Goal: Transaction & Acquisition: Purchase product/service

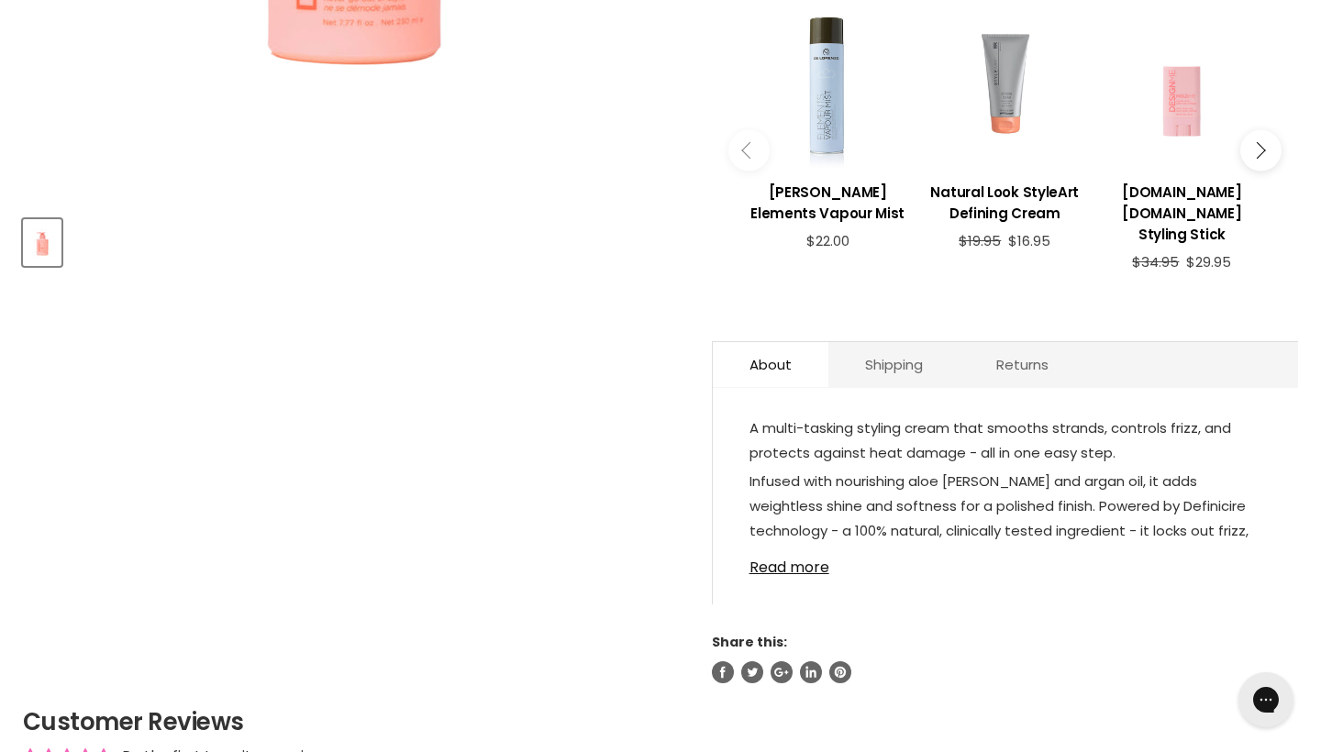
scroll to position [676, 0]
click at [812, 577] on link "Read more" at bounding box center [1006, 564] width 512 height 28
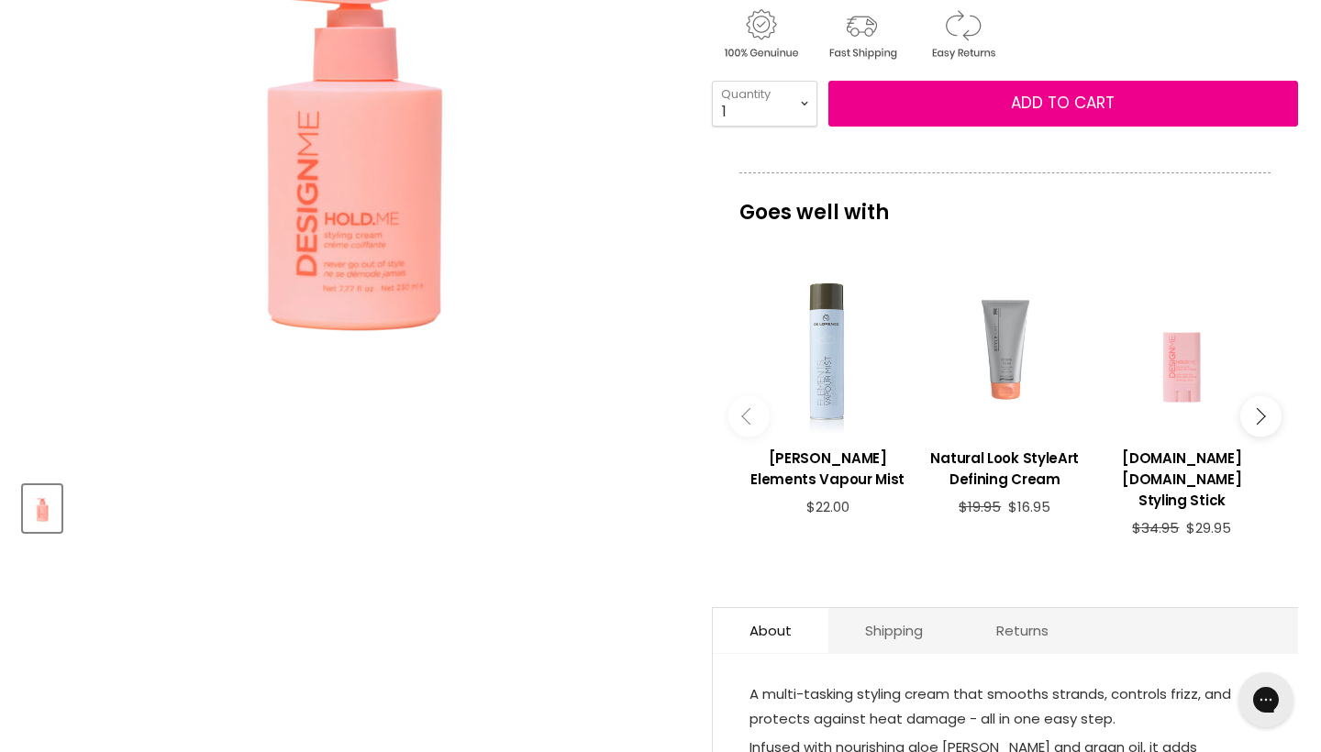
scroll to position [415, 0]
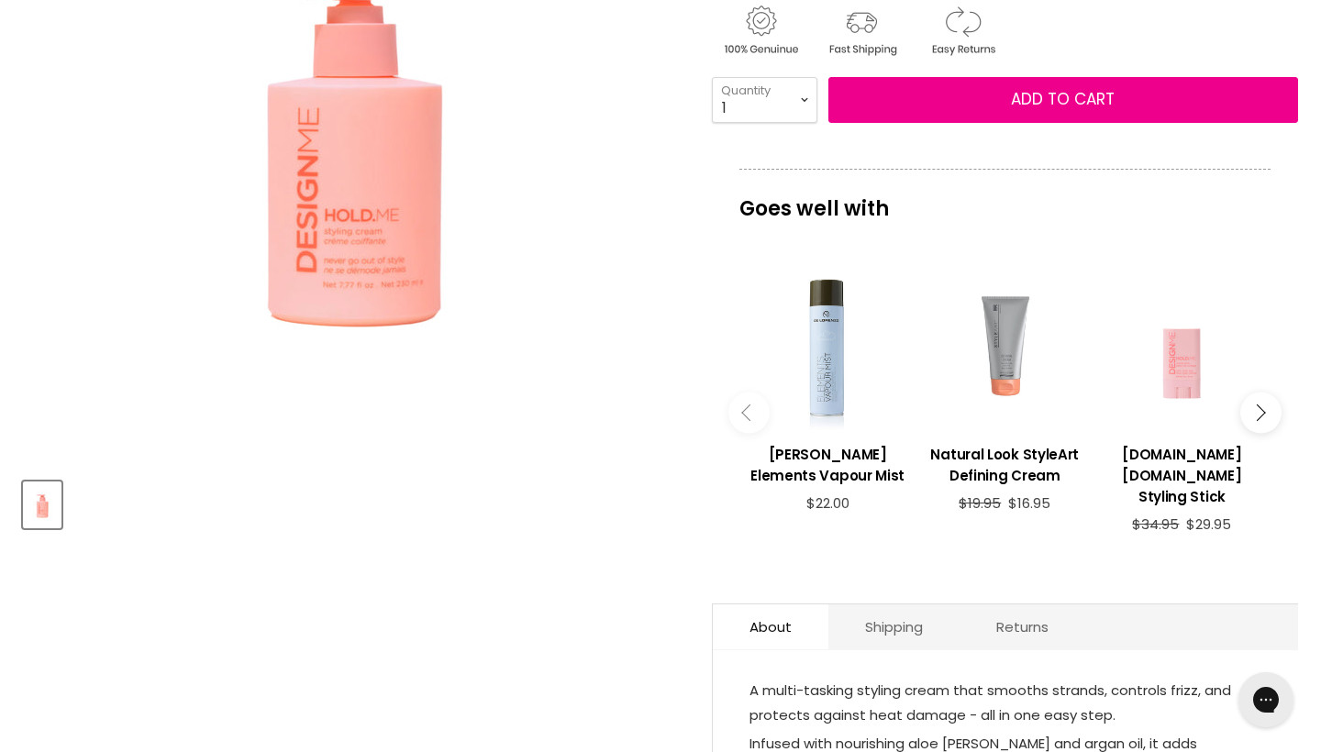
click at [46, 527] on img "Product thumbnails" at bounding box center [42, 505] width 35 height 43
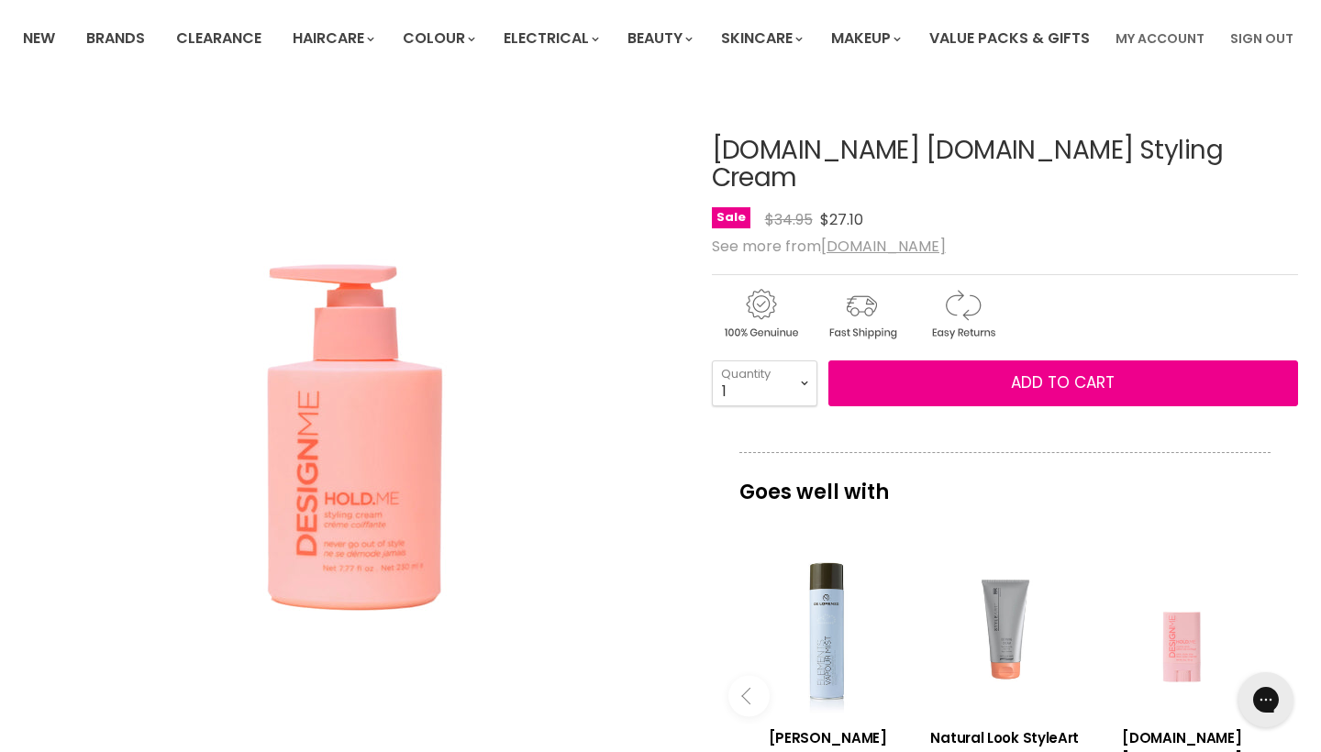
scroll to position [131, 0]
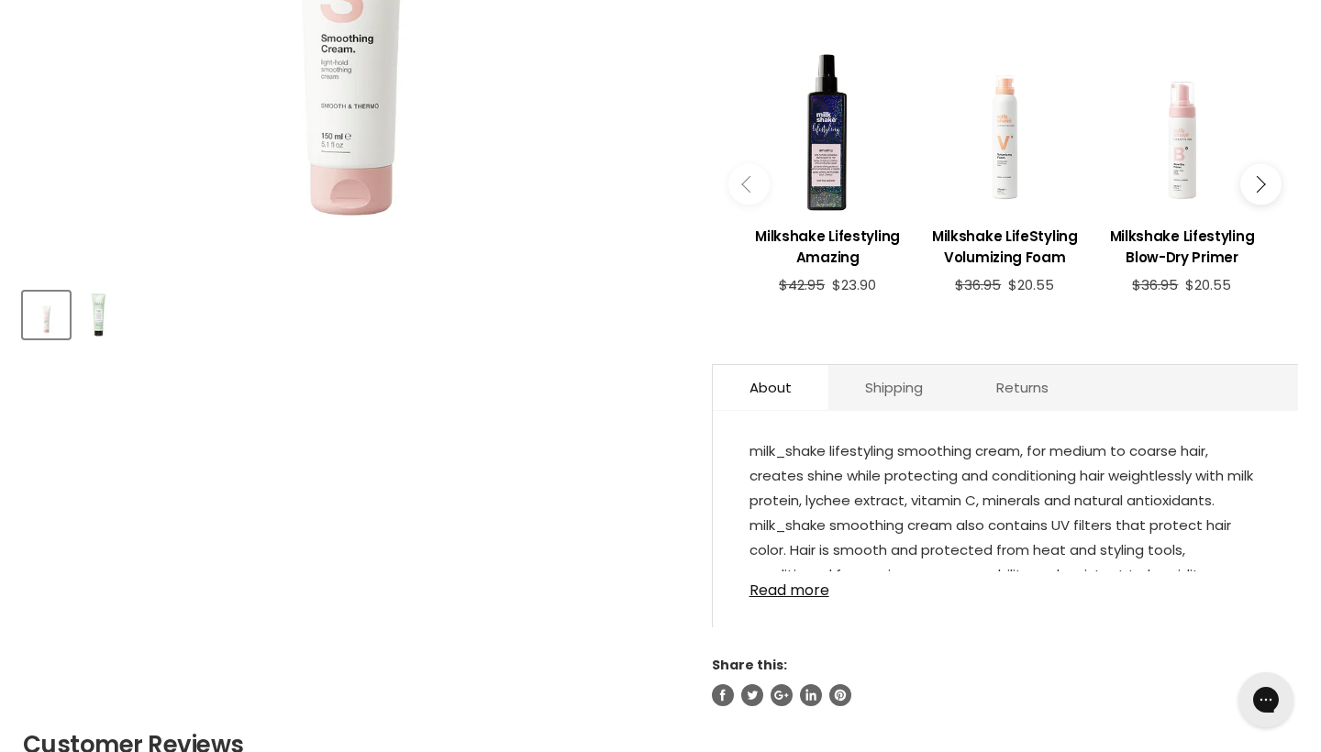
scroll to position [626, 0]
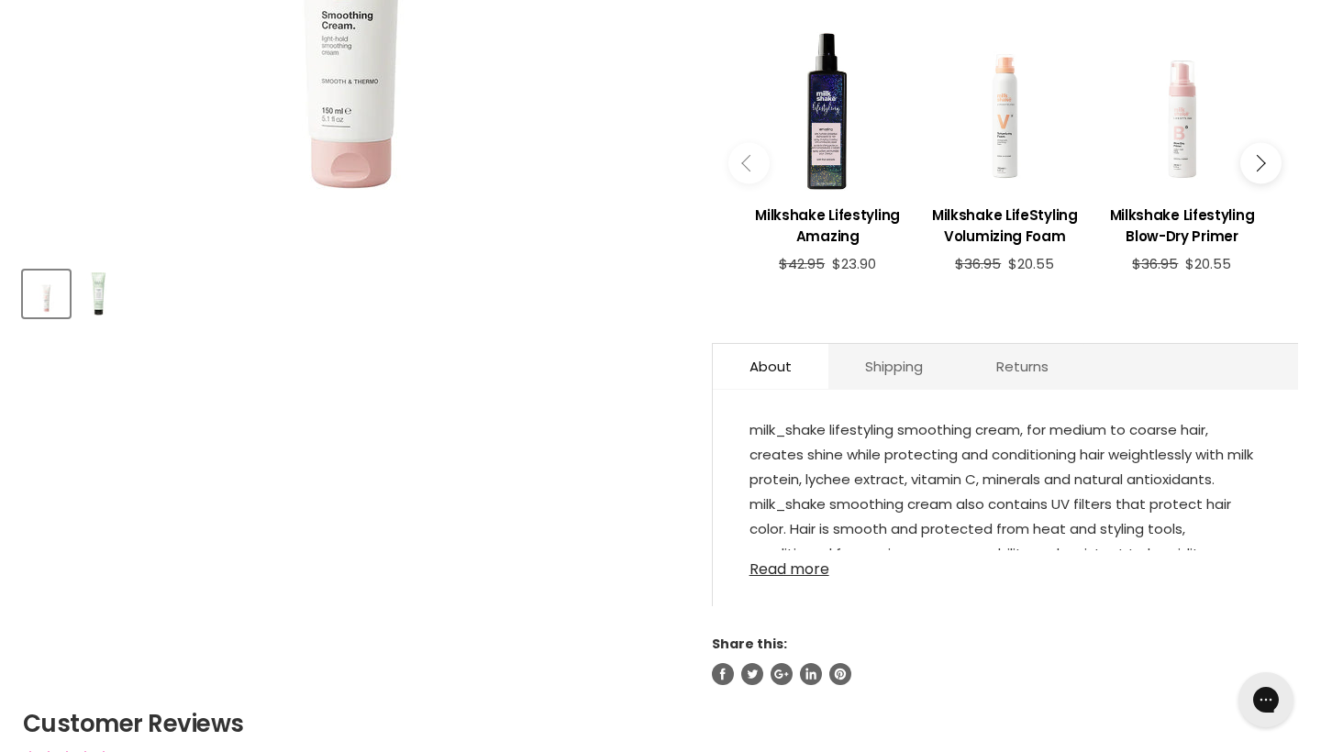
click at [791, 578] on link "Read more" at bounding box center [1006, 565] width 512 height 28
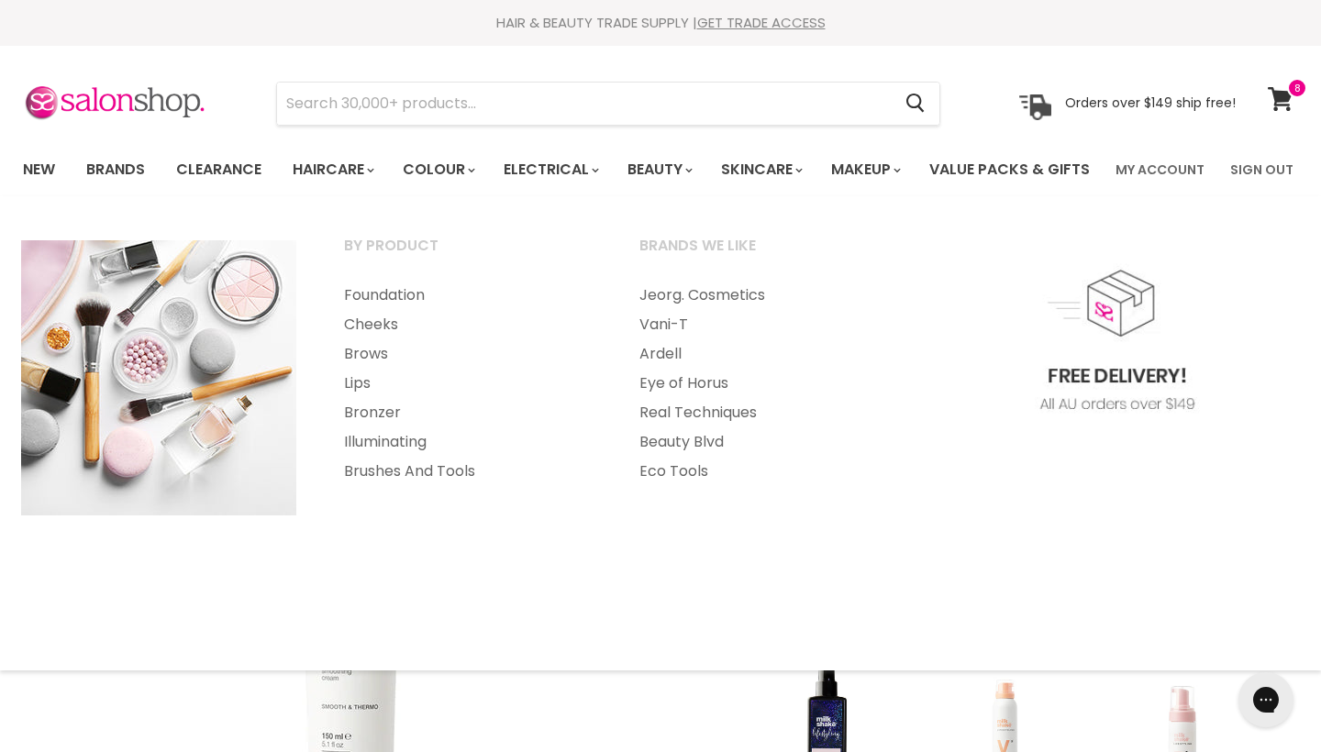
scroll to position [0, 0]
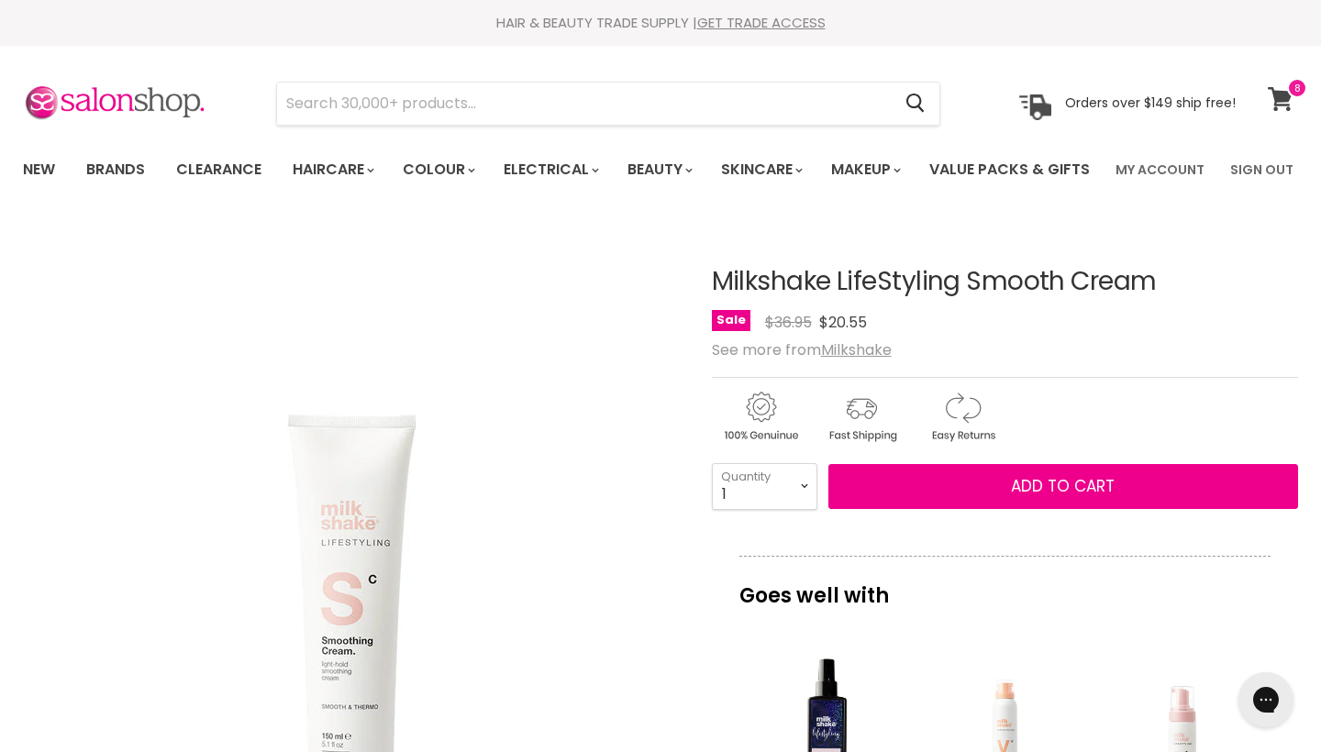
click at [1283, 106] on icon at bounding box center [1281, 99] width 26 height 24
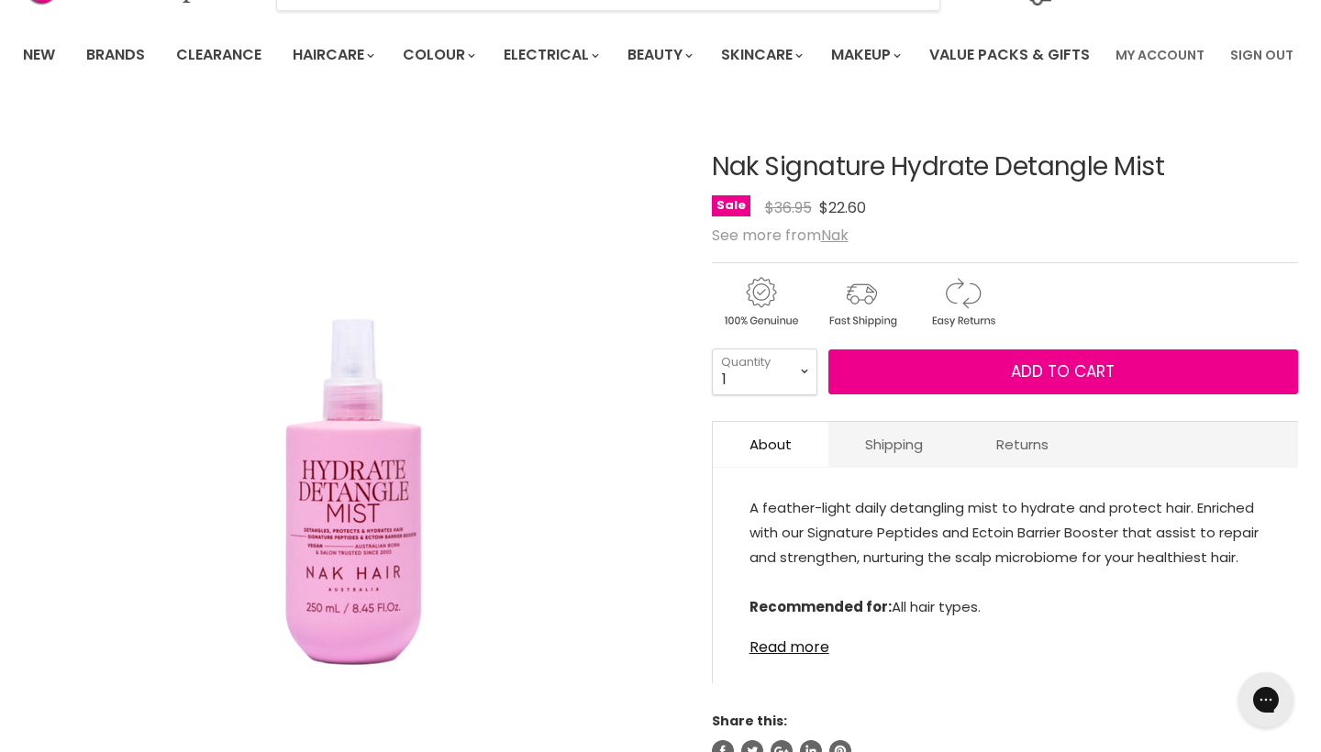
scroll to position [115, 0]
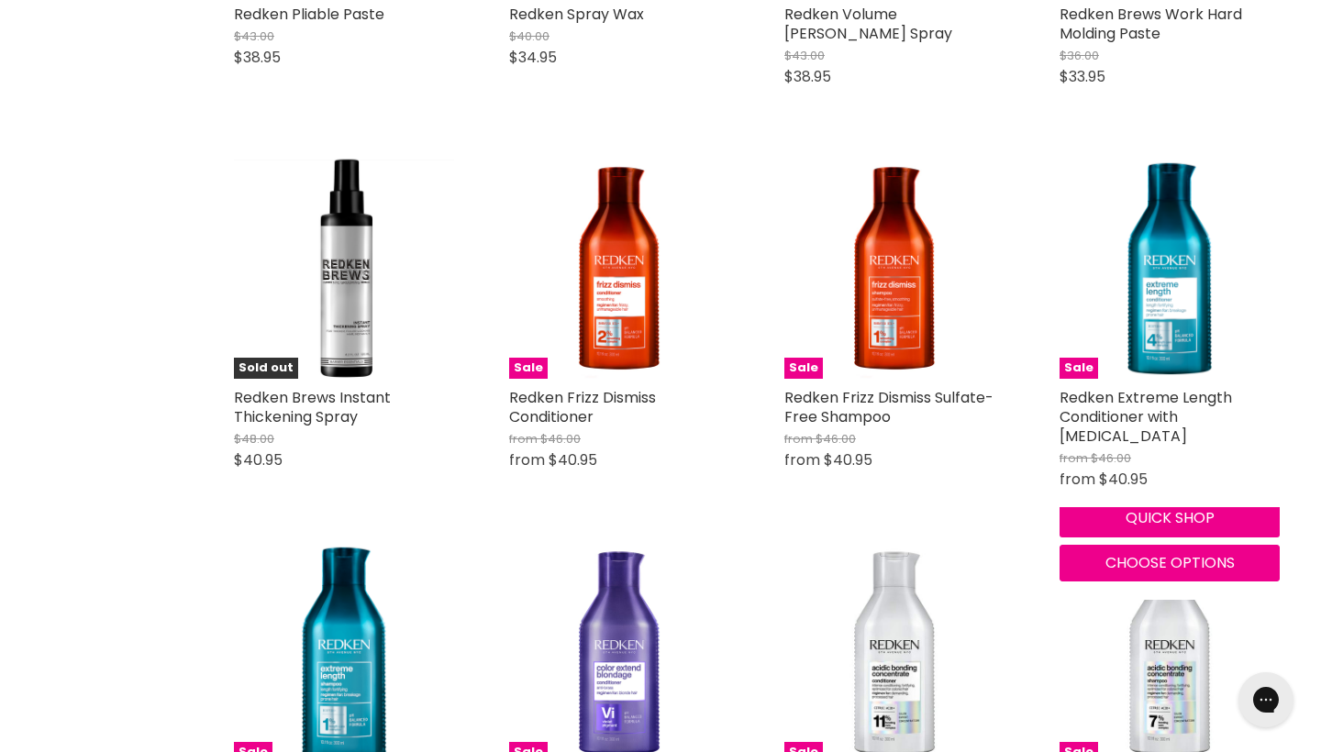
scroll to position [1824, 0]
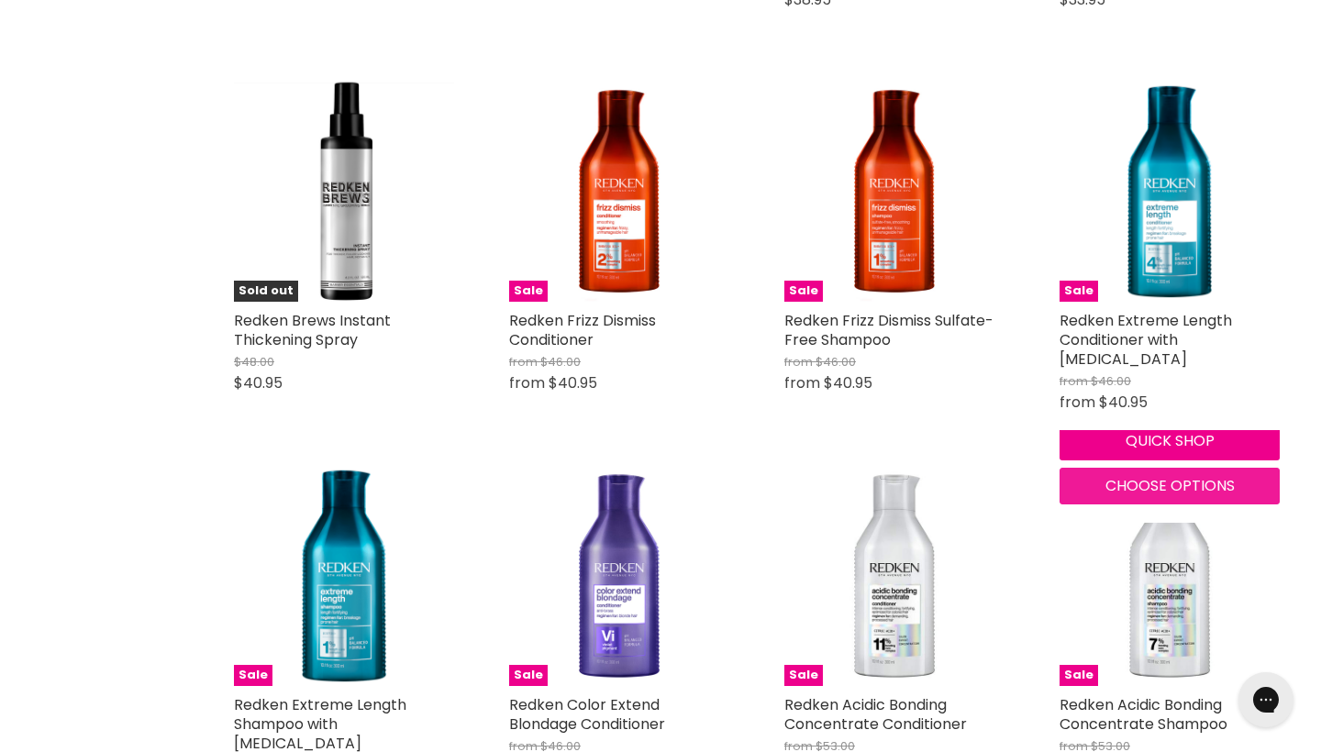
scroll to position [2032, 0]
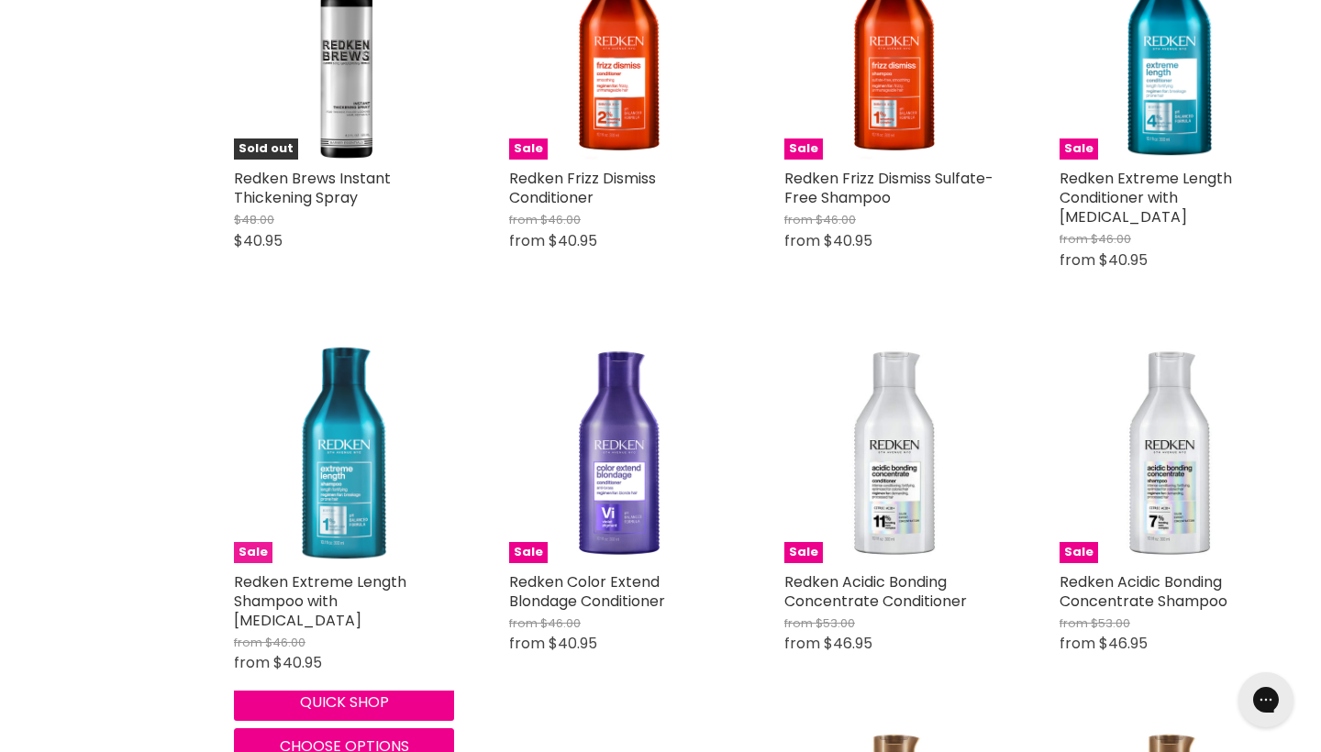
click at [351, 466] on img "Main content" at bounding box center [344, 453] width 220 height 220
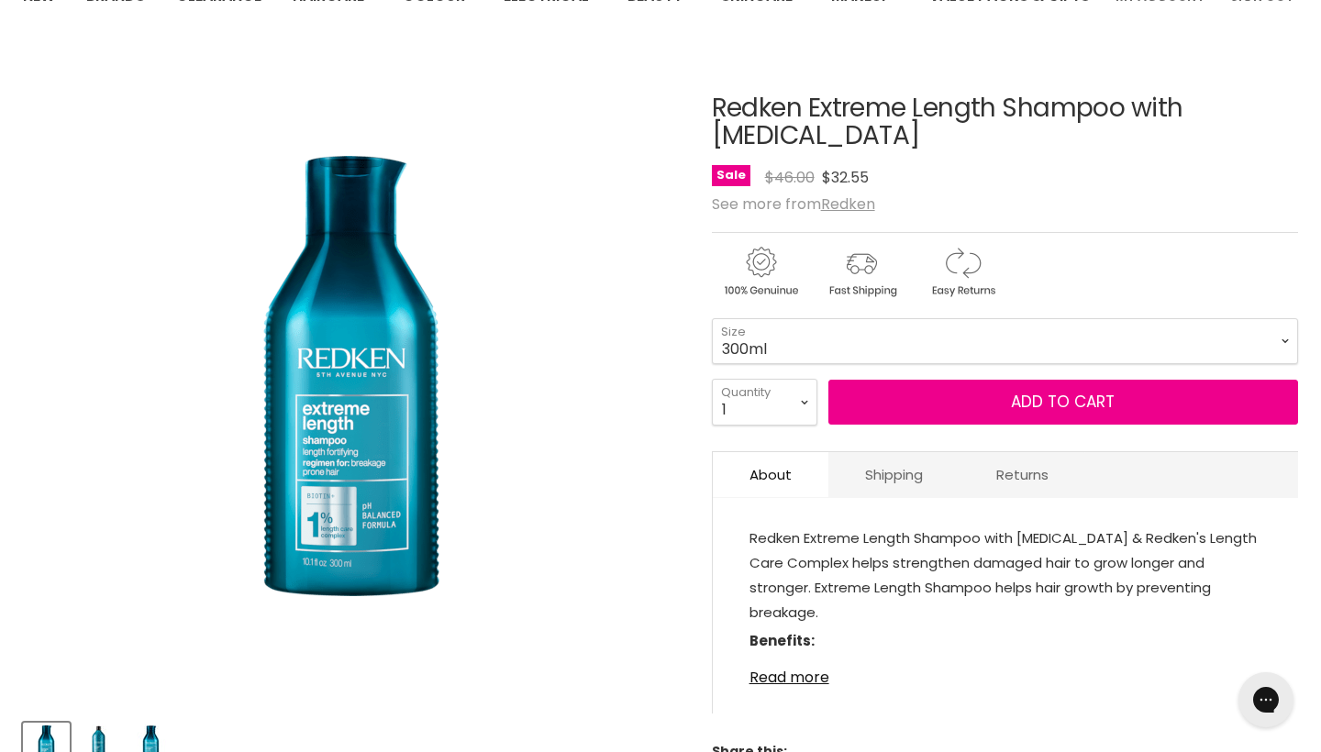
scroll to position [176, 0]
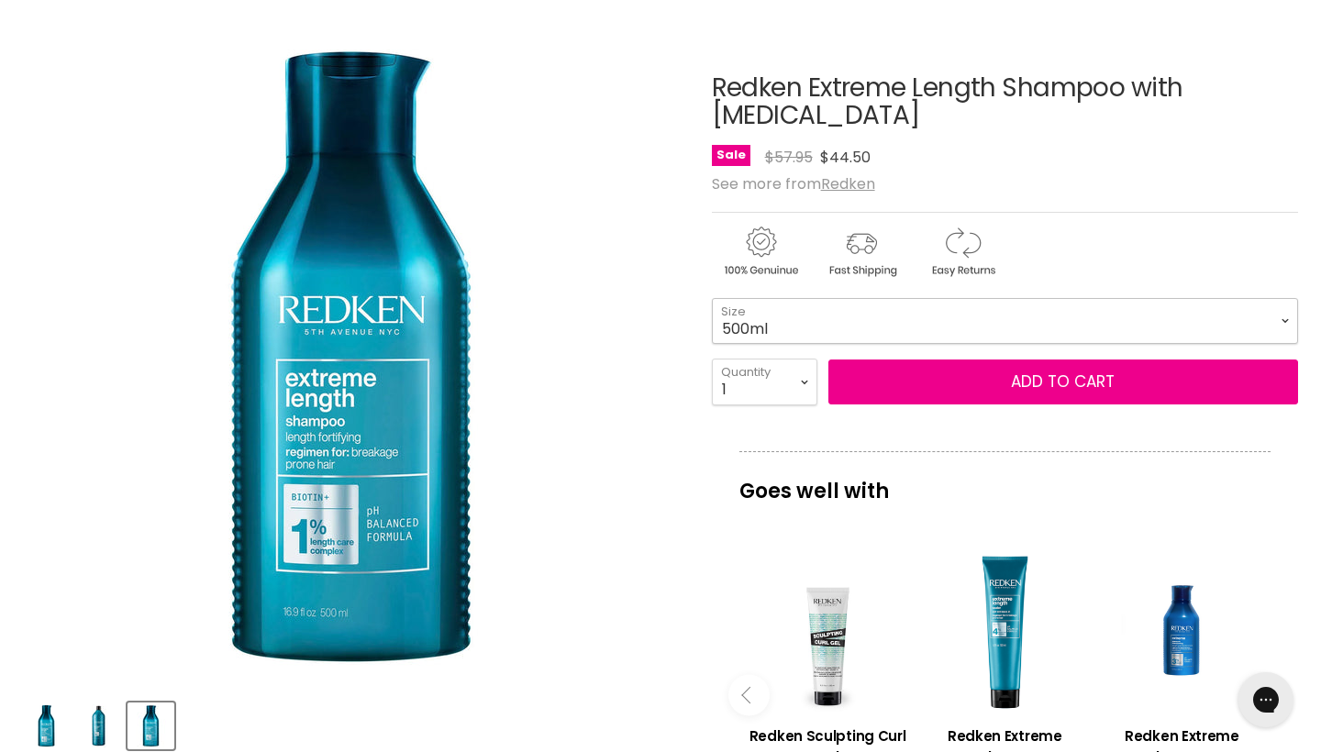
scroll to position [194, 0]
select select "1L"
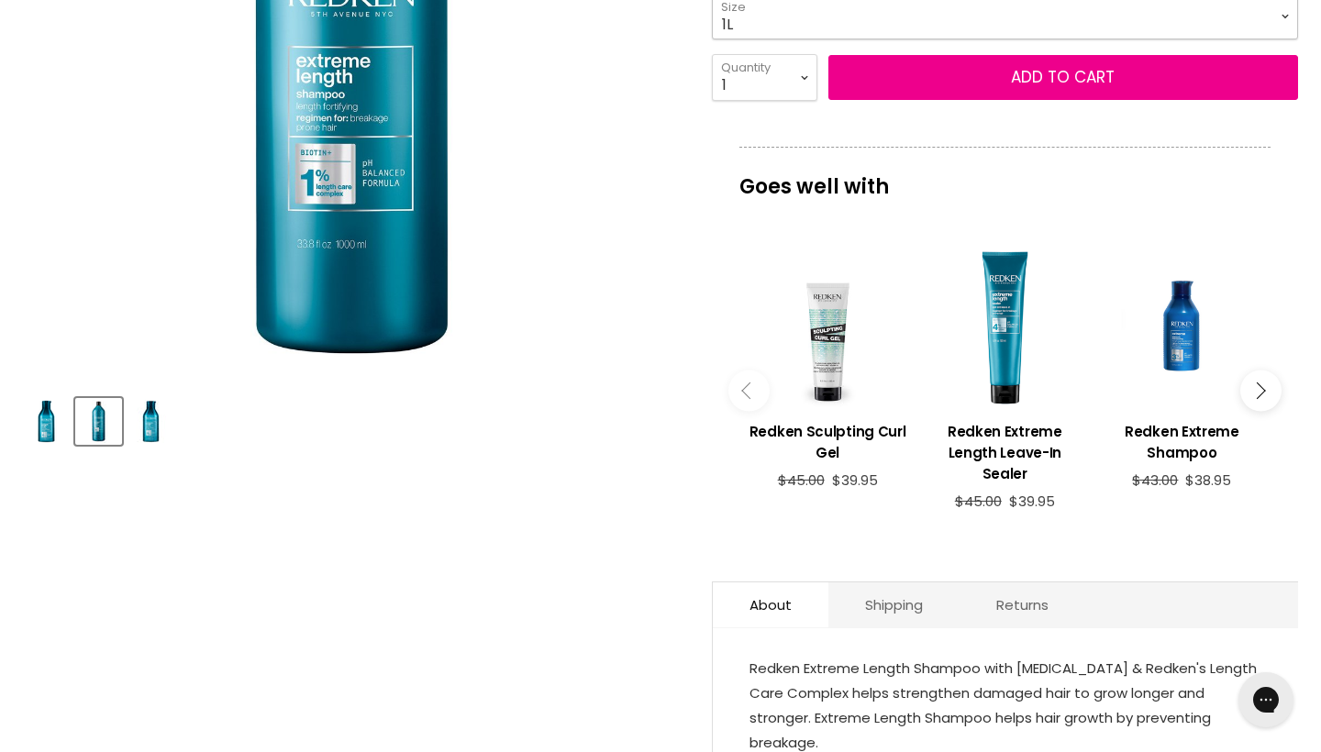
scroll to position [508, 0]
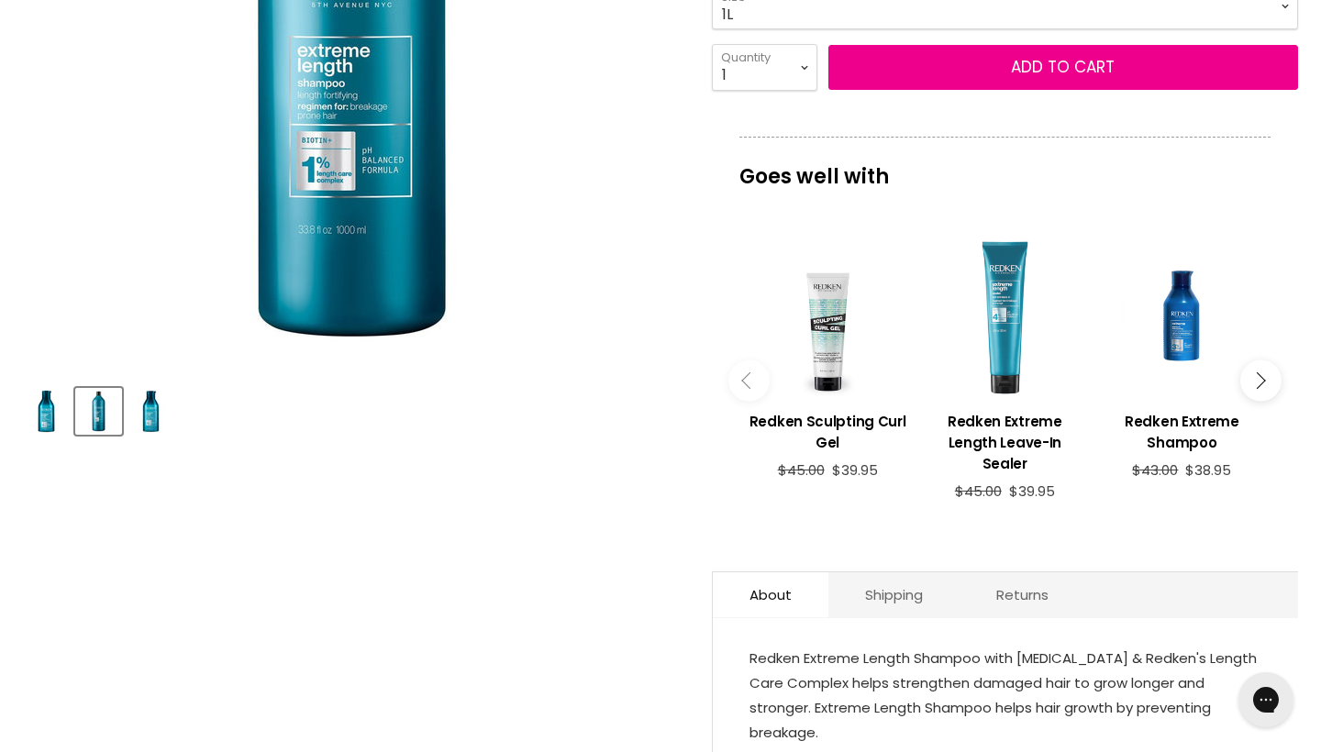
click at [995, 369] on div "Main content" at bounding box center [1005, 318] width 159 height 159
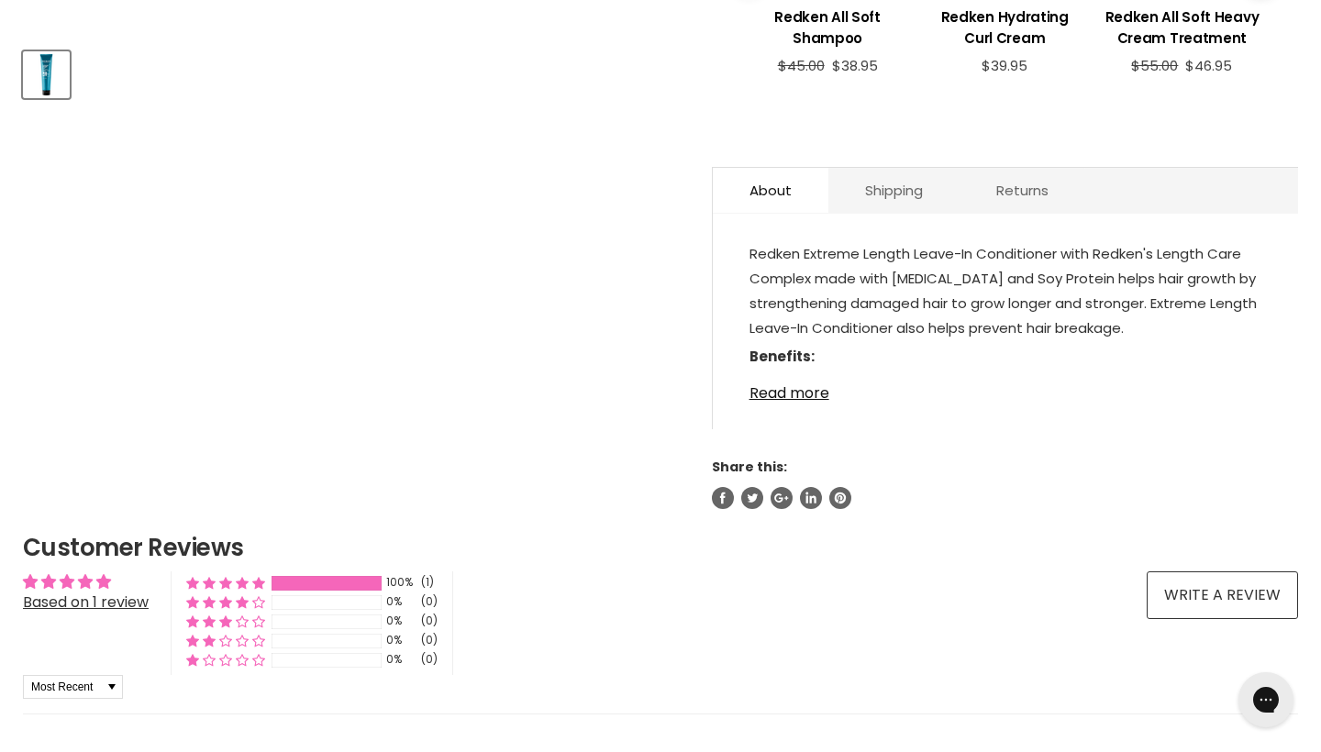
scroll to position [842, 0]
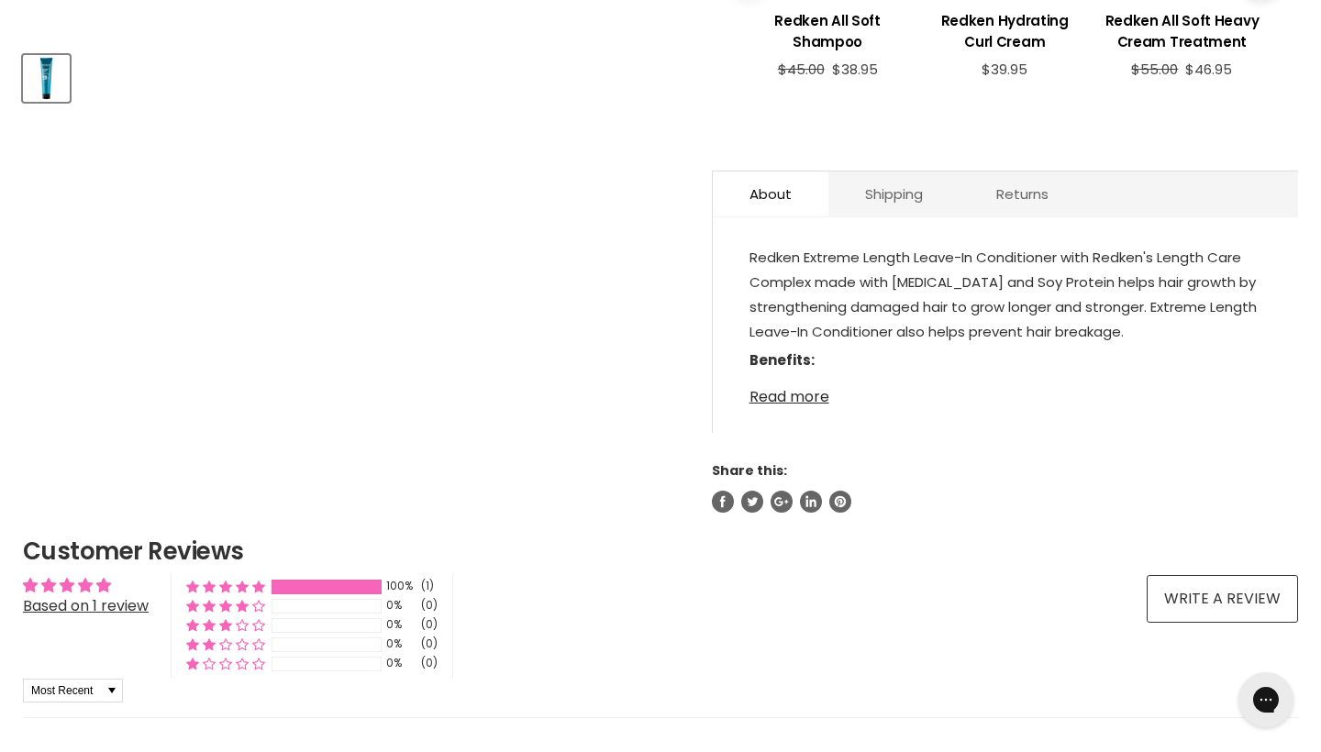
click at [803, 406] on link "Read more" at bounding box center [1006, 392] width 512 height 28
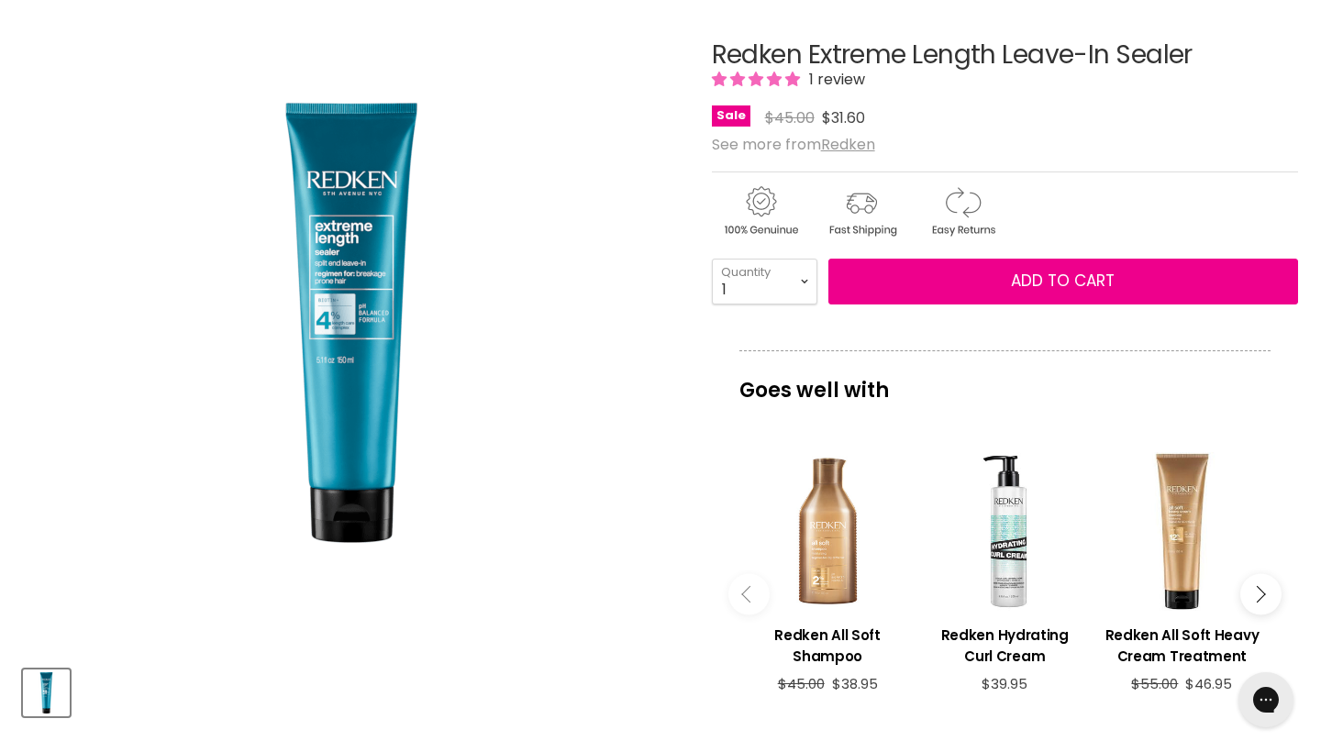
scroll to position [222, 0]
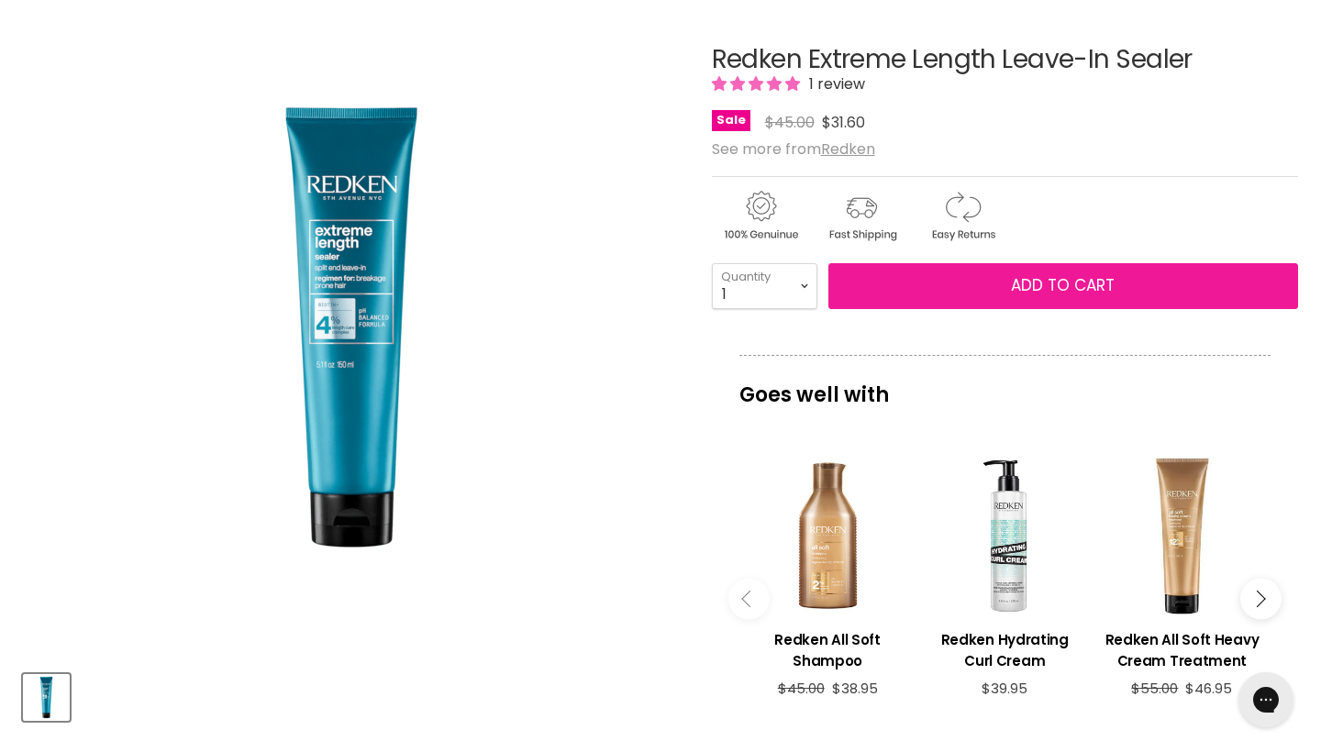
click at [1095, 309] on button "Add to cart" at bounding box center [1064, 286] width 470 height 46
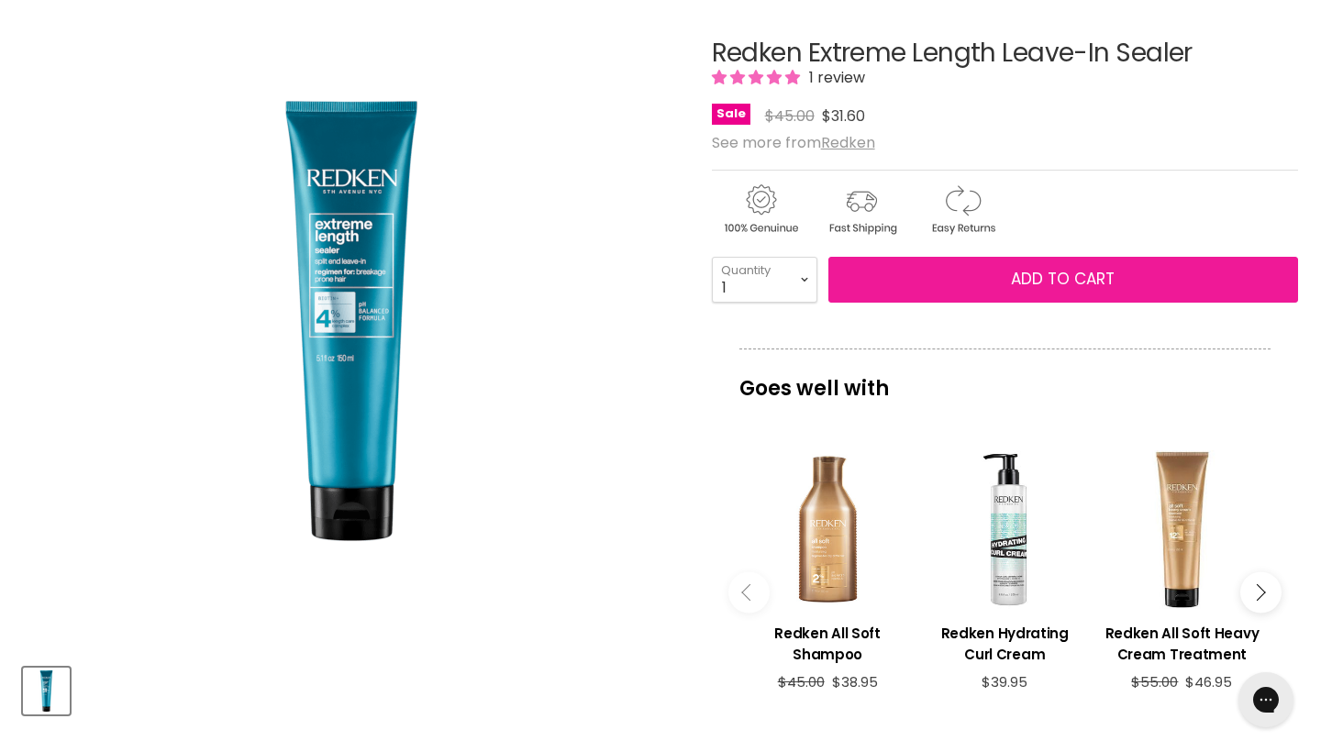
scroll to position [228, 0]
click at [1073, 290] on span "Add to cart" at bounding box center [1063, 279] width 104 height 22
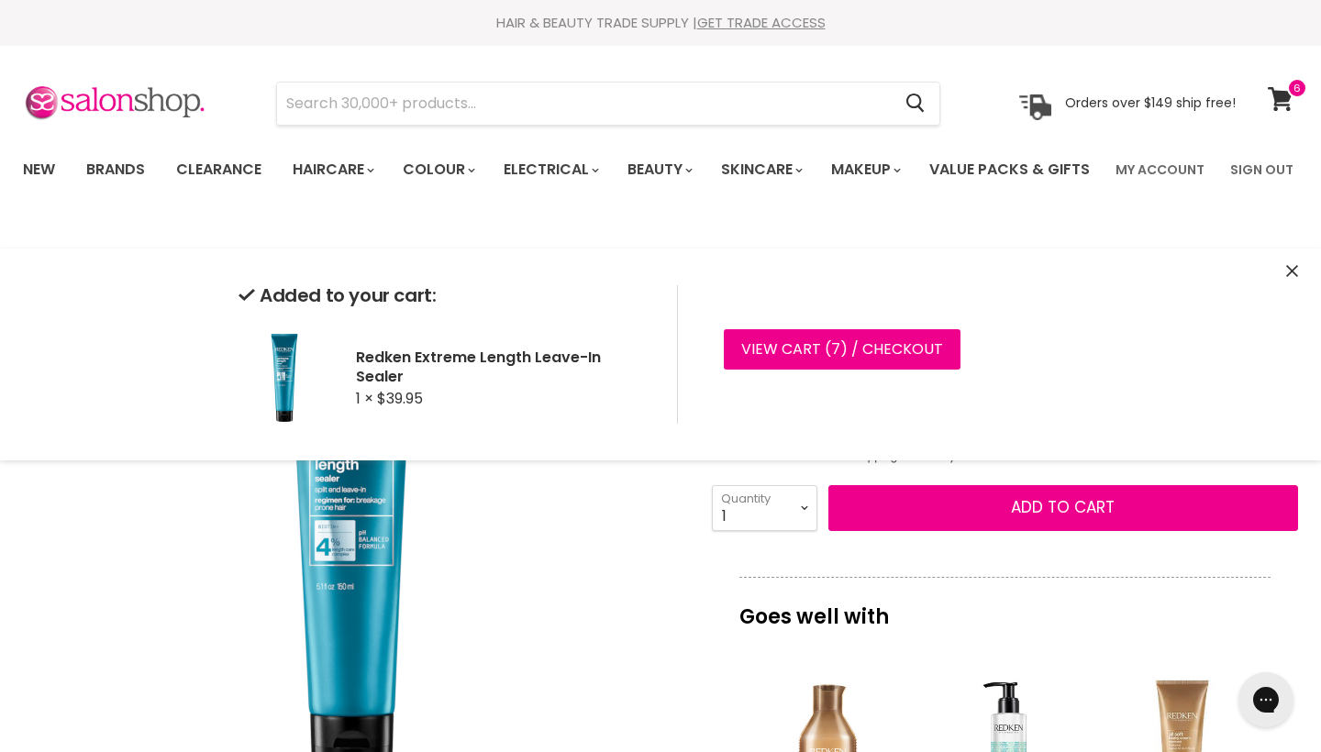
scroll to position [0, 0]
click at [564, 568] on img "Redken Extreme Length Leave-In Sealer image. Click or Scroll to Zoom." at bounding box center [351, 549] width 459 height 459
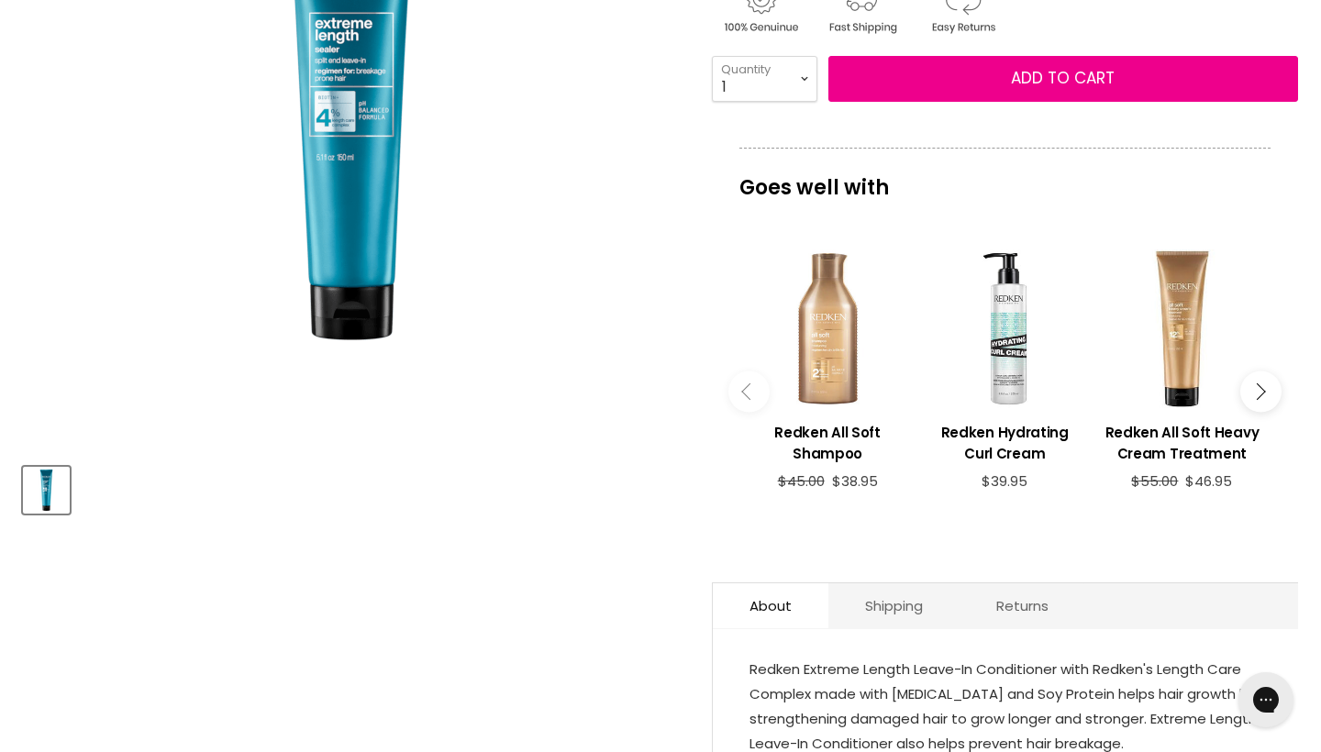
scroll to position [472, 0]
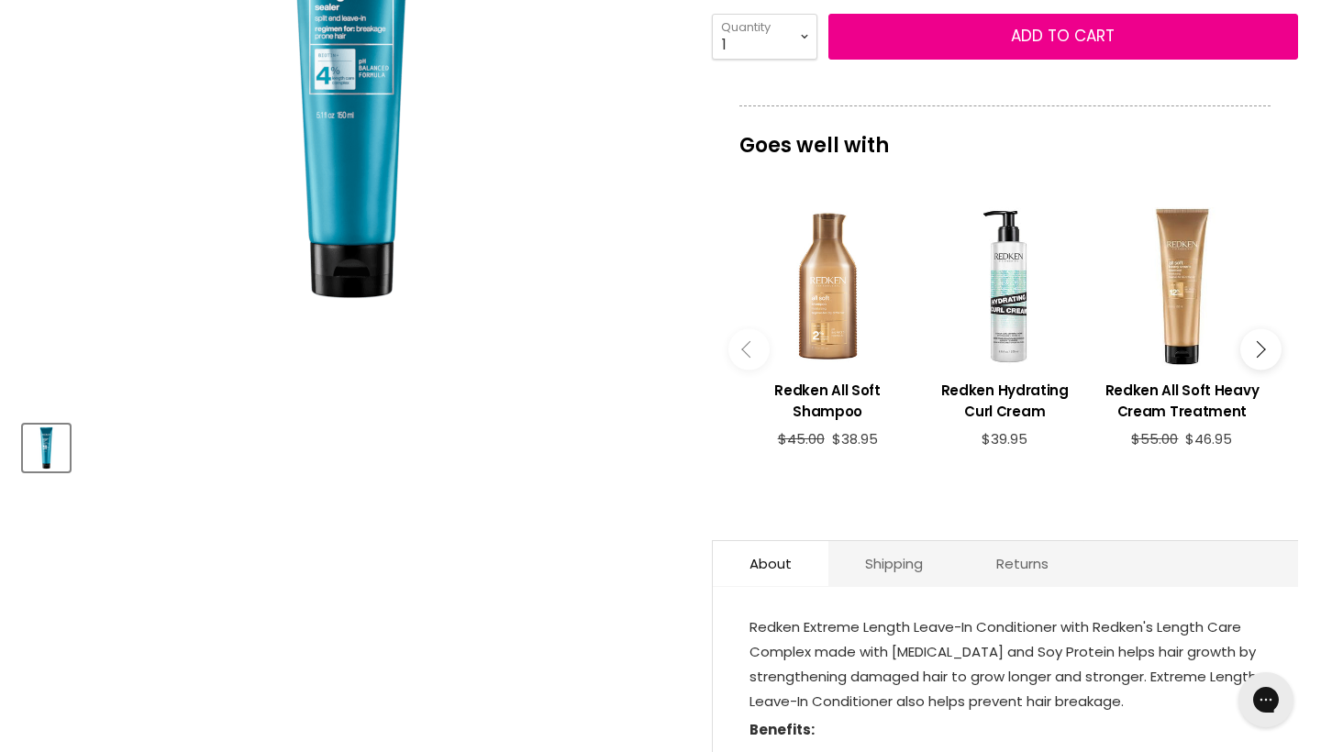
click at [1269, 371] on button "Main content" at bounding box center [1261, 349] width 41 height 41
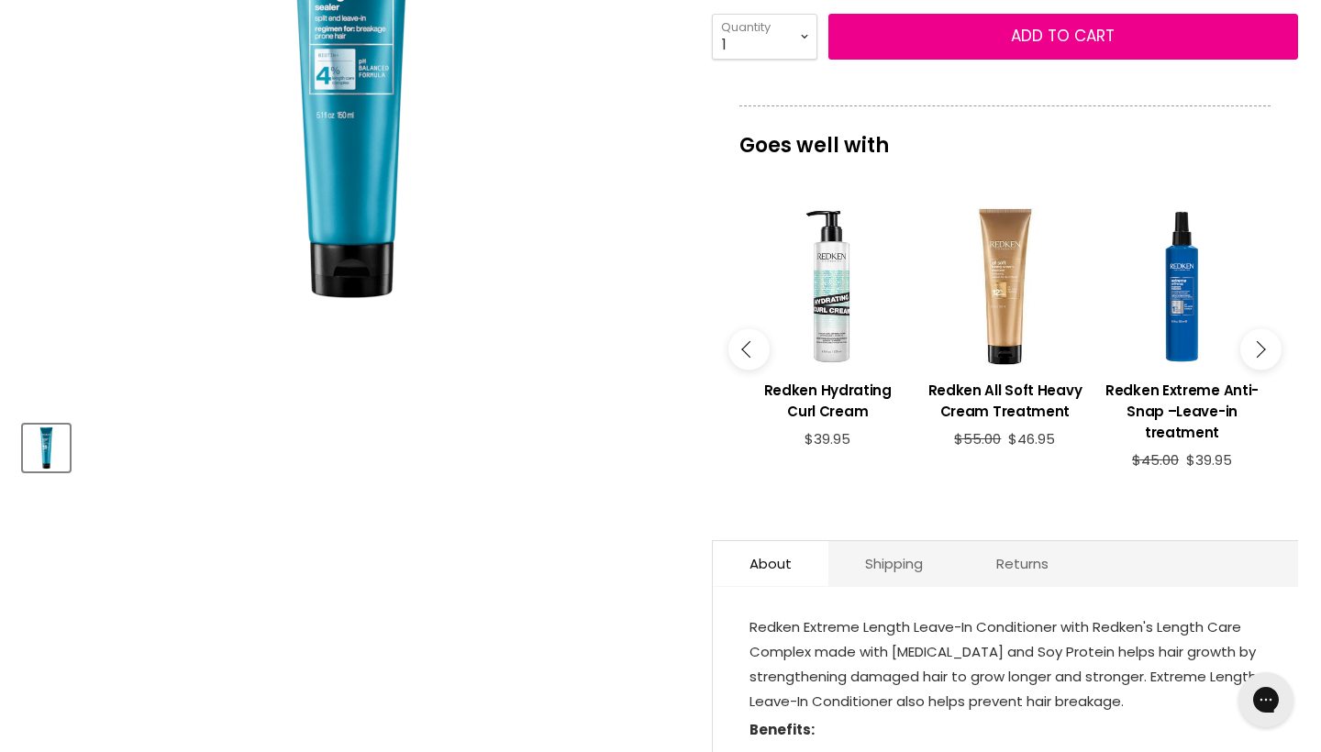
click at [1271, 371] on button "Main content" at bounding box center [1261, 349] width 41 height 41
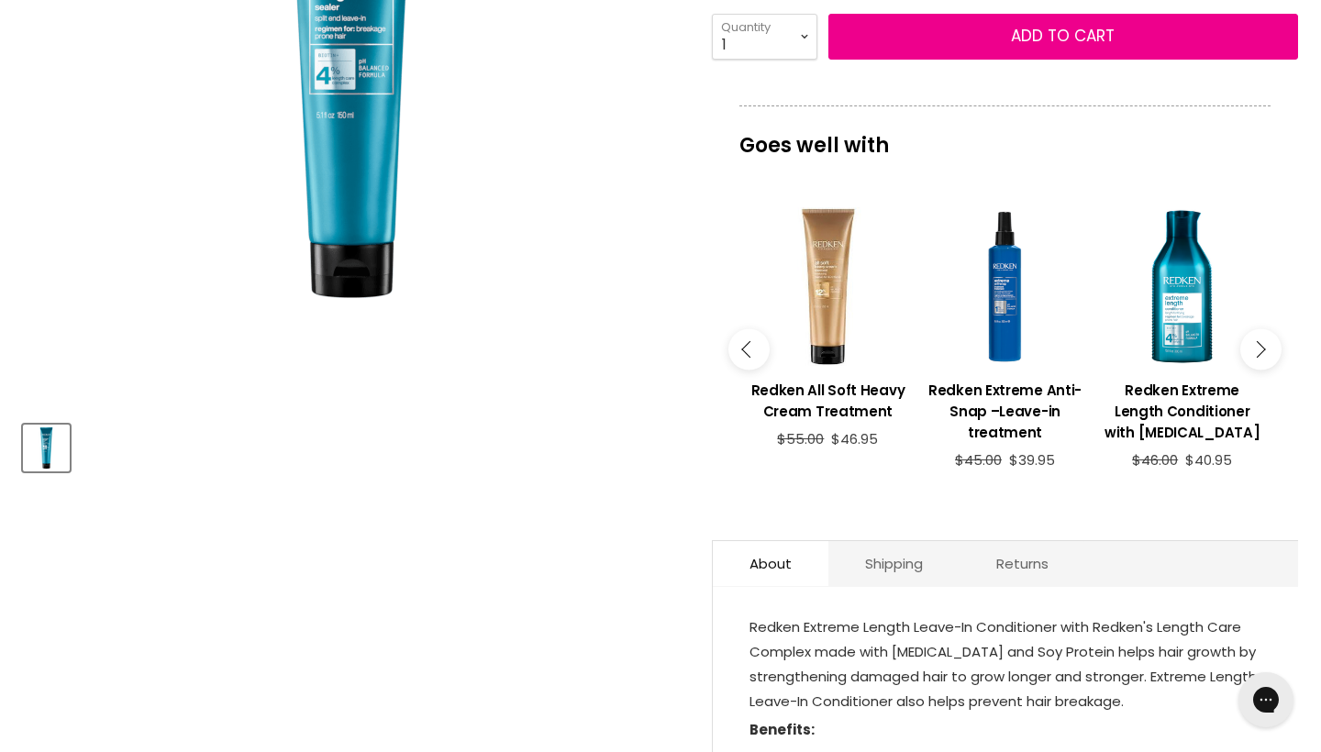
click at [1271, 371] on button "Main content" at bounding box center [1261, 349] width 41 height 41
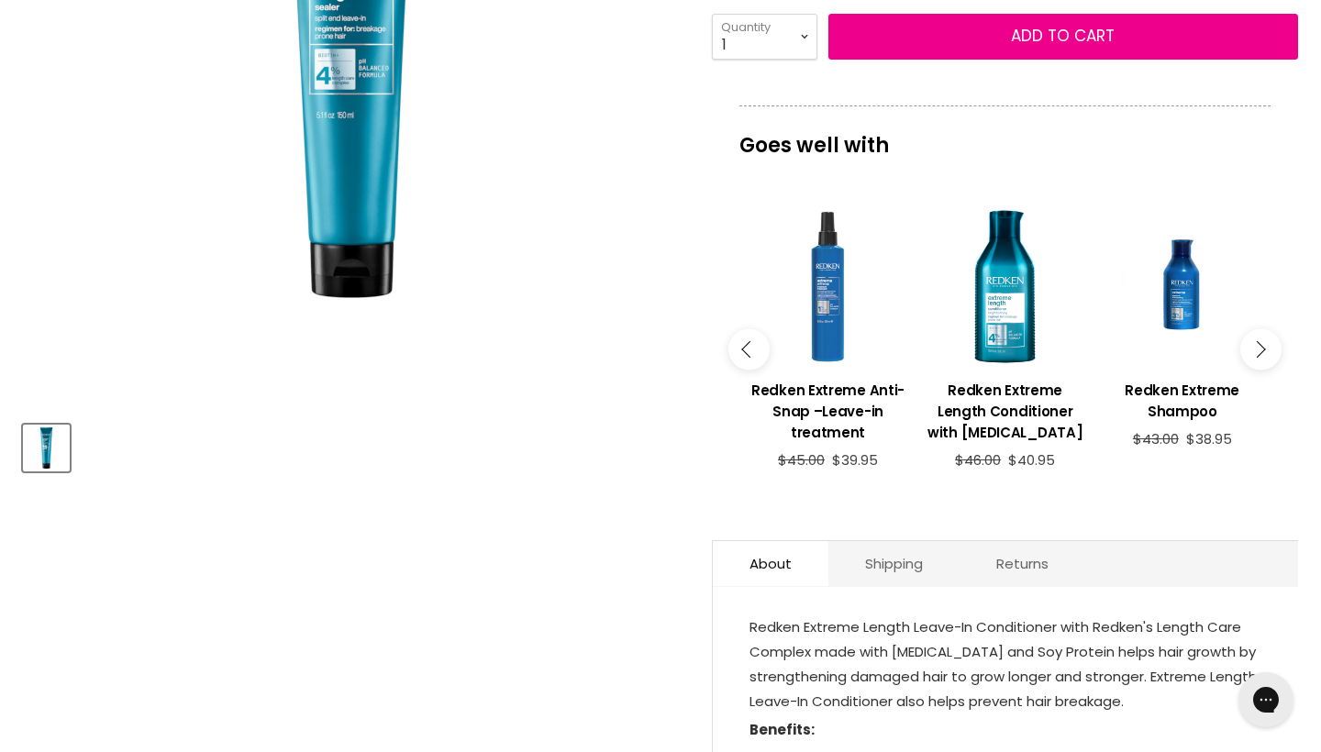
click at [850, 364] on div "Main content" at bounding box center [828, 286] width 159 height 159
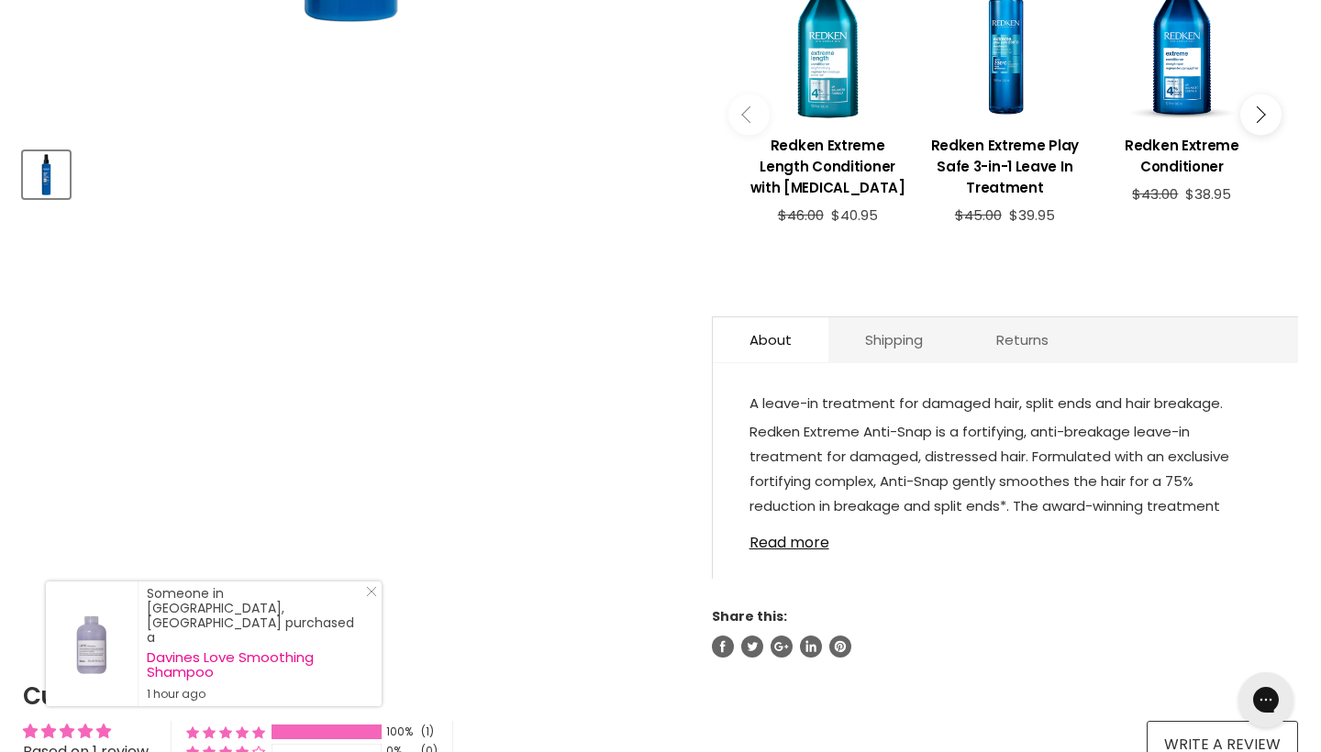
scroll to position [746, 0]
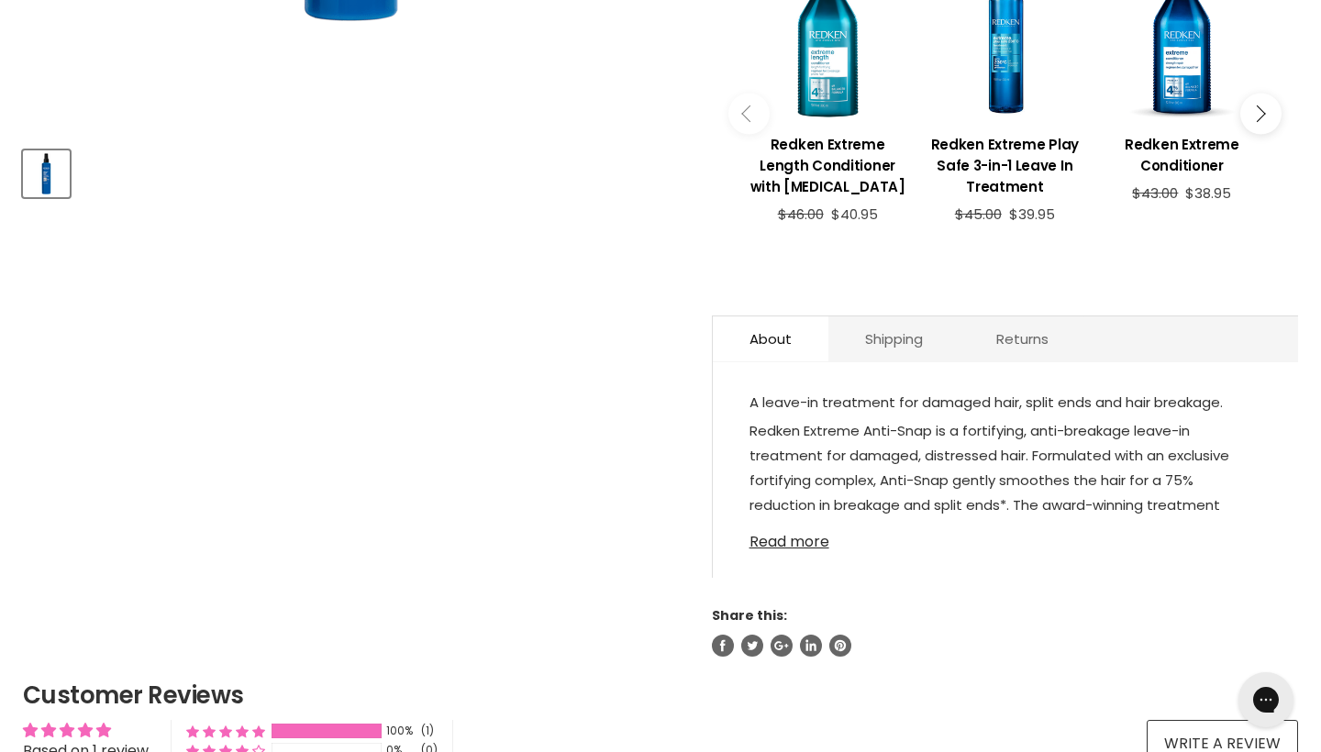
click at [807, 551] on link "Read more" at bounding box center [1006, 537] width 512 height 28
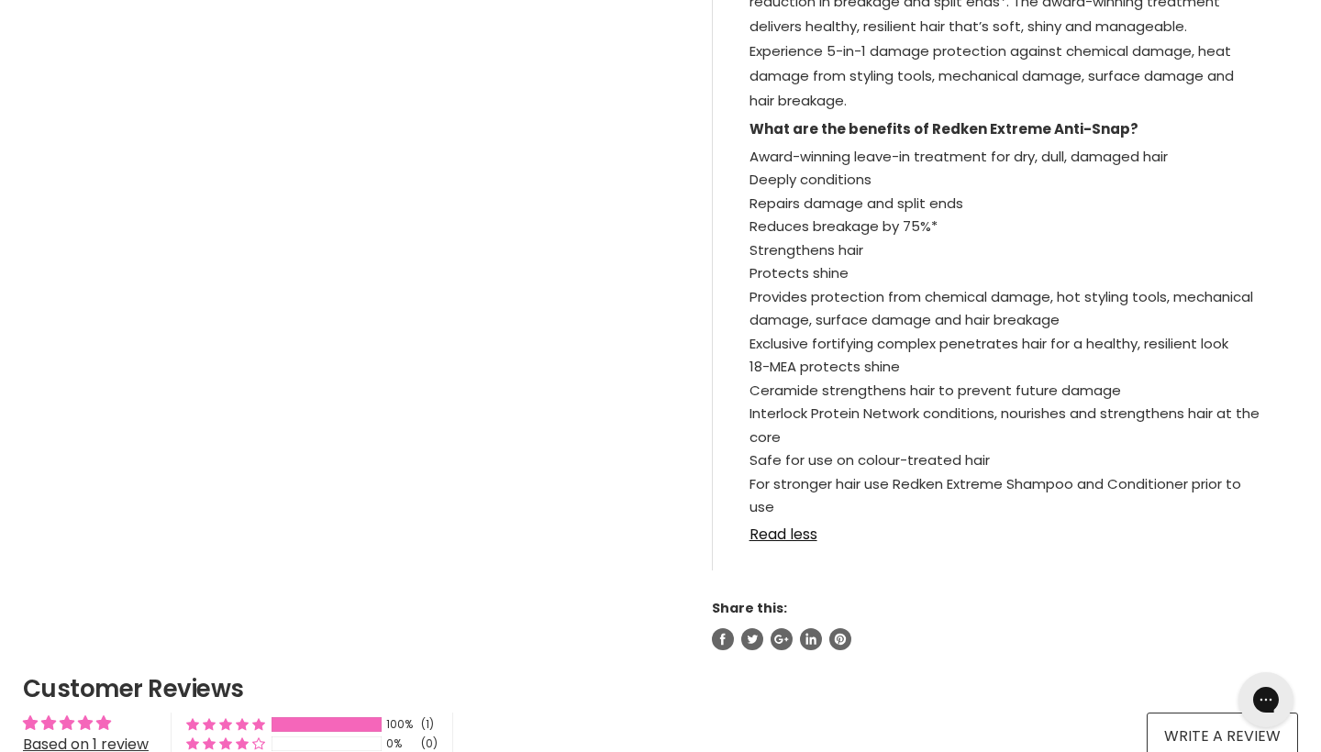
scroll to position [166, 0]
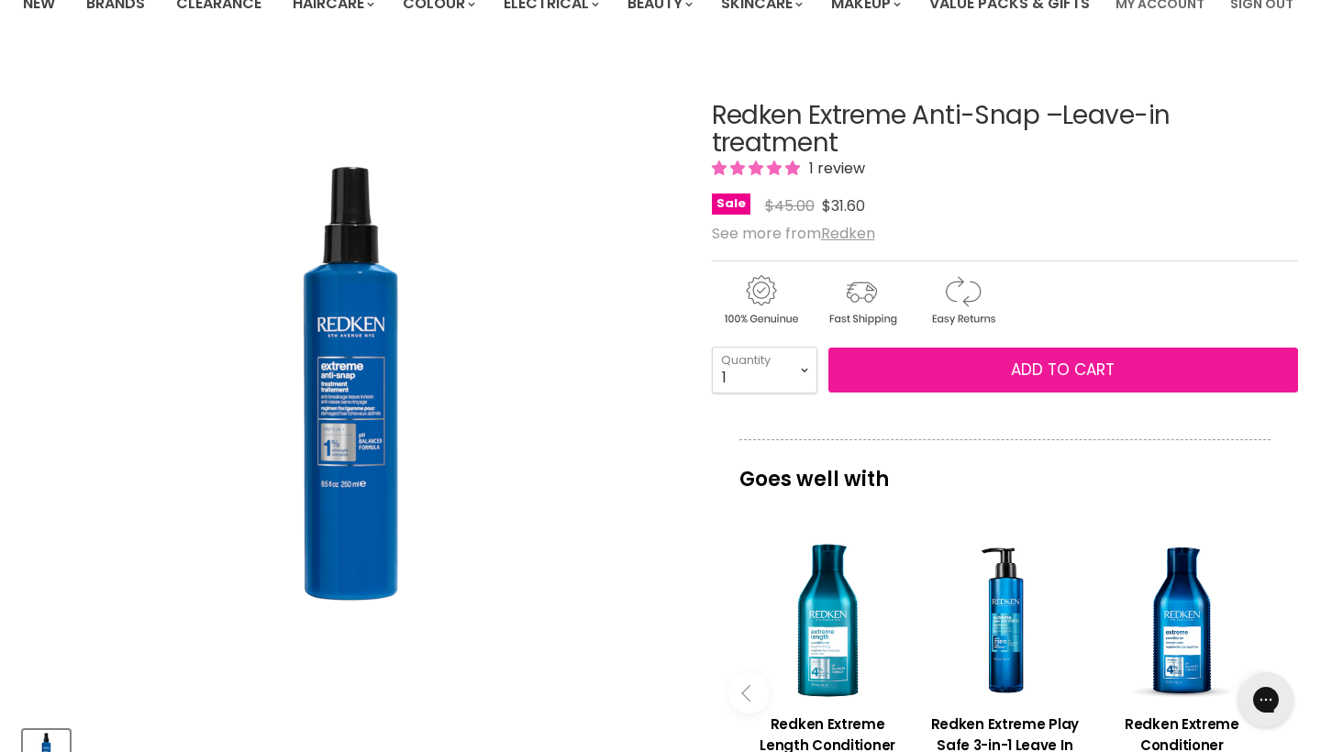
click at [965, 394] on button "Add to cart" at bounding box center [1064, 371] width 470 height 46
click at [1081, 381] on span "Add to cart" at bounding box center [1063, 370] width 104 height 22
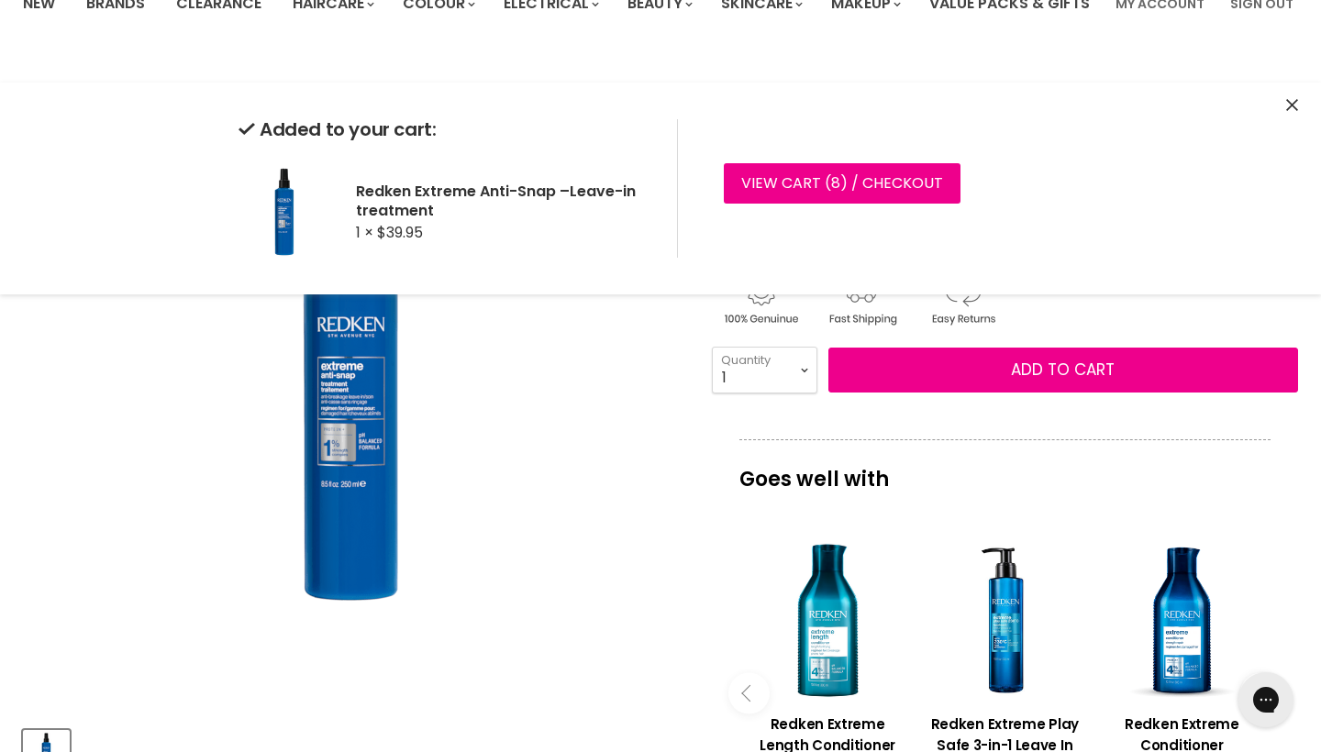
click at [641, 507] on div "Click or scroll to zoom Tap or pinch to zoom" at bounding box center [351, 384] width 657 height 657
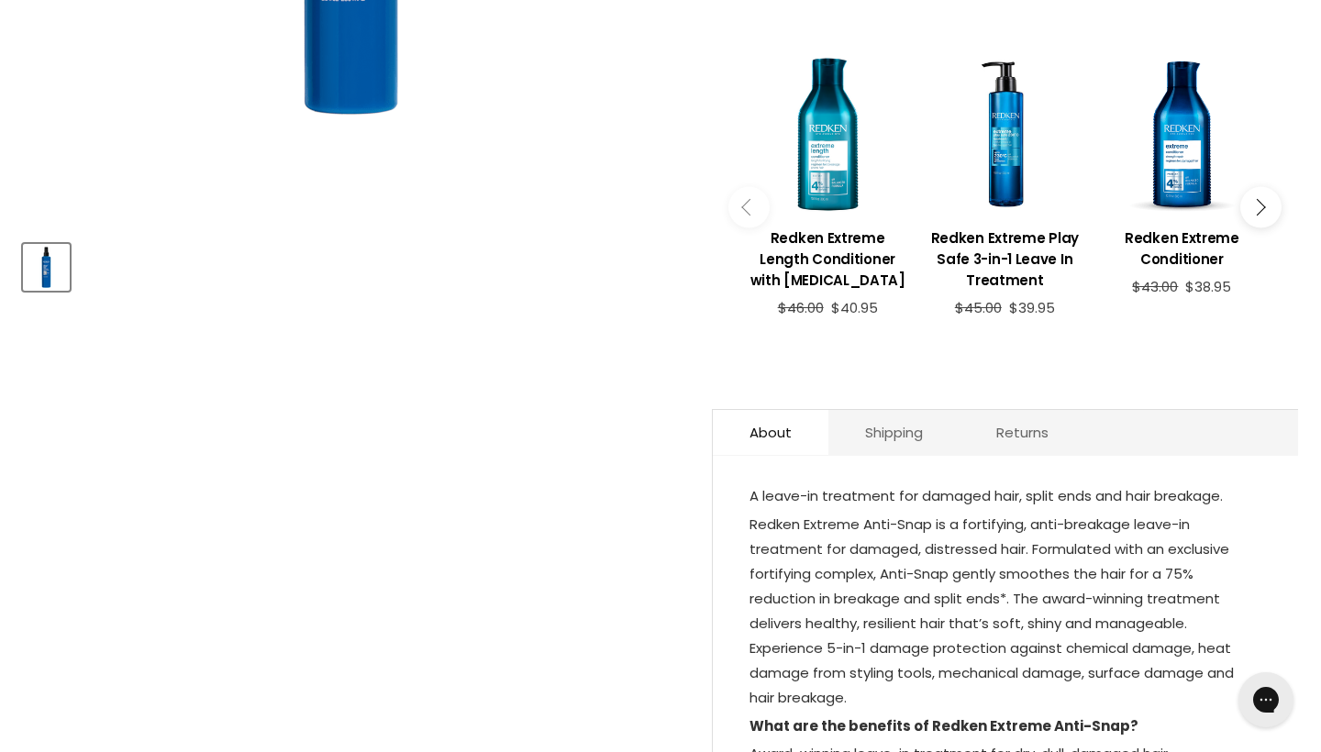
scroll to position [650, 0]
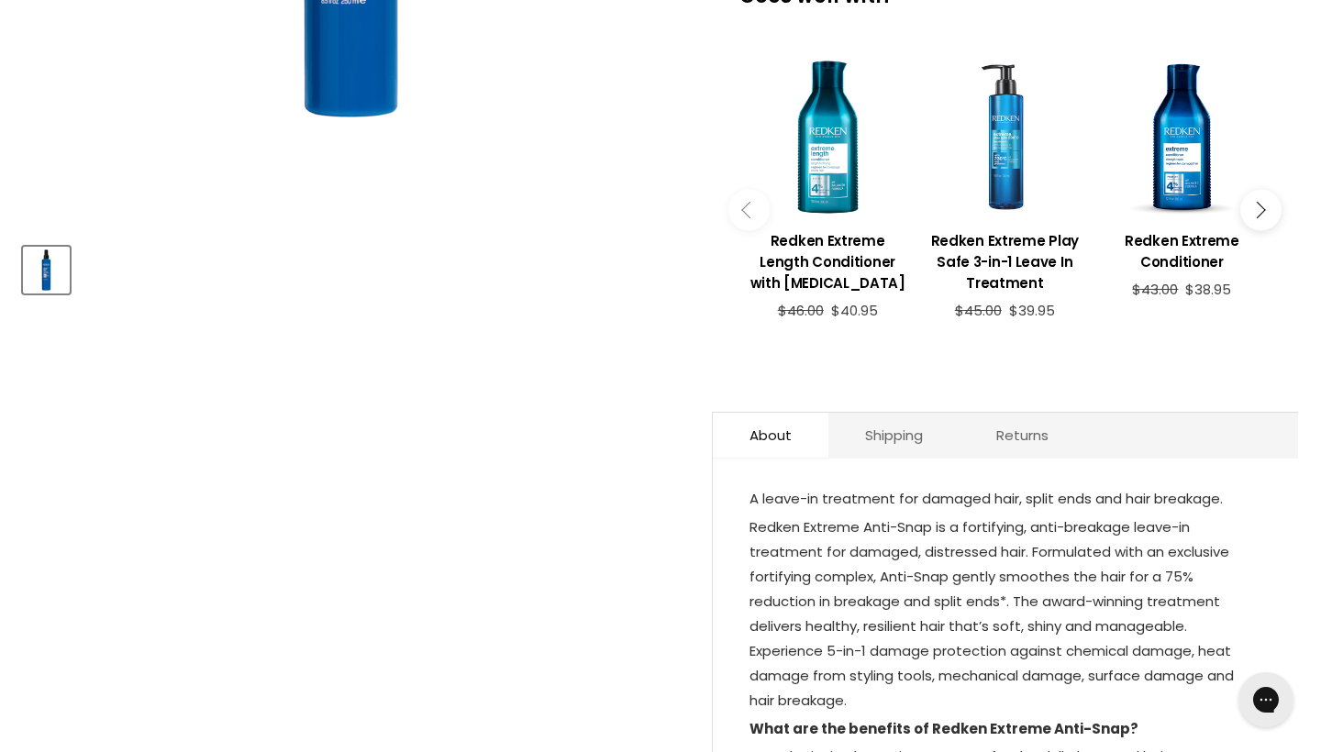
click at [996, 217] on div "Main content" at bounding box center [1005, 137] width 159 height 159
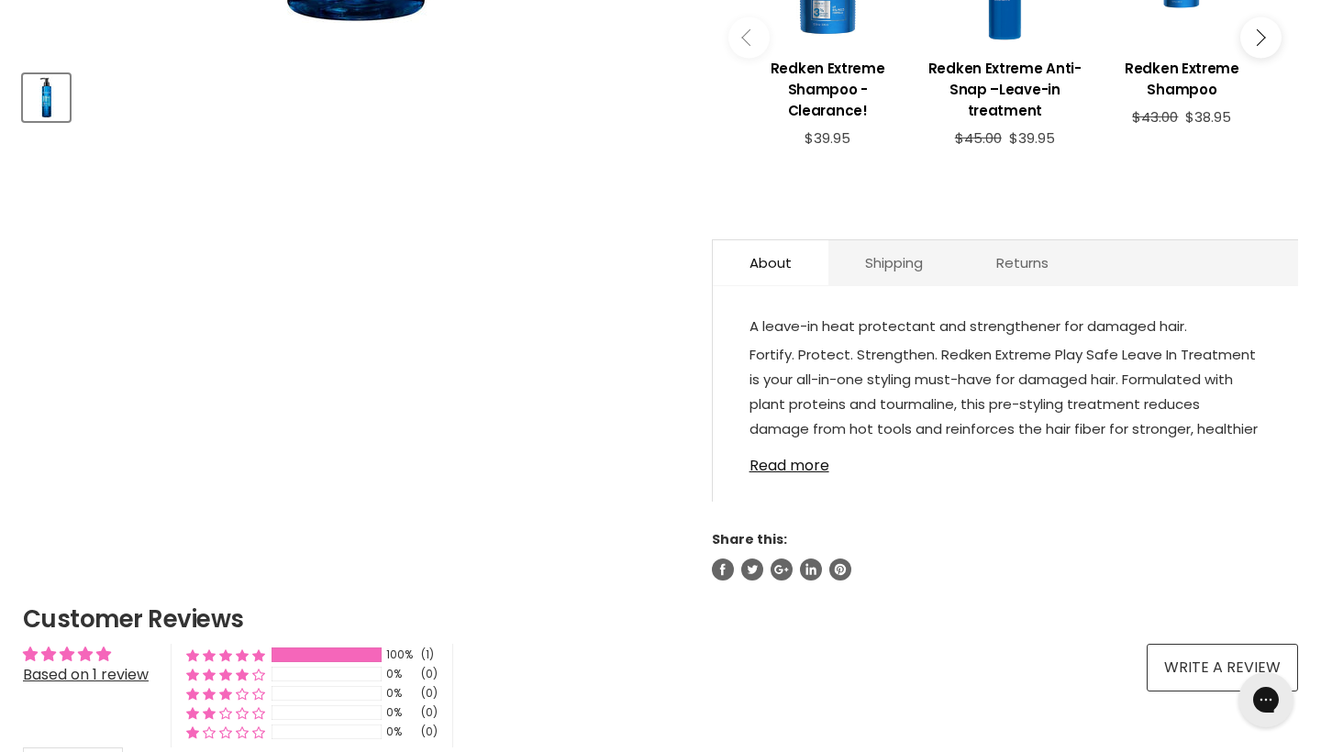
scroll to position [828, 0]
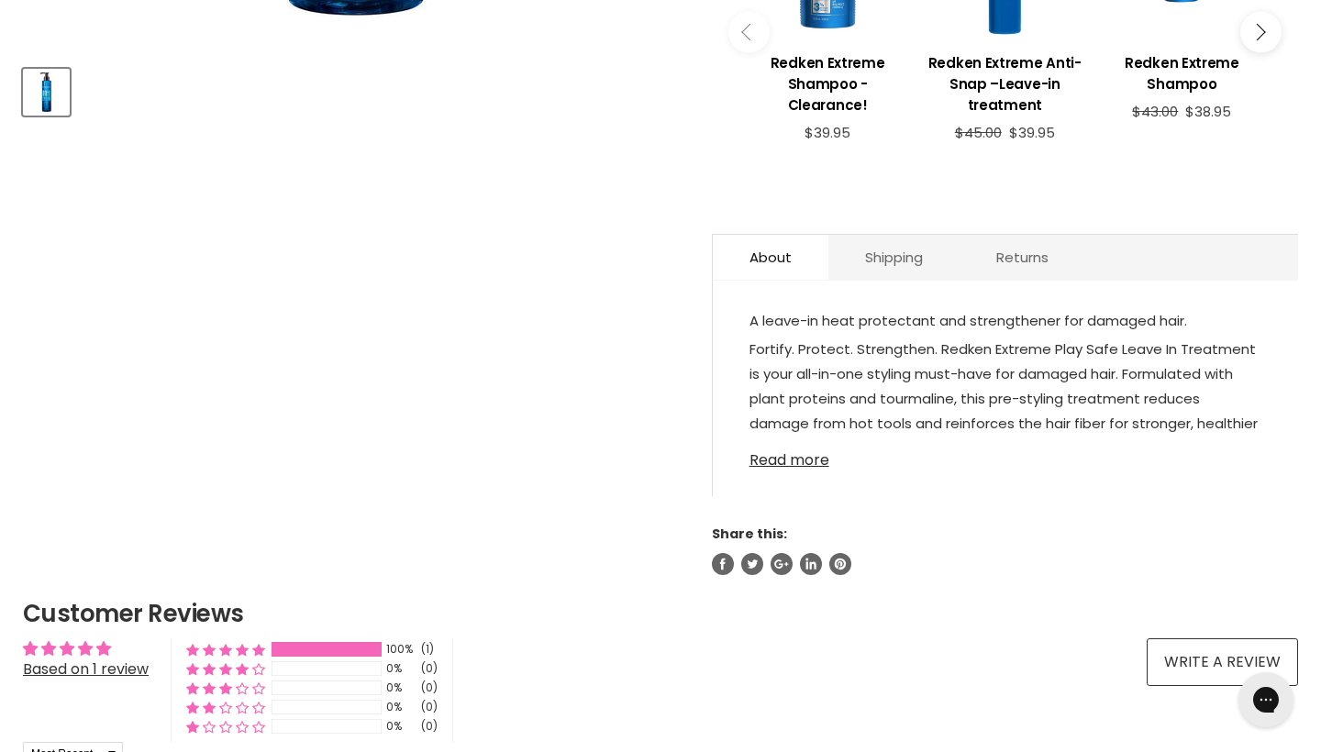
click at [815, 469] on link "Read more" at bounding box center [1006, 455] width 512 height 28
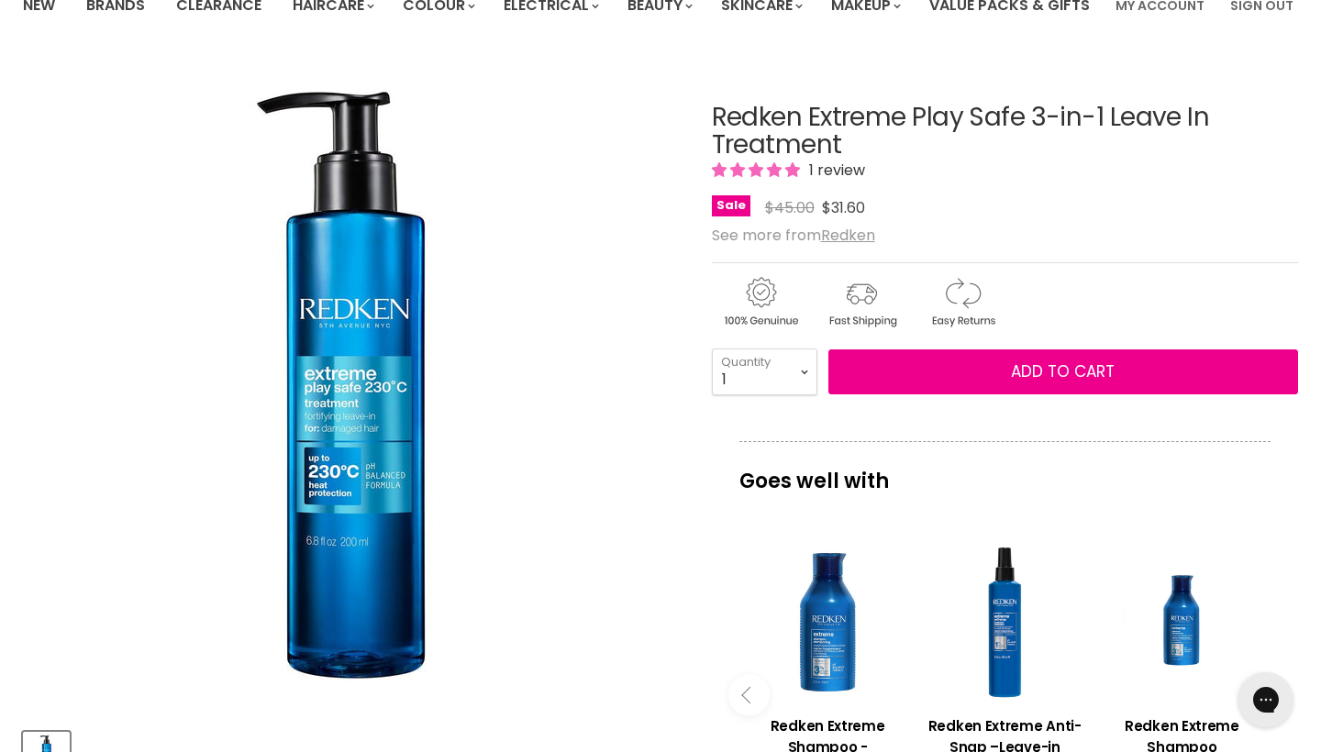
scroll to position [184, 0]
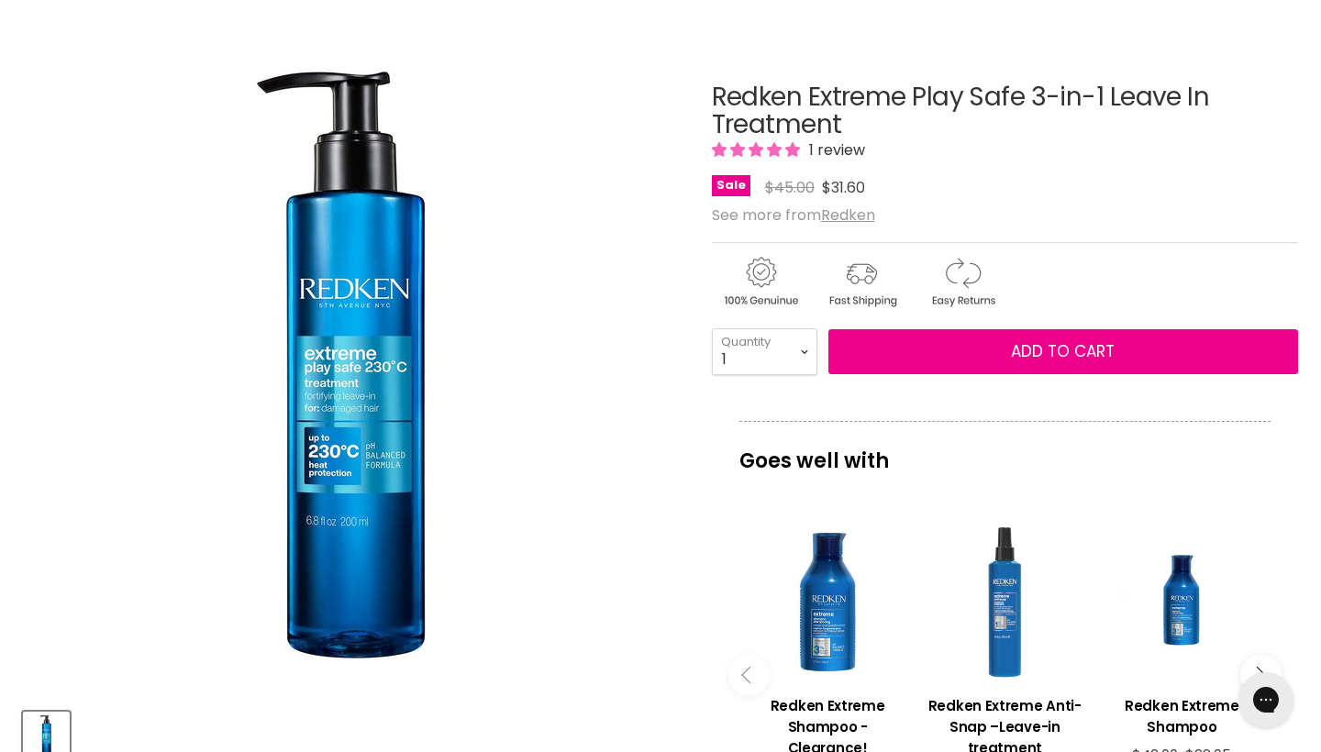
click at [1001, 672] on div "Main content" at bounding box center [1005, 602] width 159 height 159
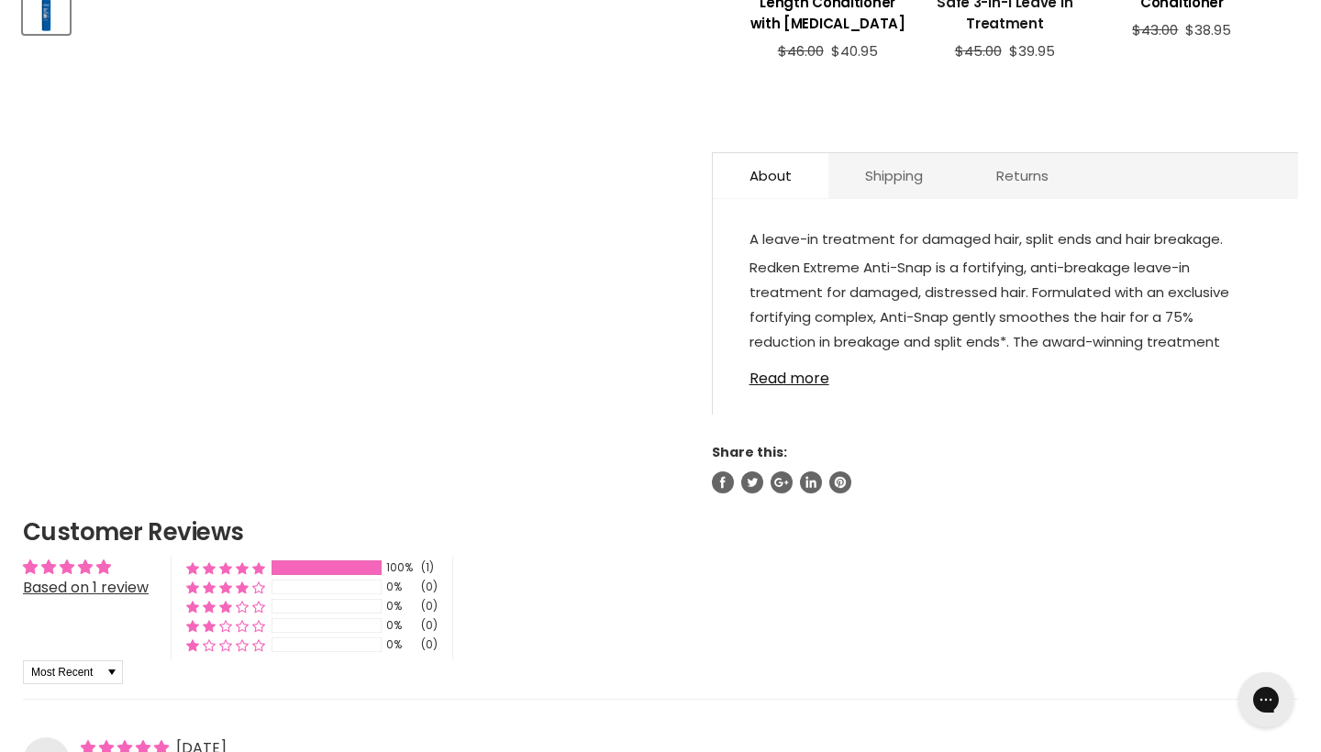
scroll to position [1065, 0]
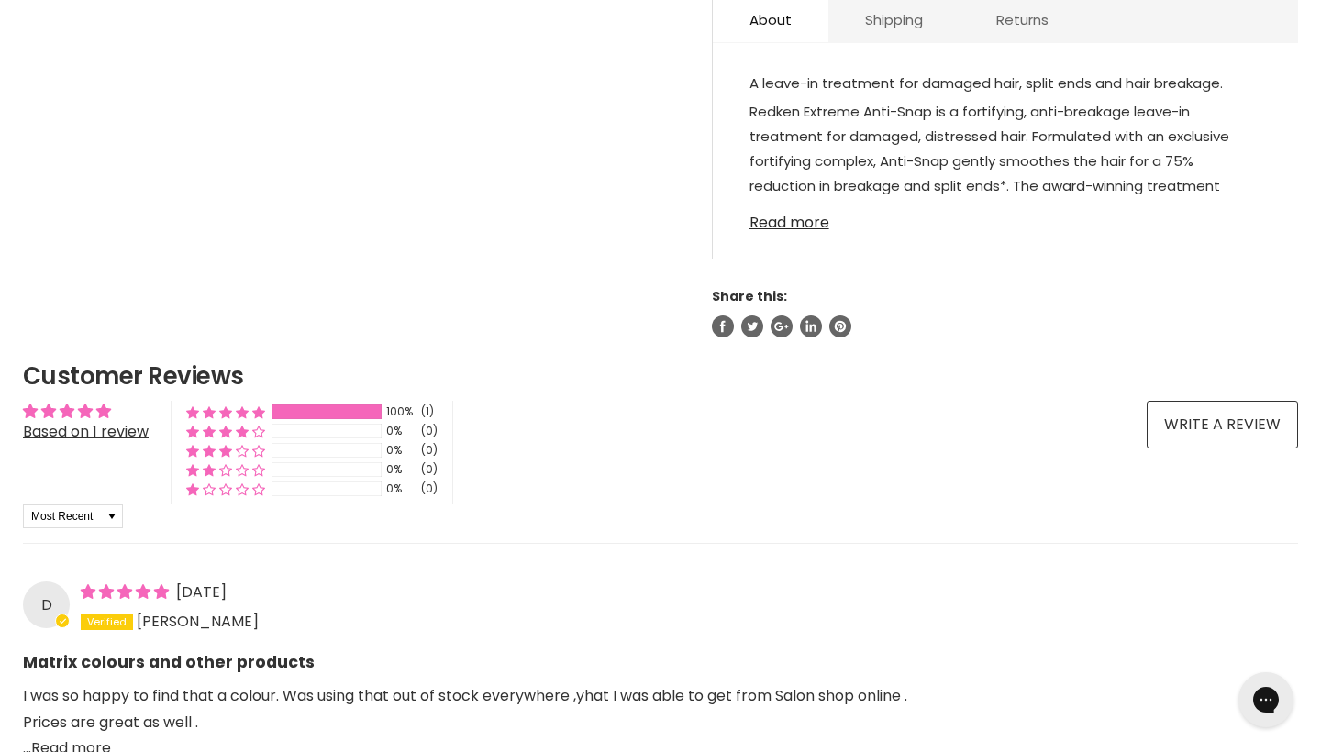
click at [783, 231] on link "Read more" at bounding box center [1006, 218] width 512 height 28
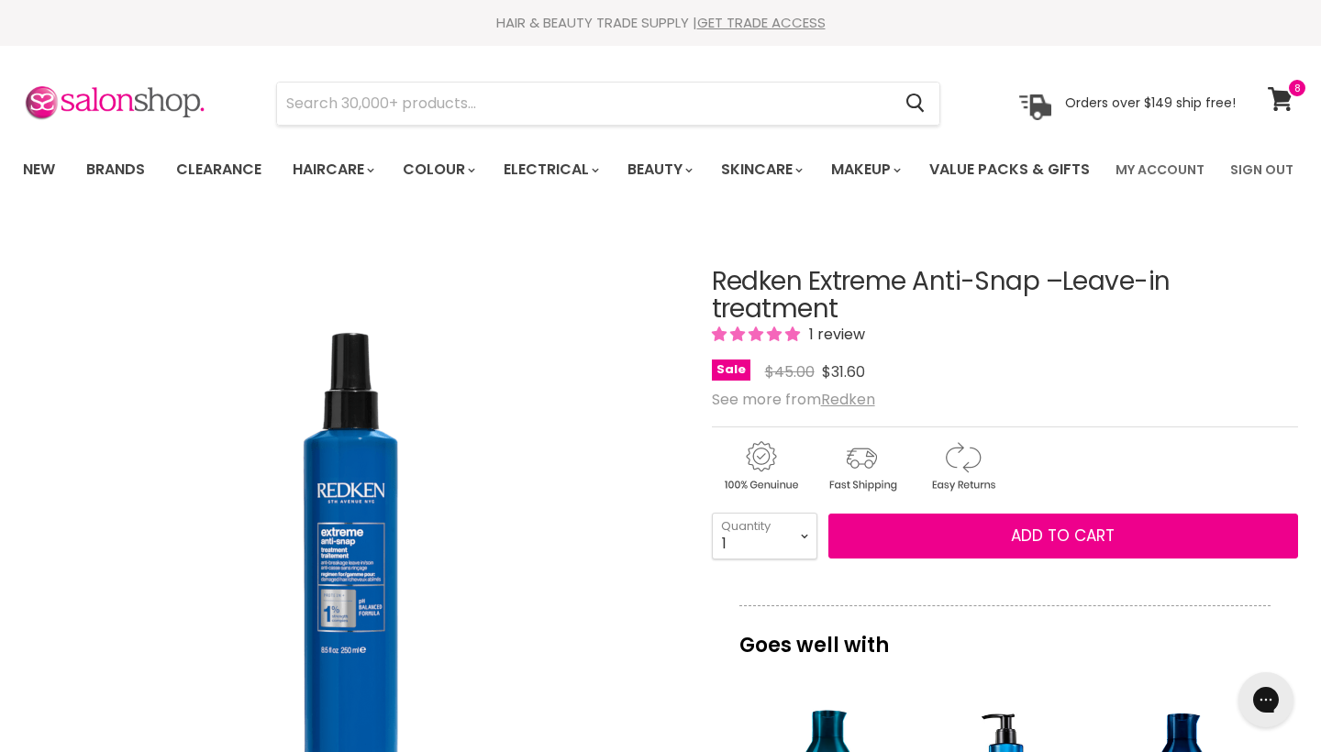
scroll to position [0, 0]
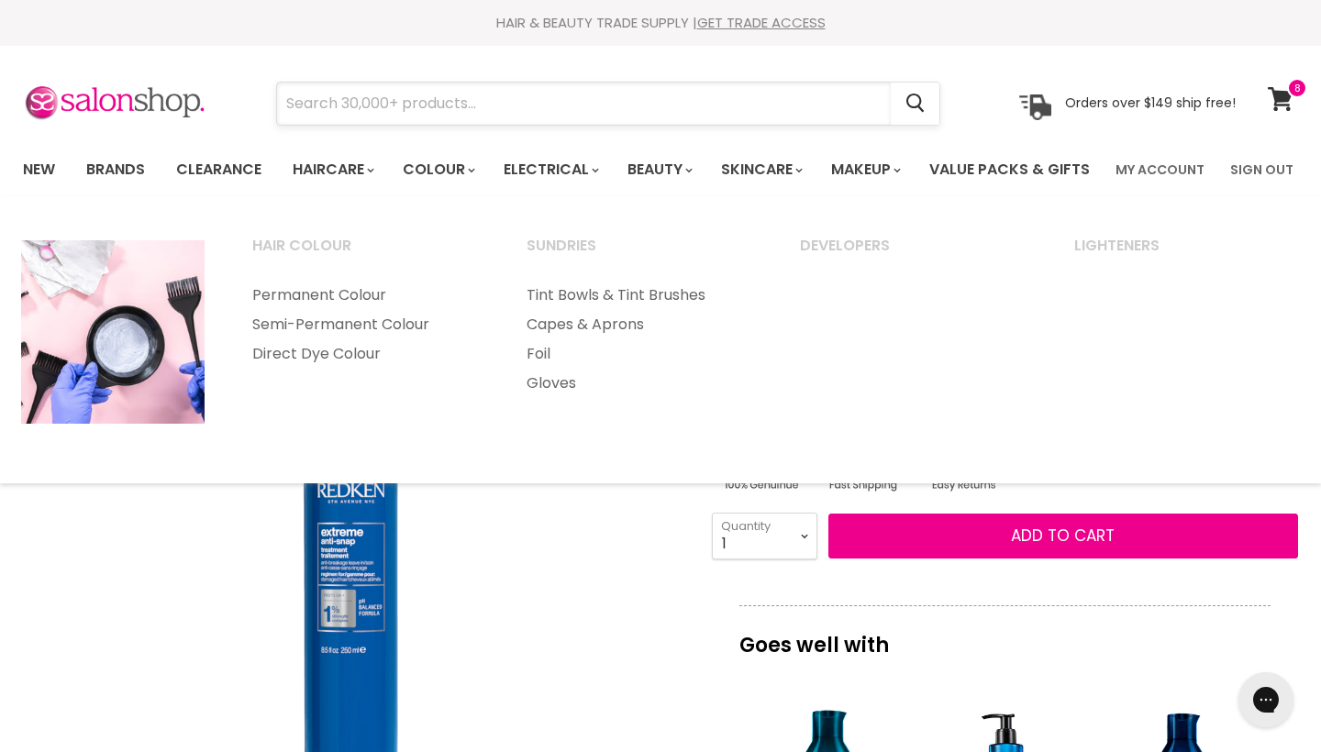
click at [518, 116] on input "Search" at bounding box center [584, 104] width 614 height 42
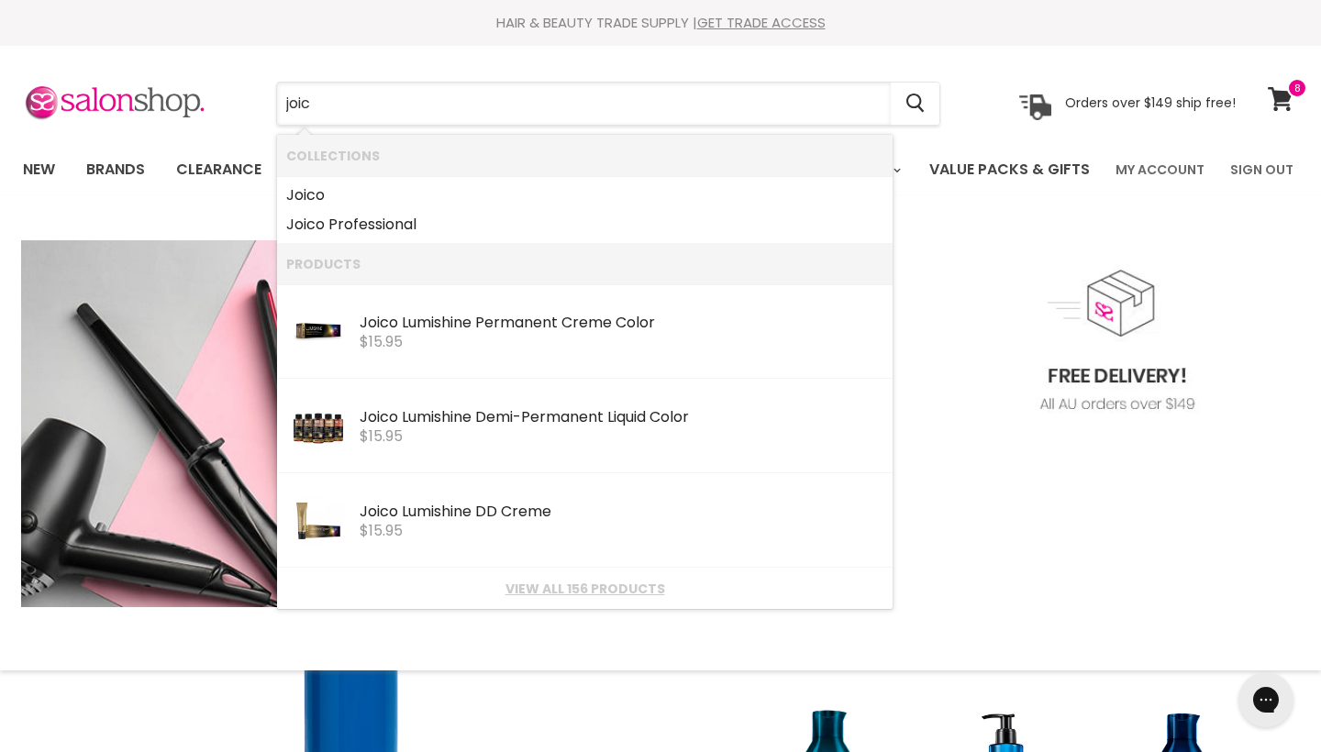
type input "joico"
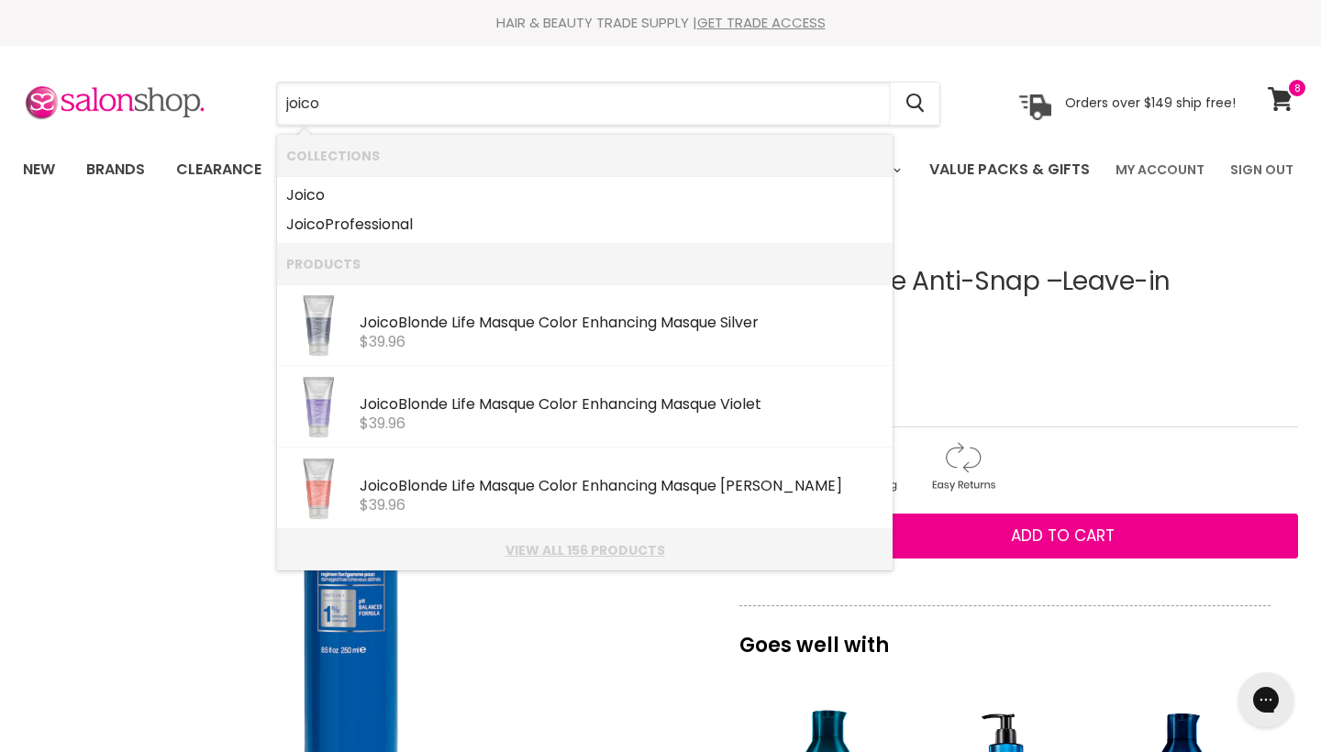
click at [553, 548] on link "View all 156 products" at bounding box center [584, 550] width 597 height 15
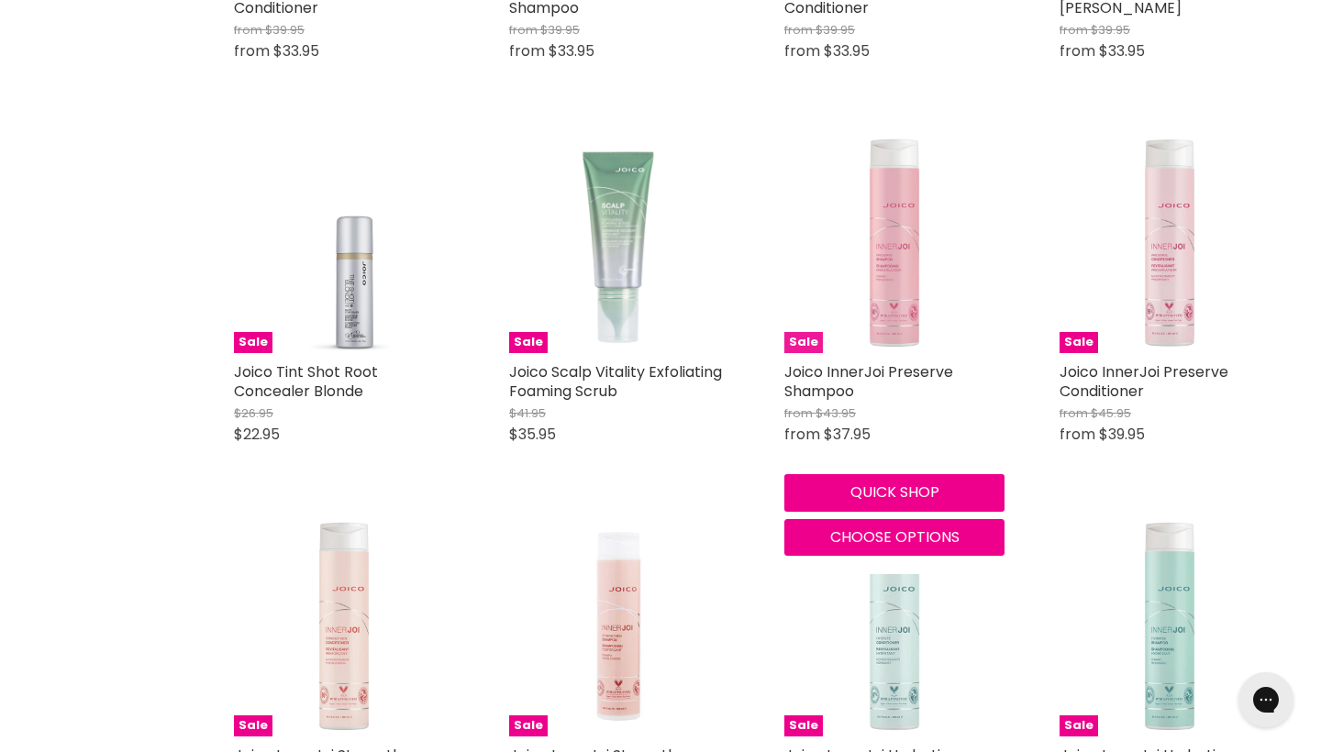
scroll to position [1521, 0]
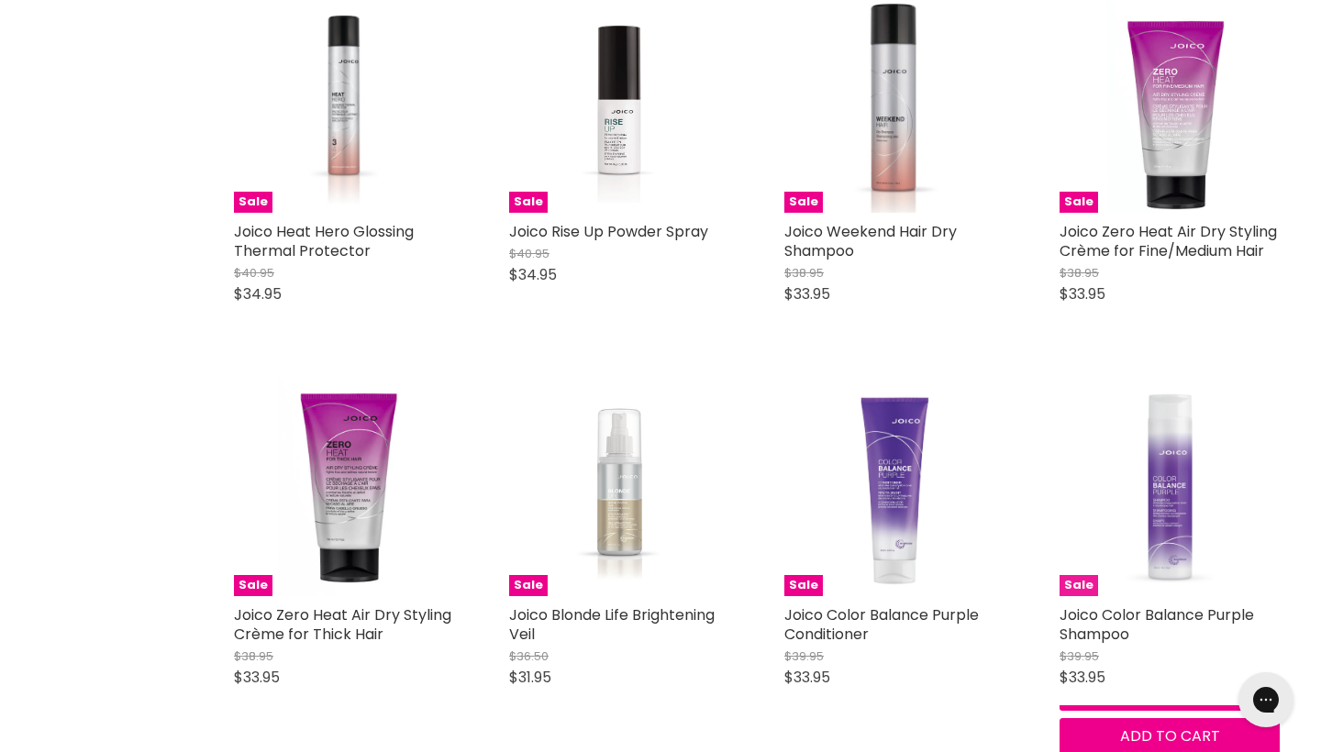
scroll to position [3879, 0]
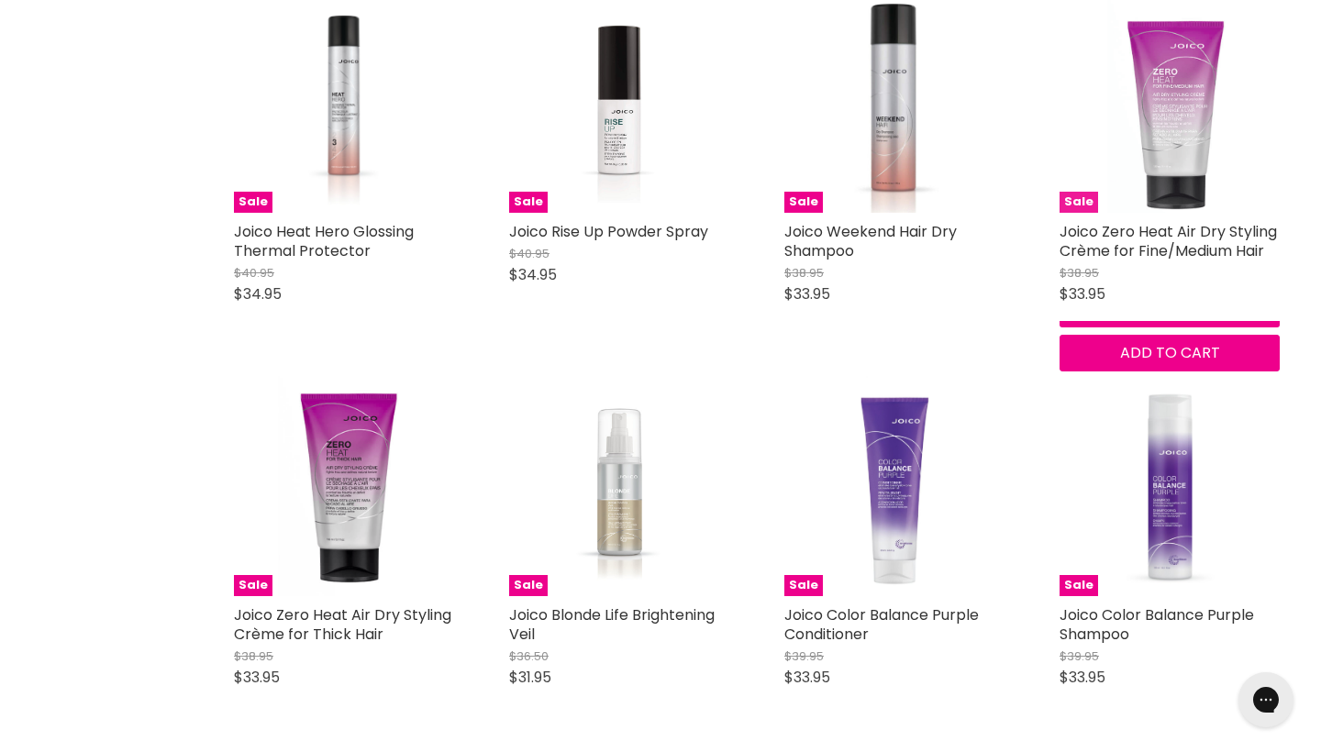
click at [1179, 192] on img "Main content" at bounding box center [1171, 103] width 124 height 220
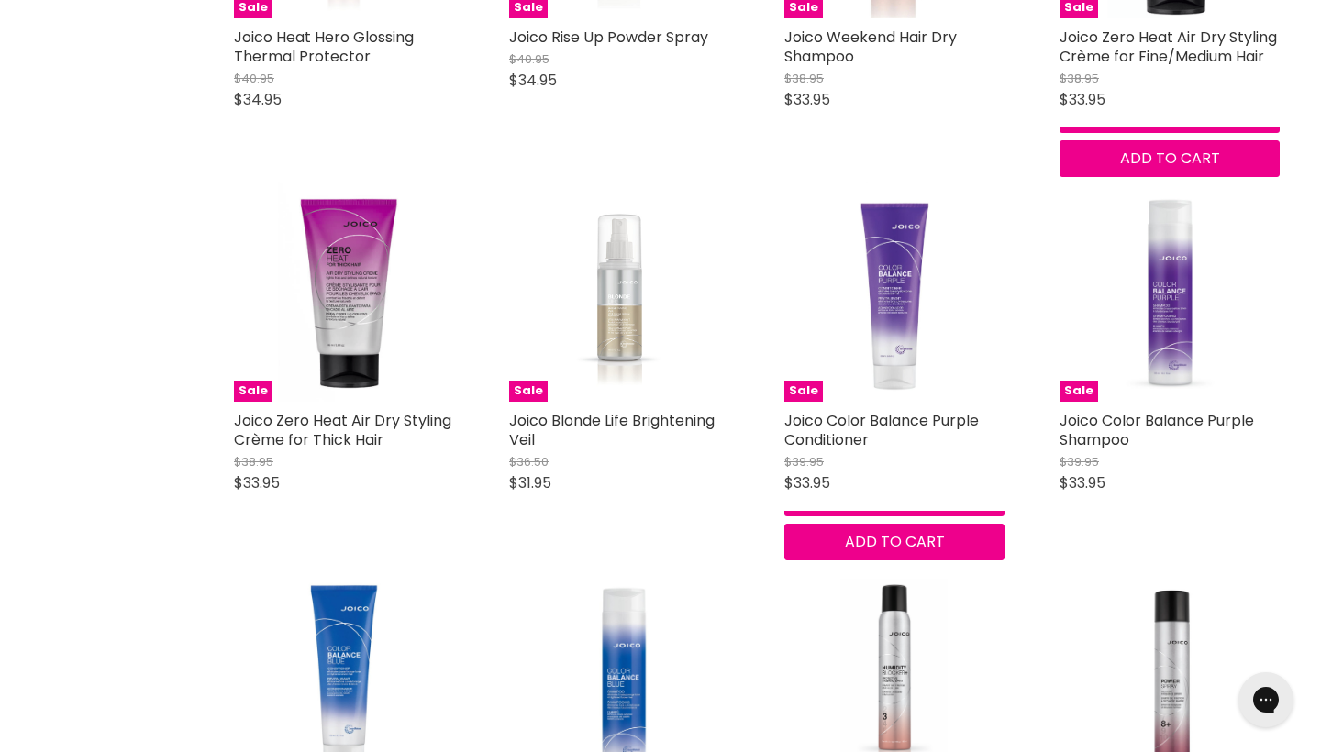
scroll to position [4077, 0]
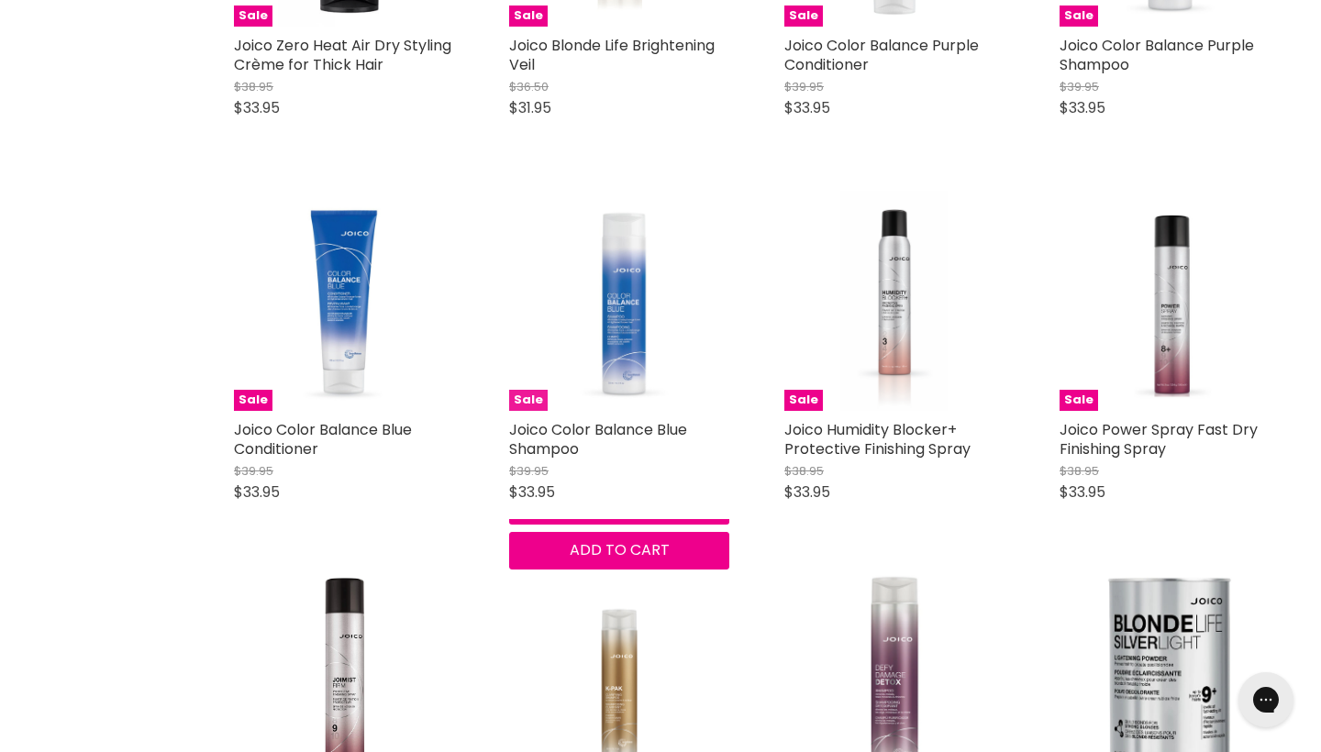
scroll to position [4449, 0]
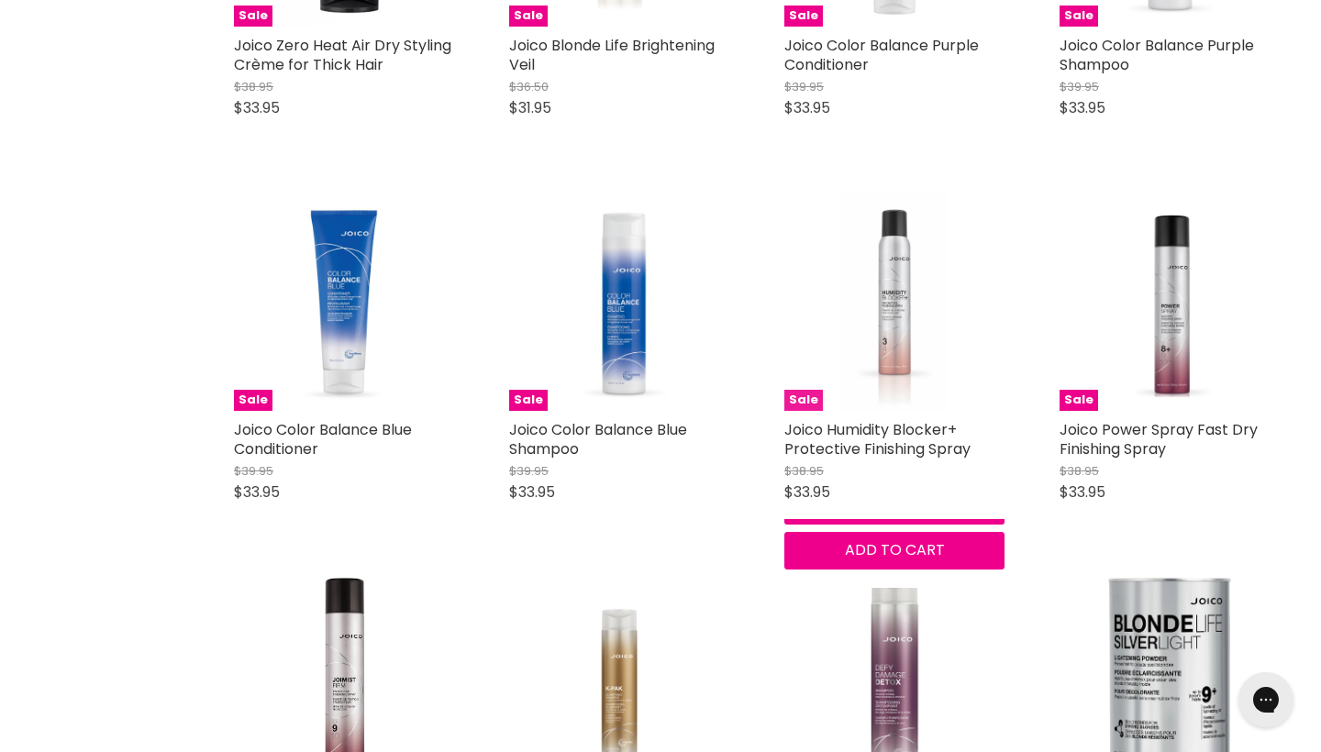
click at [902, 369] on img "Main content" at bounding box center [895, 301] width 106 height 220
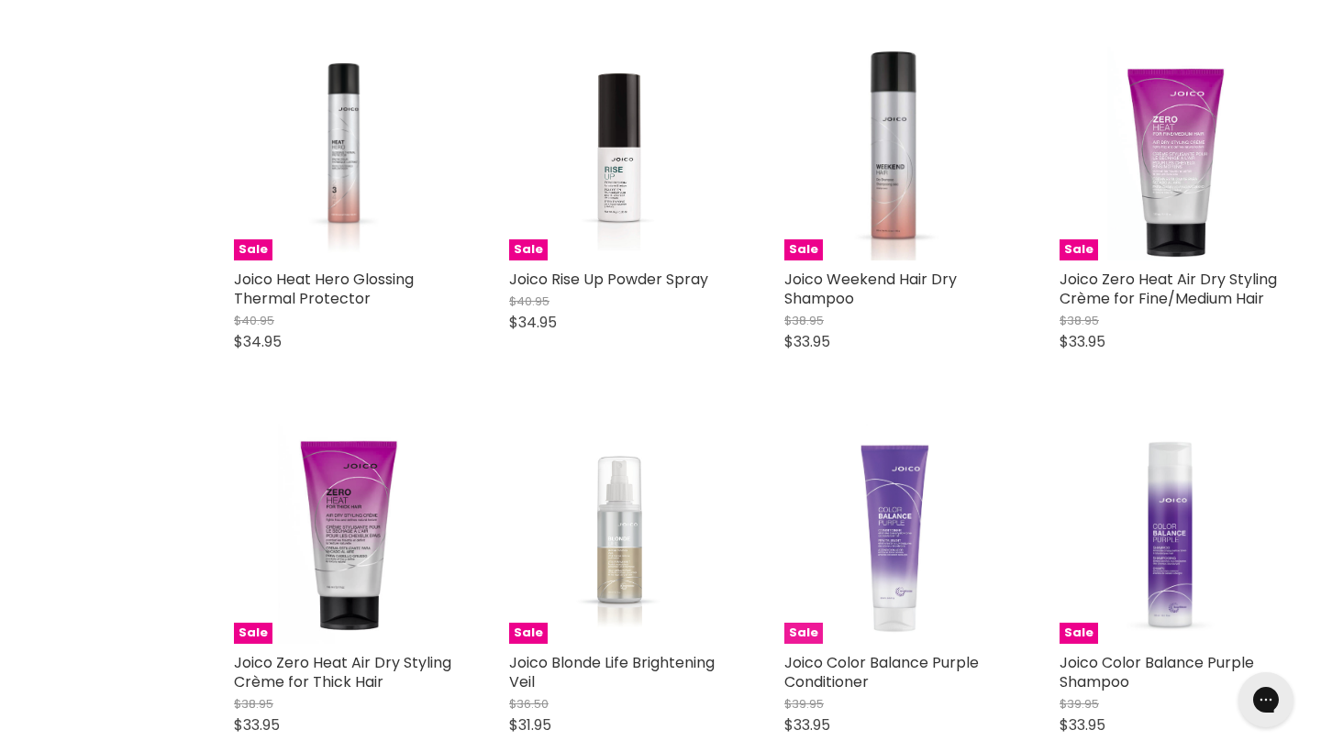
scroll to position [8566, 1]
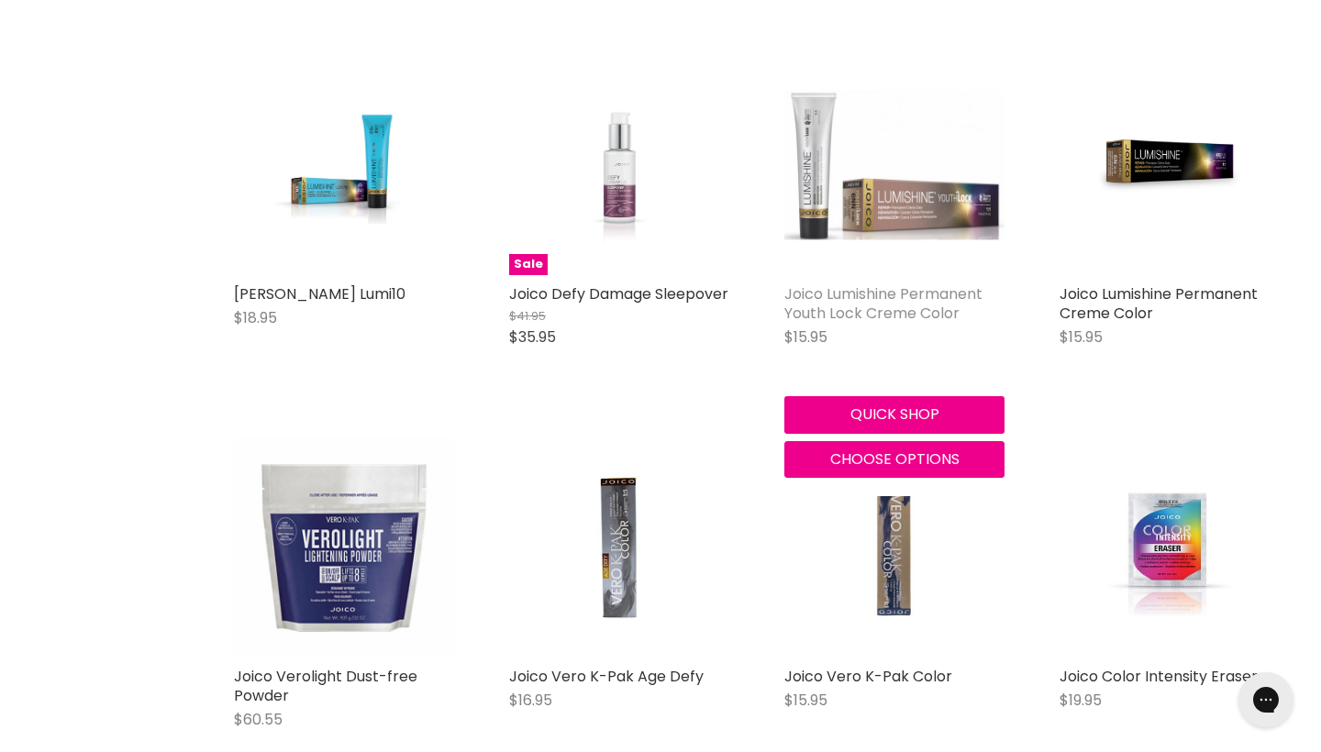
scroll to position [11035, 0]
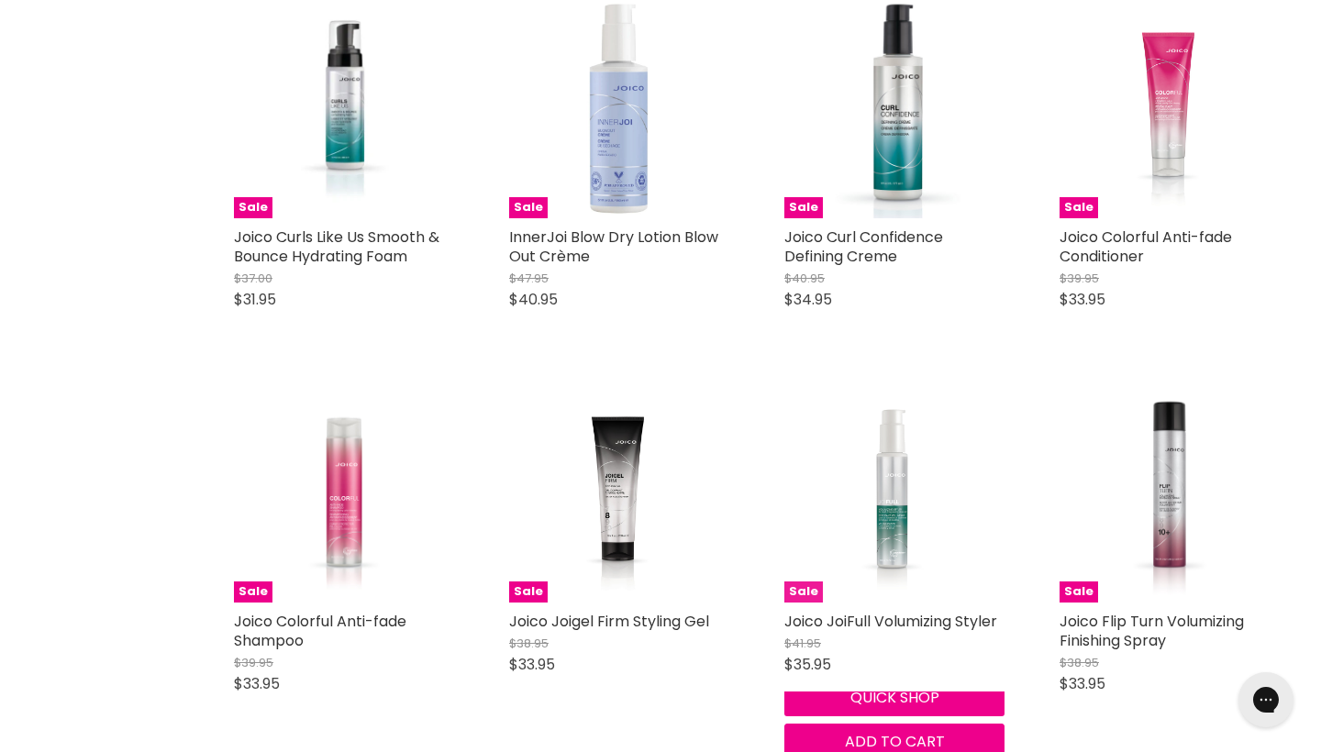
scroll to position [13187, 1]
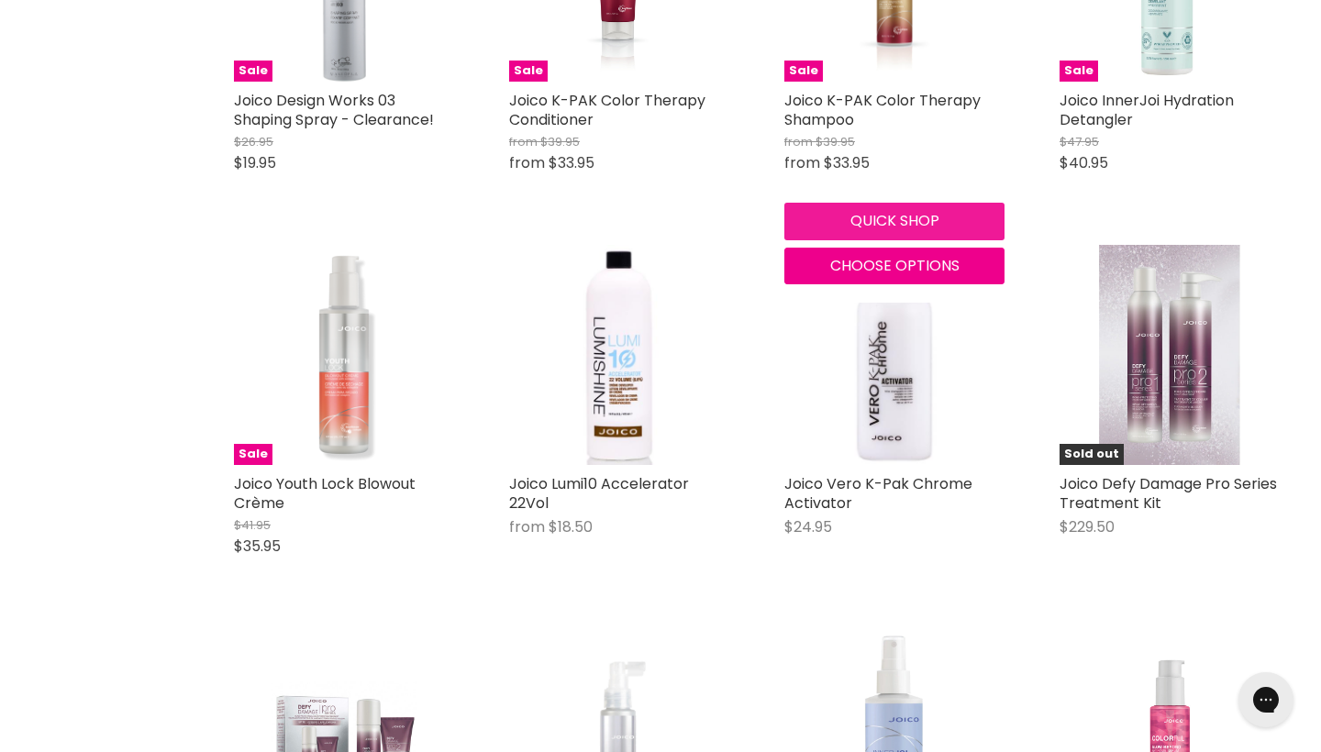
scroll to position [13970, 0]
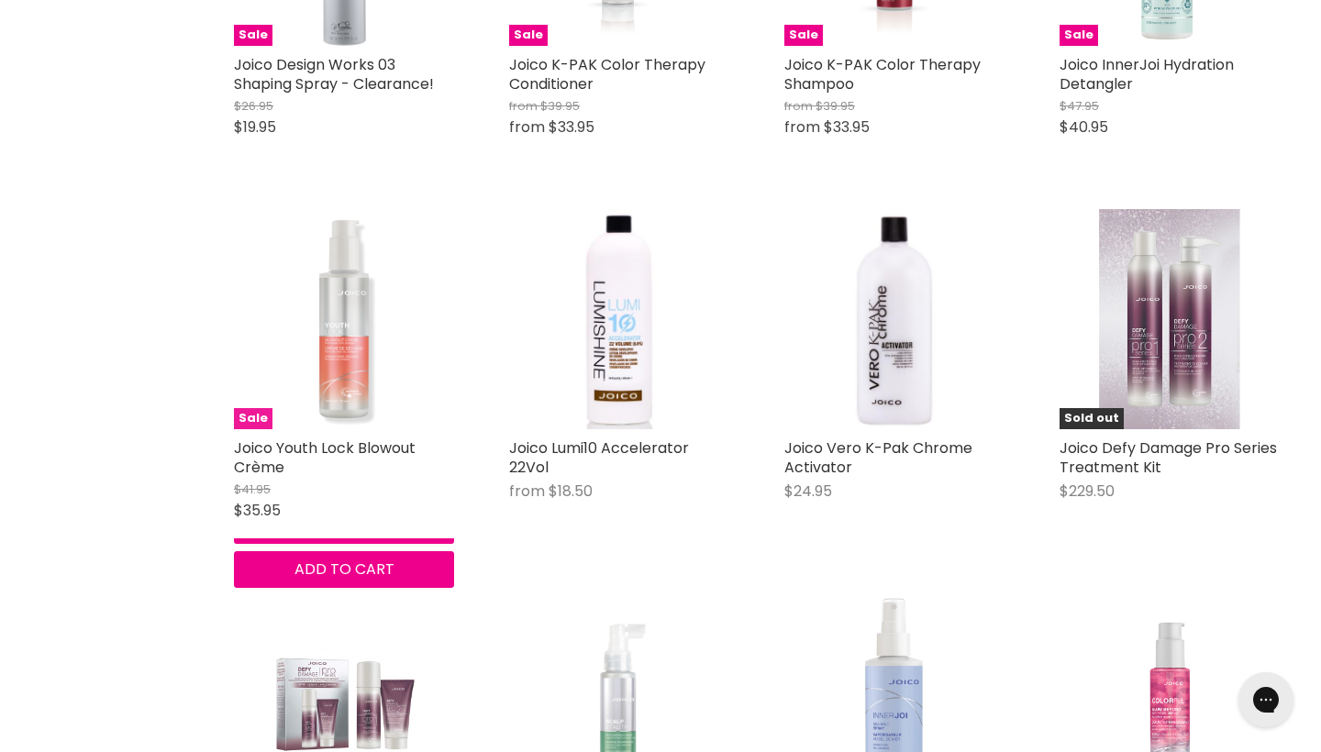
click at [355, 405] on img "Main content" at bounding box center [344, 319] width 220 height 220
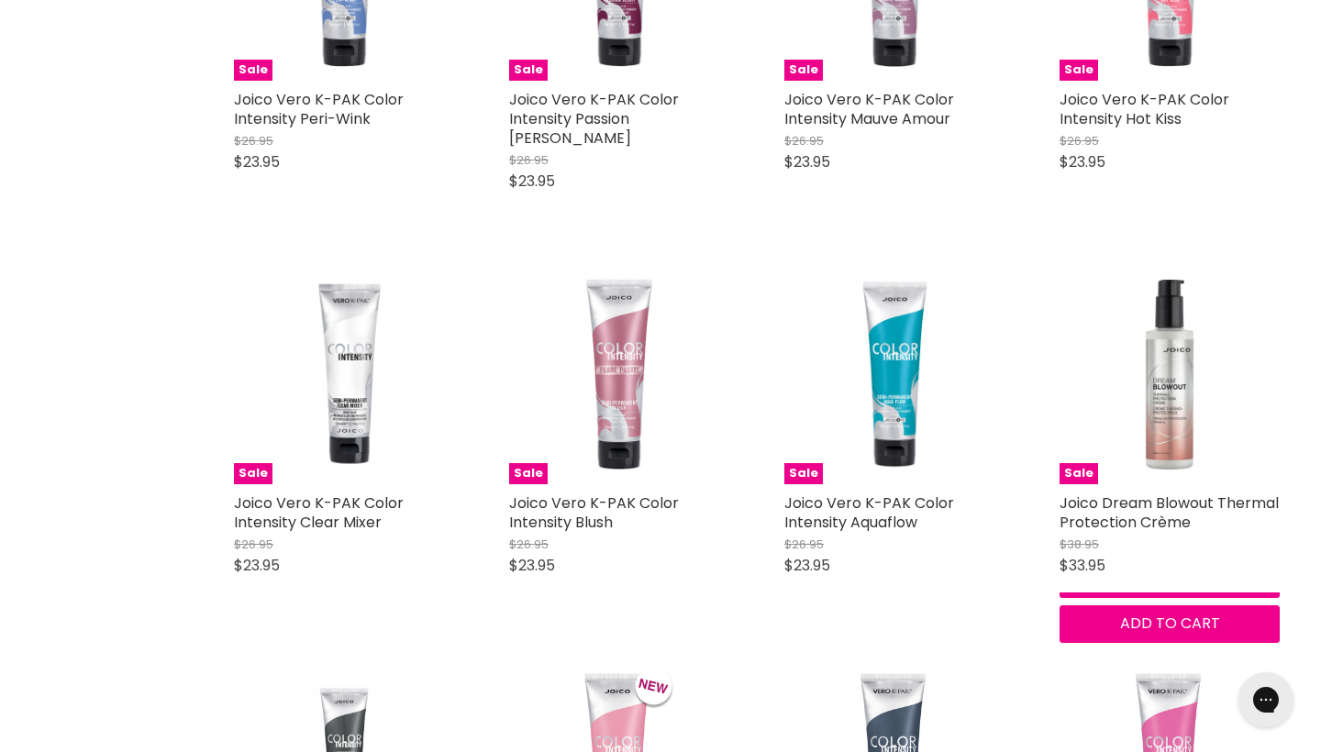
scroll to position [15471, 0]
click at [1154, 385] on img "Main content" at bounding box center [1170, 373] width 220 height 220
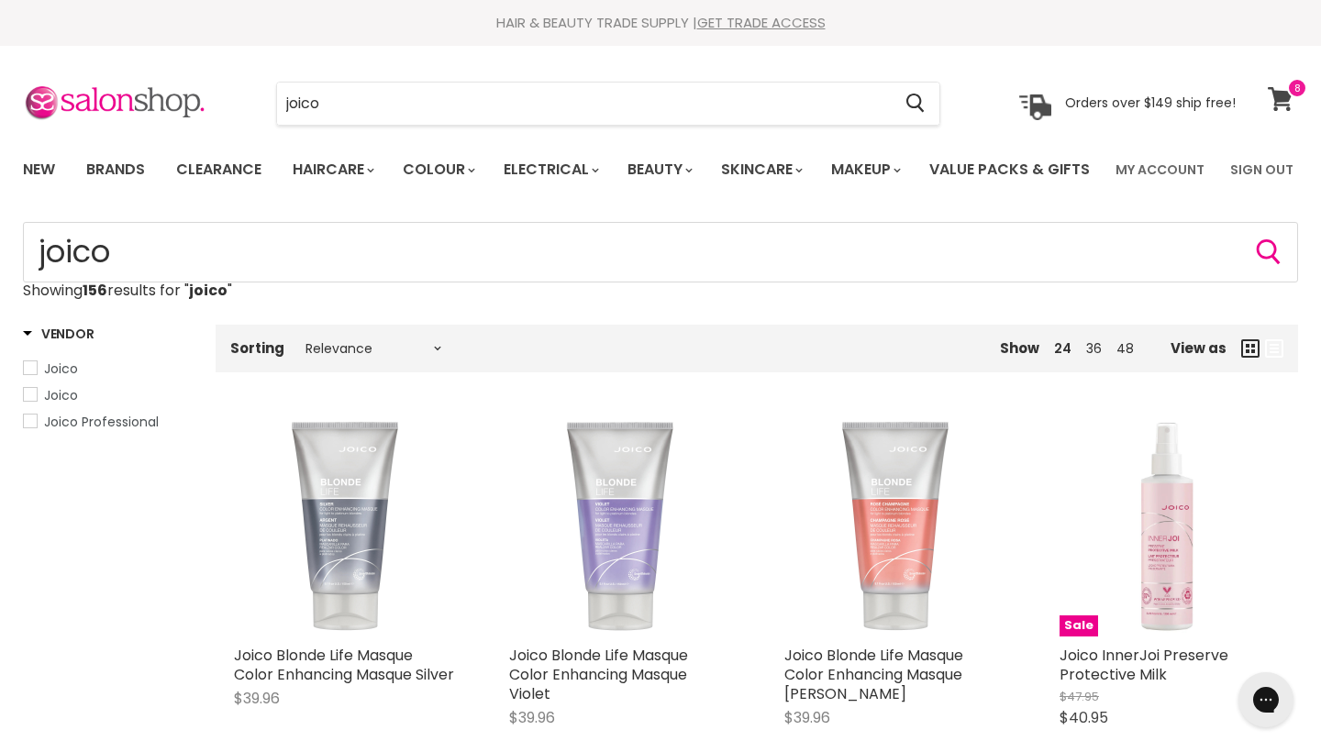
scroll to position [0, 0]
click at [1277, 93] on icon at bounding box center [1280, 99] width 25 height 24
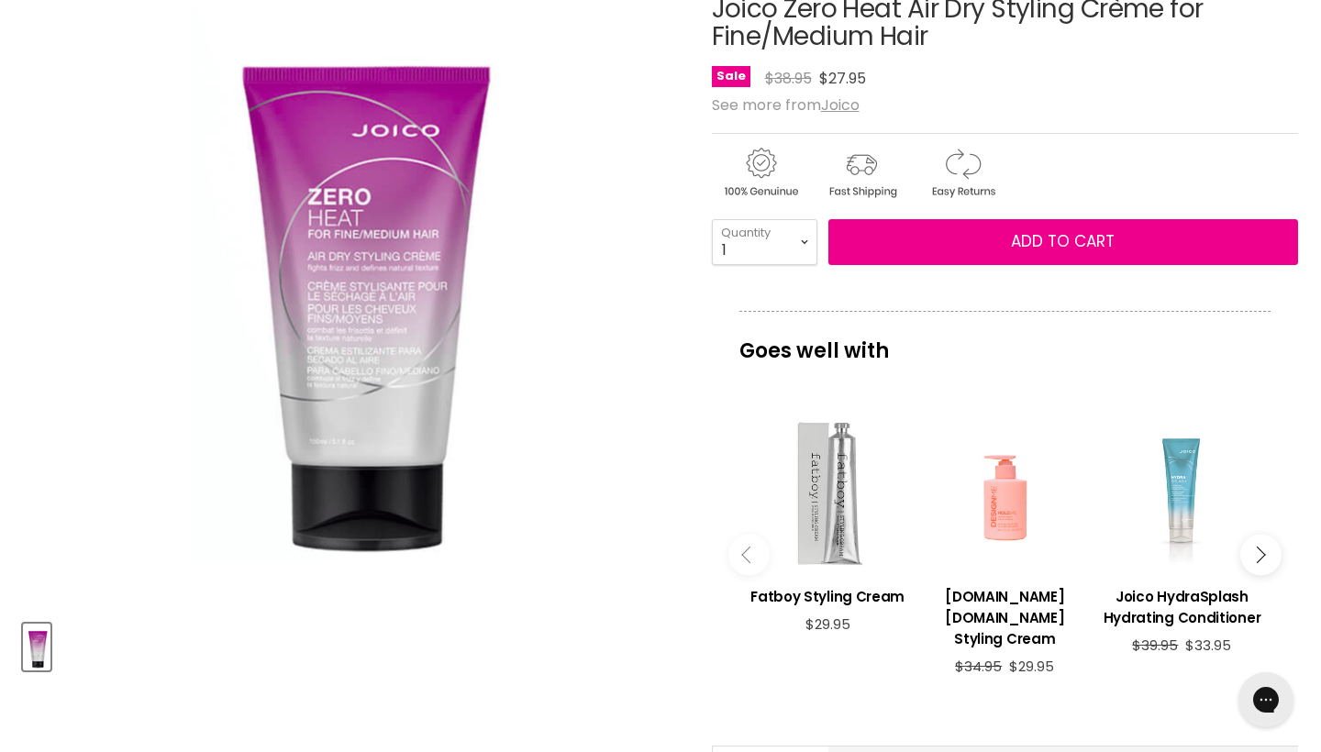
scroll to position [190, 0]
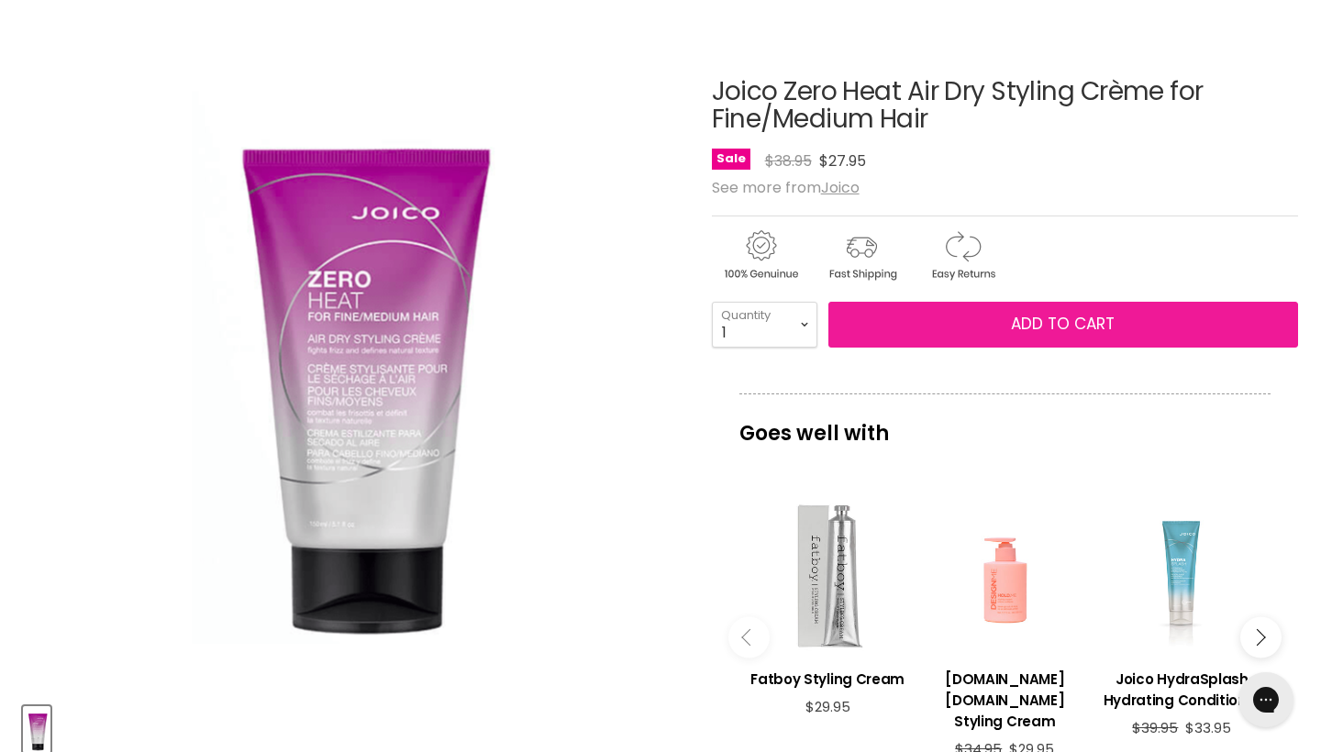
click at [975, 348] on button "Add to cart" at bounding box center [1064, 325] width 470 height 46
click at [1066, 335] on span "Add to cart" at bounding box center [1063, 324] width 104 height 22
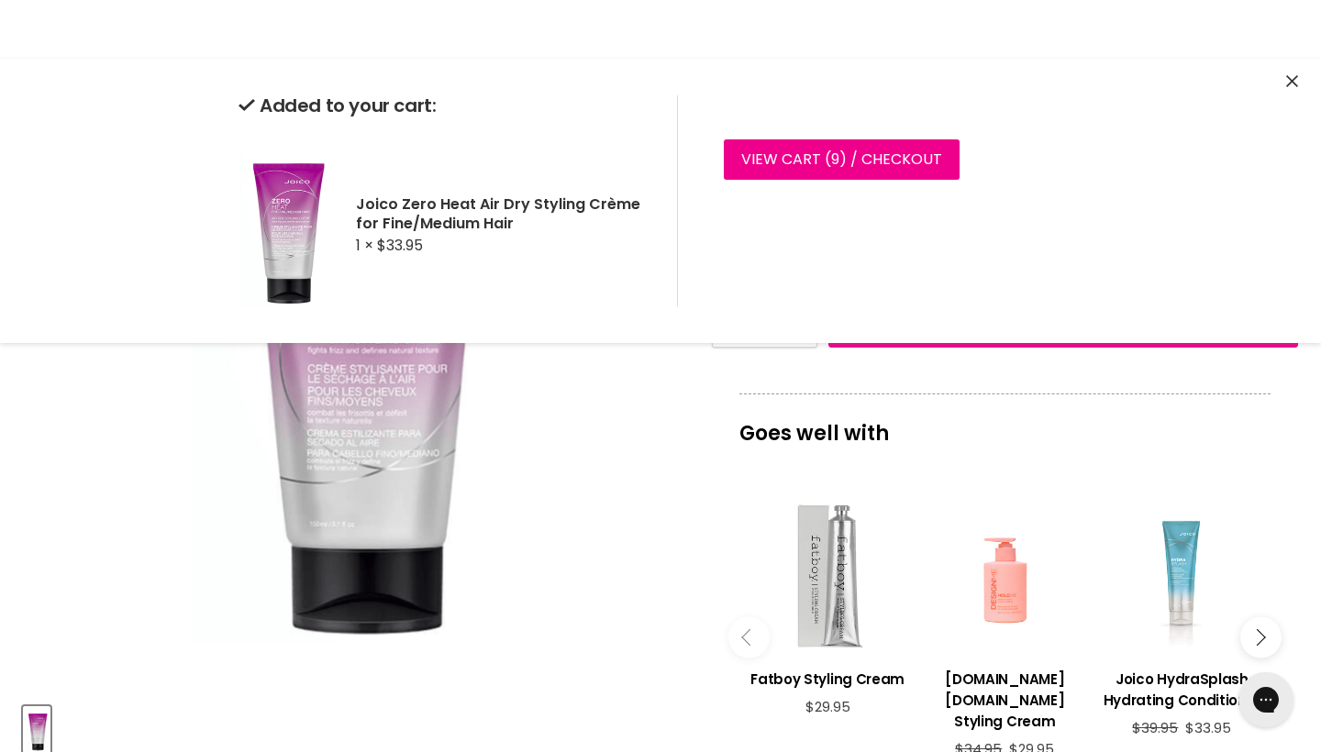
click at [634, 477] on div "Click or scroll to zoom Tap or pinch to zoom" at bounding box center [351, 360] width 657 height 657
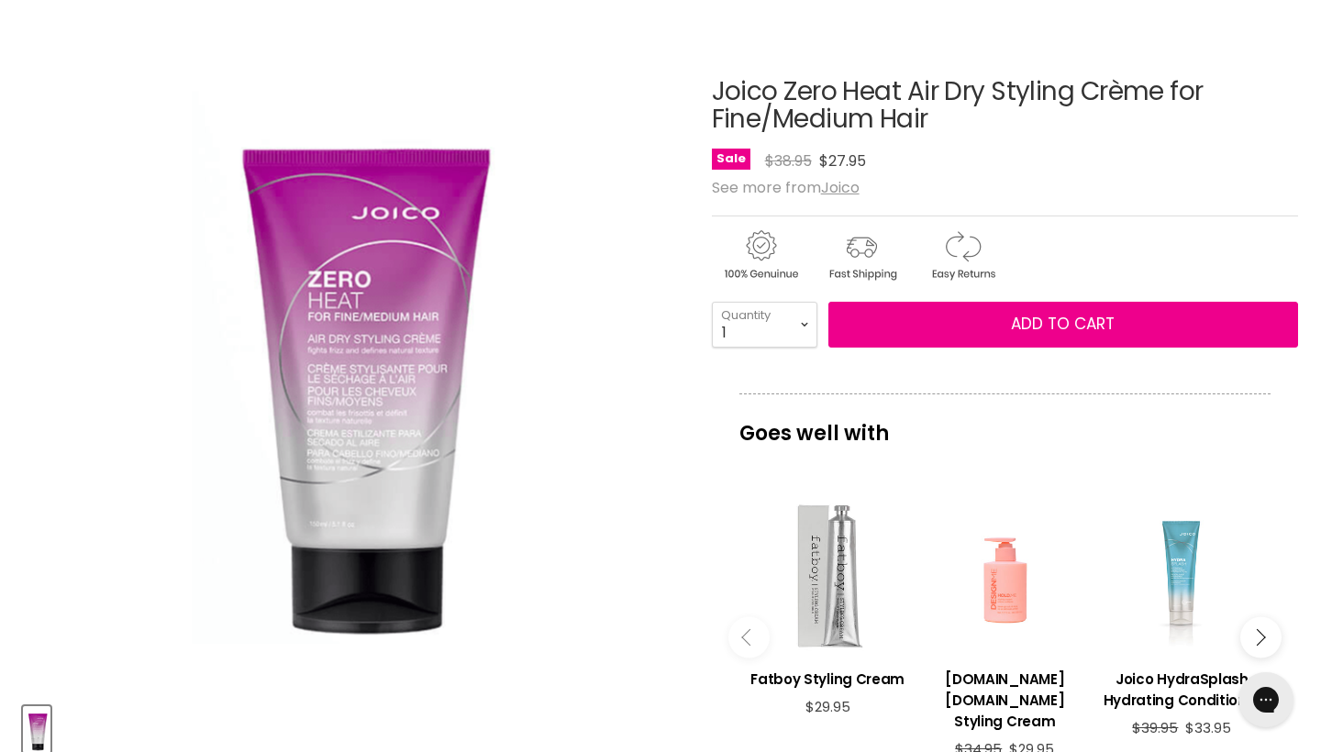
scroll to position [274, 0]
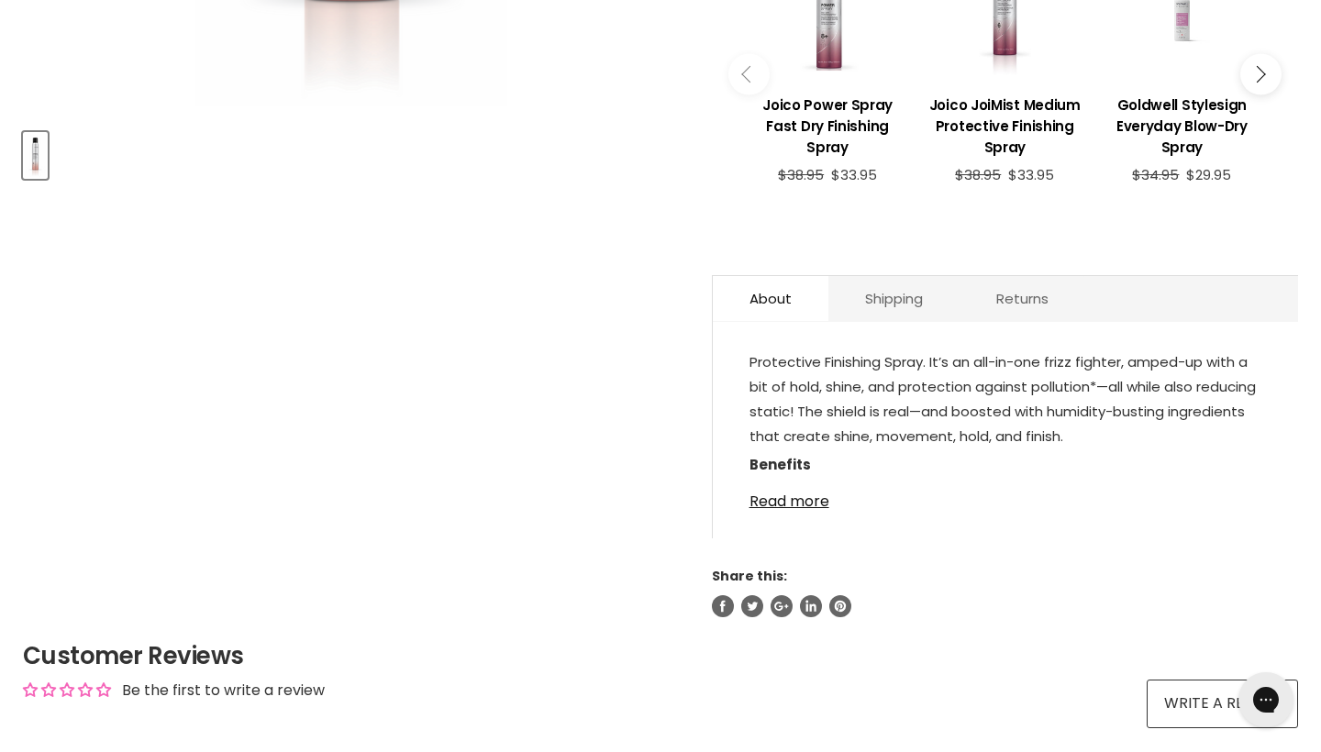
scroll to position [779, 0]
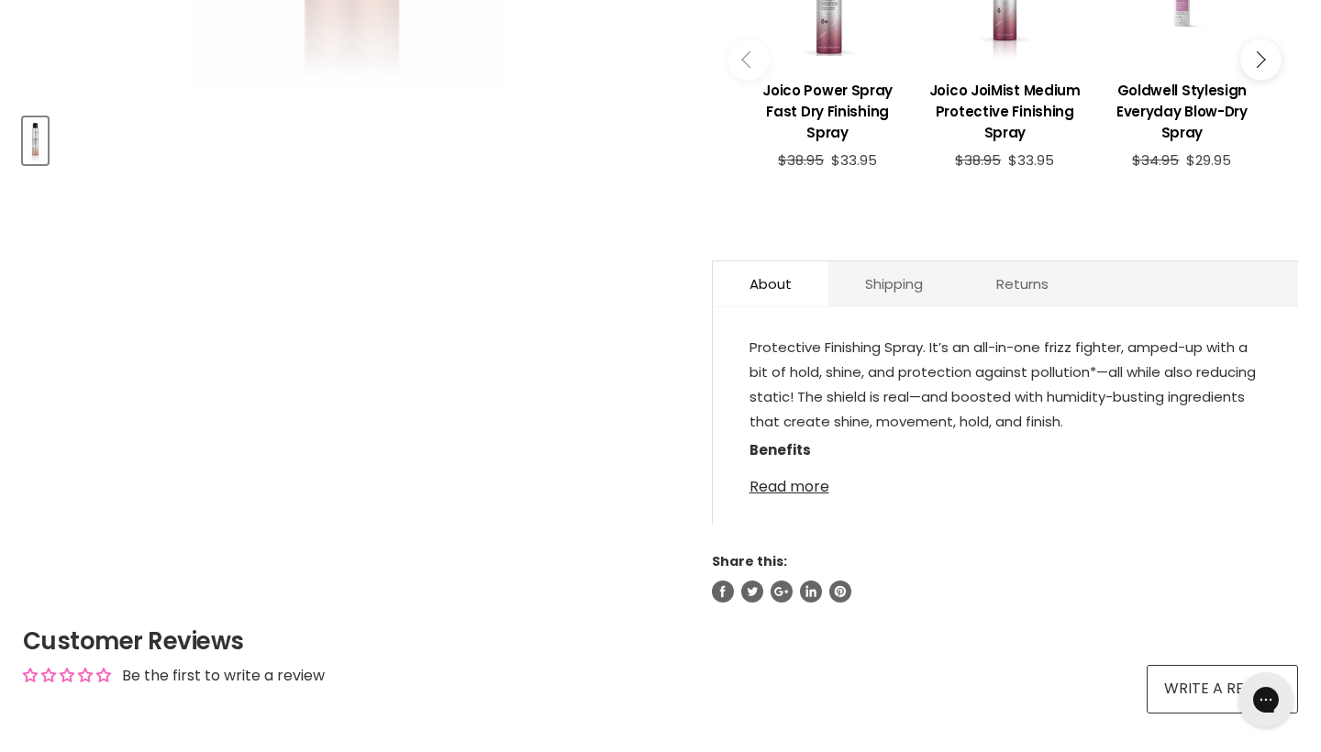
click at [788, 496] on link "Read more" at bounding box center [1006, 482] width 512 height 28
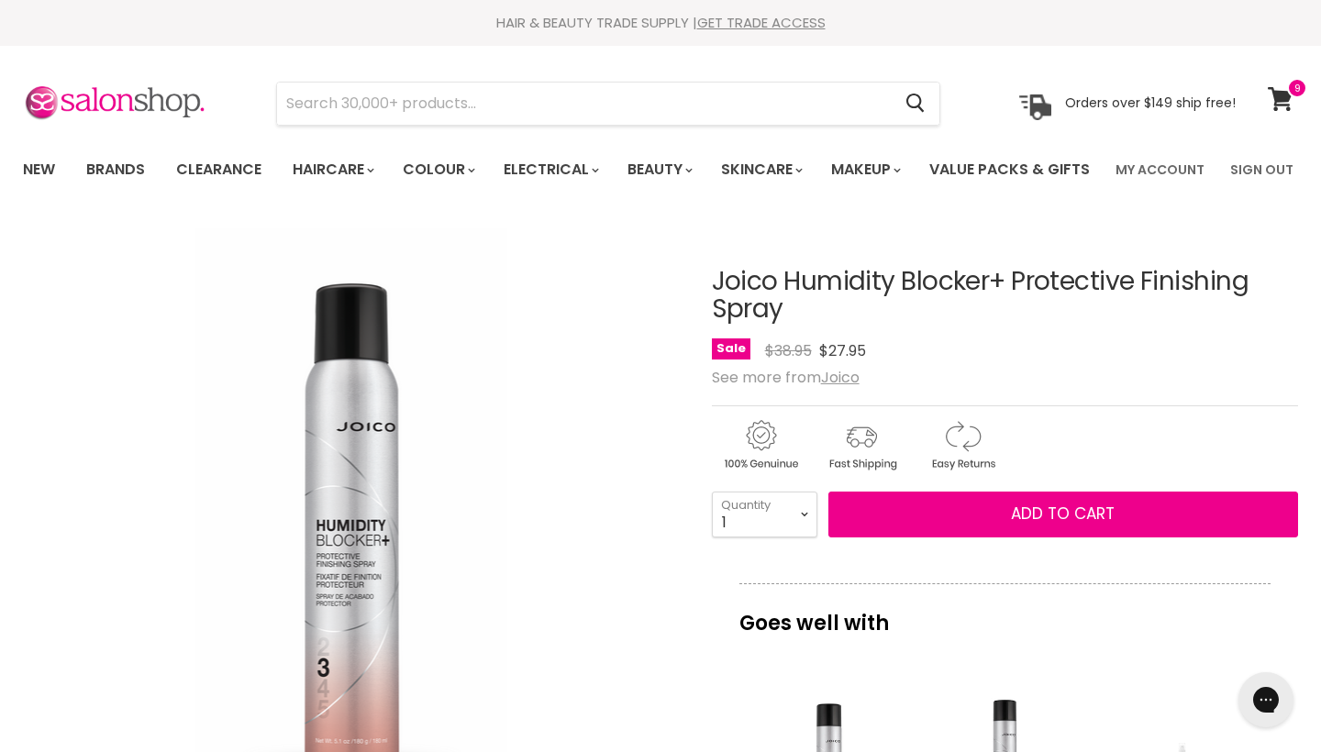
scroll to position [0, 0]
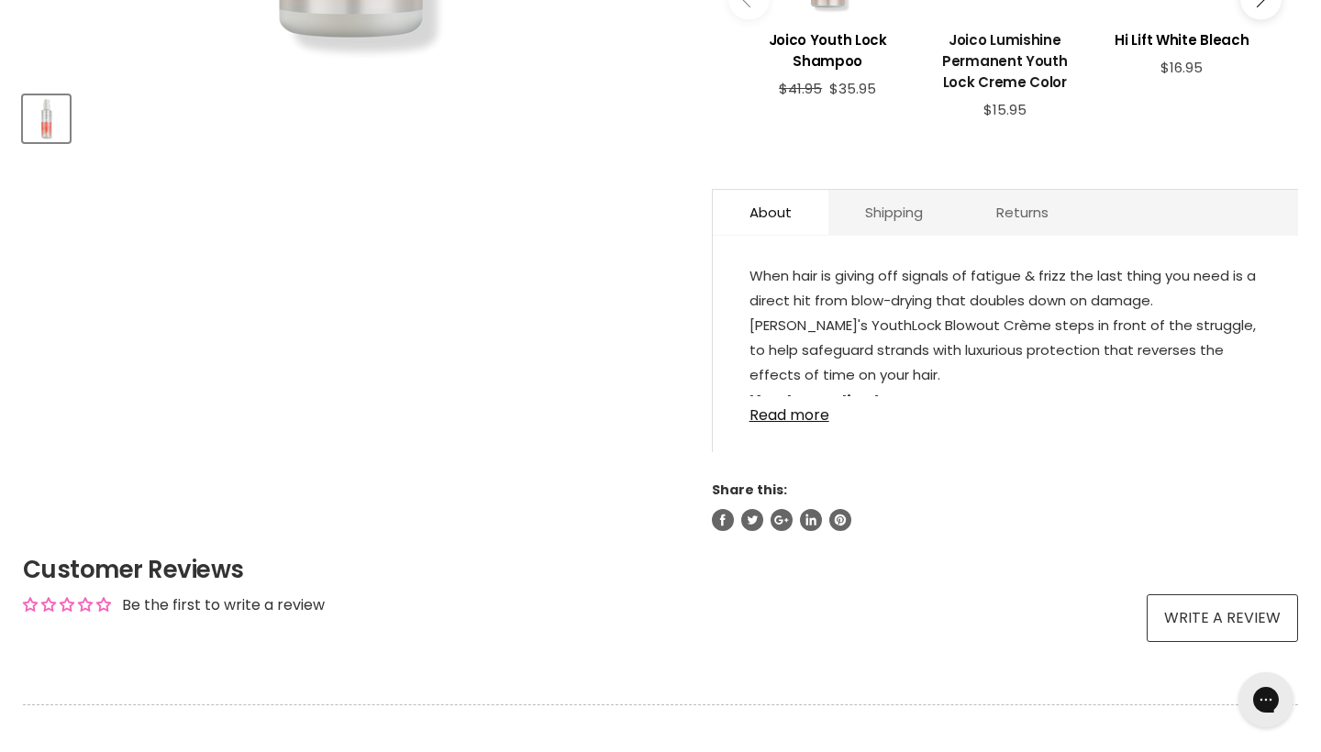
scroll to position [854, 0]
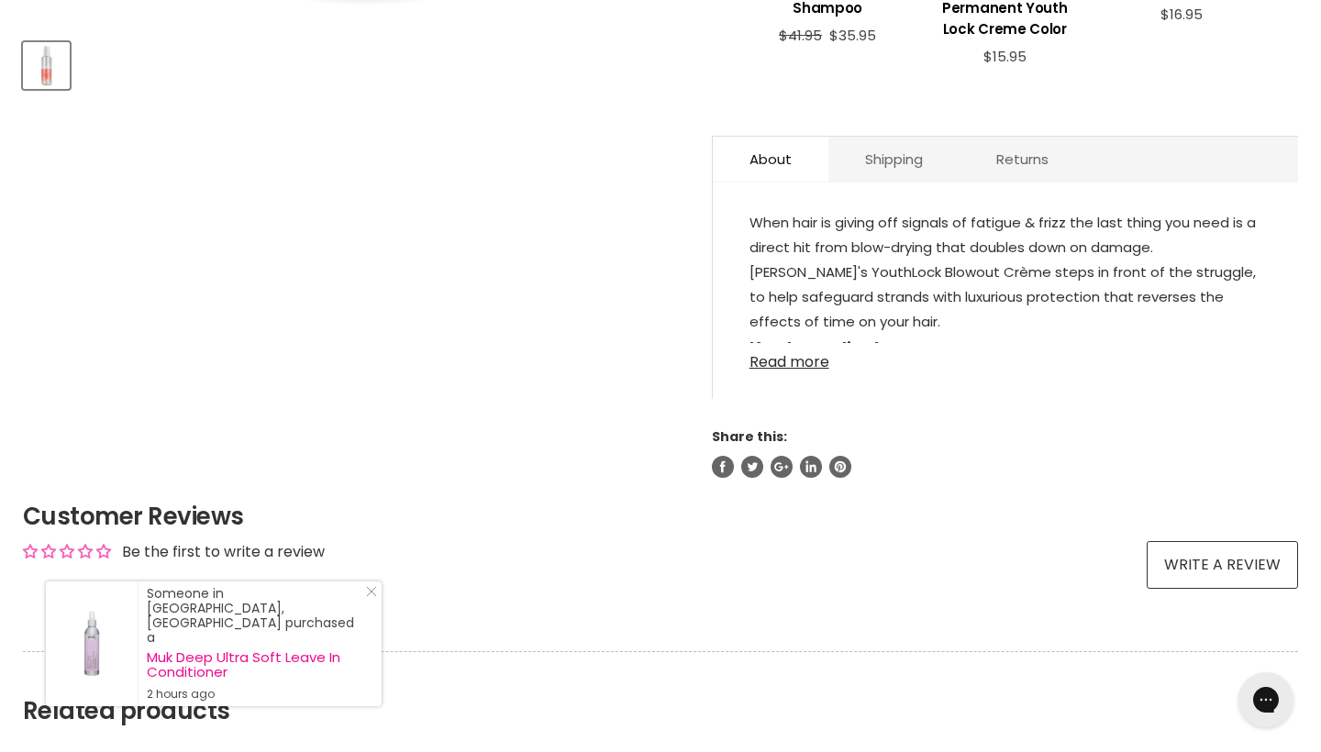
click at [814, 371] on link "Read more" at bounding box center [1006, 357] width 512 height 28
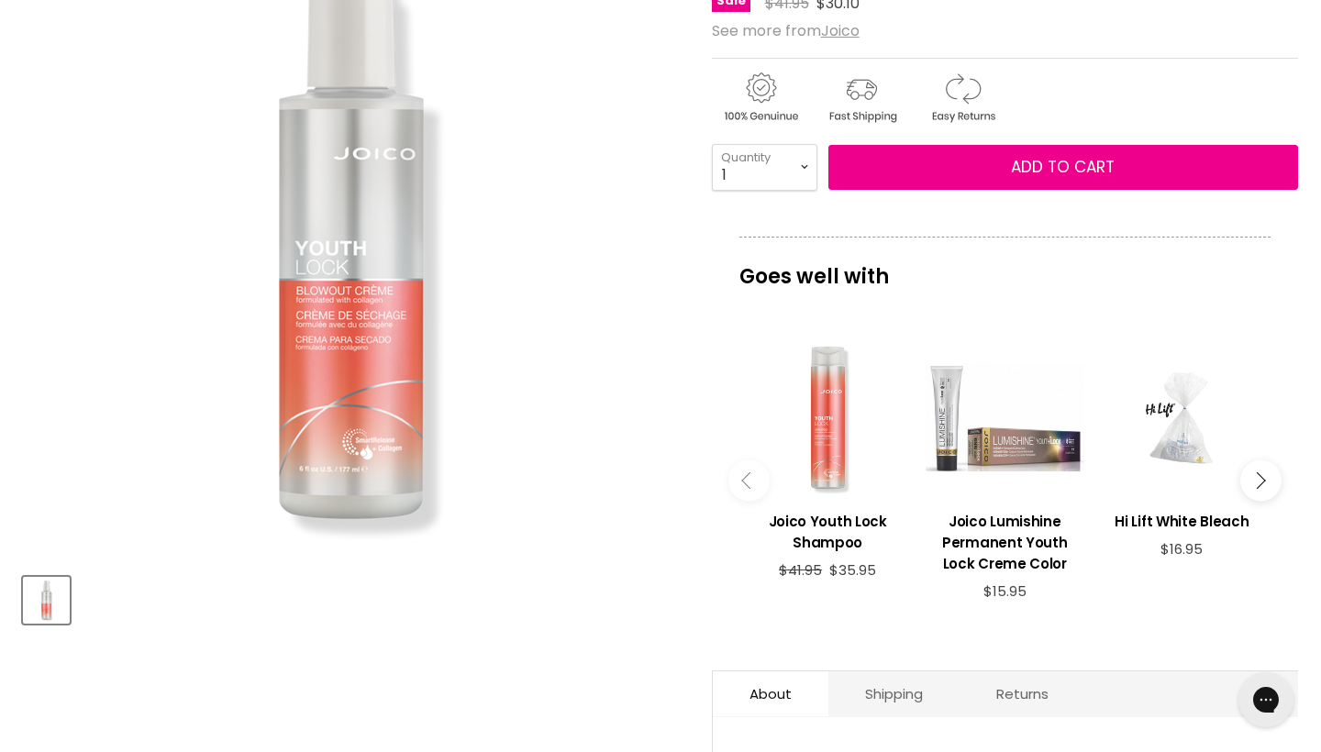
scroll to position [0, 0]
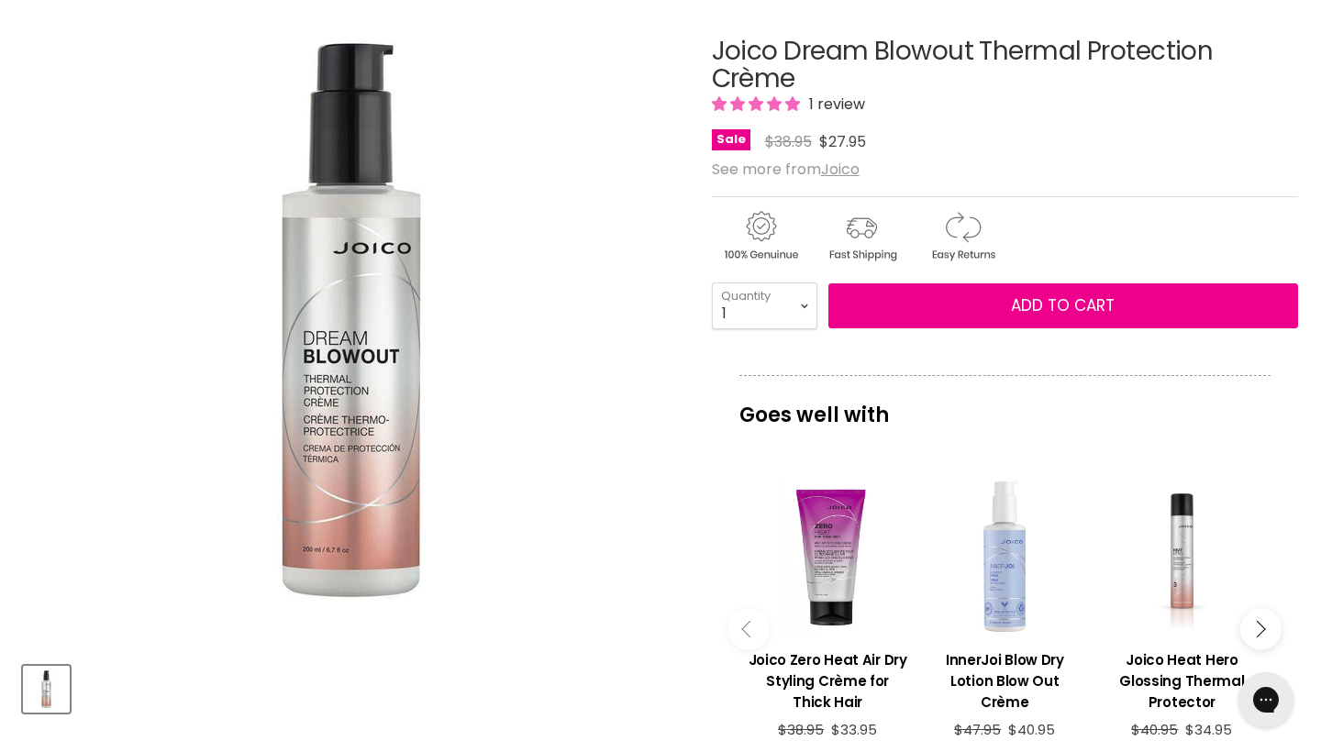
scroll to position [340, 0]
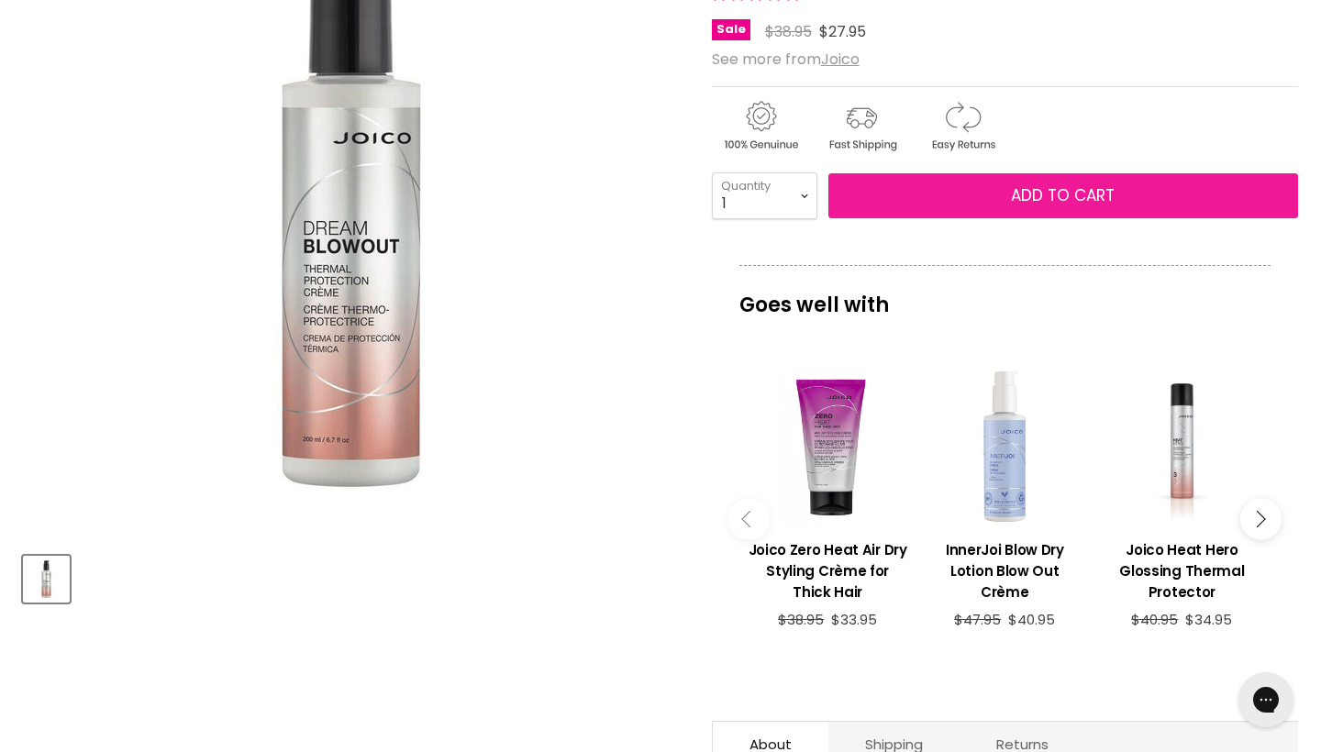
click at [1037, 206] on span "Add to cart" at bounding box center [1063, 195] width 104 height 22
click at [1063, 206] on span "Add to cart" at bounding box center [1063, 195] width 104 height 22
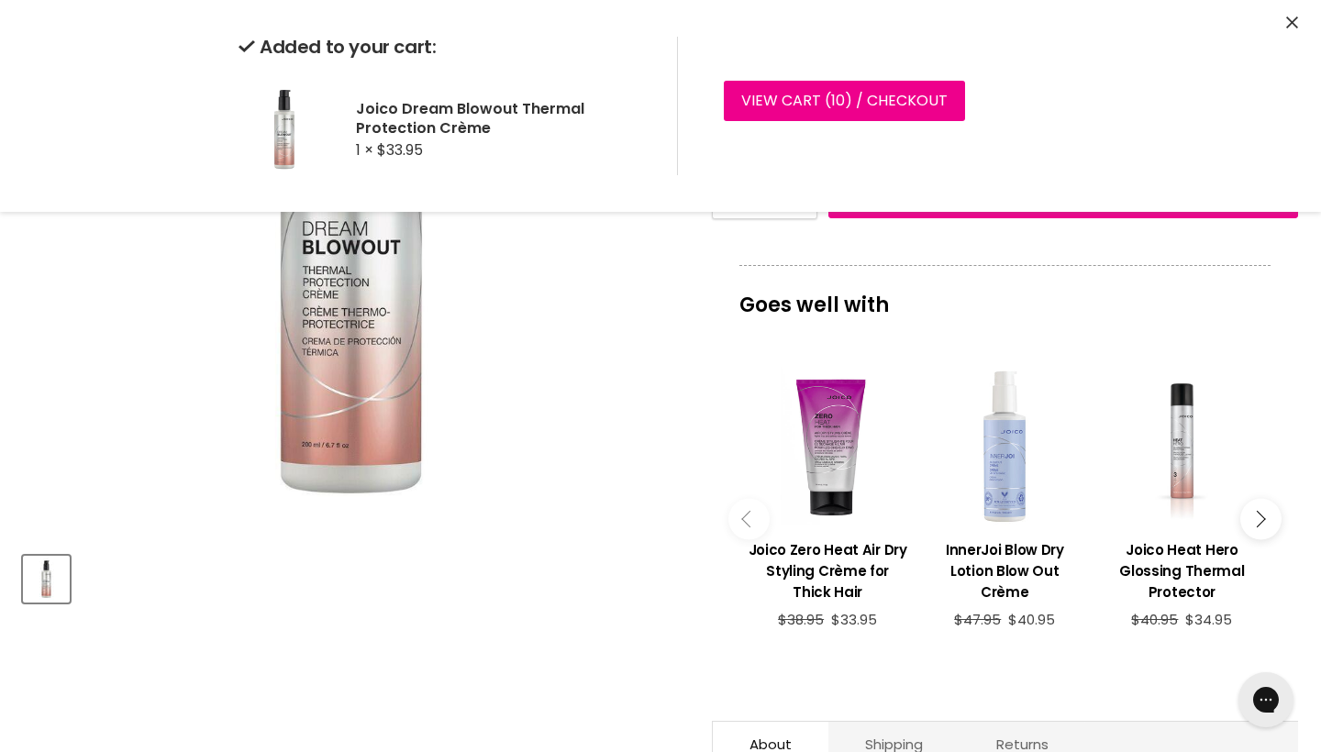
click at [645, 447] on img "Joico Dream Blowout Thermal Protection Crème image. Click or Scroll to Zoom." at bounding box center [351, 209] width 657 height 657
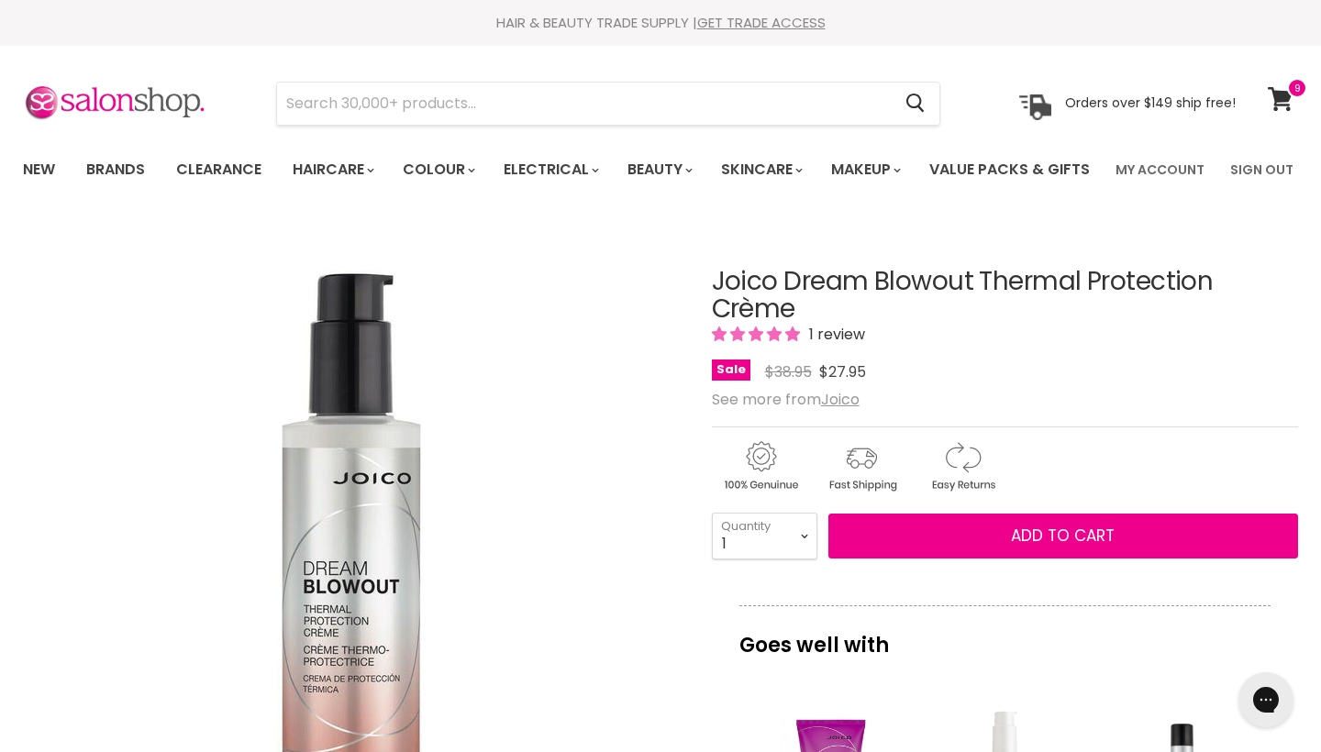
scroll to position [0, 0]
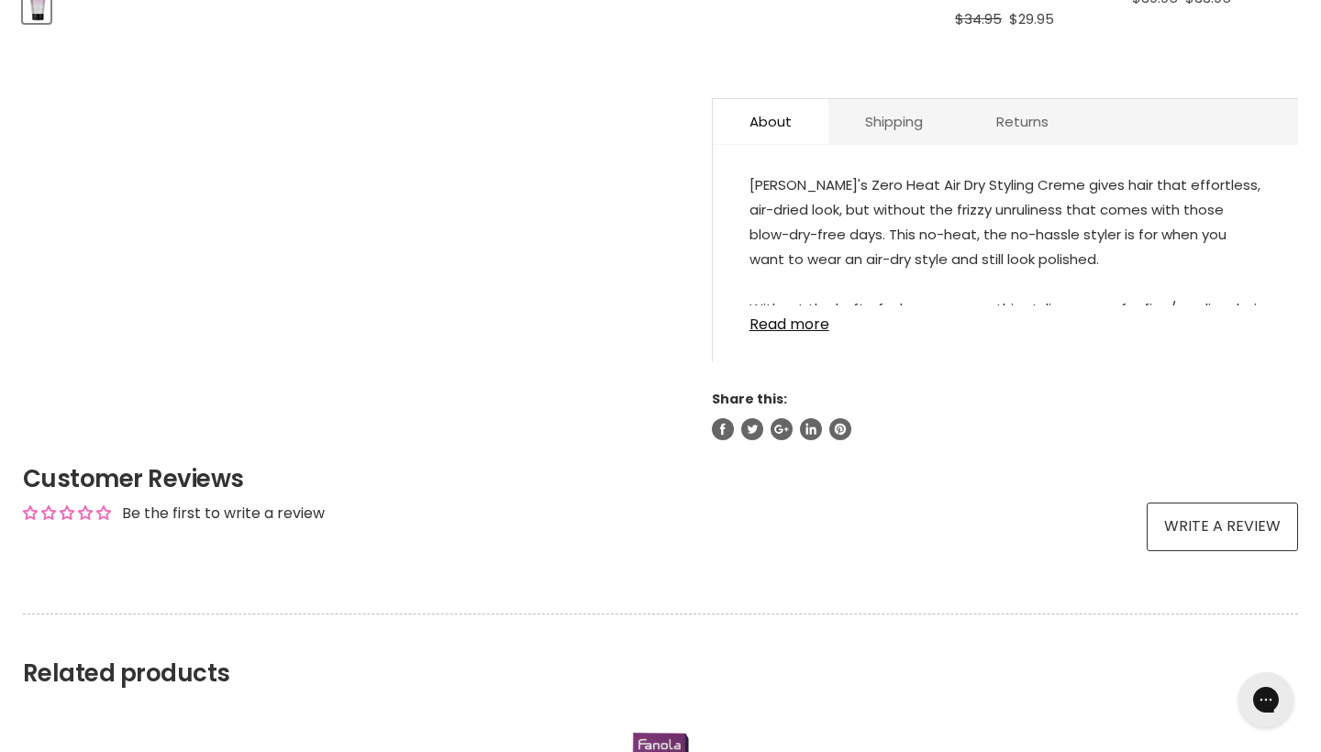
scroll to position [934, 0]
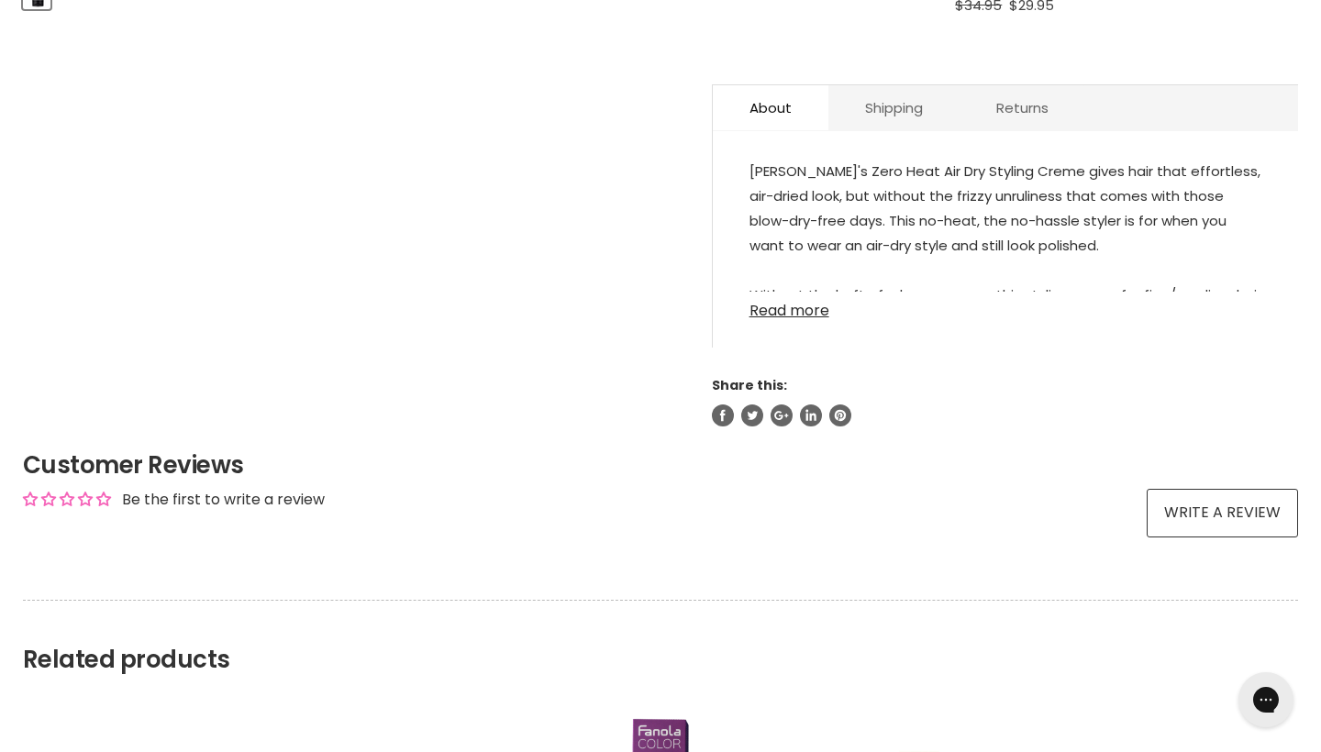
click at [817, 319] on link "Read more" at bounding box center [1006, 306] width 512 height 28
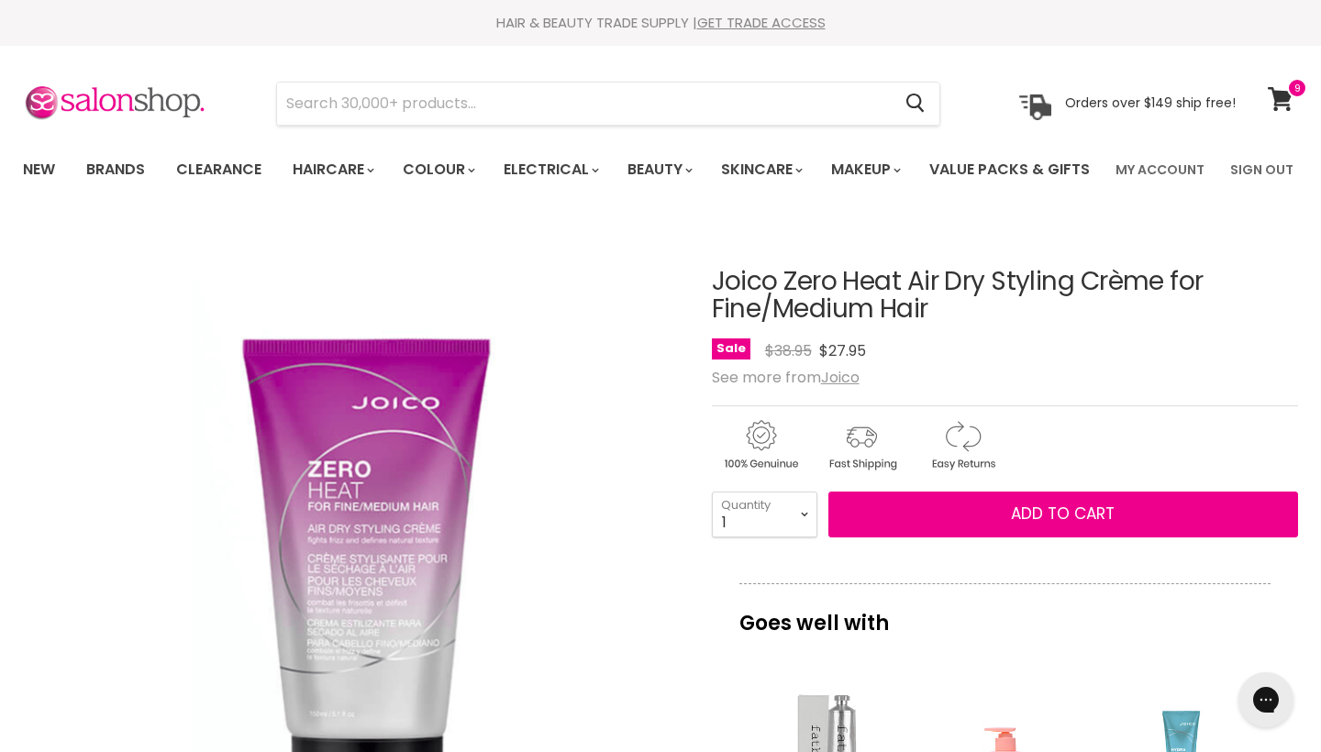
scroll to position [0, 0]
click at [1285, 95] on icon at bounding box center [1280, 99] width 25 height 24
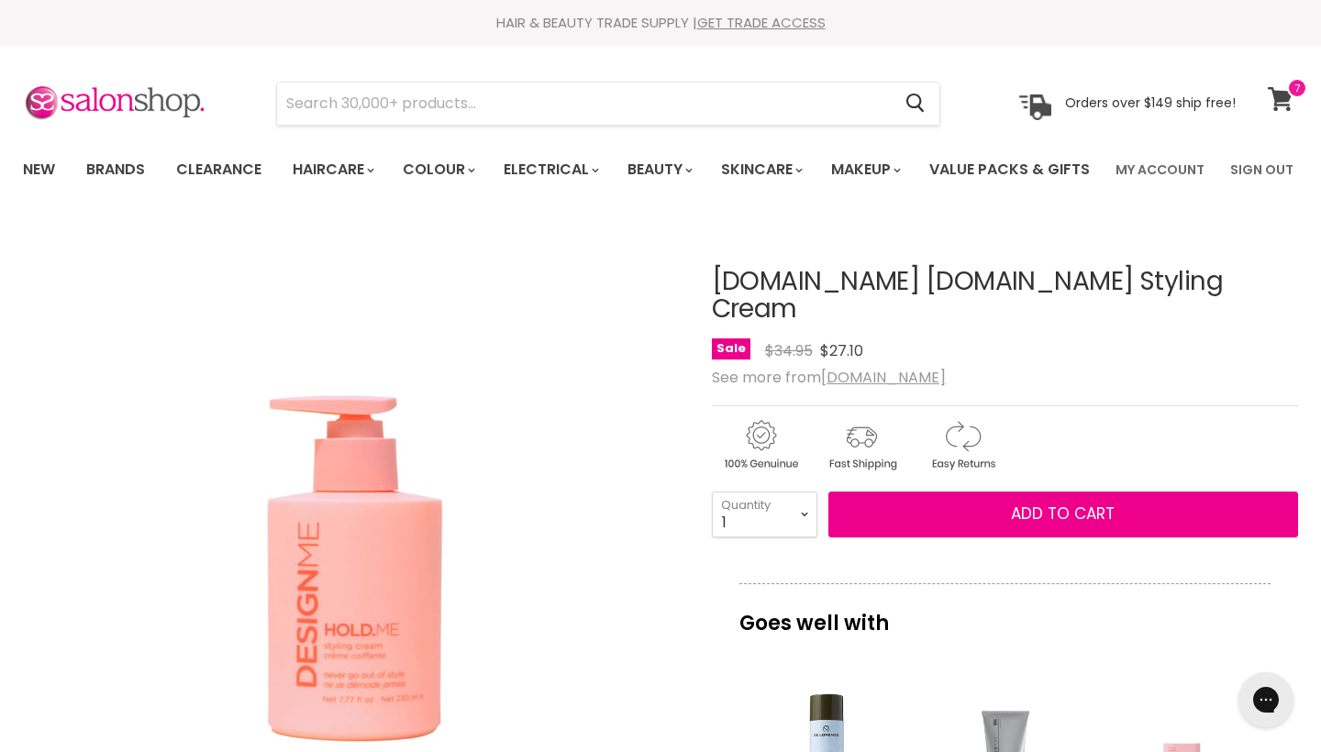
click at [1284, 99] on icon at bounding box center [1280, 99] width 25 height 24
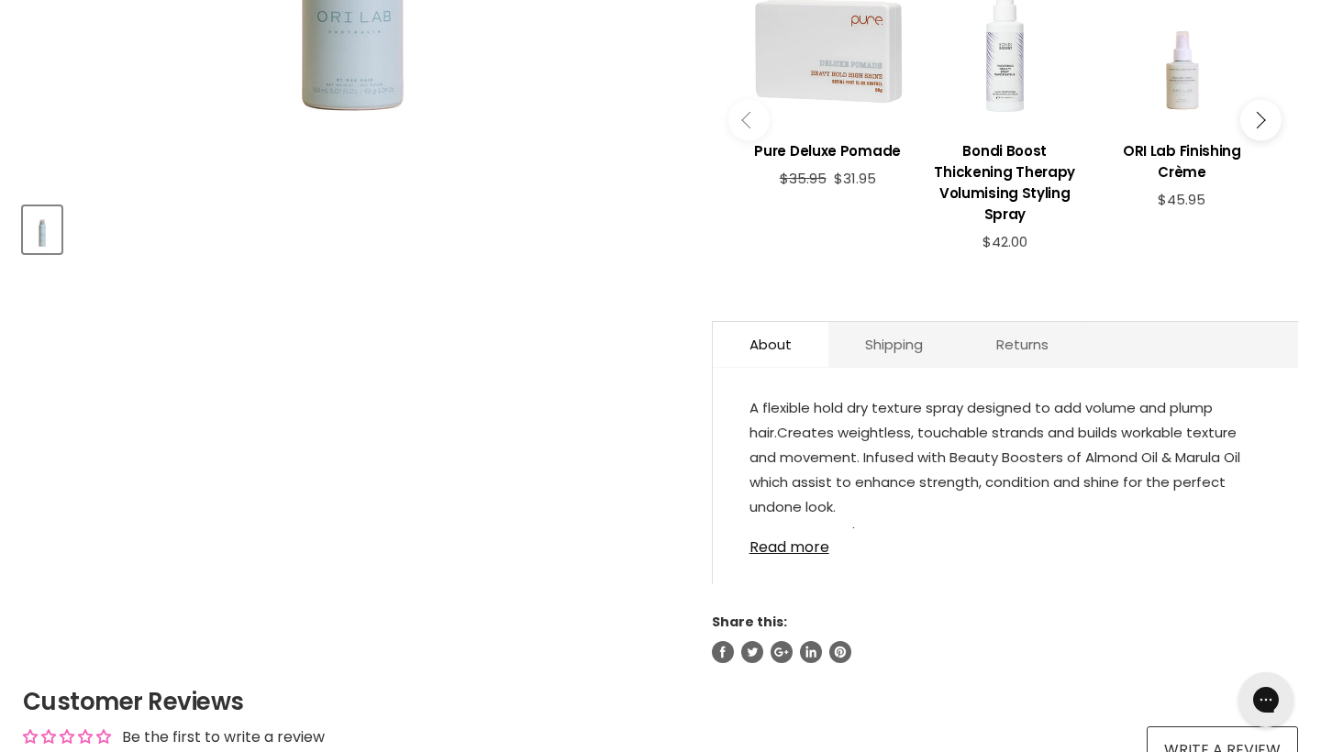
scroll to position [694, 0]
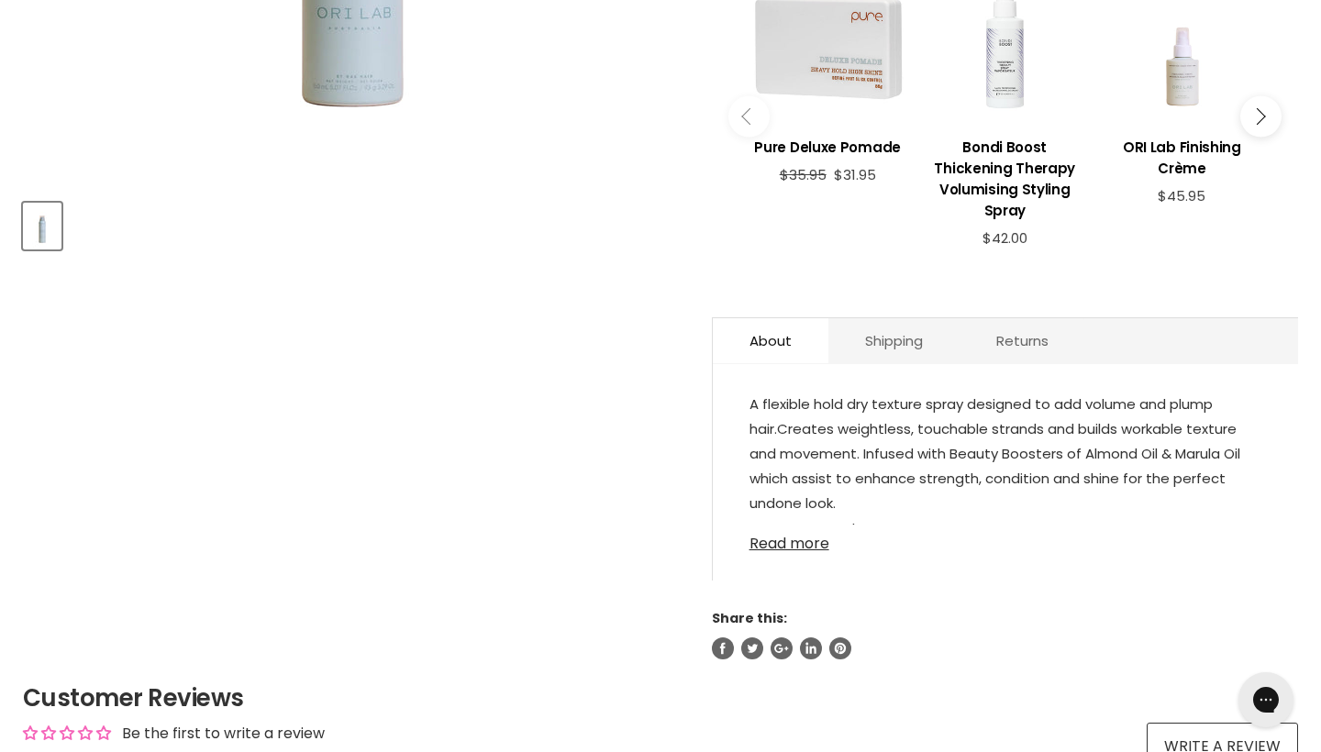
click at [775, 552] on link "Read more" at bounding box center [1006, 539] width 512 height 28
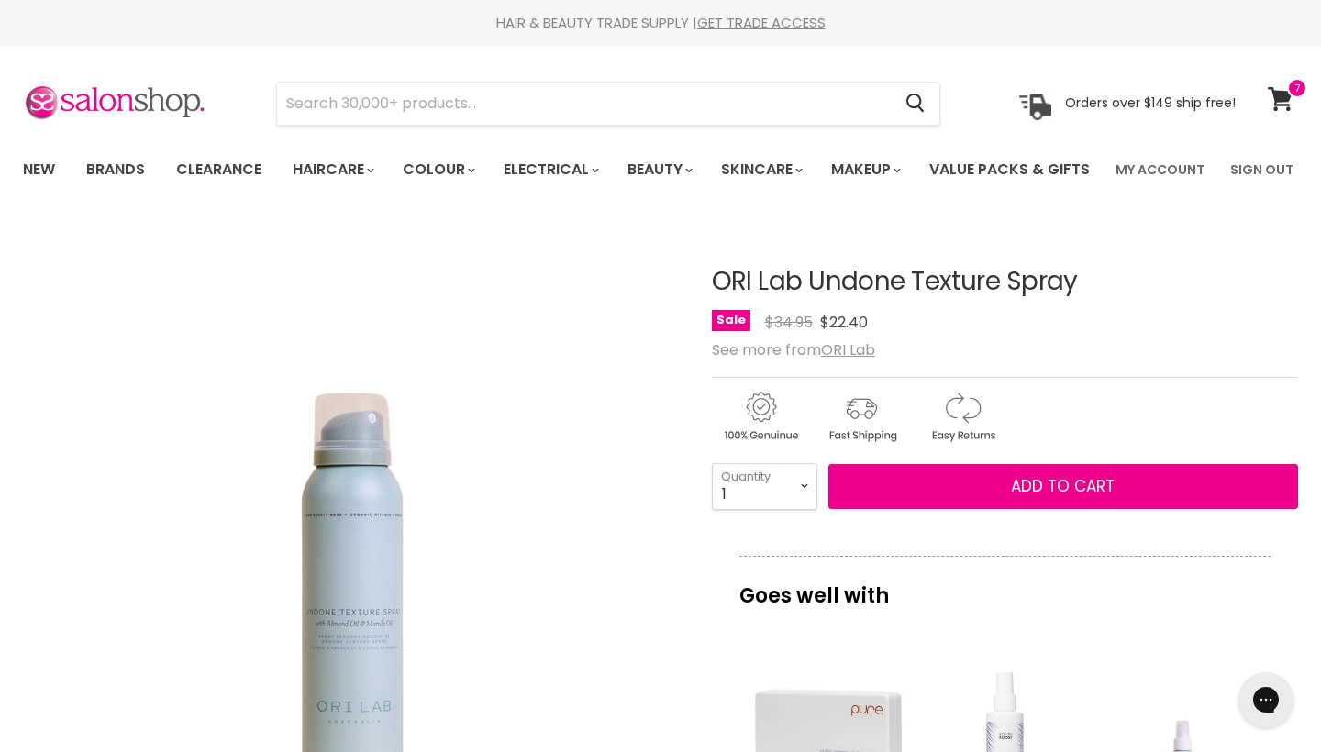
scroll to position [0, 0]
click at [1277, 97] on icon at bounding box center [1280, 99] width 25 height 24
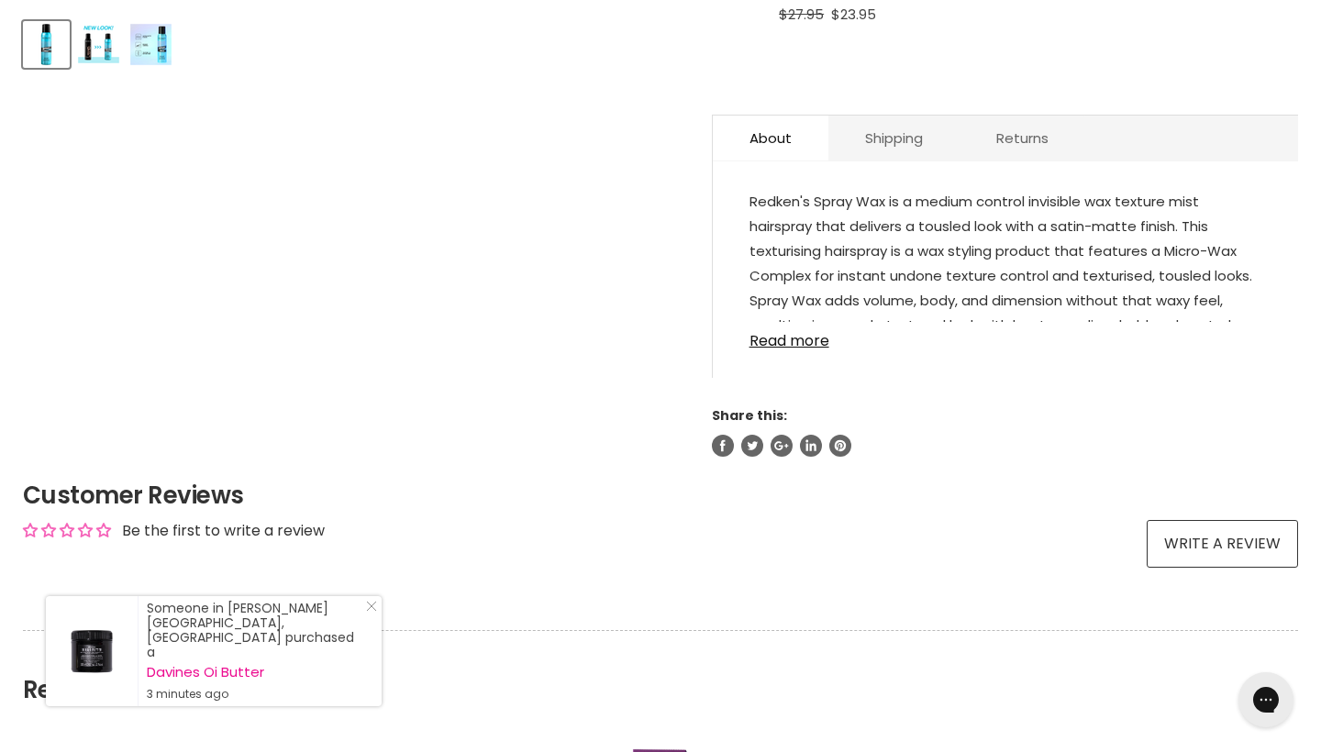
scroll to position [875, 0]
click at [820, 350] on link "Read more" at bounding box center [1006, 336] width 512 height 28
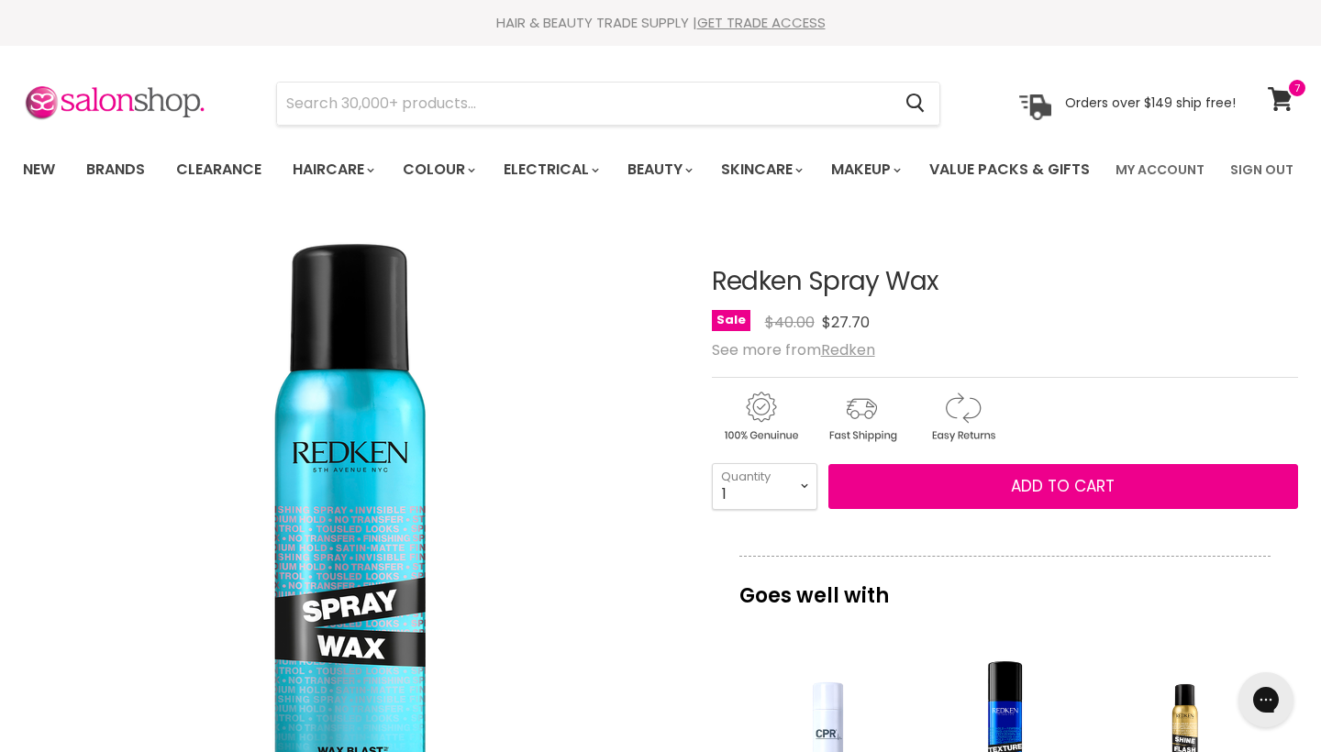
scroll to position [0, 0]
click at [1289, 104] on icon at bounding box center [1280, 99] width 25 height 24
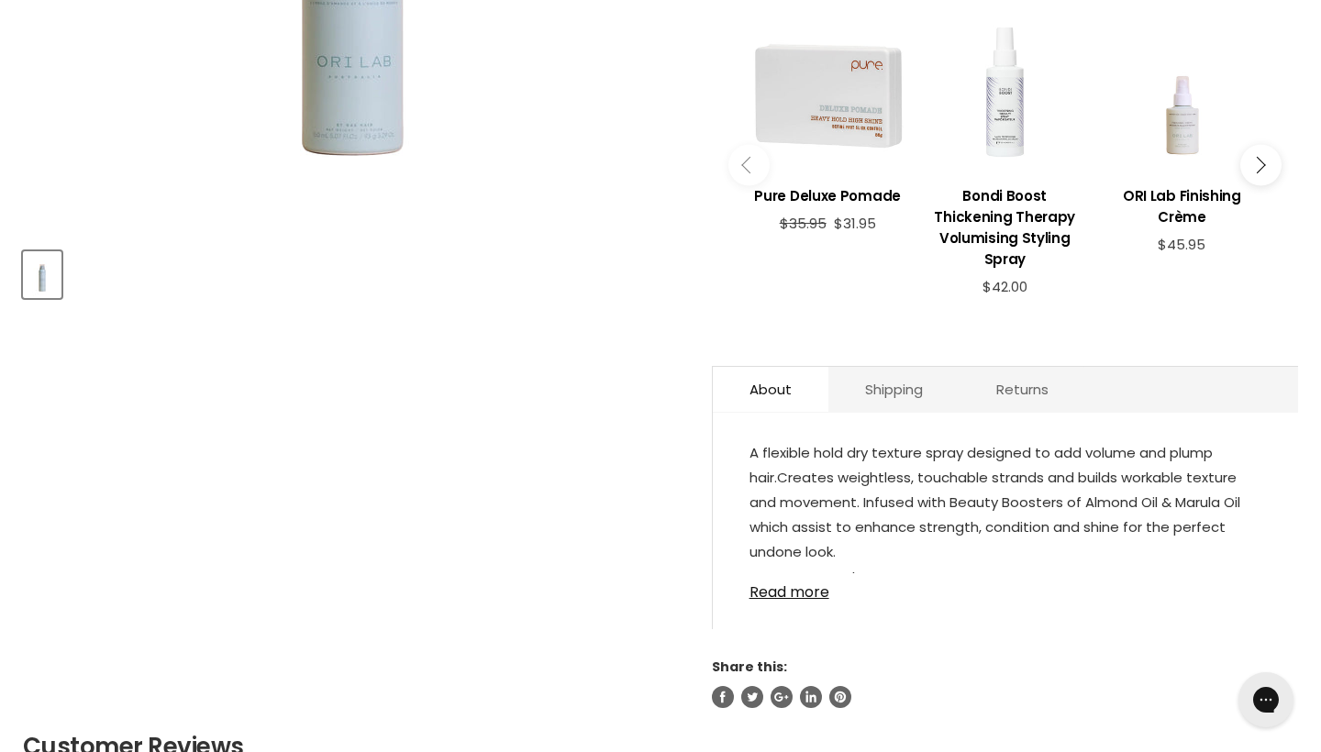
scroll to position [737, 0]
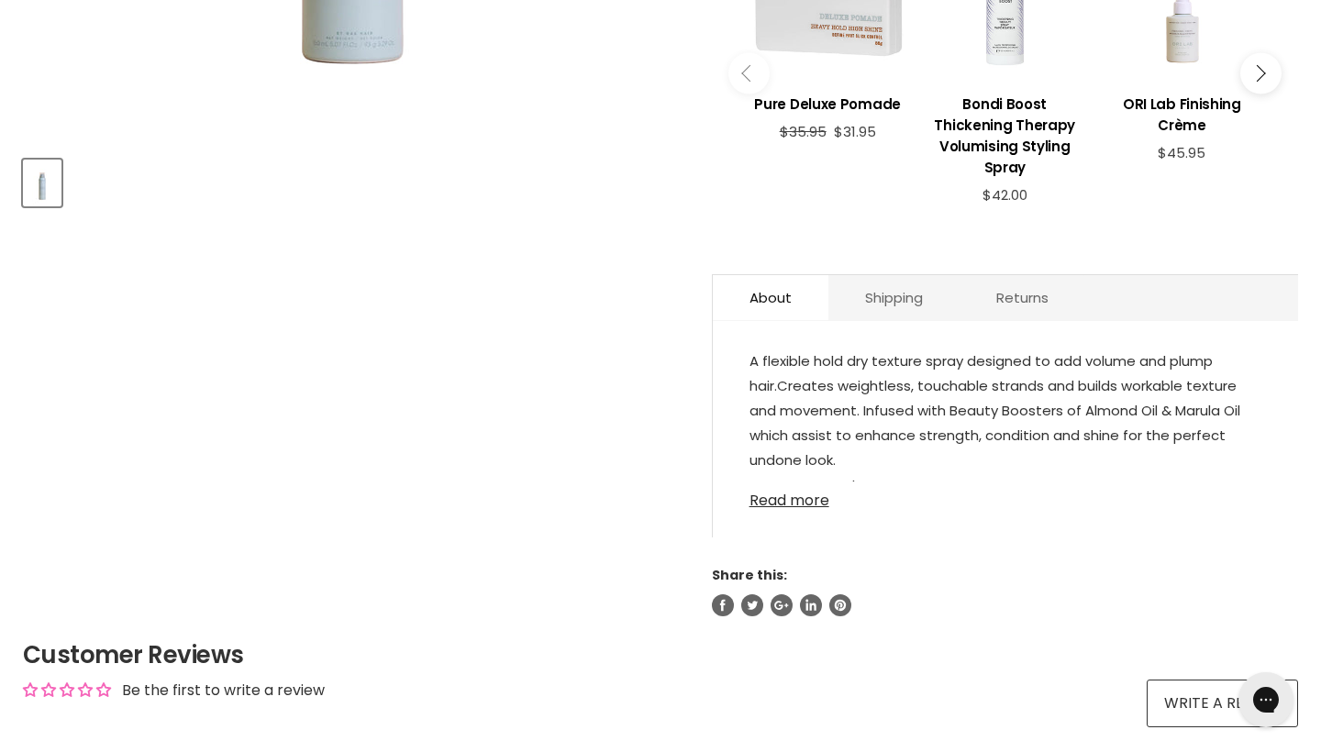
click at [793, 509] on link "Read more" at bounding box center [1006, 496] width 512 height 28
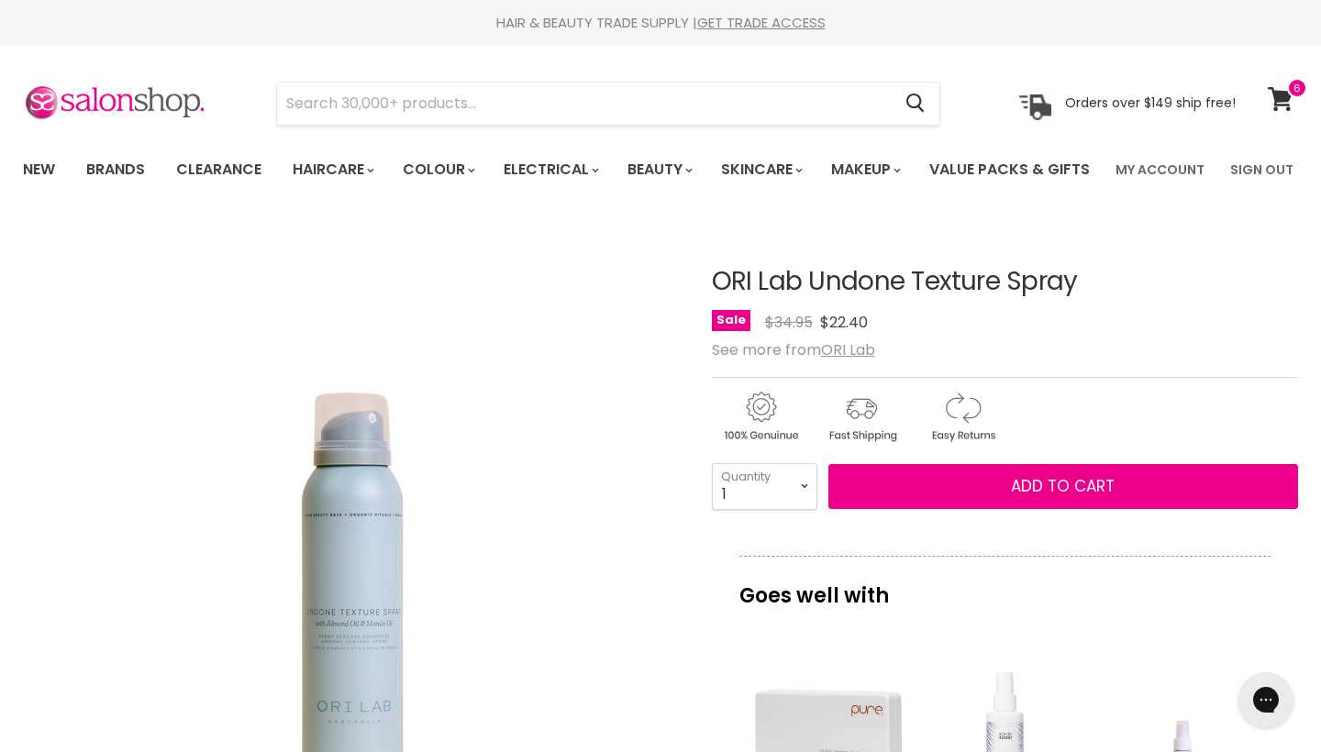
scroll to position [0, 0]
click at [1287, 102] on icon at bounding box center [1281, 99] width 26 height 24
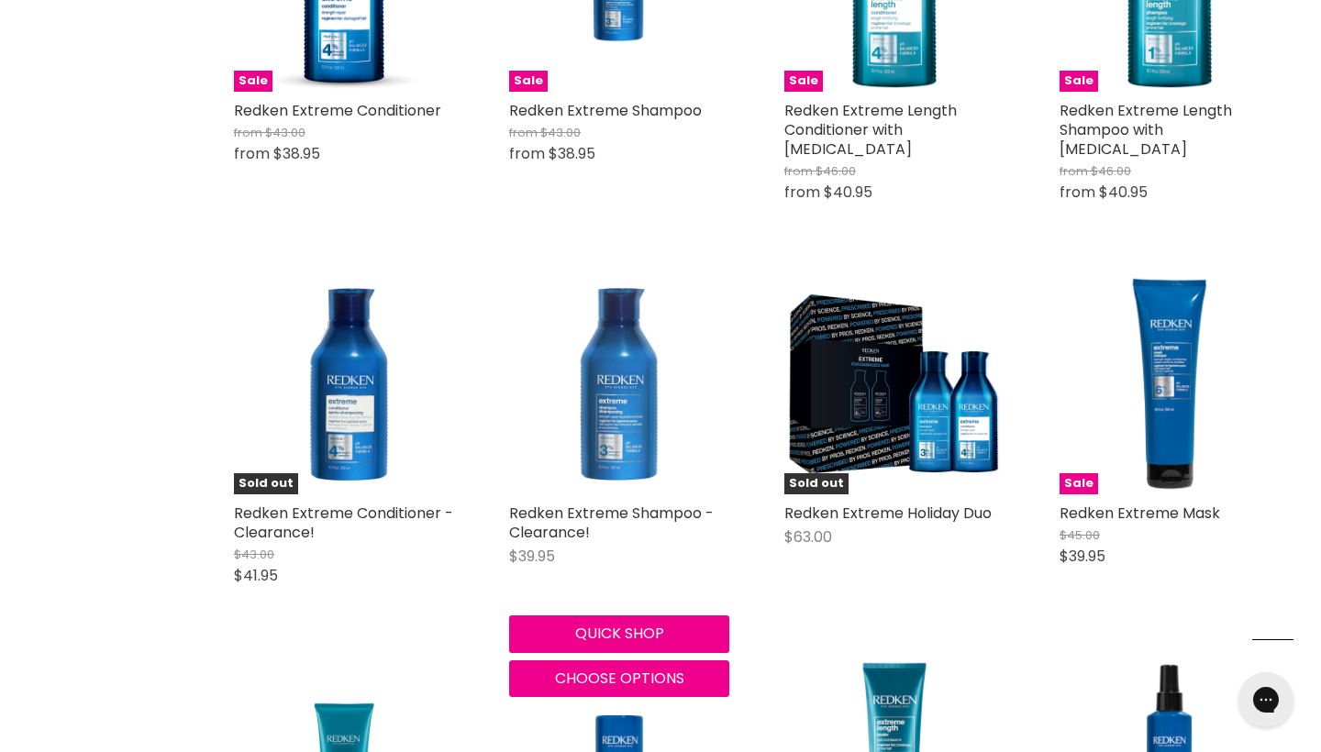
scroll to position [454, 0]
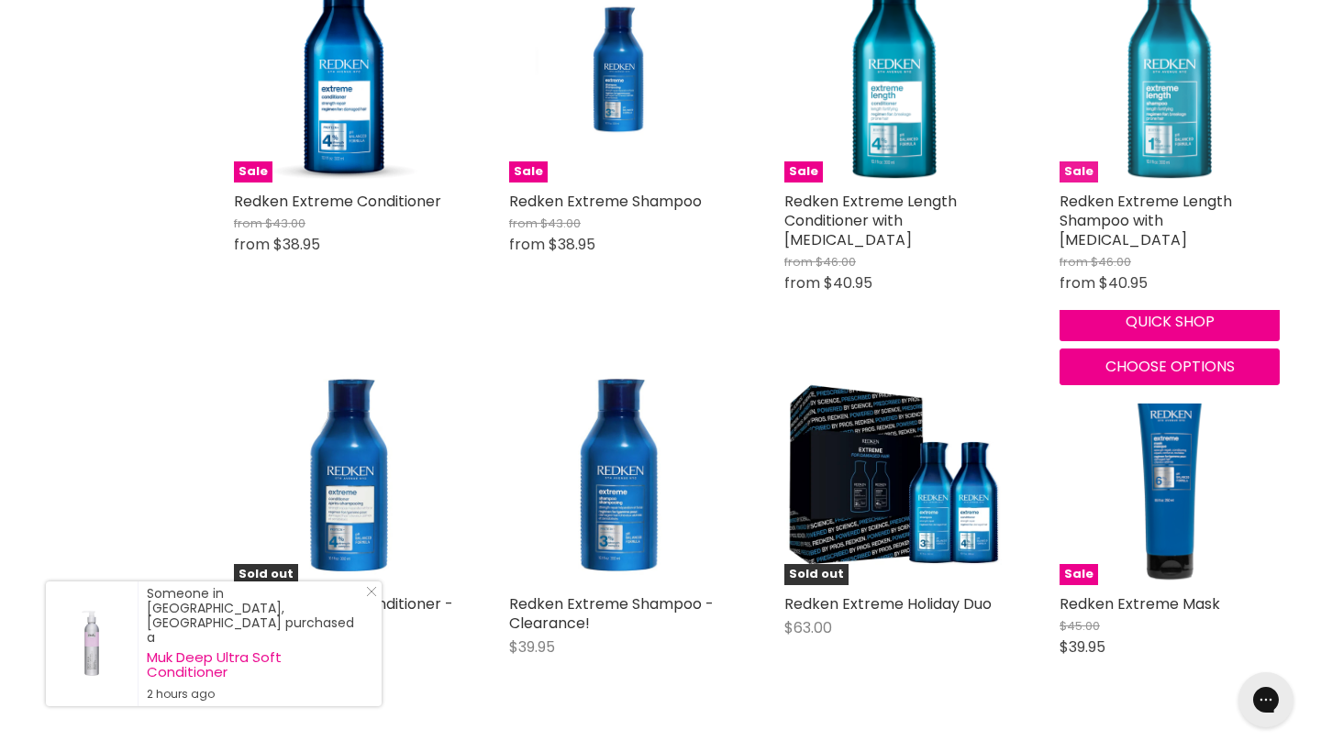
click at [1177, 167] on img "Main content" at bounding box center [1170, 72] width 220 height 220
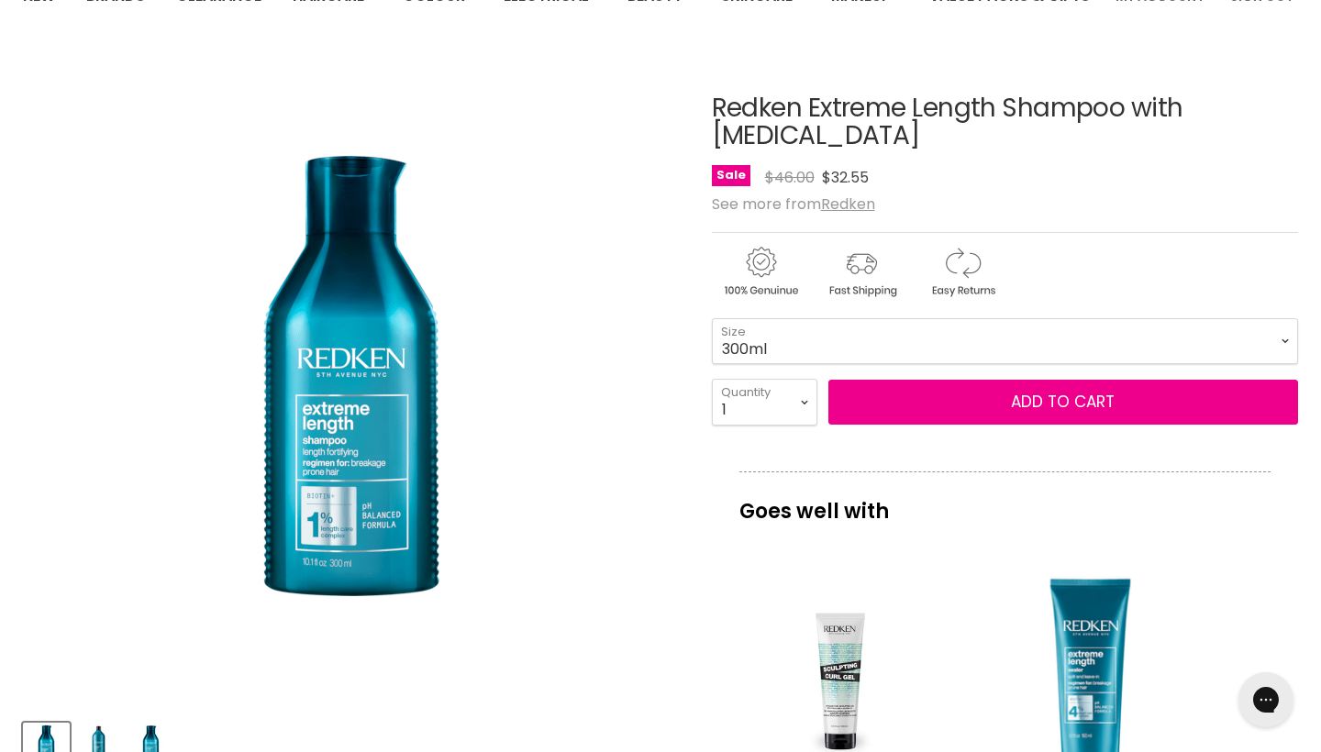
scroll to position [203, 0]
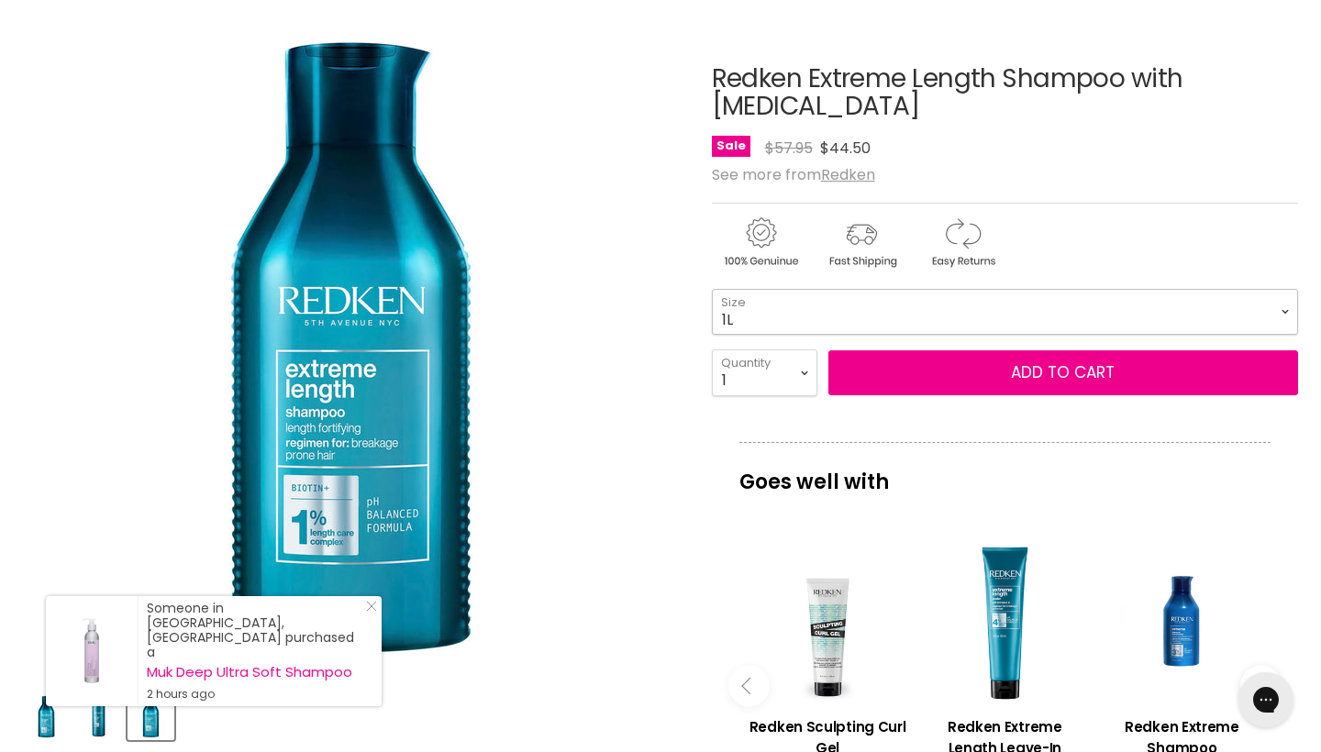
select select "1L"
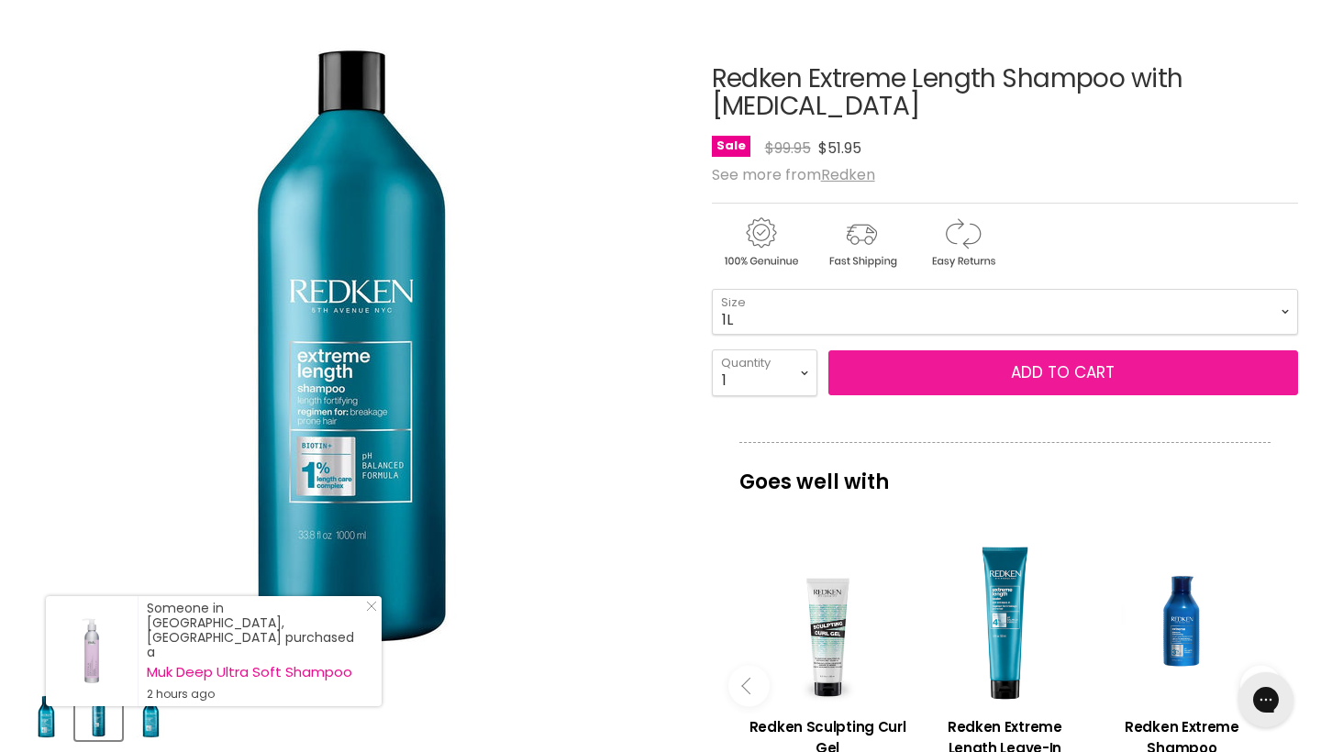
click at [1095, 396] on button "Add to cart" at bounding box center [1064, 374] width 470 height 46
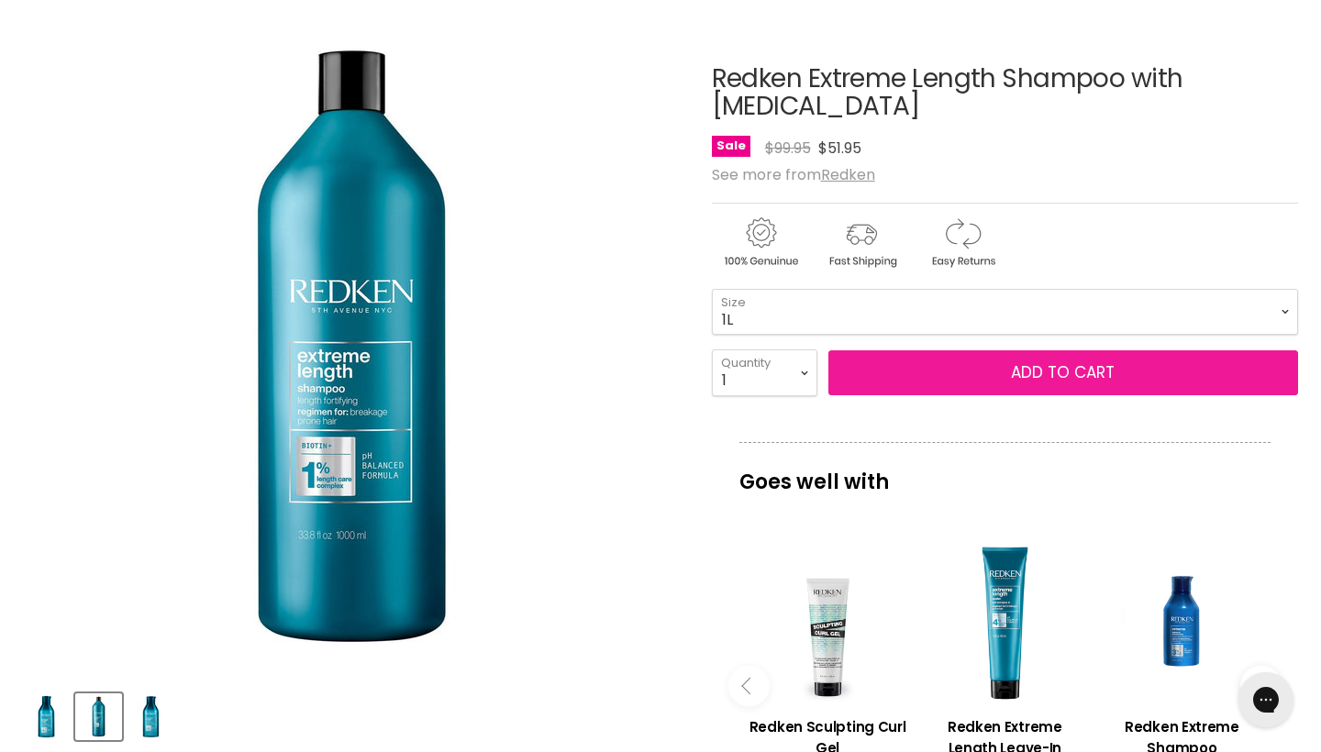
scroll to position [228, 0]
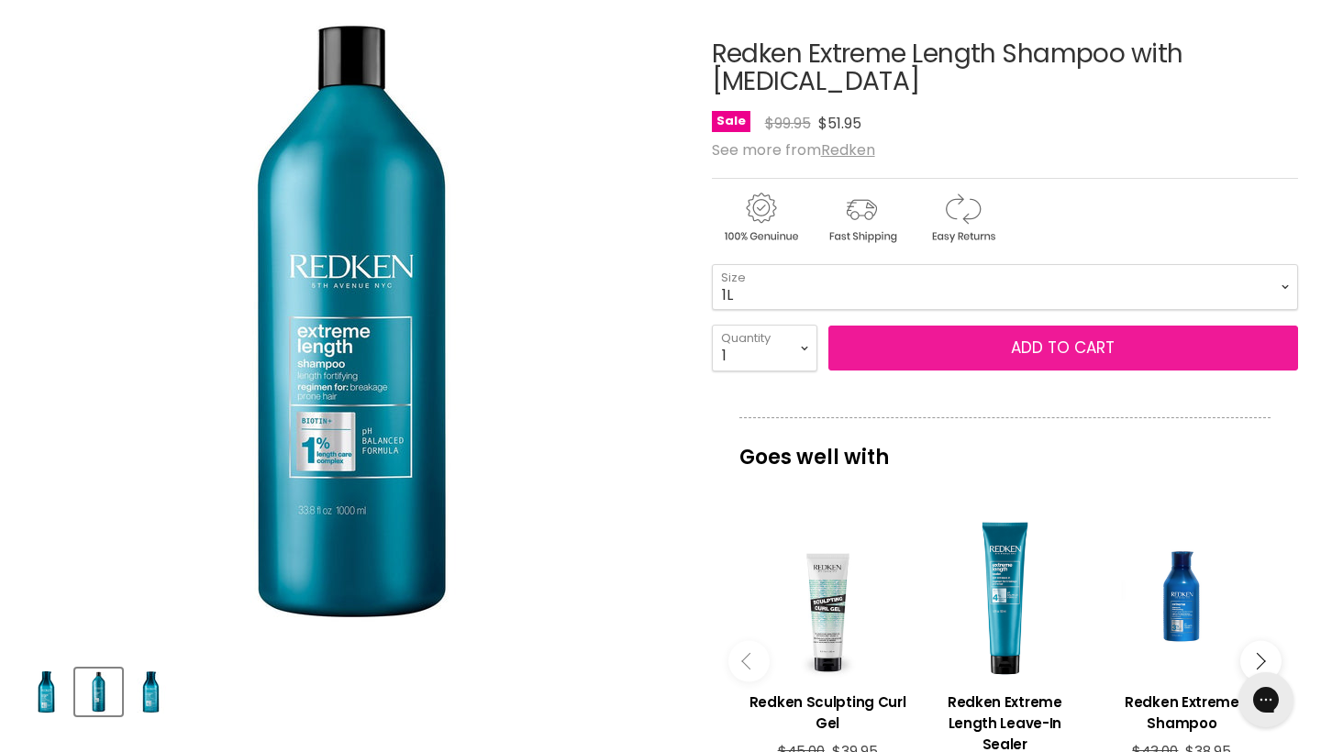
click at [1052, 363] on button "Add to cart" at bounding box center [1064, 349] width 470 height 46
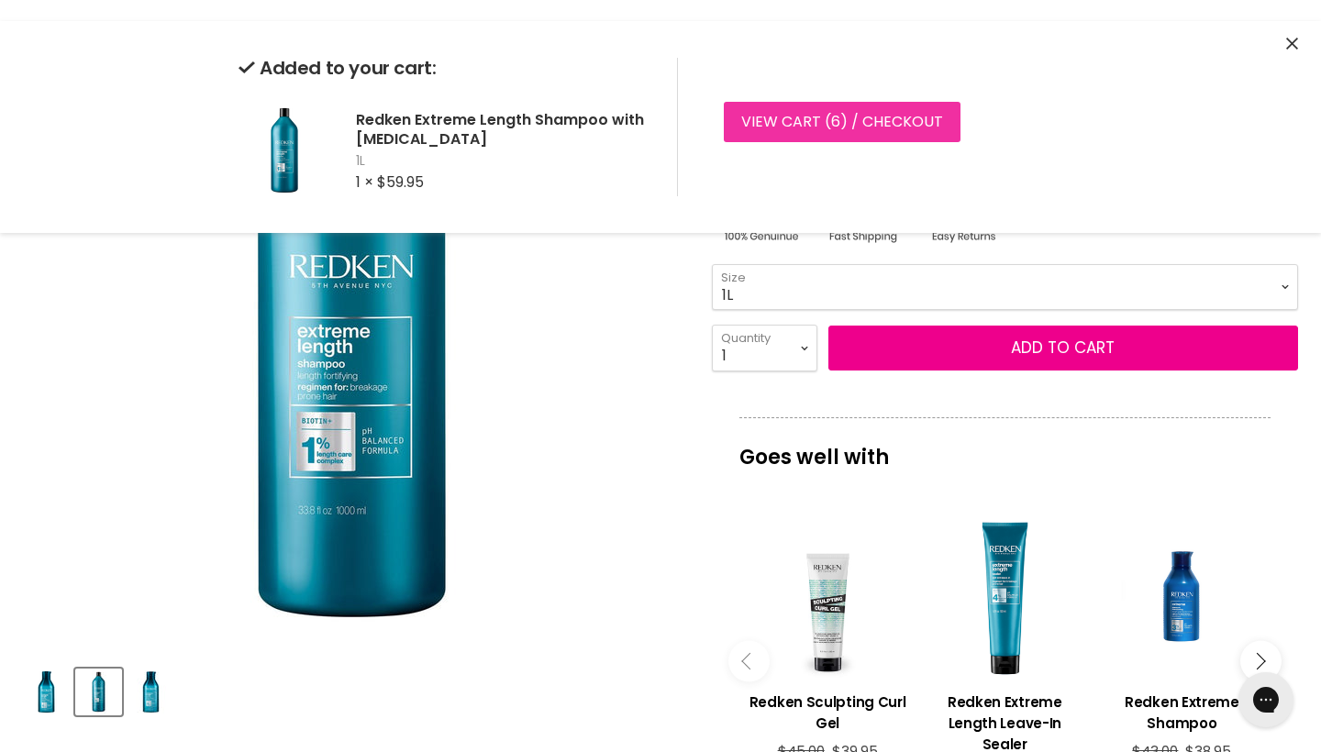
click at [901, 131] on link "View cart ( 6 ) / Checkout" at bounding box center [842, 122] width 237 height 40
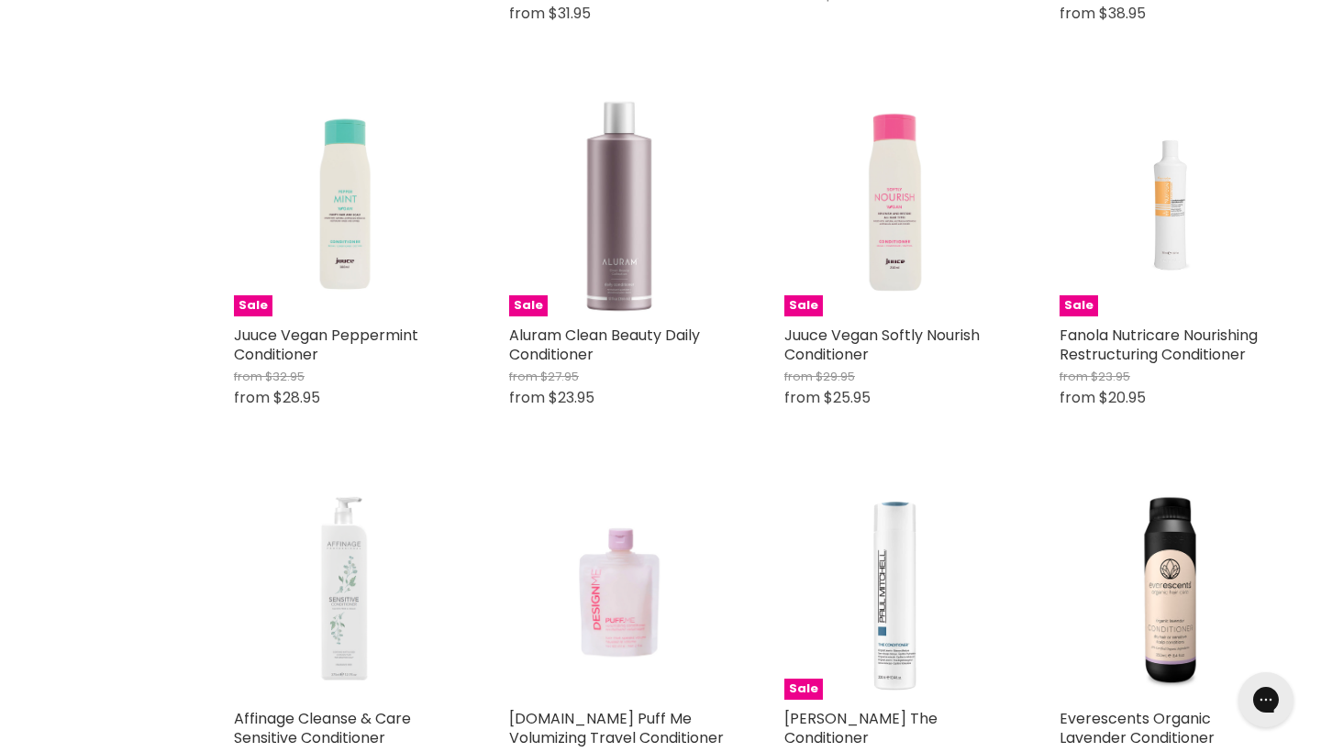
scroll to position [1619, 0]
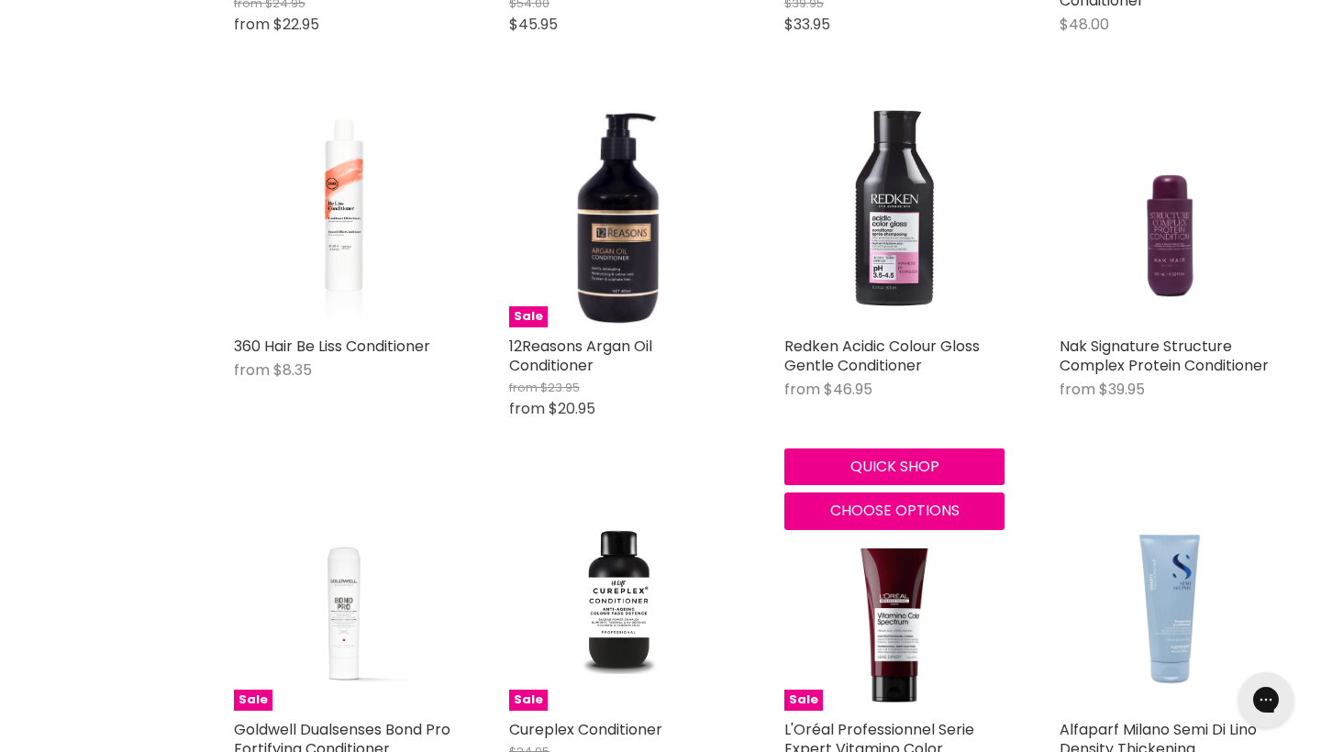
scroll to position [3437, 0]
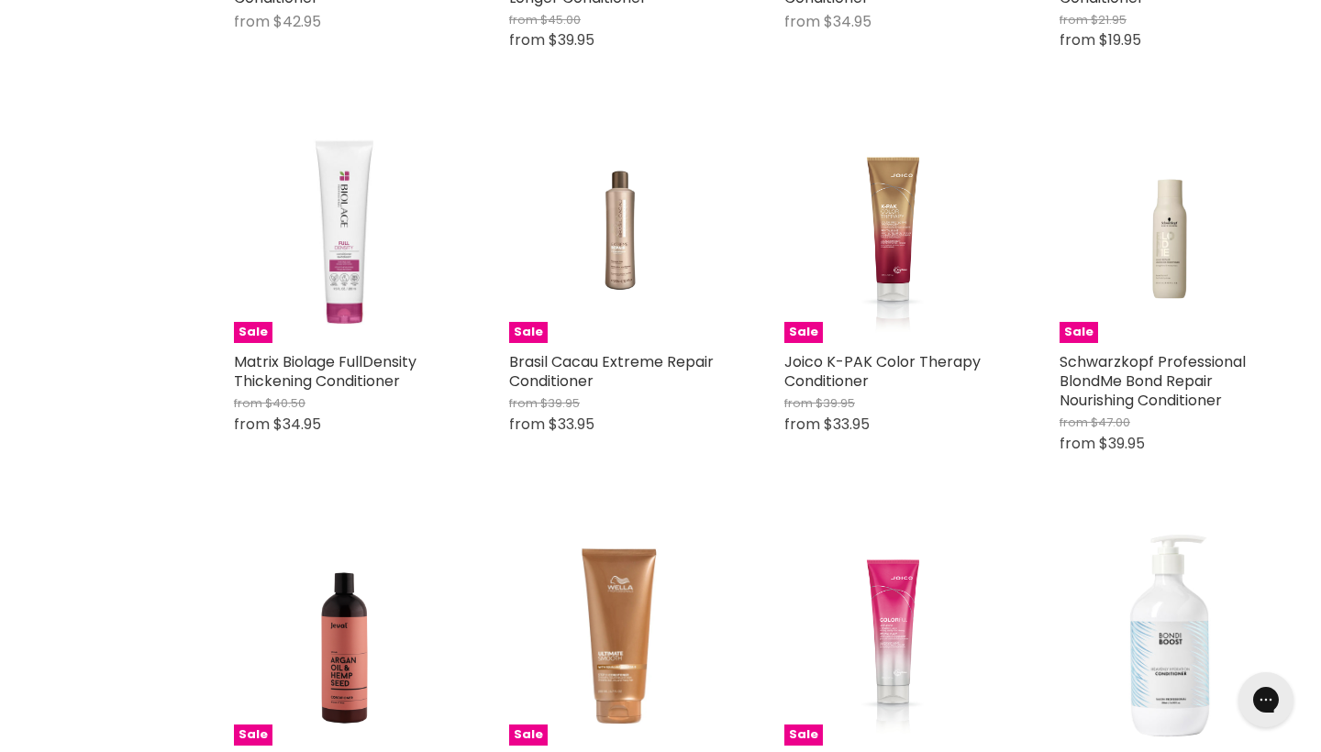
scroll to position [2550, 0]
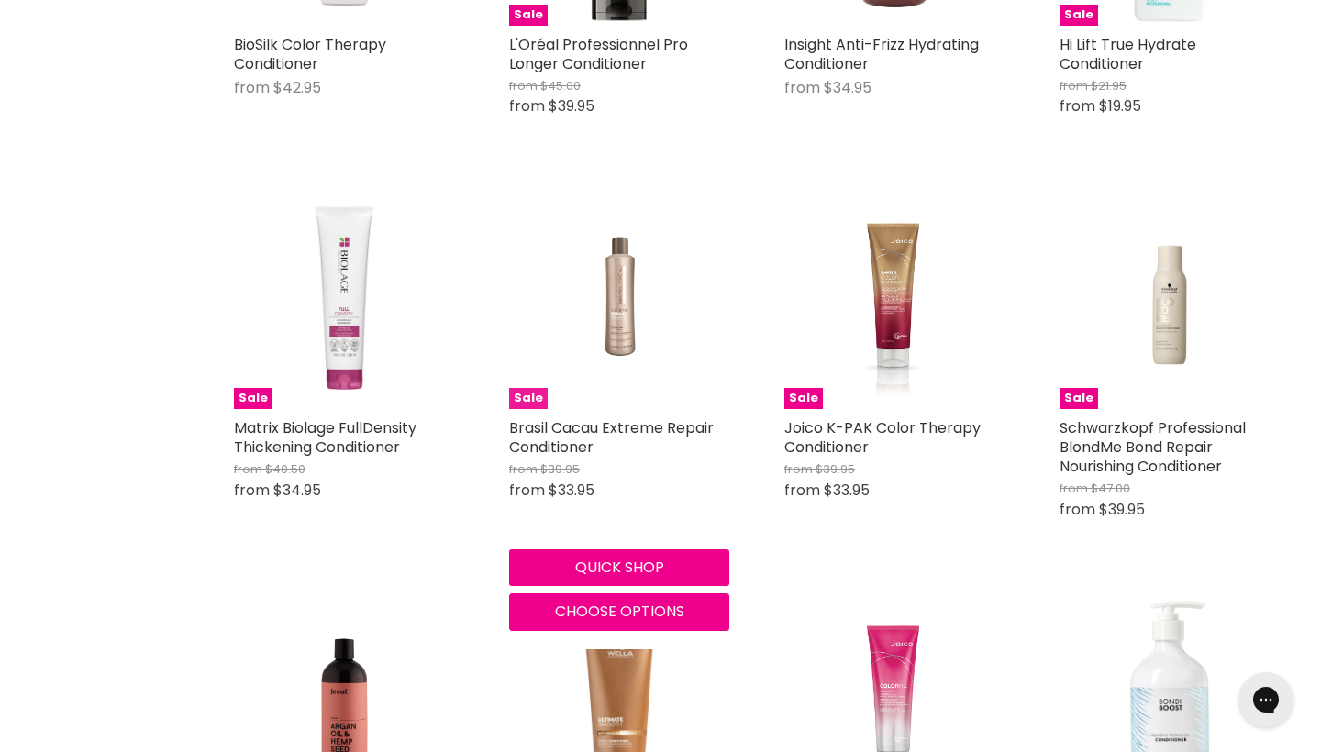
click at [605, 273] on img "Main content" at bounding box center [619, 299] width 147 height 220
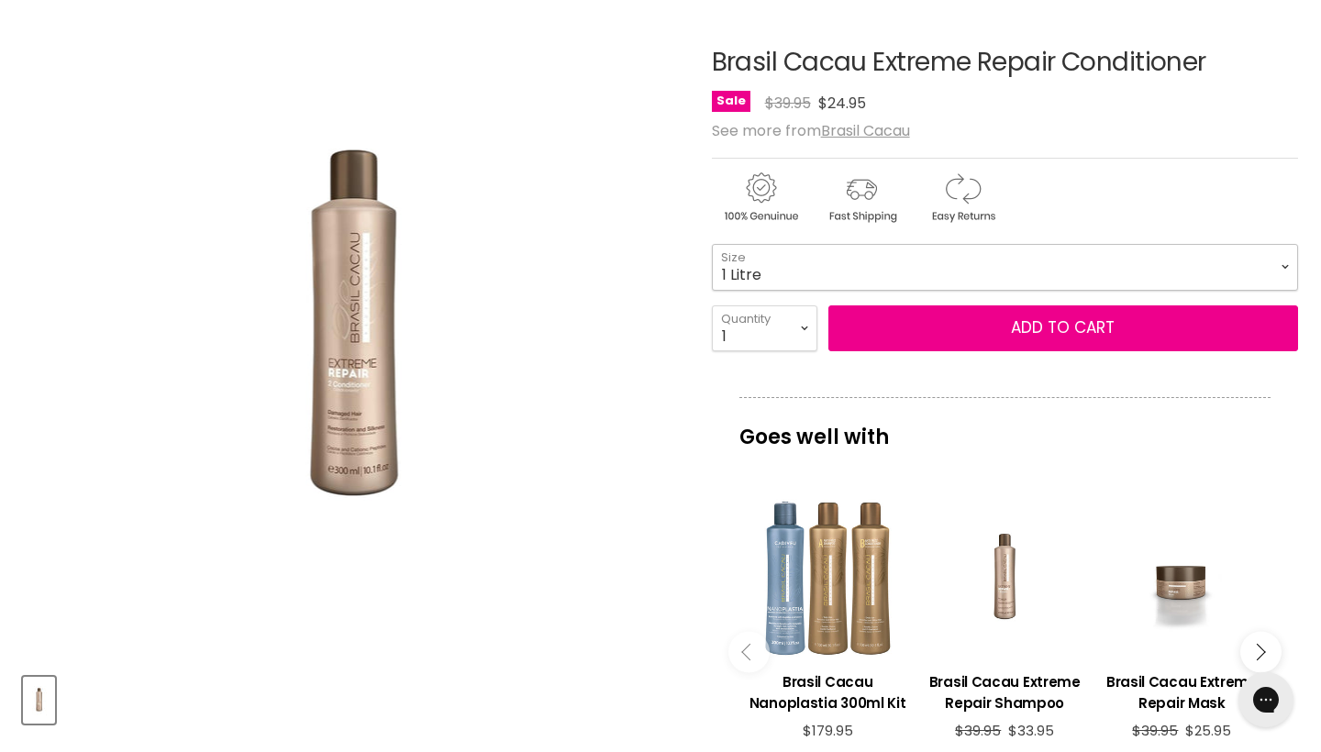
select select "1 Litre"
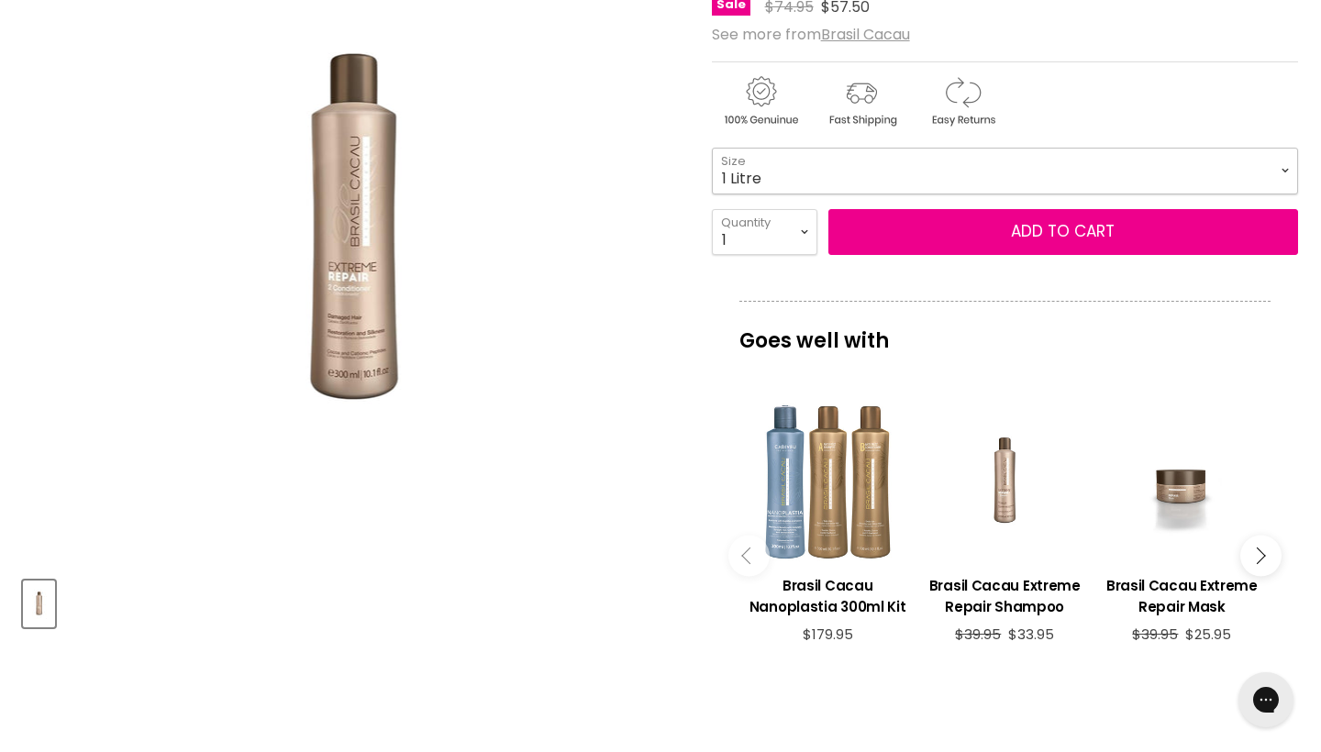
scroll to position [364, 0]
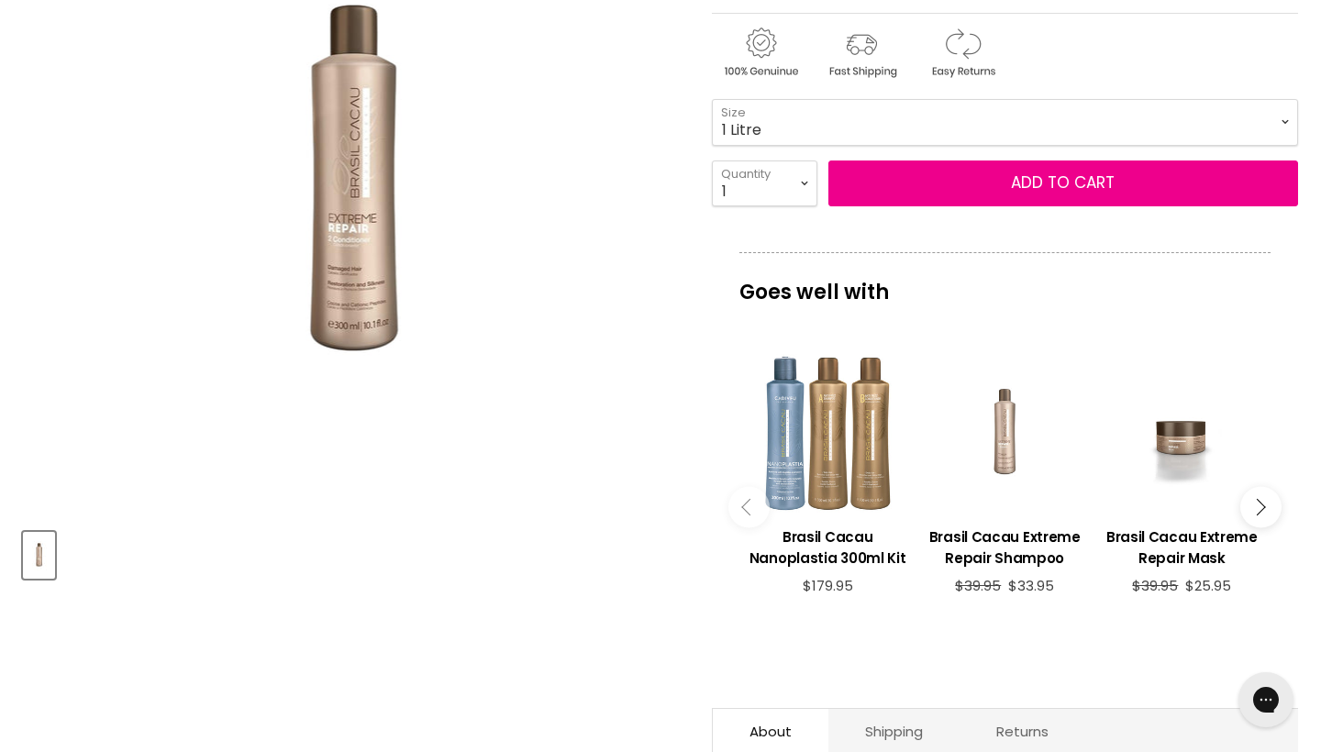
click at [1009, 513] on div "Main content" at bounding box center [1005, 433] width 159 height 159
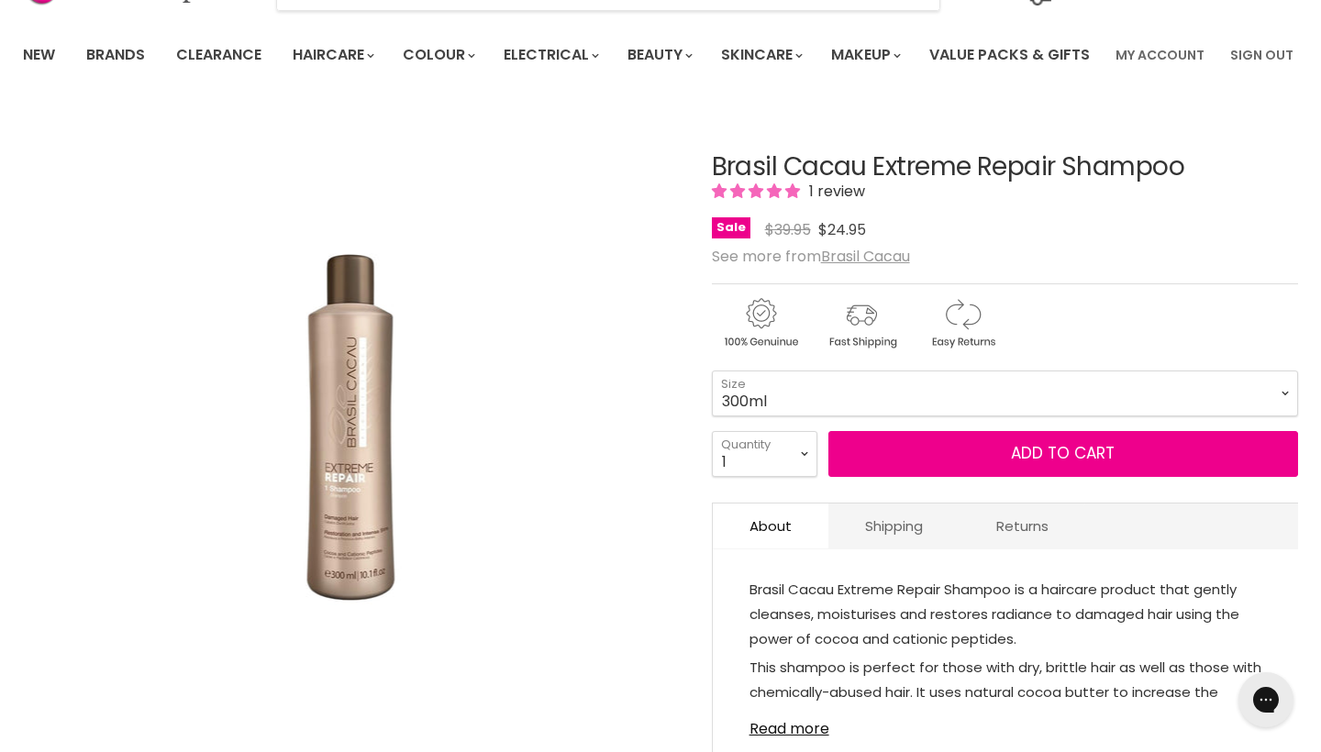
scroll to position [117, 0]
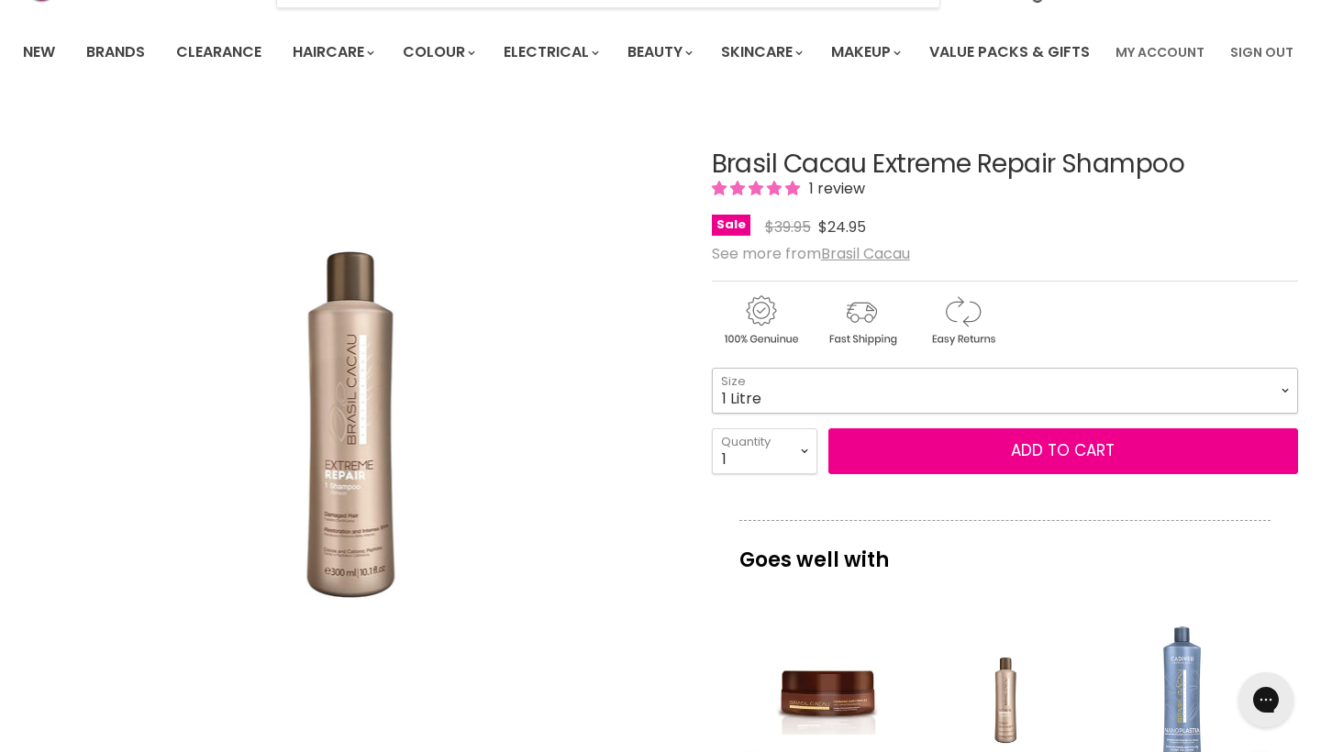
select select "1 Litre"
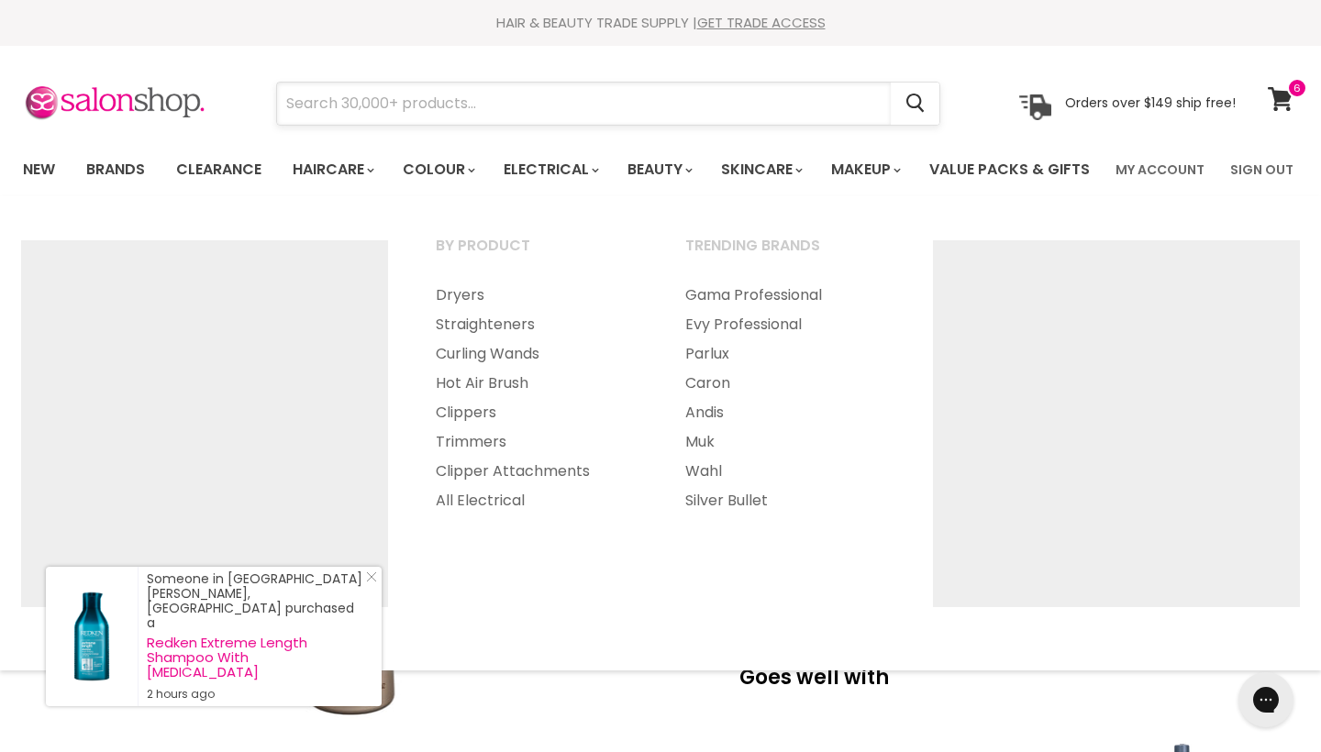
click at [432, 105] on input "Search" at bounding box center [584, 104] width 614 height 42
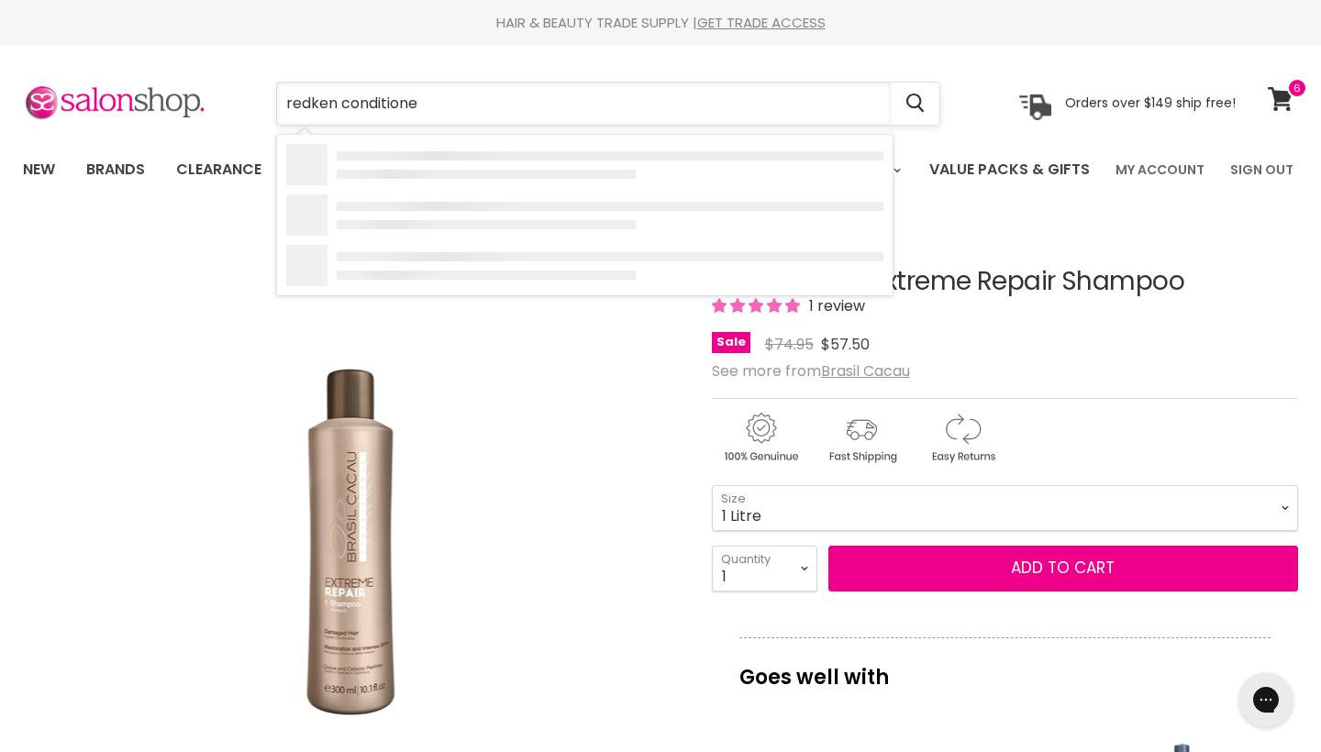
type input "redken conditioner"
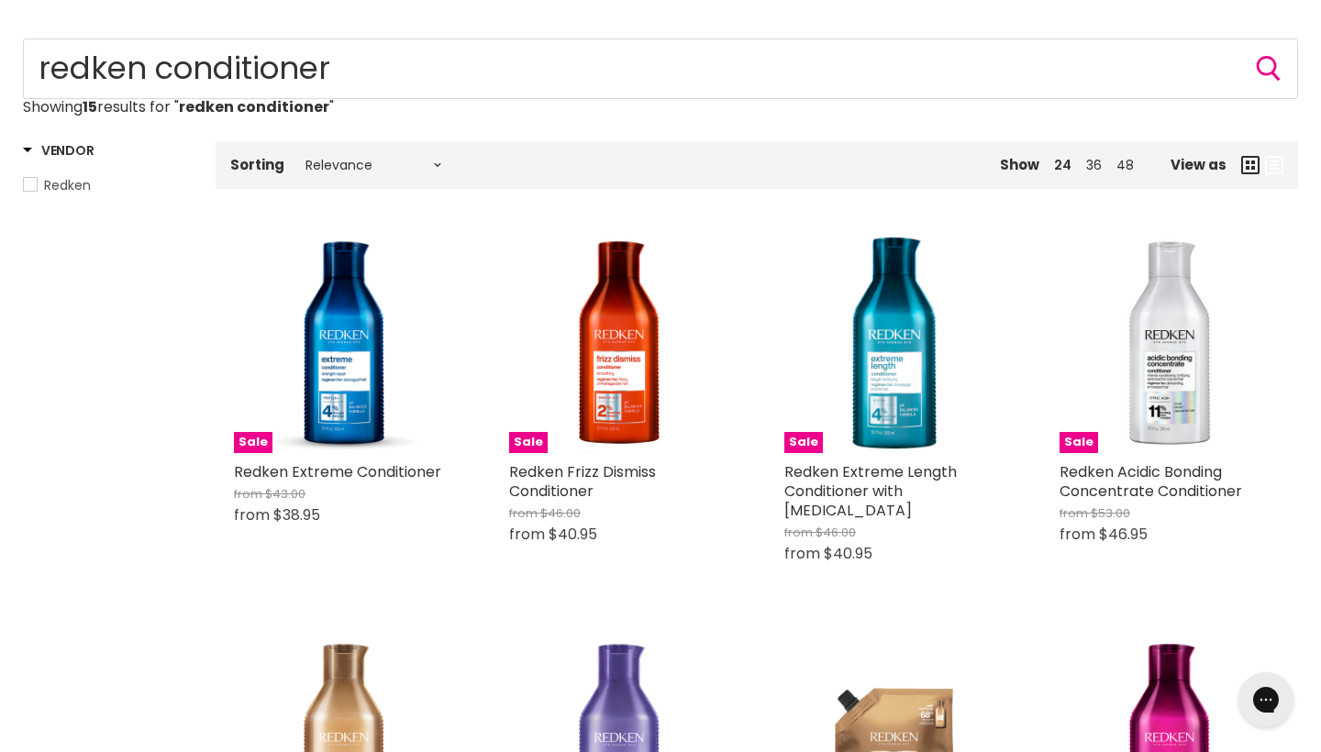
scroll to position [303, 0]
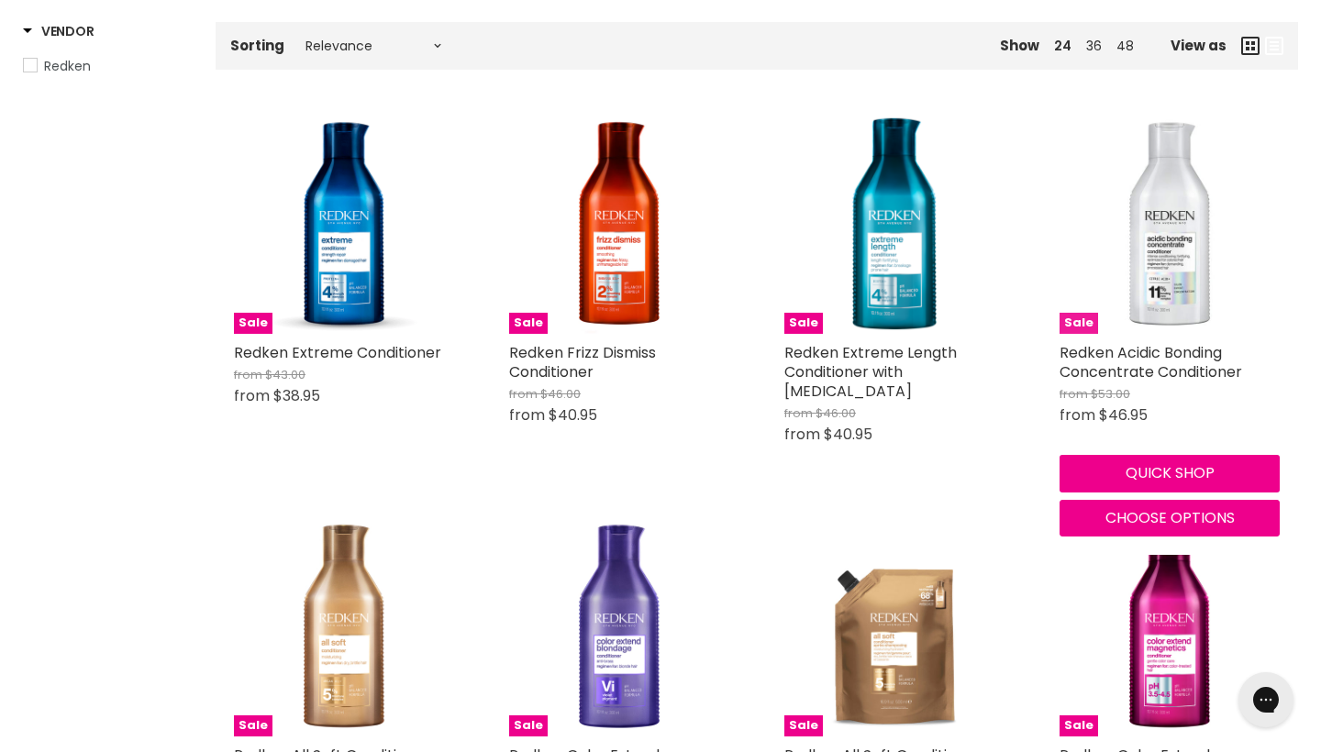
click at [1203, 316] on img "Main content" at bounding box center [1170, 224] width 220 height 220
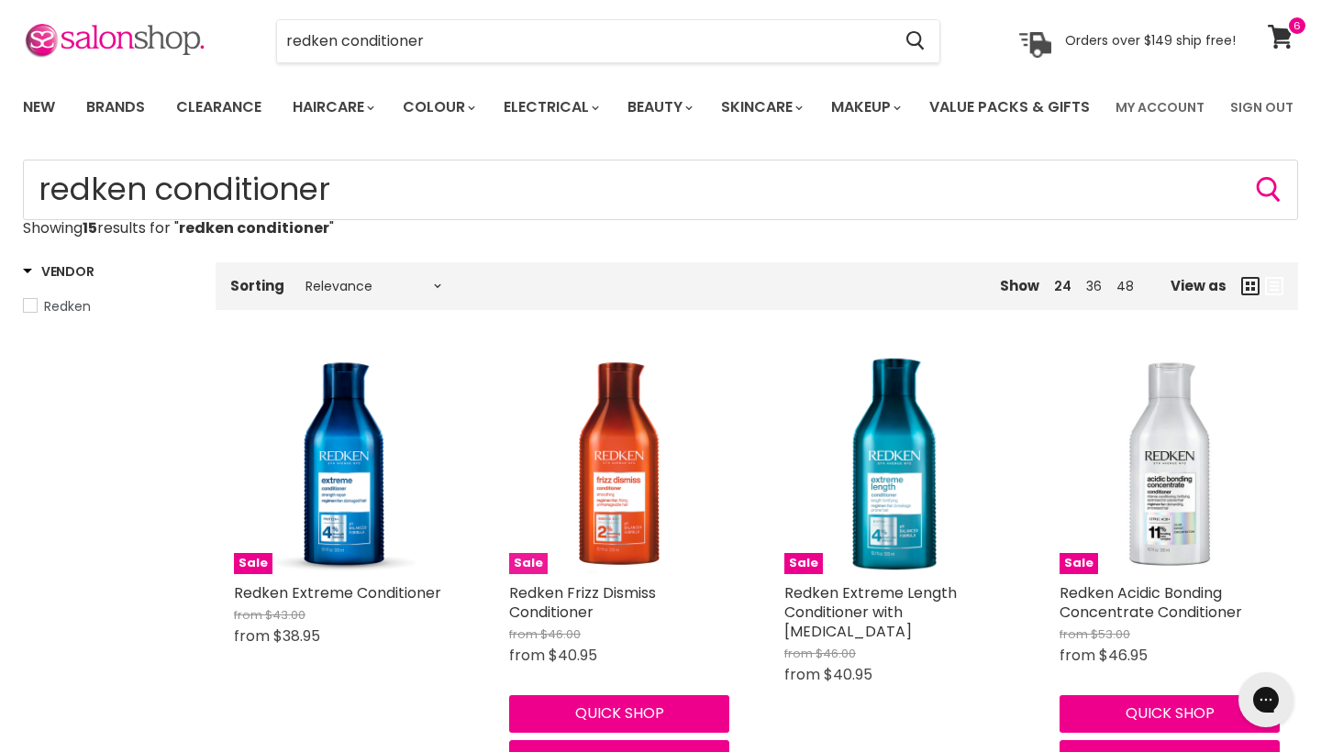
click at [623, 523] on img "Main content" at bounding box center [619, 464] width 220 height 220
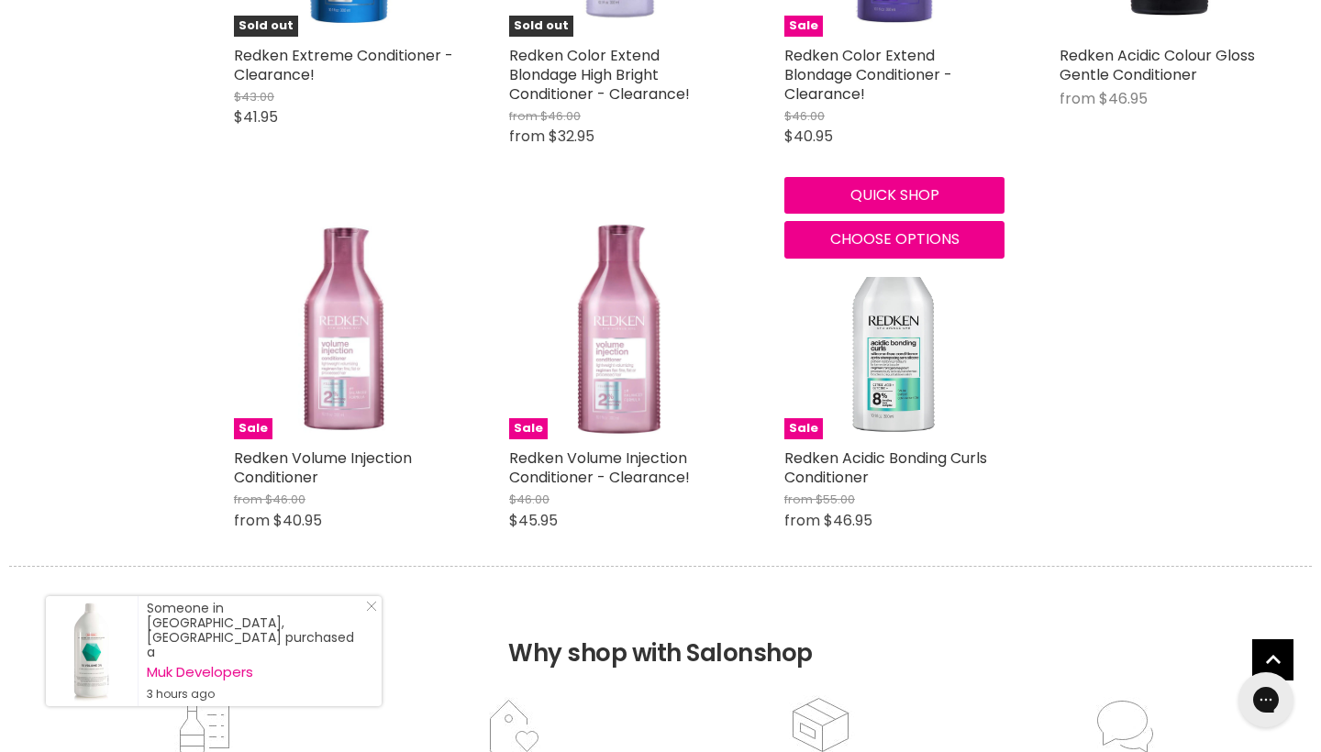
scroll to position [1417, 0]
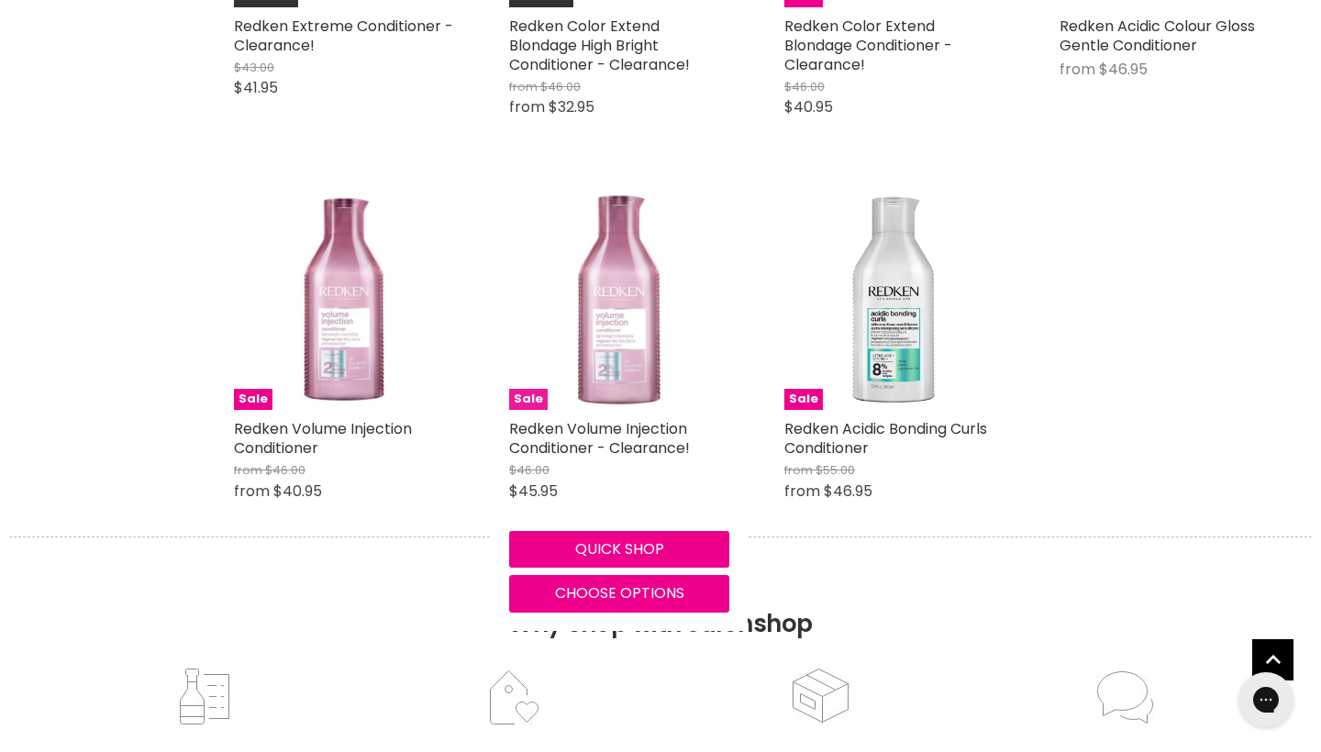
click at [582, 403] on img "Main content" at bounding box center [619, 300] width 173 height 220
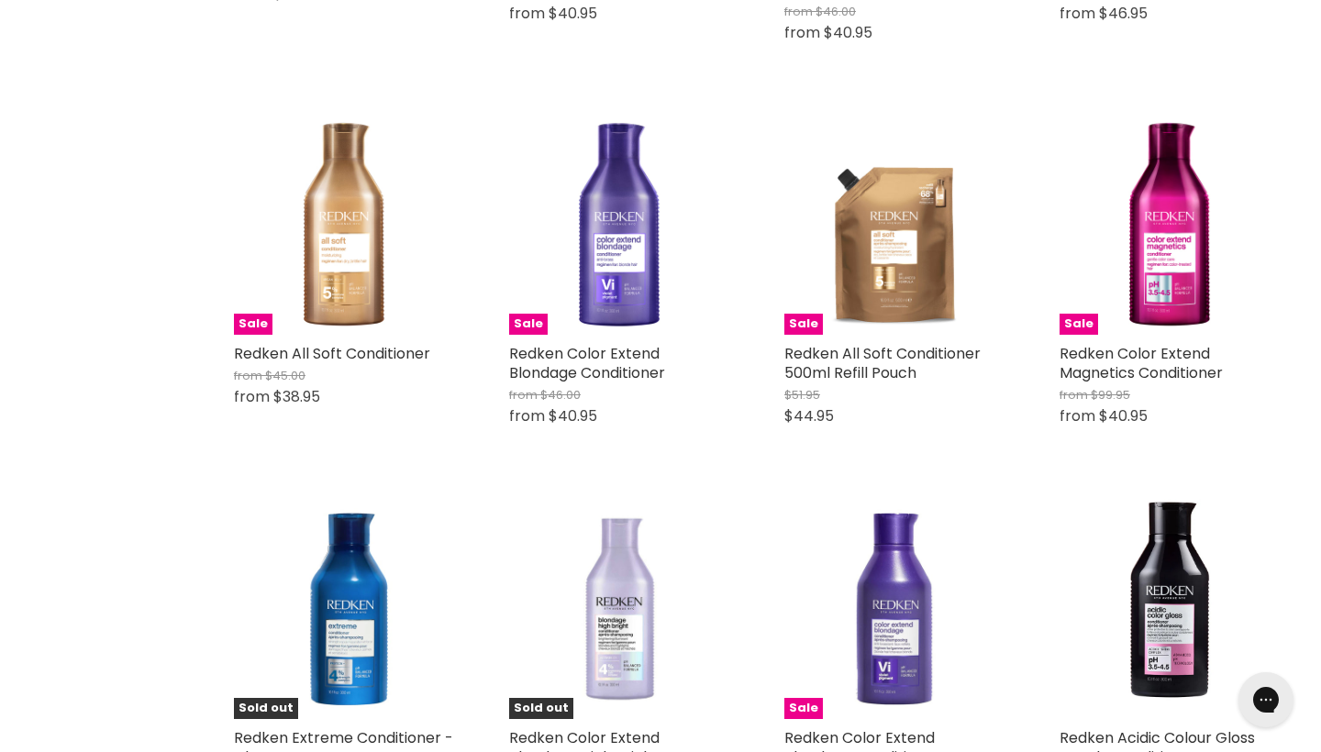
scroll to position [691, 0]
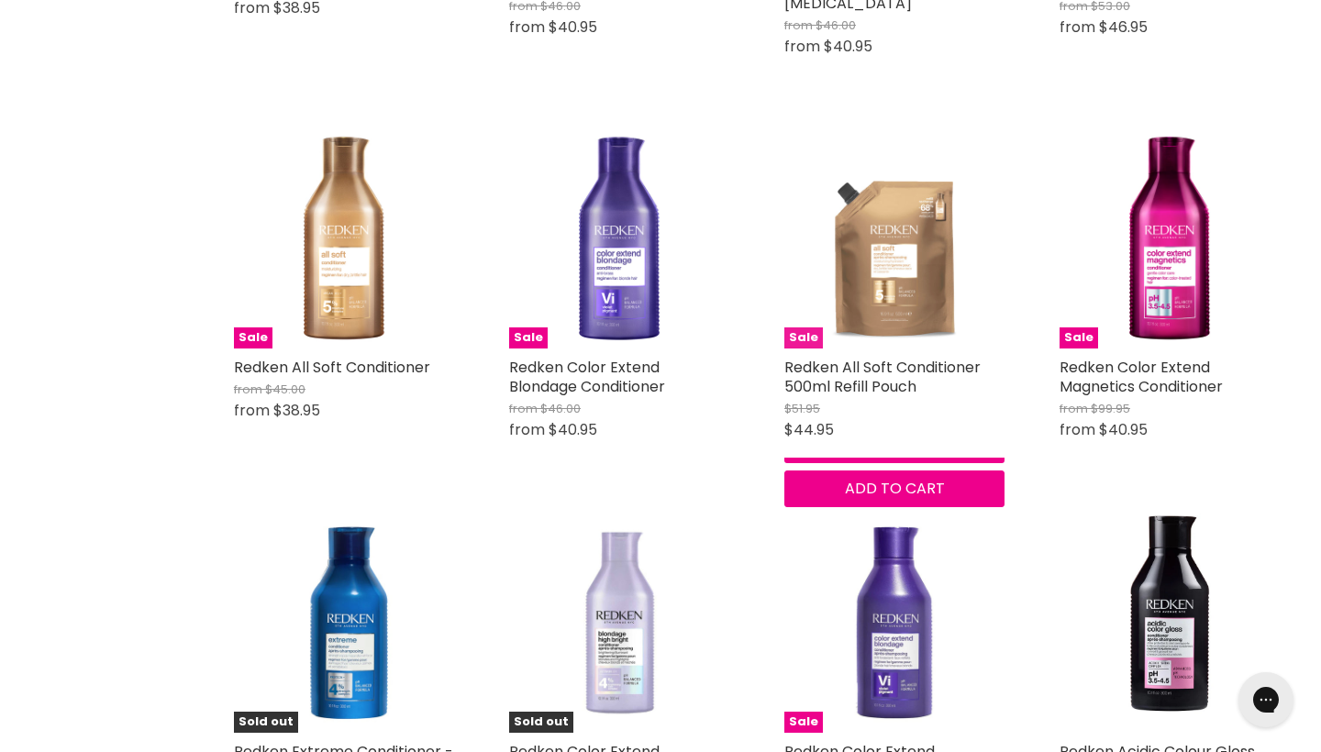
click at [889, 296] on img "Main content" at bounding box center [895, 238] width 220 height 220
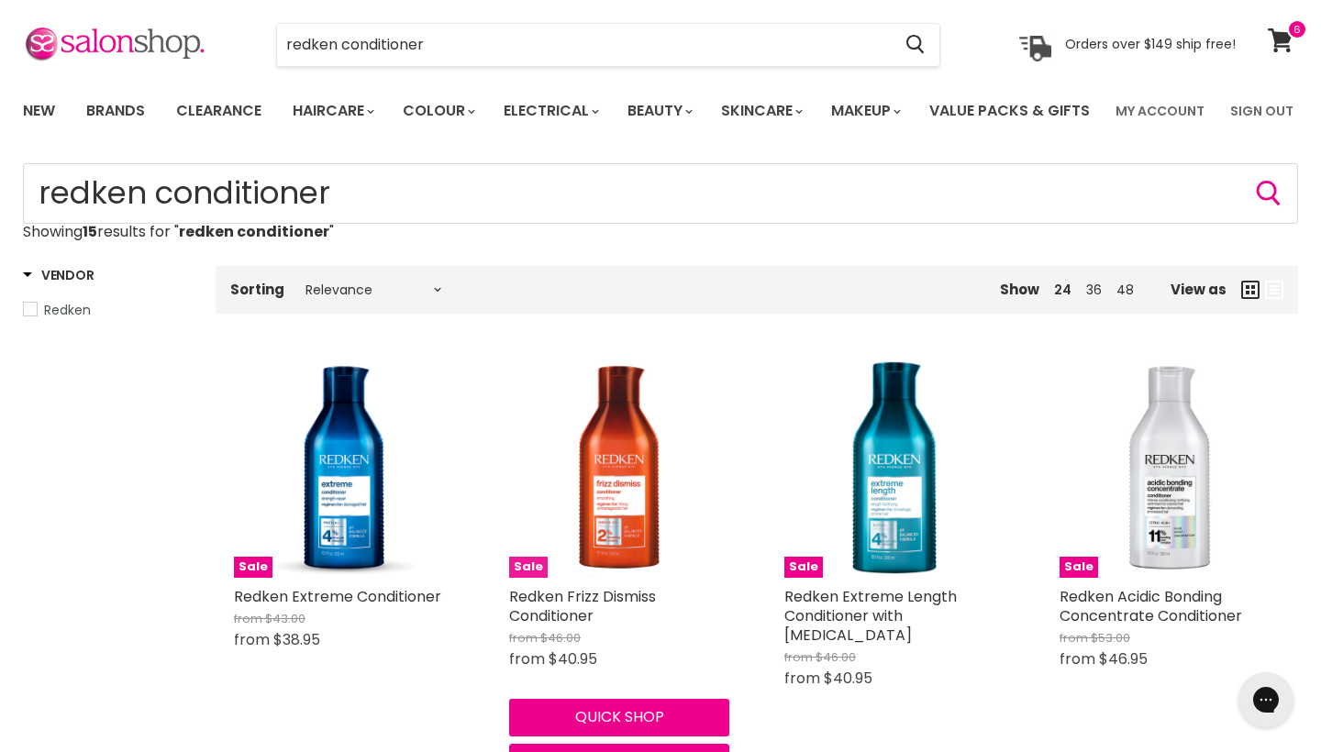
scroll to position [30, 0]
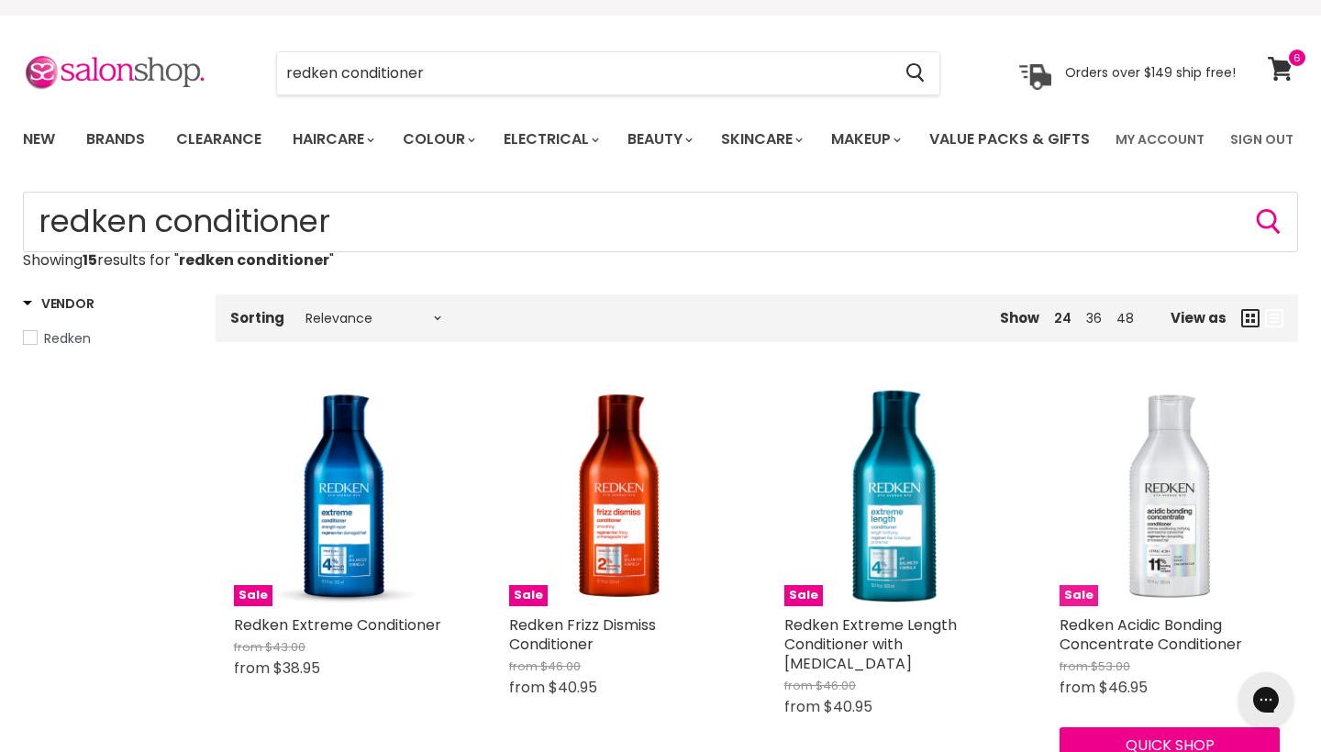
click at [1183, 574] on img "Main content" at bounding box center [1170, 496] width 220 height 220
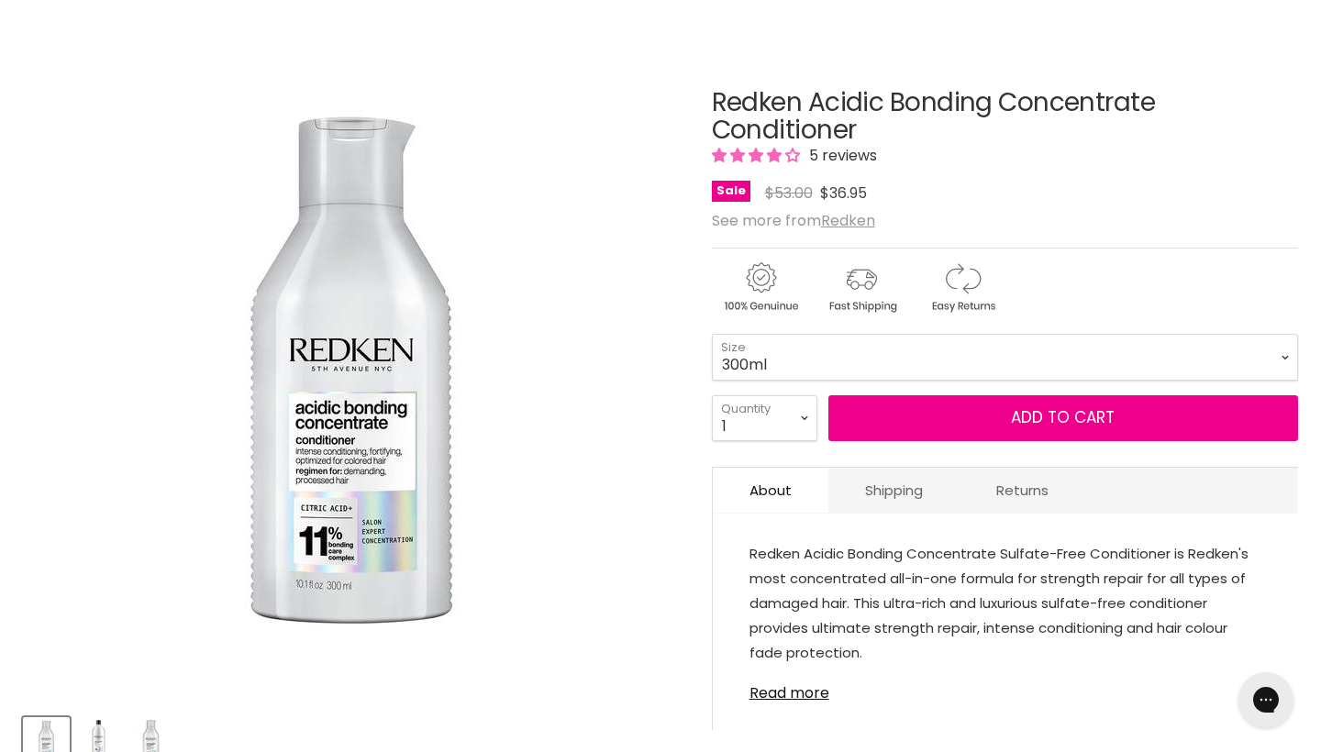
scroll to position [182, 0]
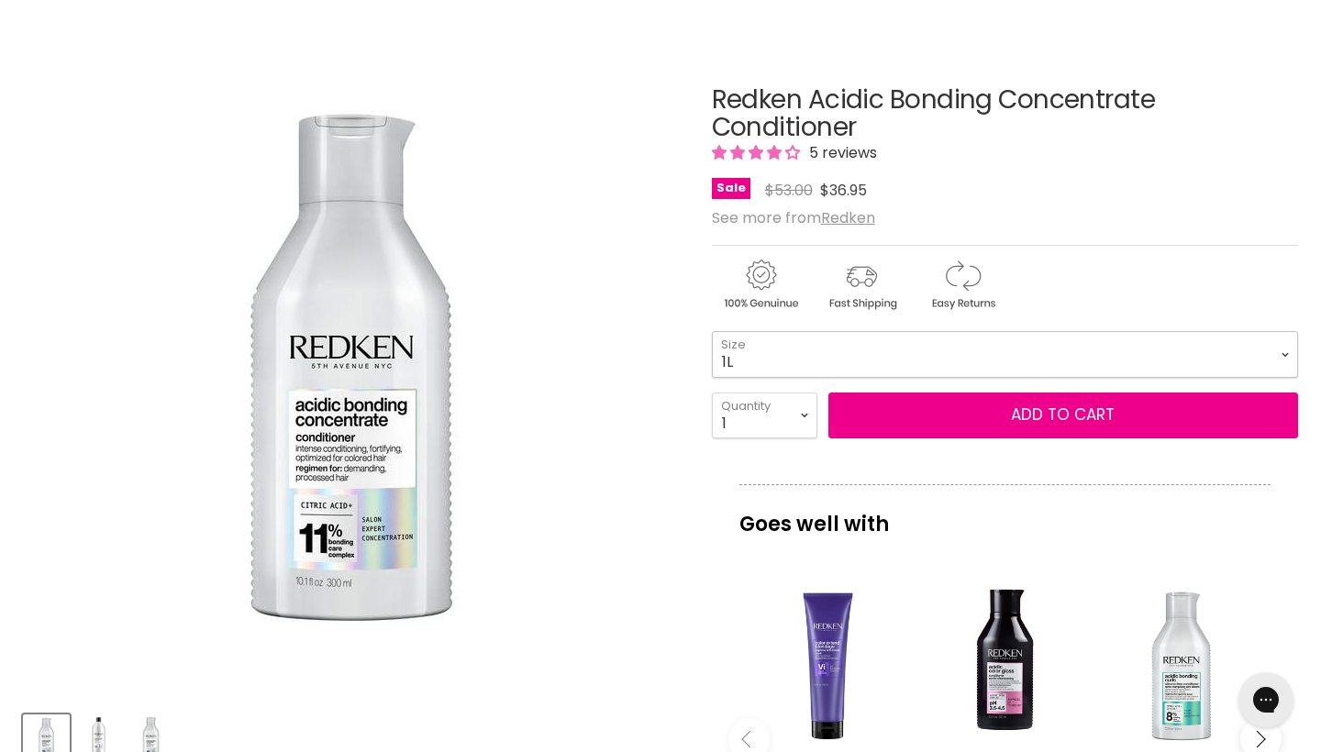
select select "1L"
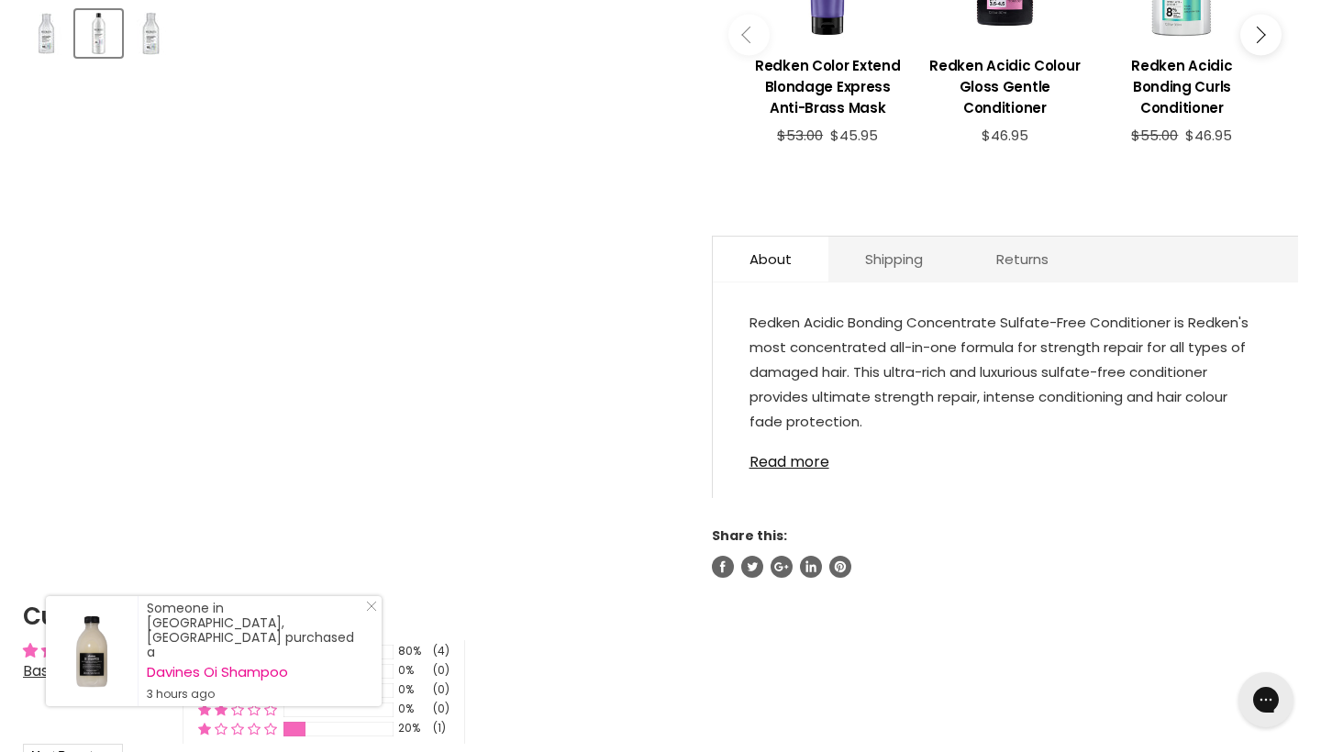
scroll to position [920, 0]
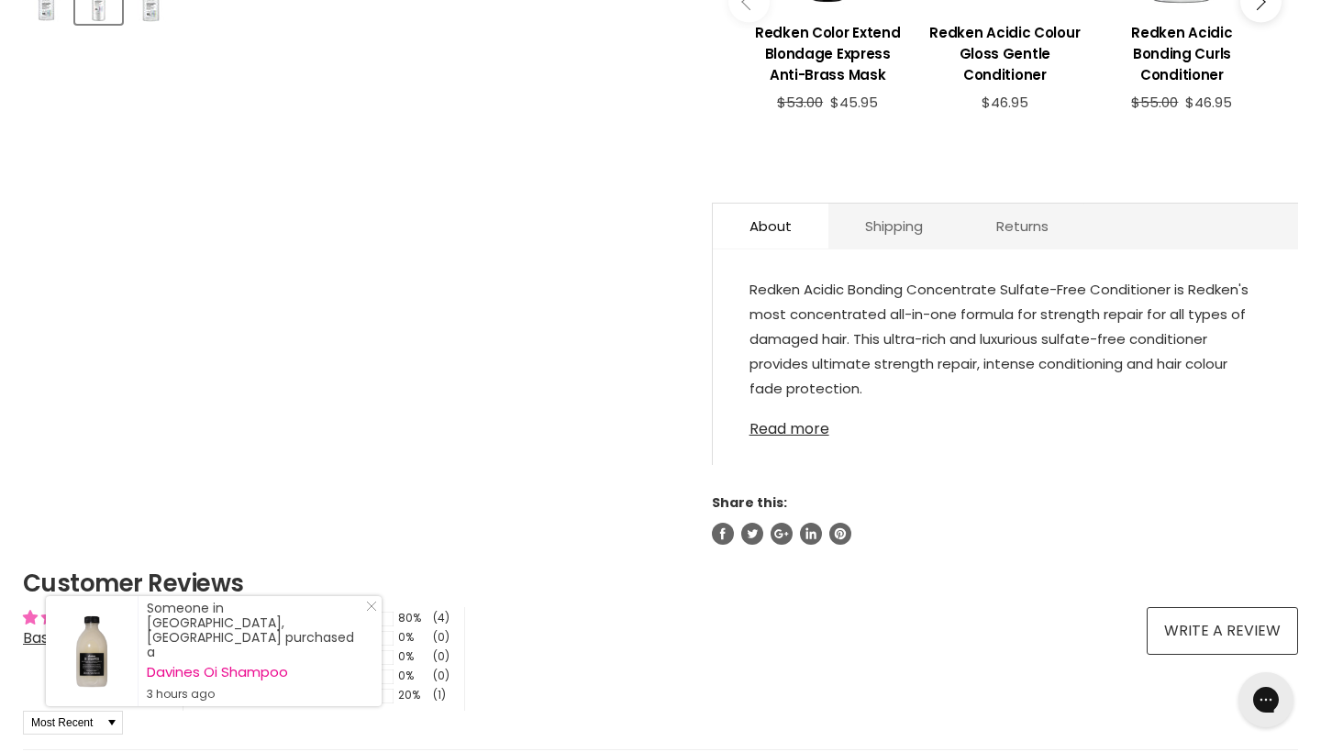
click at [799, 438] on link "Read more" at bounding box center [1006, 424] width 512 height 28
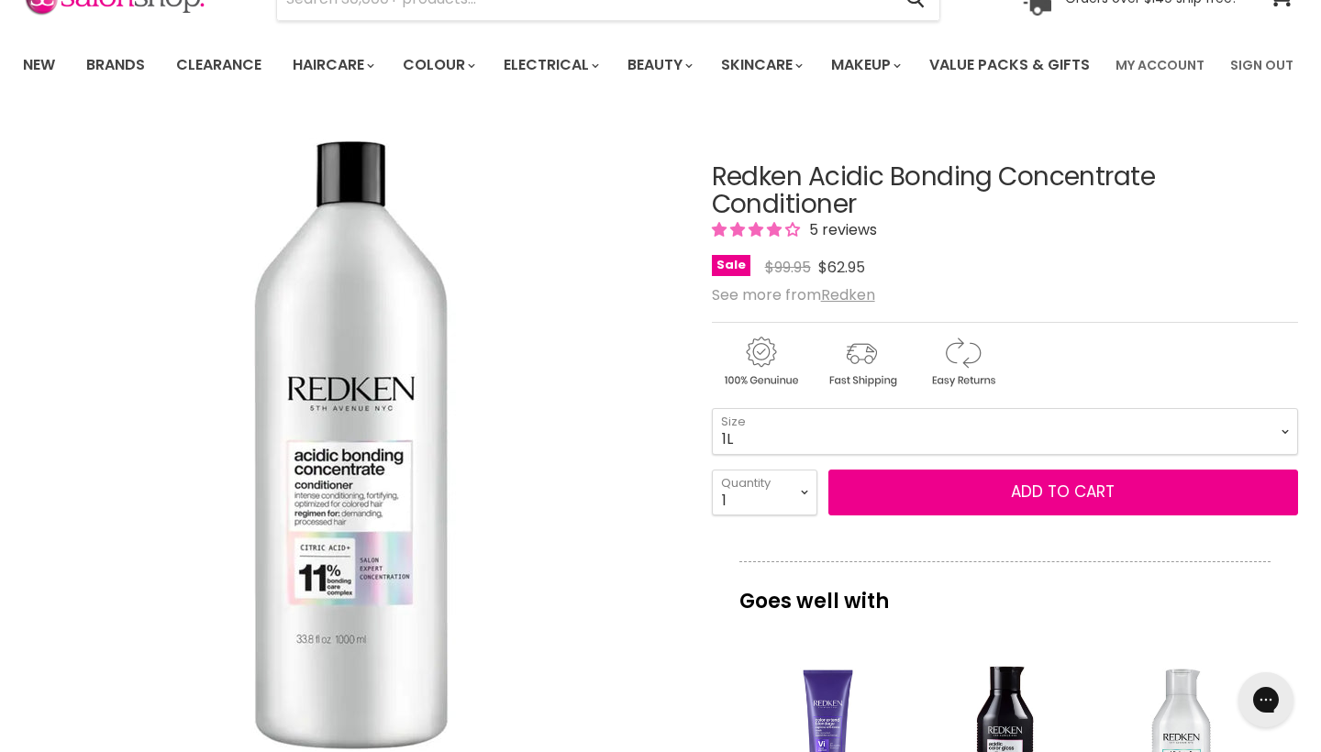
scroll to position [106, 0]
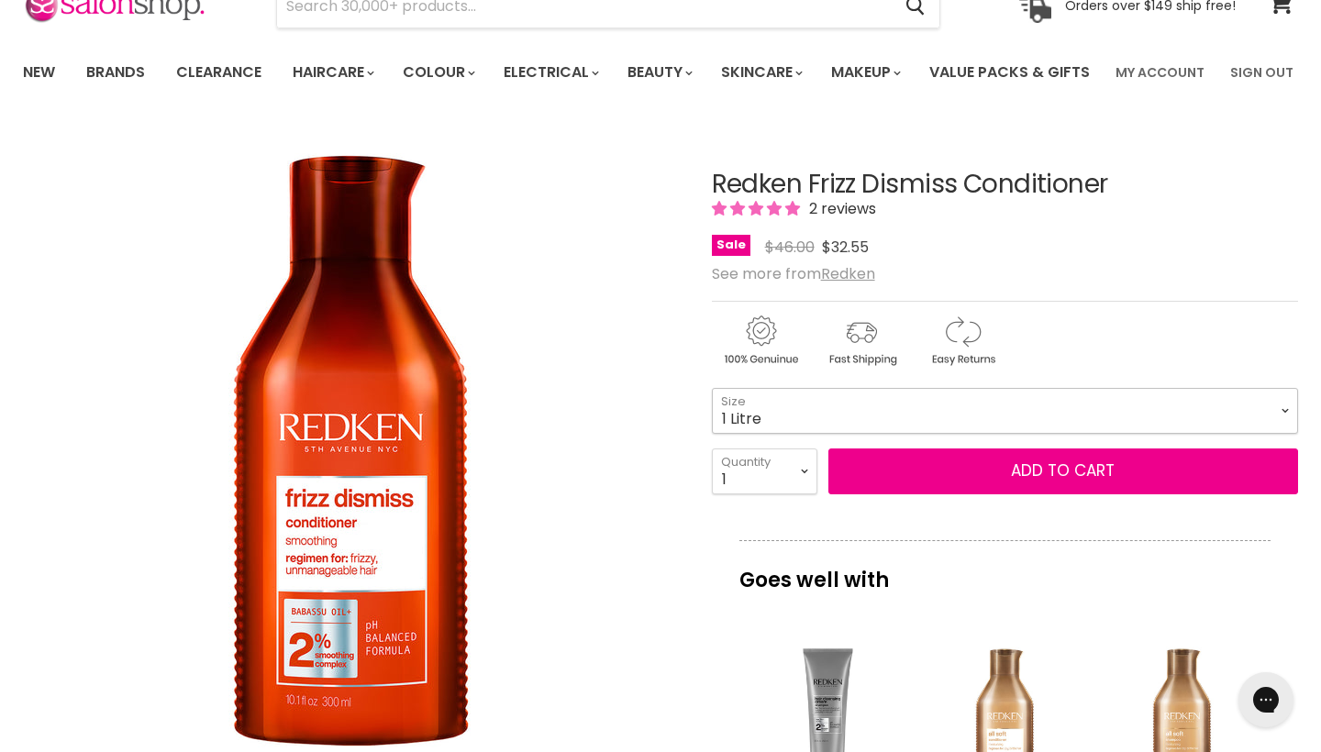
select select "1 Litre"
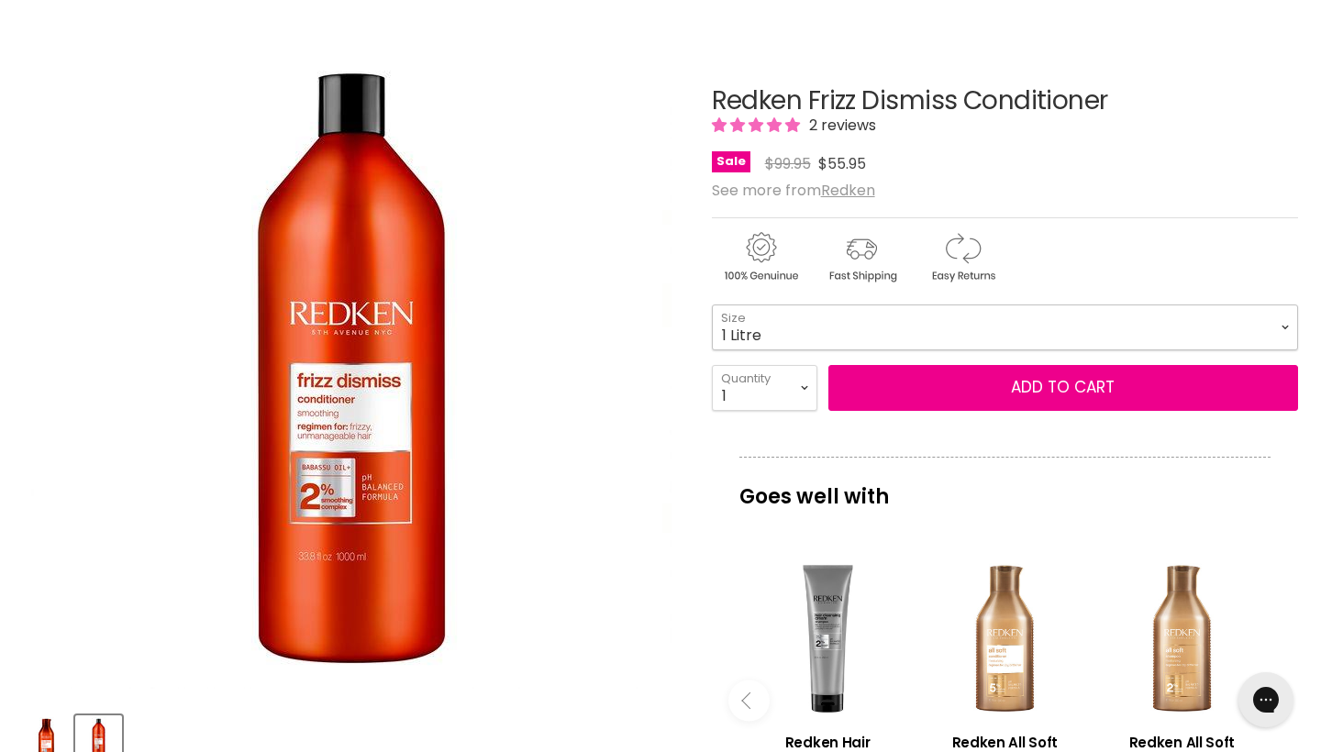
scroll to position [181, 0]
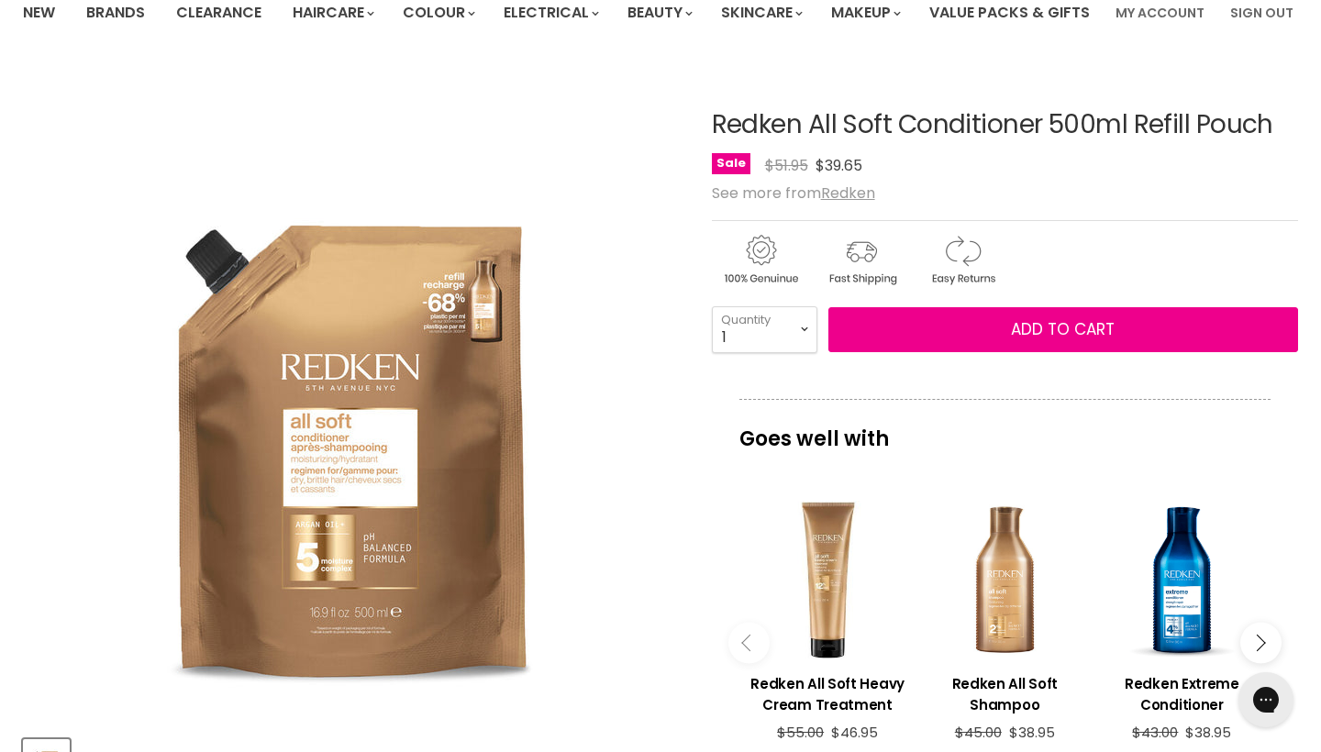
scroll to position [157, 0]
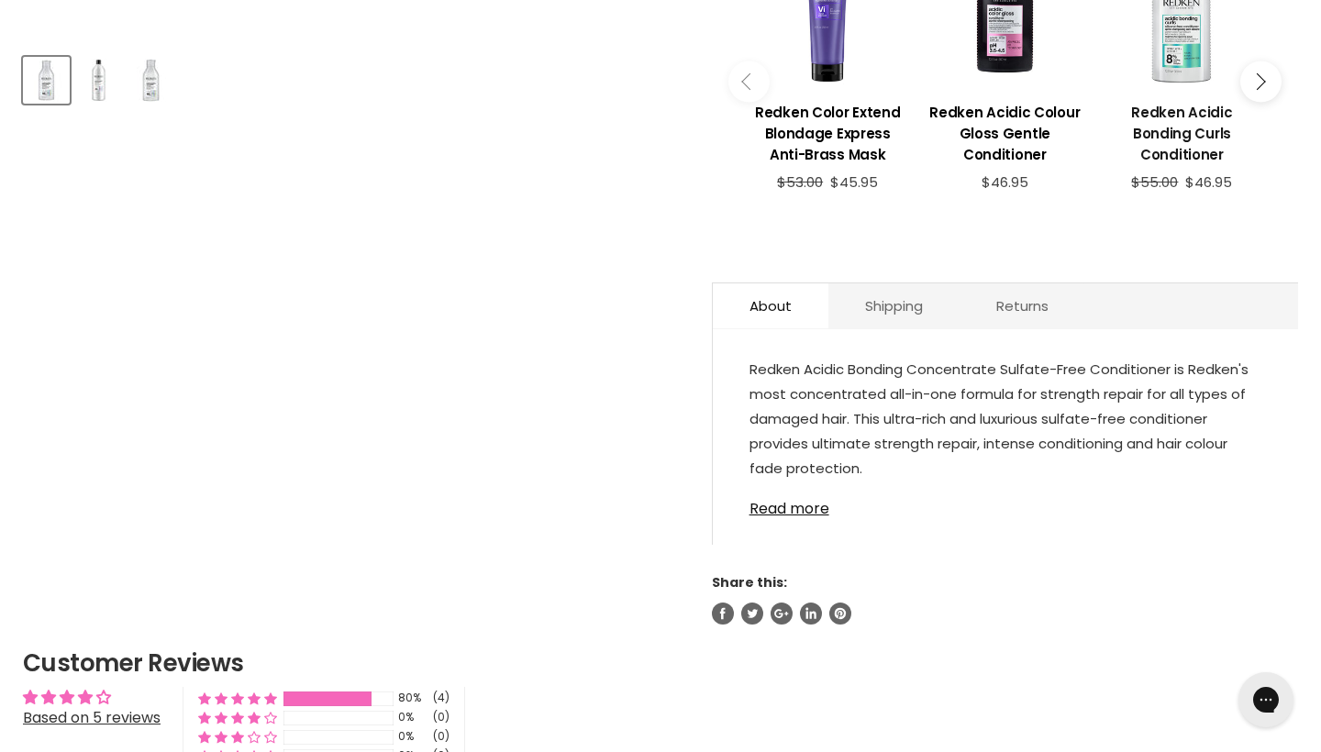
scroll to position [985, 0]
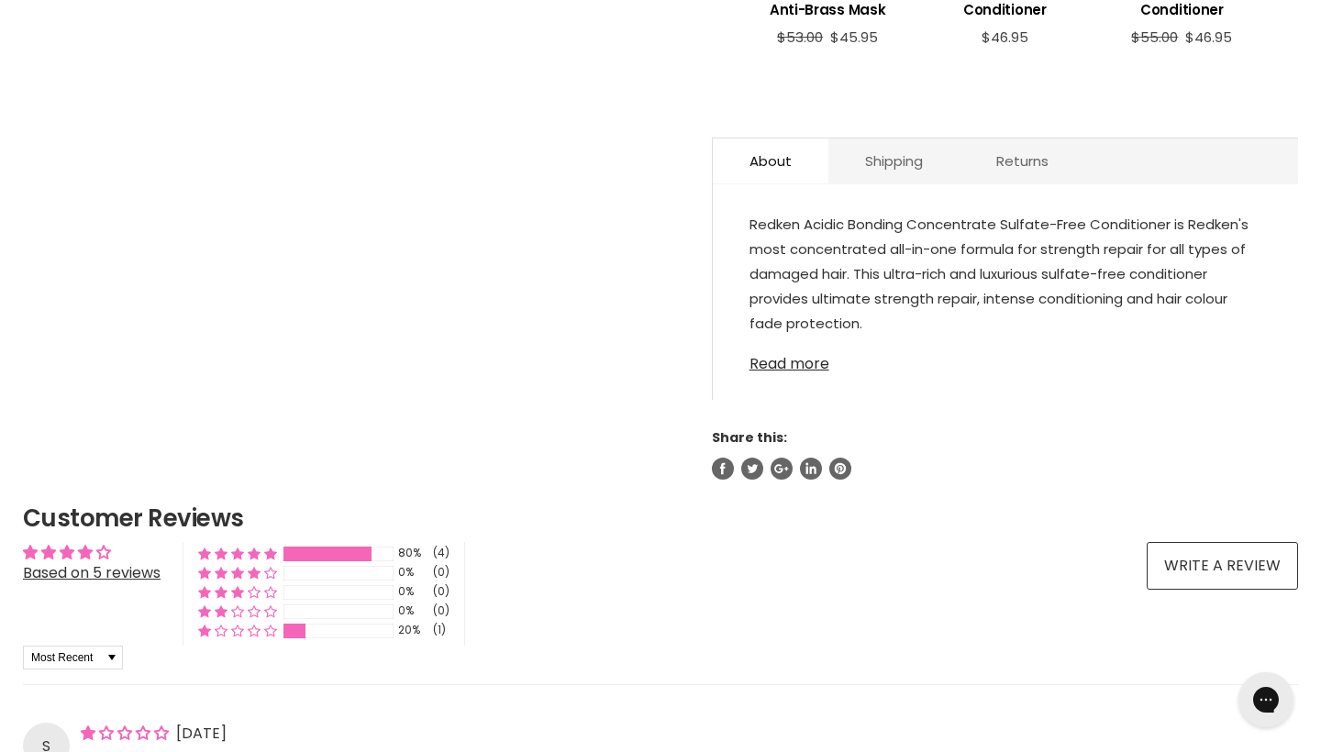
click at [807, 373] on link "Read more" at bounding box center [1006, 359] width 512 height 28
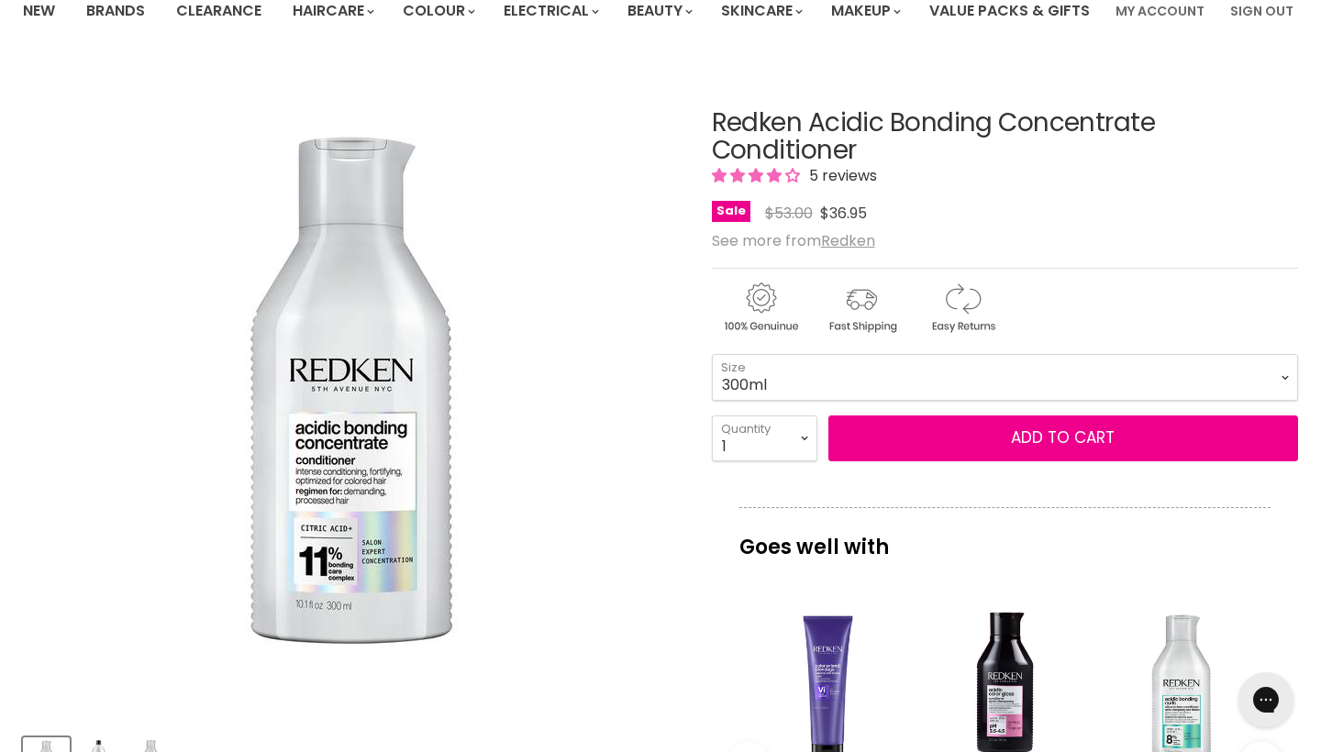
scroll to position [159, 0]
select select "1L"
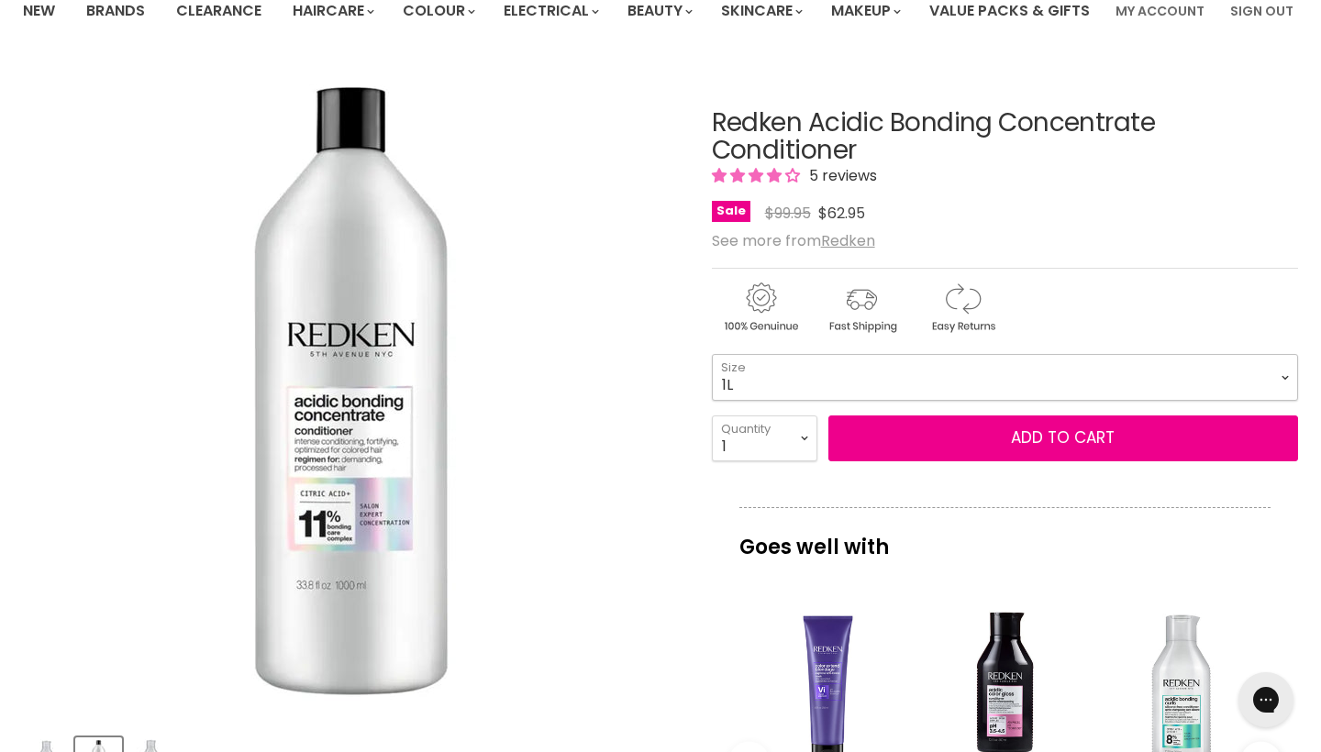
scroll to position [164, 0]
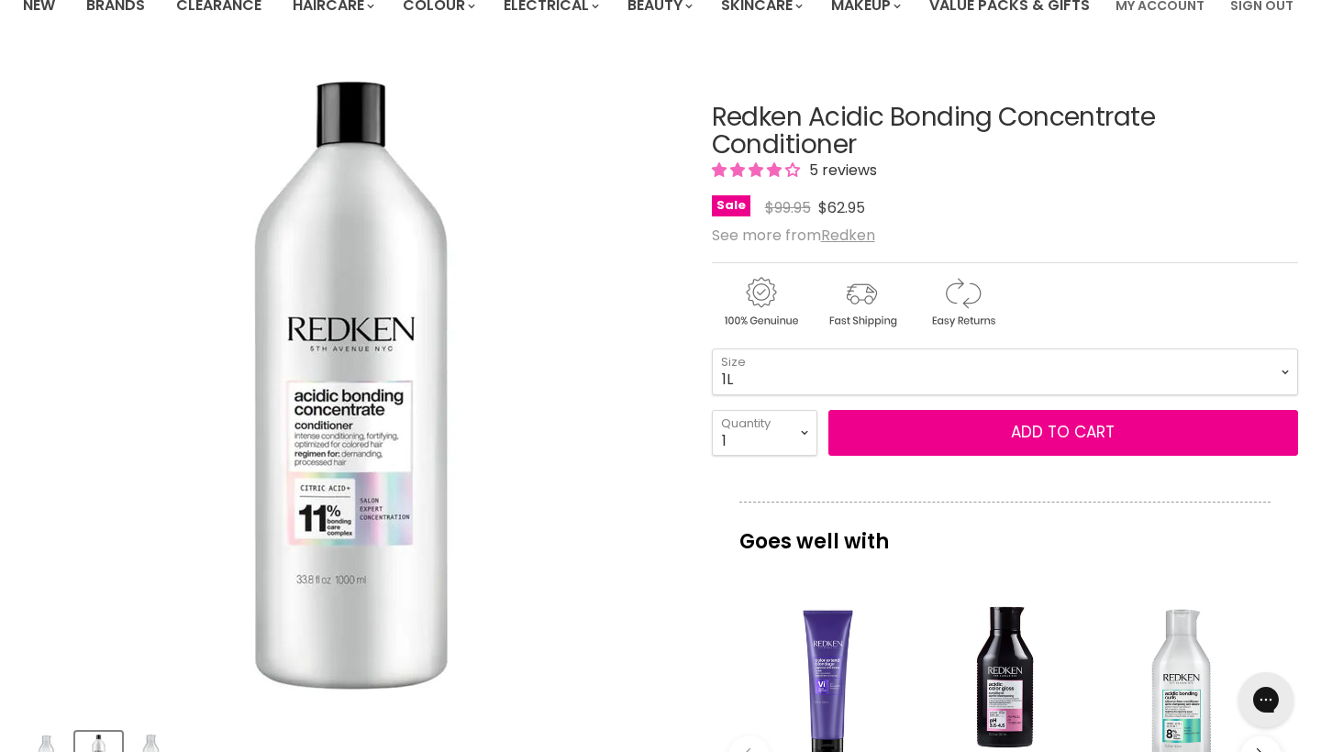
click at [860, 181] on span "5 reviews" at bounding box center [840, 170] width 73 height 21
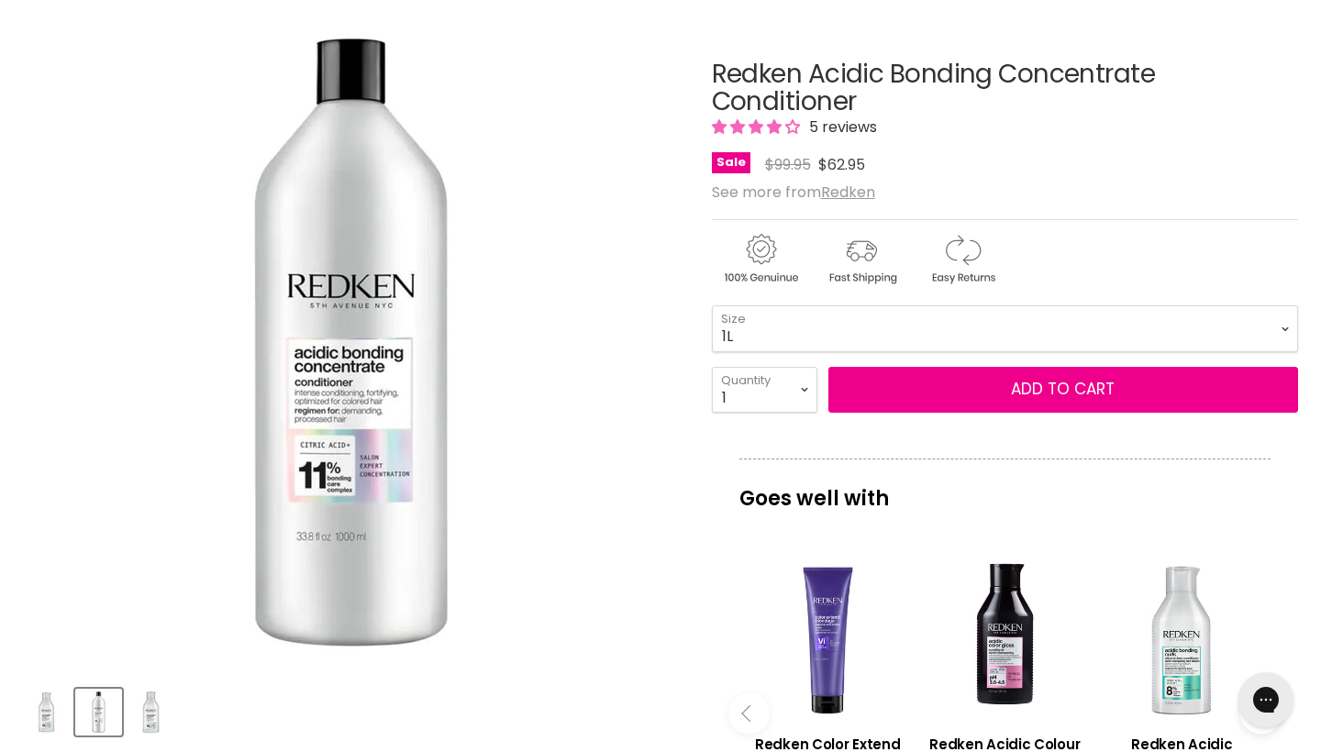
scroll to position [210, 0]
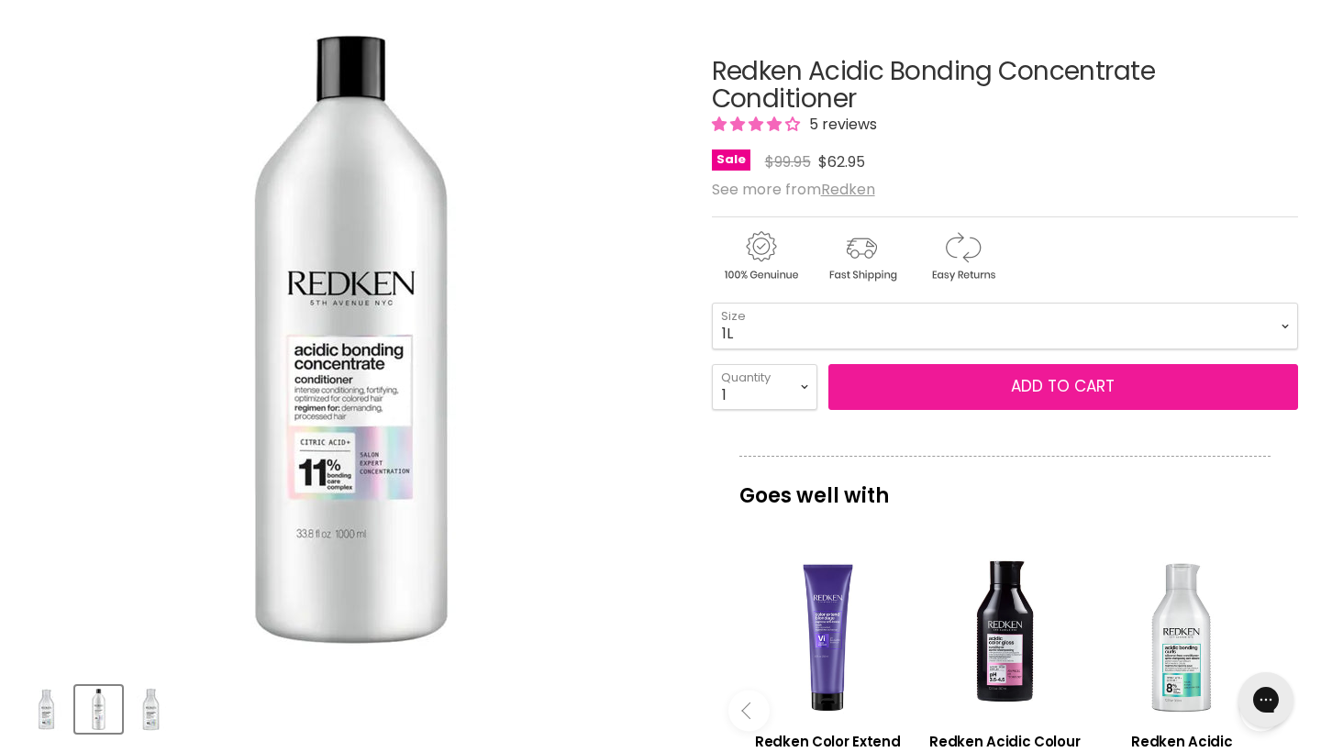
click at [1037, 410] on button "Add to cart" at bounding box center [1064, 387] width 470 height 46
click at [1028, 410] on button "Add to cart" at bounding box center [1064, 387] width 470 height 46
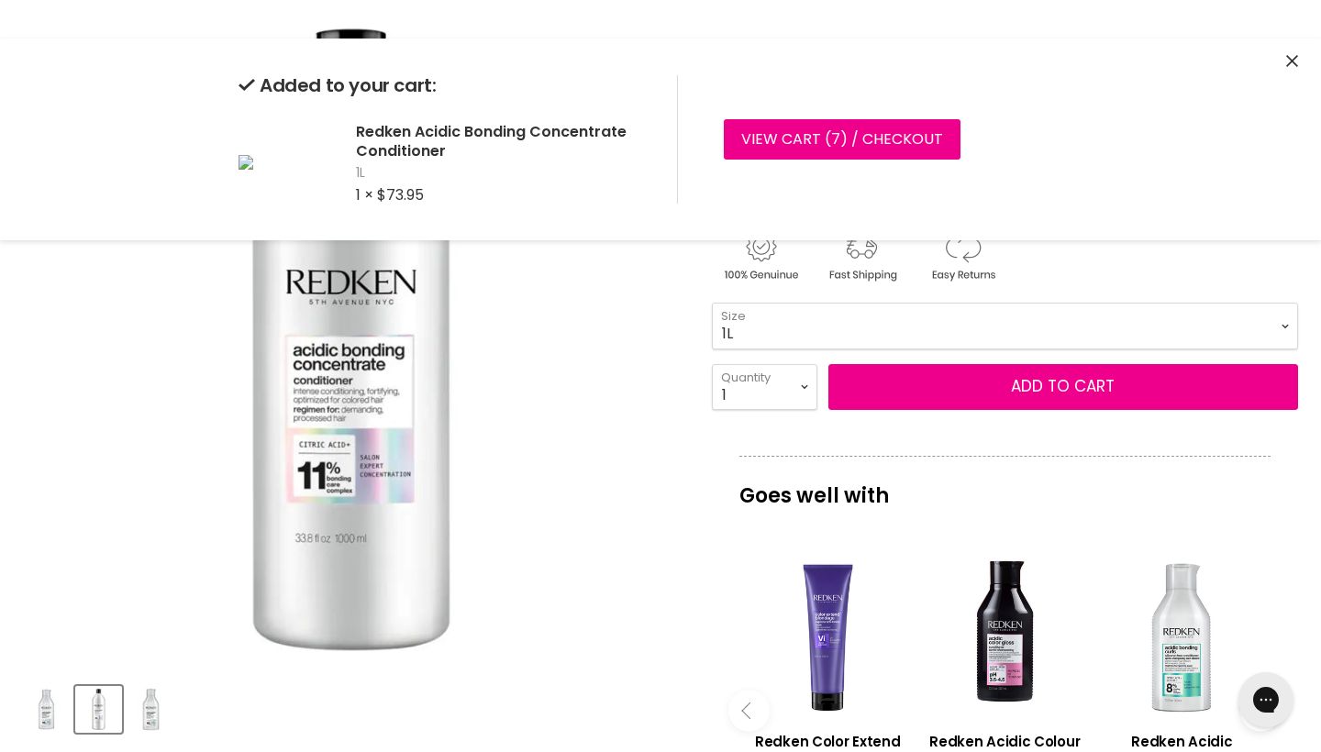
click at [608, 443] on img "Redken Acidic Bonding Concentrate Conditioner image. Click or Scroll to Zoom." at bounding box center [351, 339] width 657 height 657
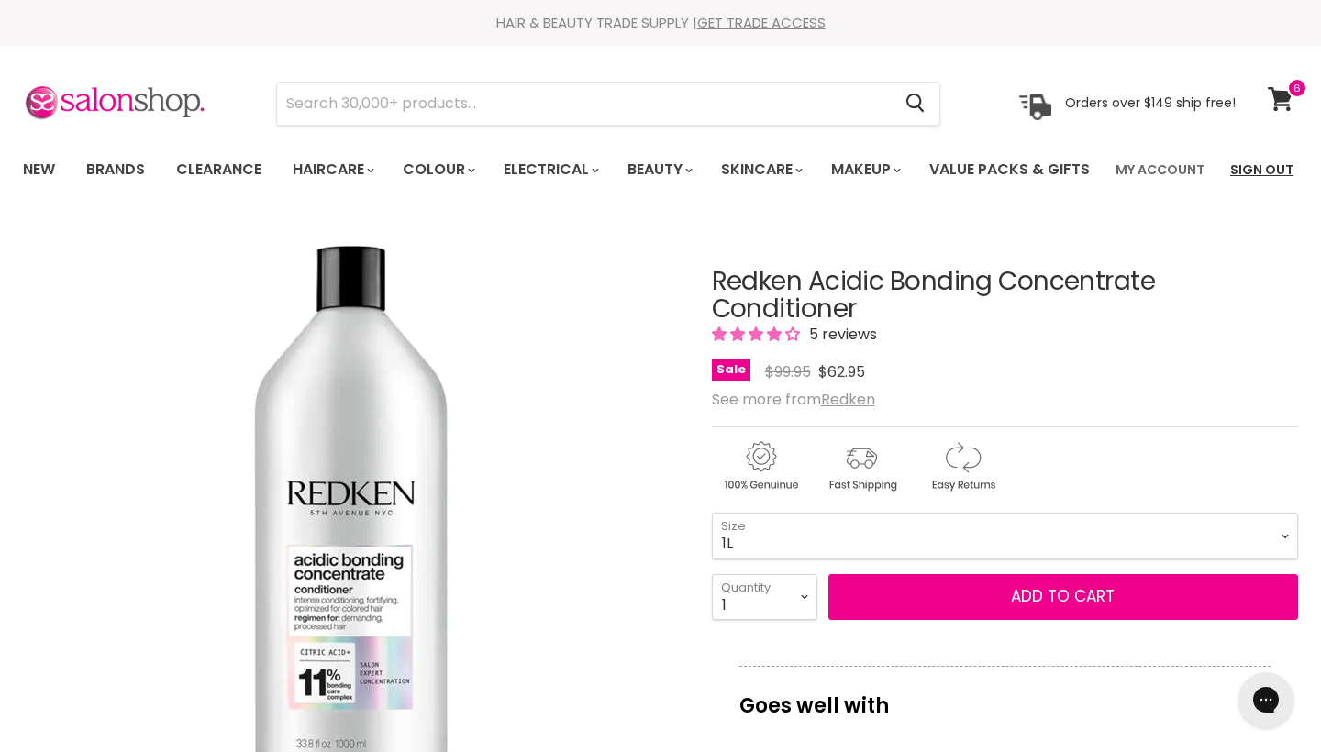
scroll to position [0, 0]
click at [1288, 100] on icon at bounding box center [1280, 99] width 25 height 24
click at [453, 101] on input "Search" at bounding box center [584, 104] width 614 height 42
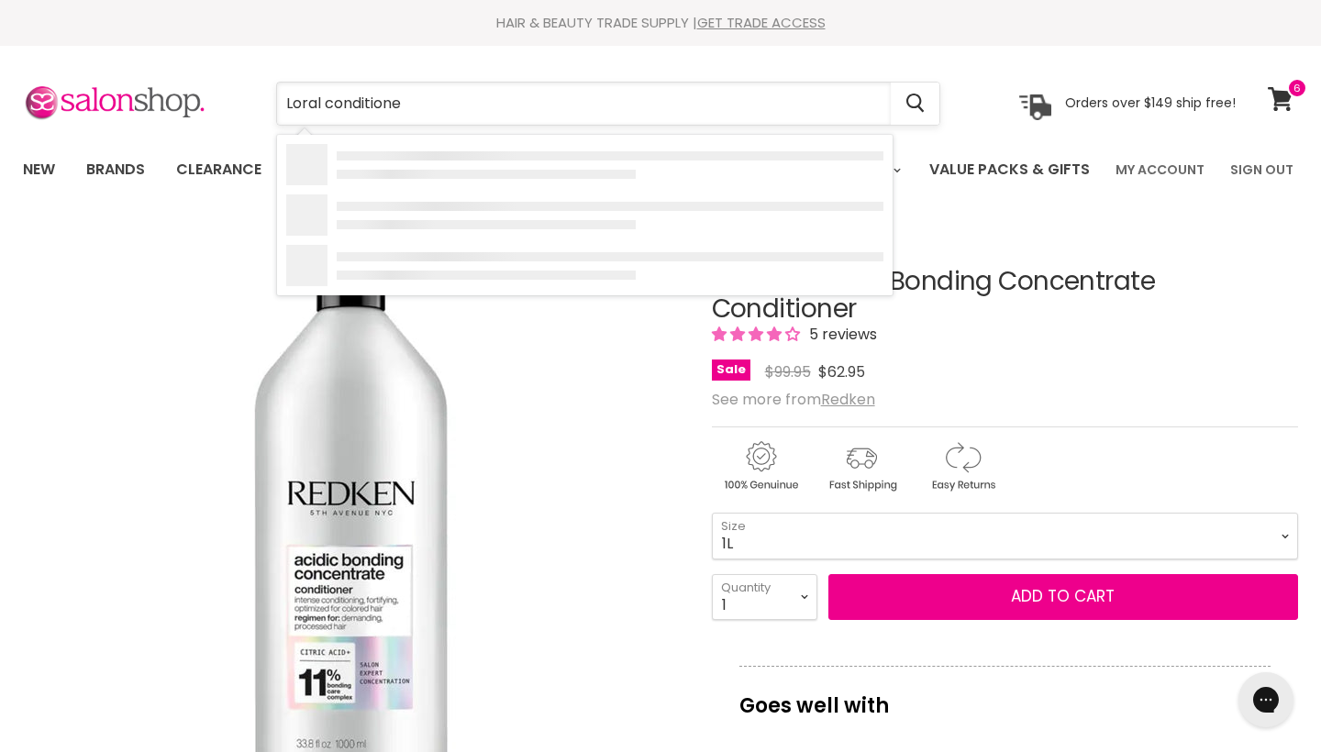
type input "Loral conditioner"
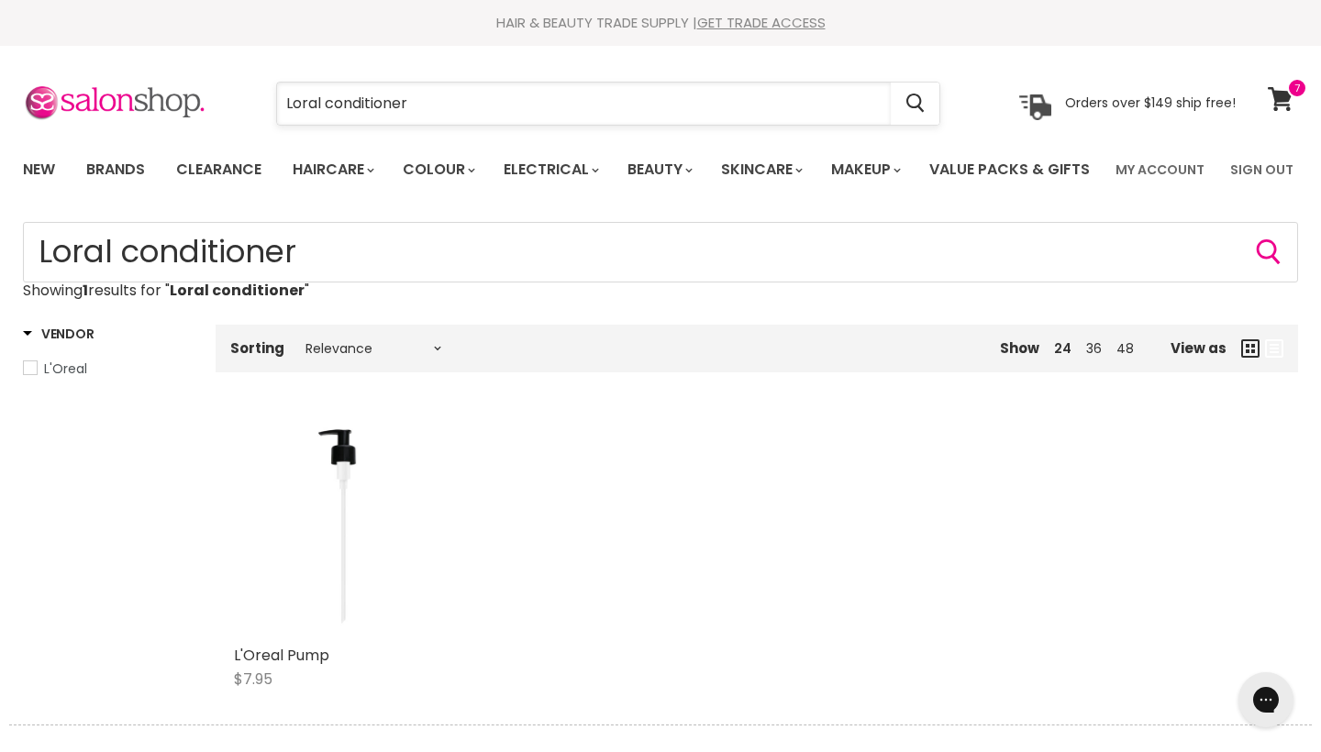
click at [293, 103] on input "Loral conditioner" at bounding box center [584, 104] width 614 height 42
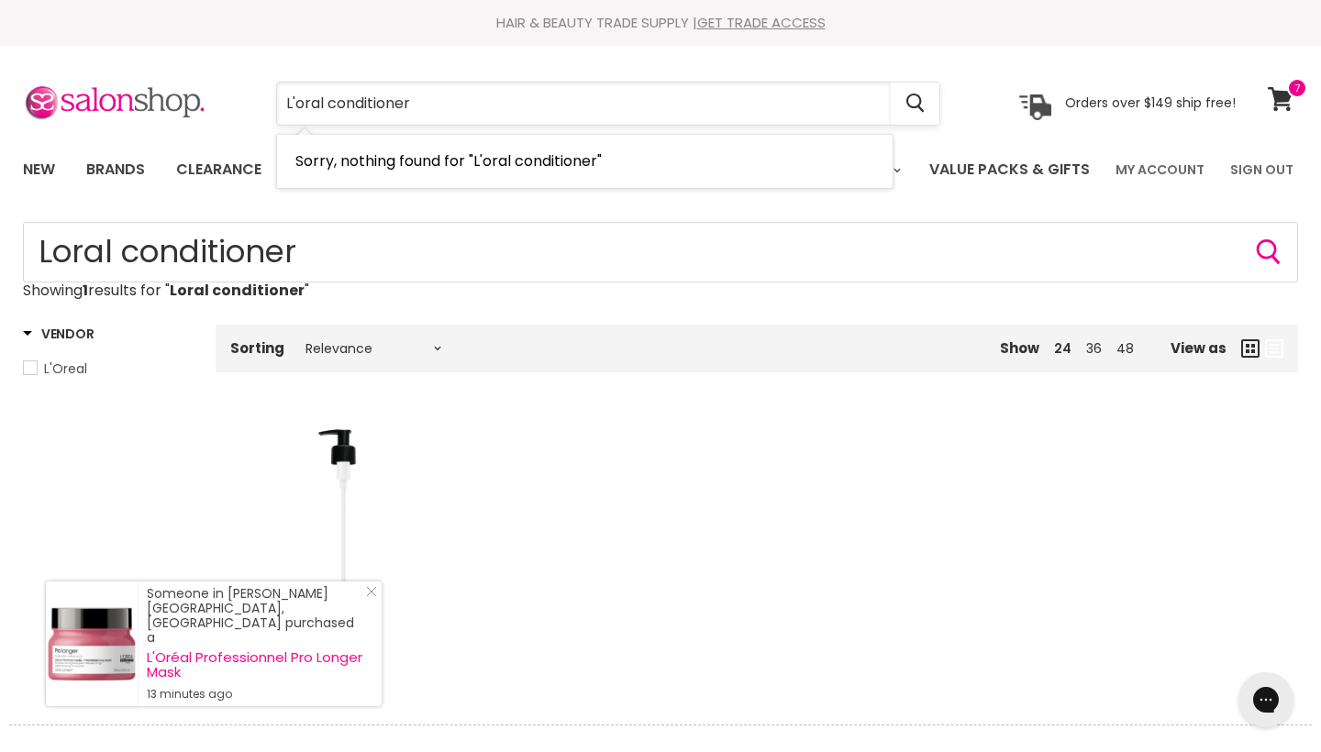
click at [310, 98] on input "L'oral conditioner" at bounding box center [584, 104] width 614 height 42
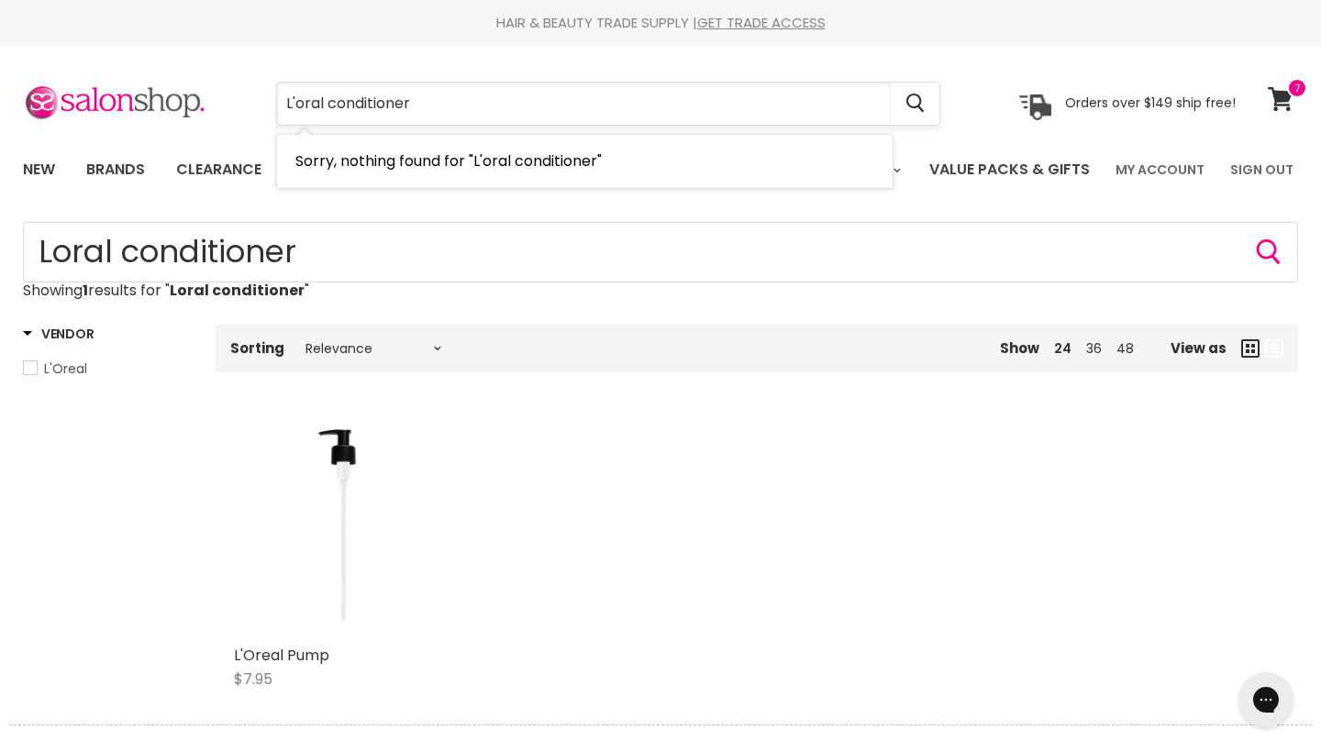
type input "L'oreal conditioner"
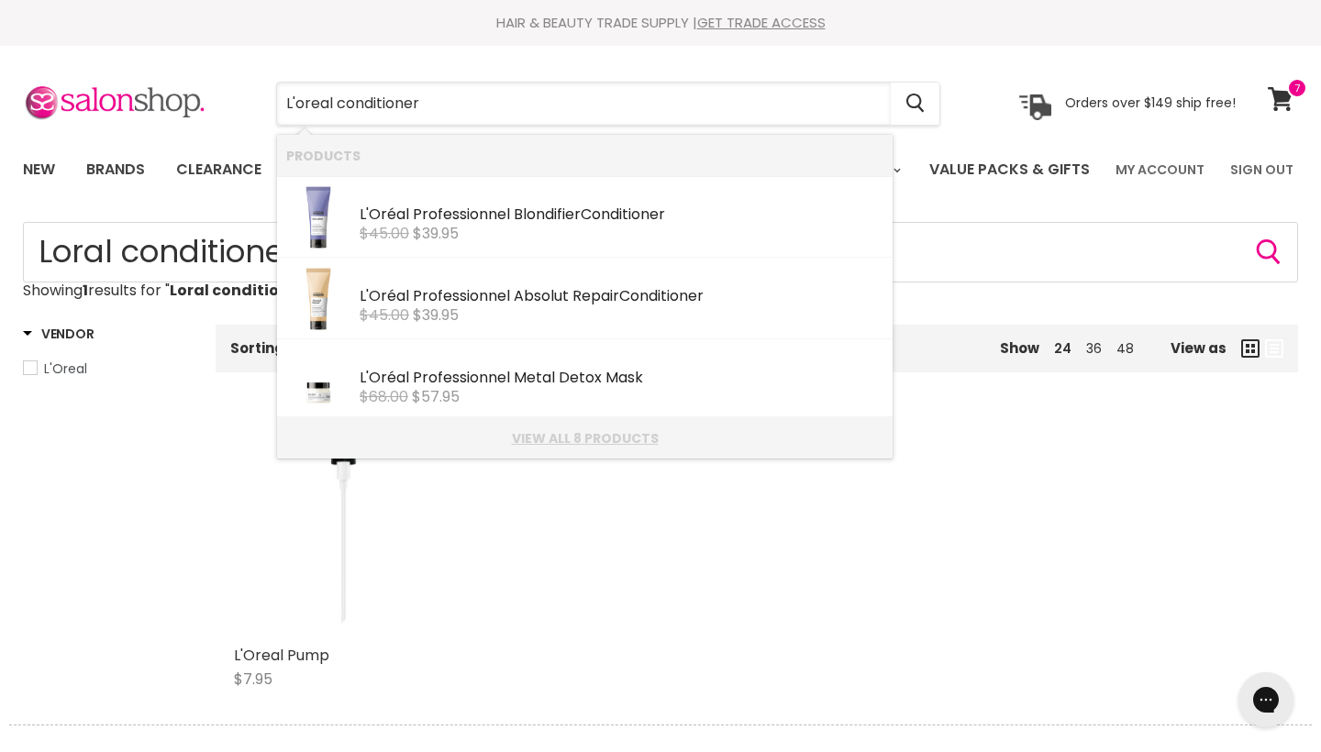
click at [620, 446] on link "View all 8 products" at bounding box center [584, 438] width 597 height 15
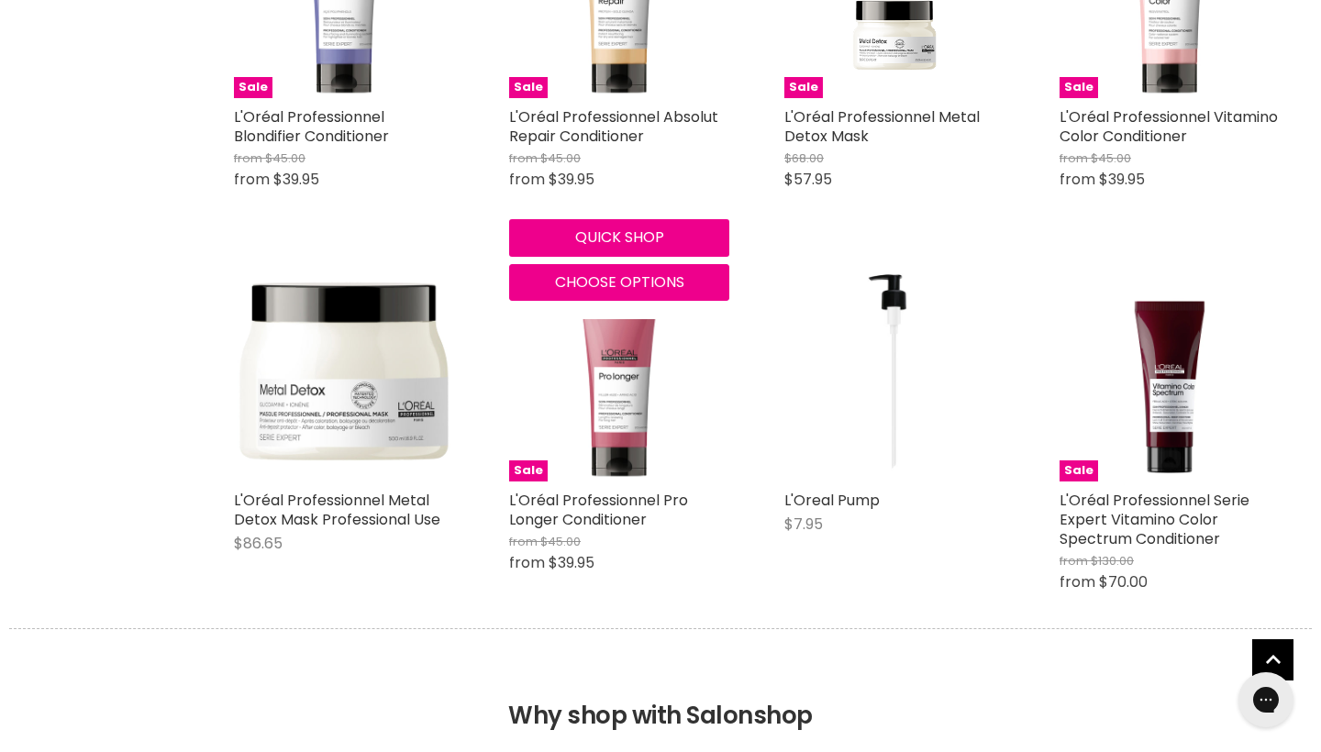
scroll to position [622, 0]
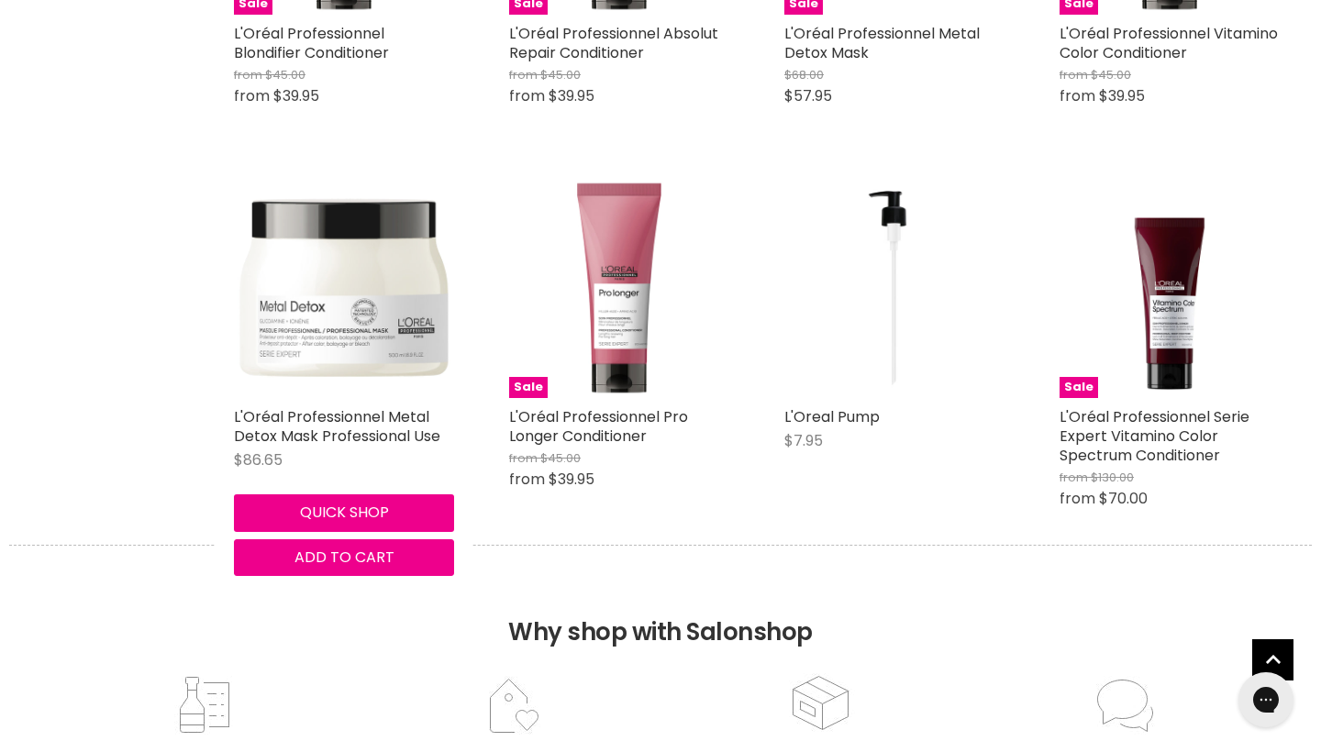
click at [330, 395] on img "Main content" at bounding box center [344, 288] width 220 height 220
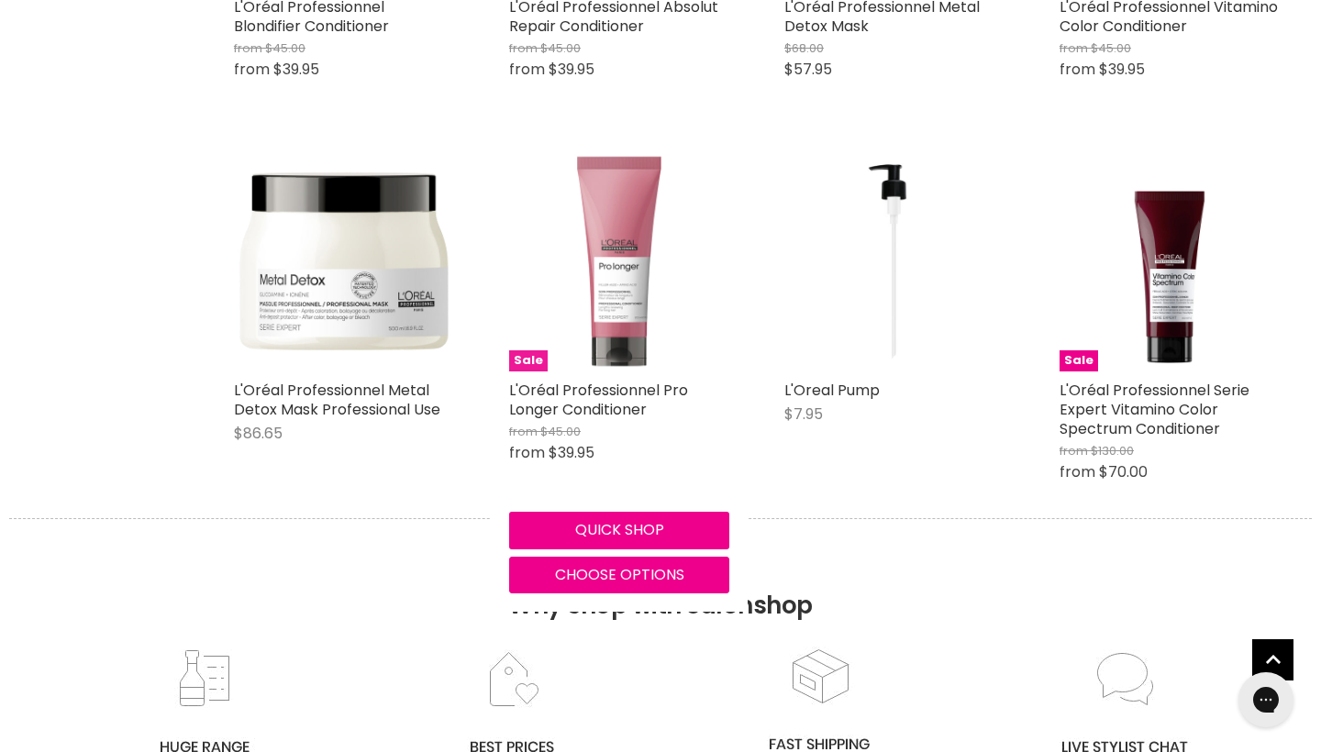
click at [611, 359] on img "Main content" at bounding box center [619, 261] width 220 height 220
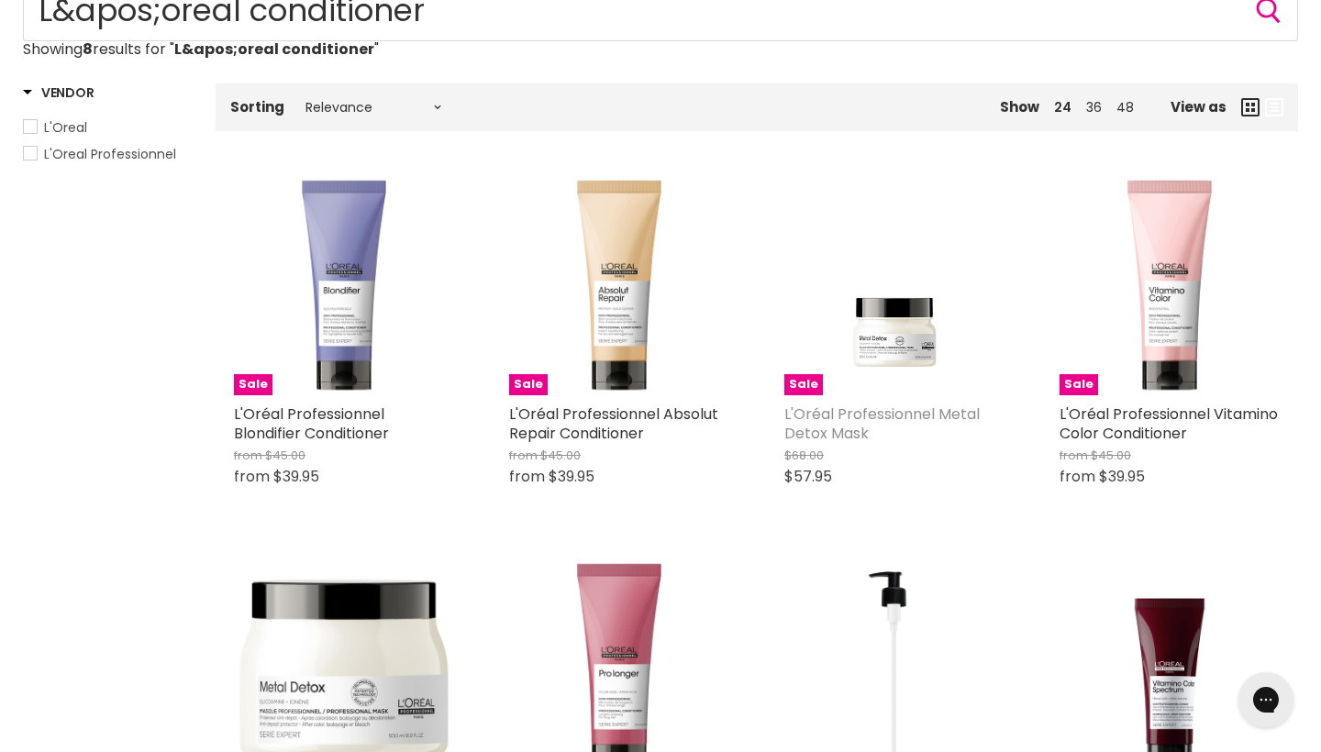
scroll to position [231, 0]
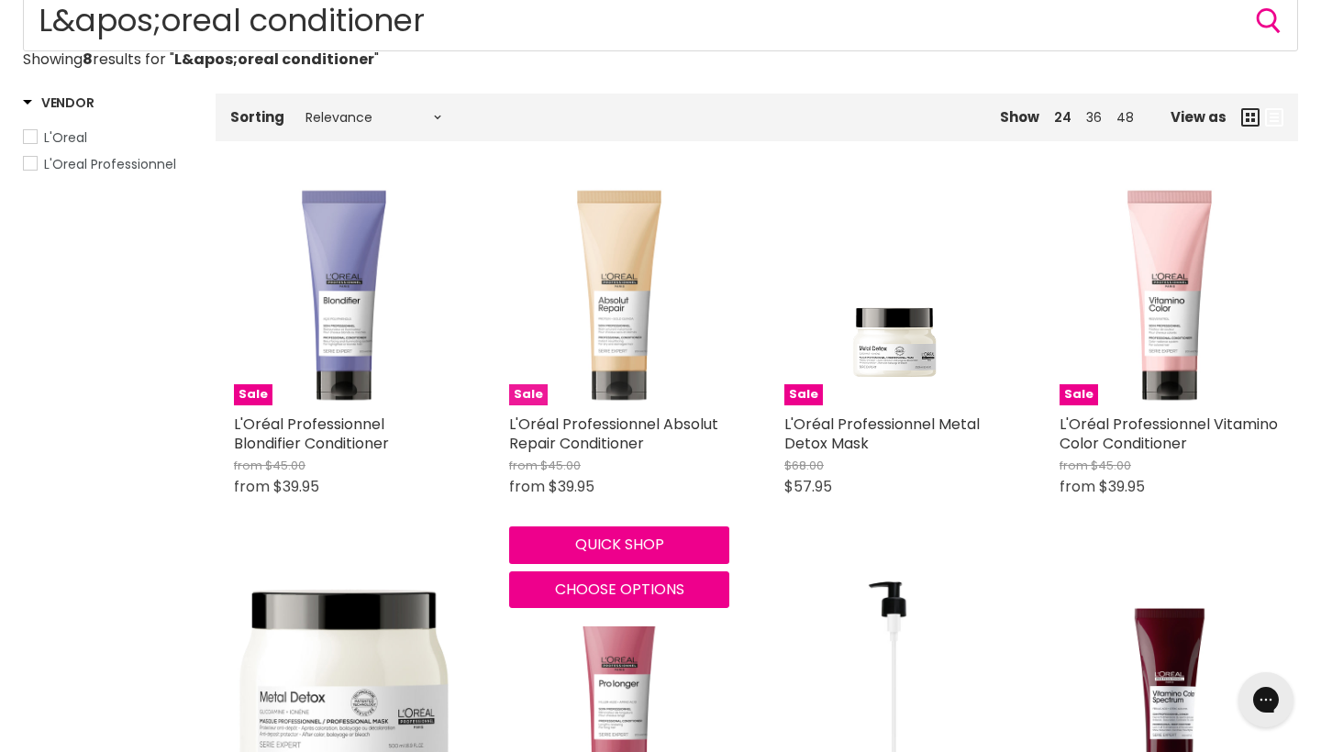
click at [631, 406] on img "Main content" at bounding box center [619, 295] width 220 height 220
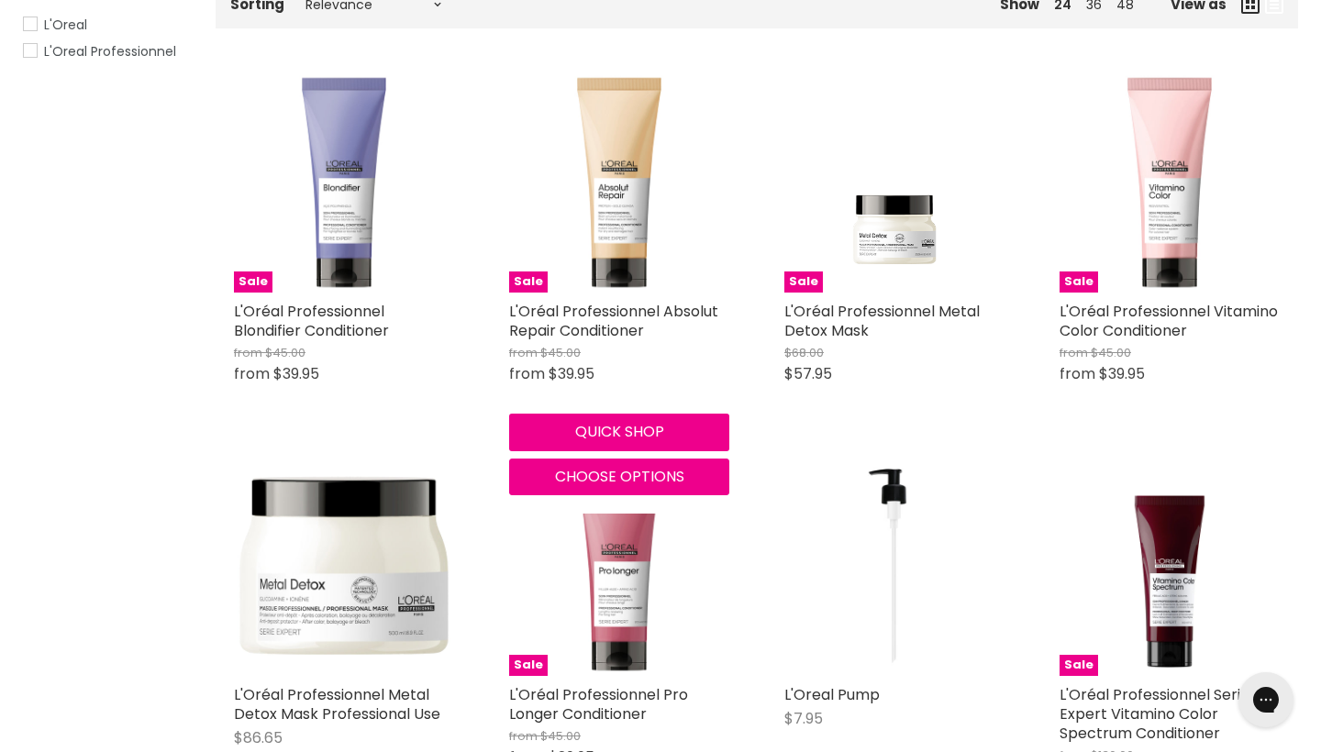
scroll to position [619, 0]
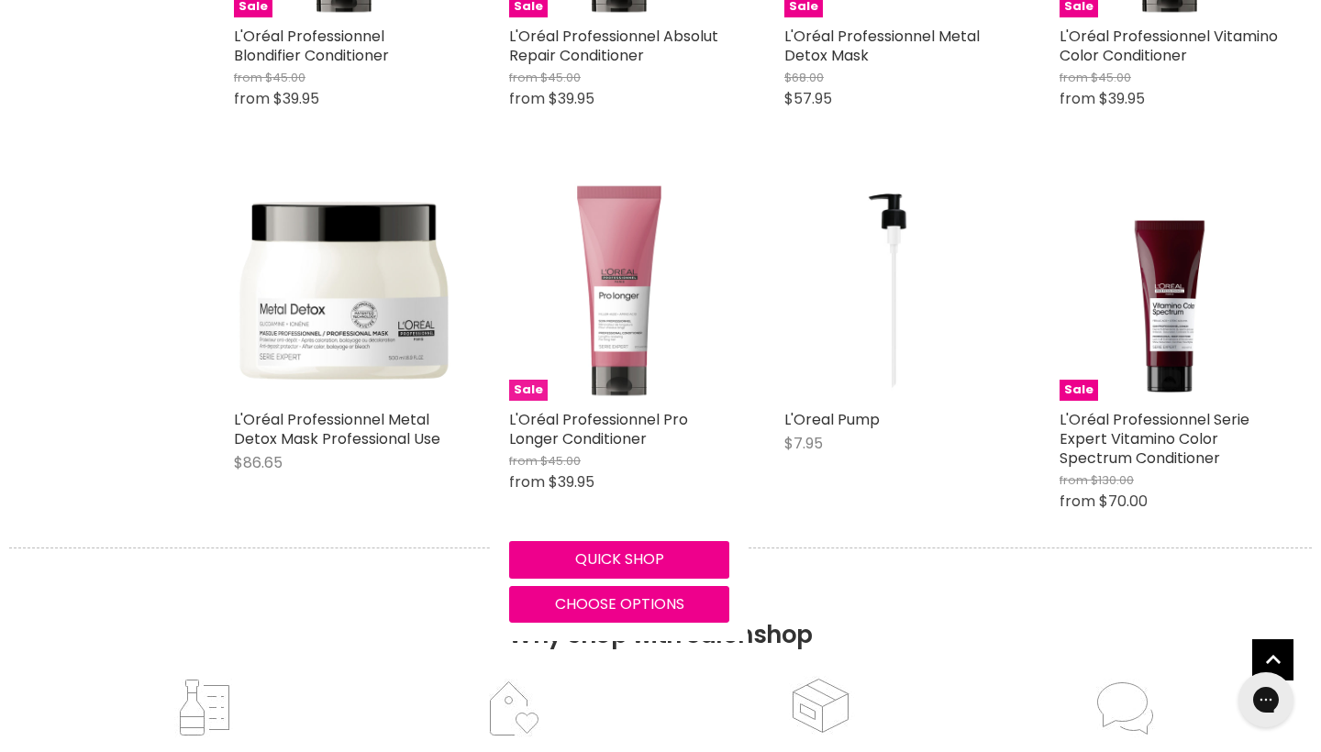
click at [643, 390] on img "Main content" at bounding box center [619, 291] width 220 height 220
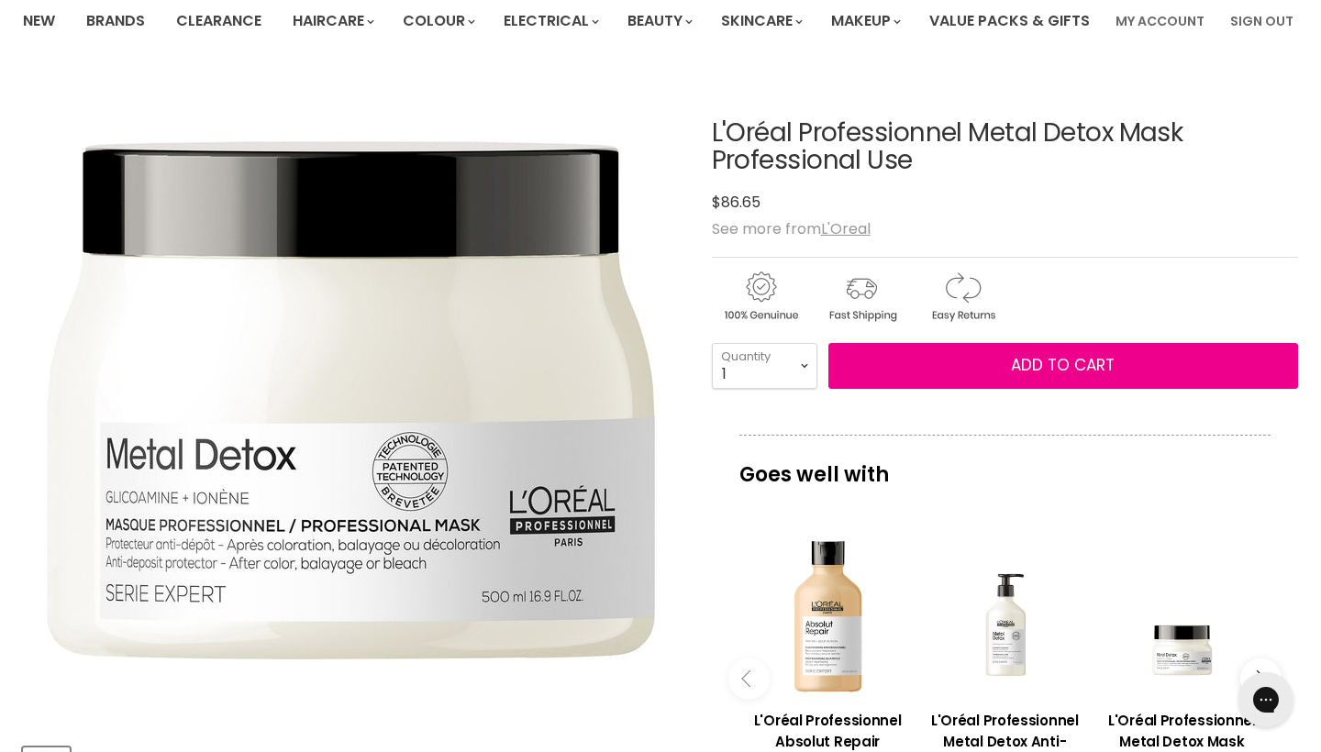
scroll to position [134, 0]
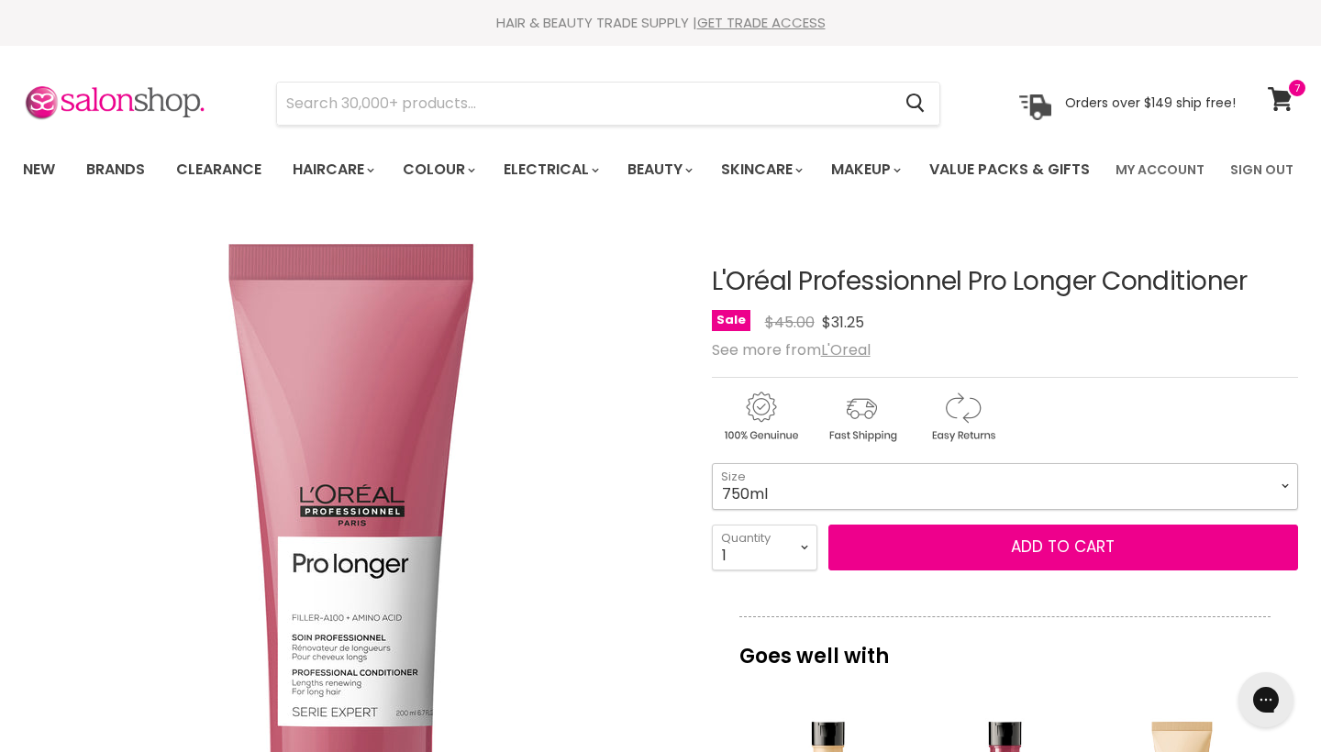
select select "750ml"
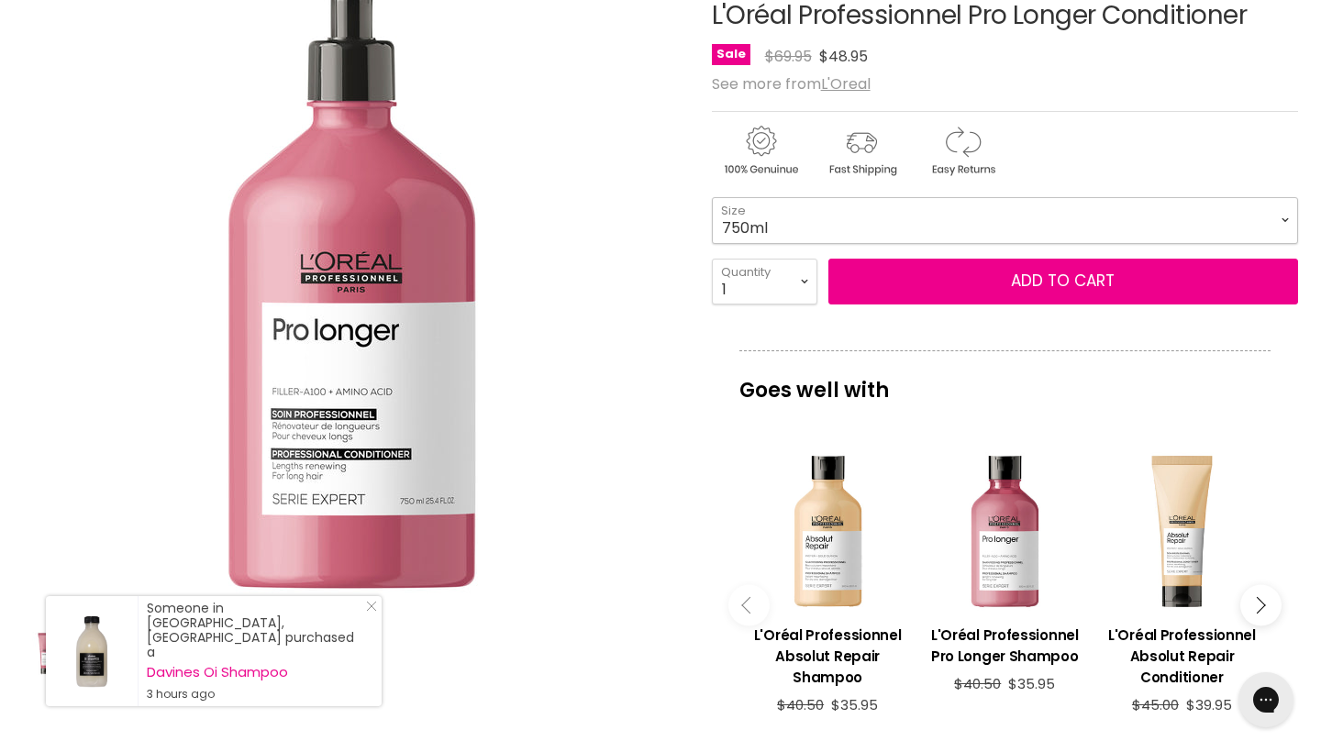
scroll to position [262, 0]
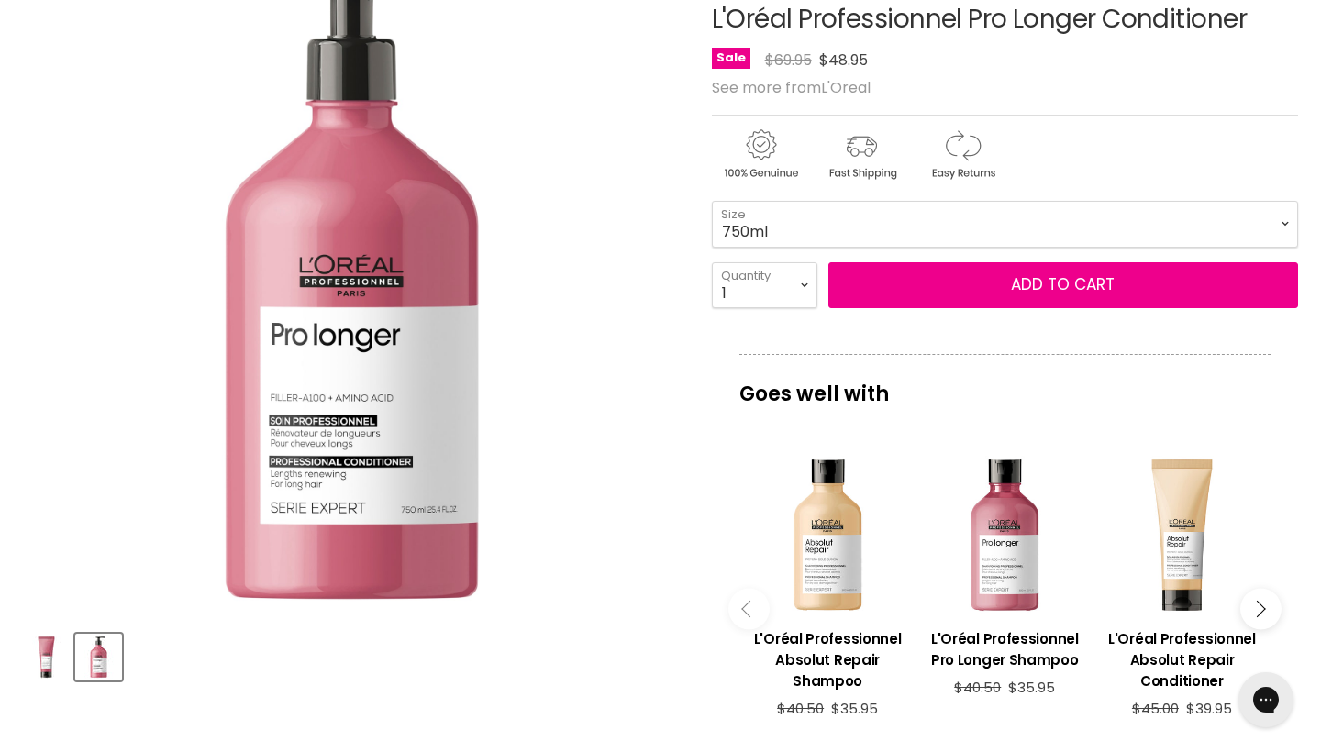
click at [656, 379] on img "L'Oréal Professionnel Pro Longer Conditioner image. Click or Scroll to Zoom." at bounding box center [351, 287] width 657 height 657
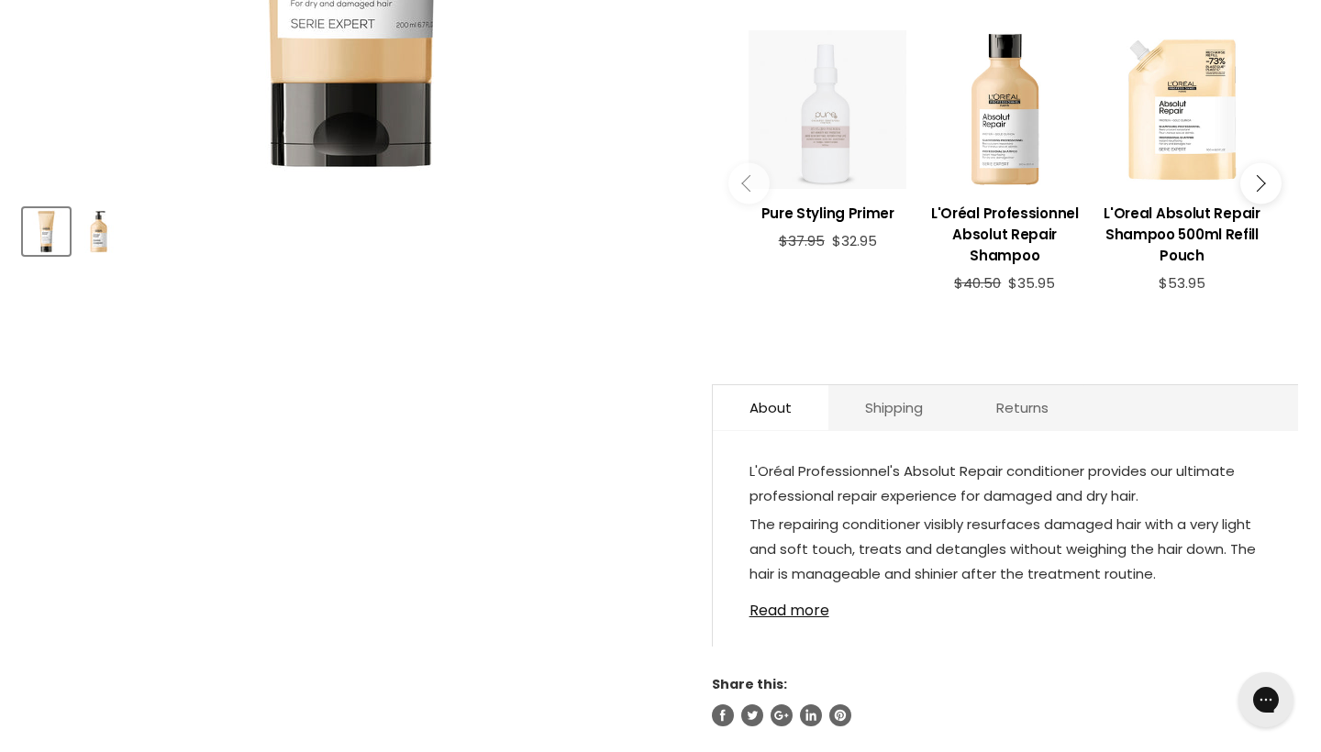
scroll to position [857, 0]
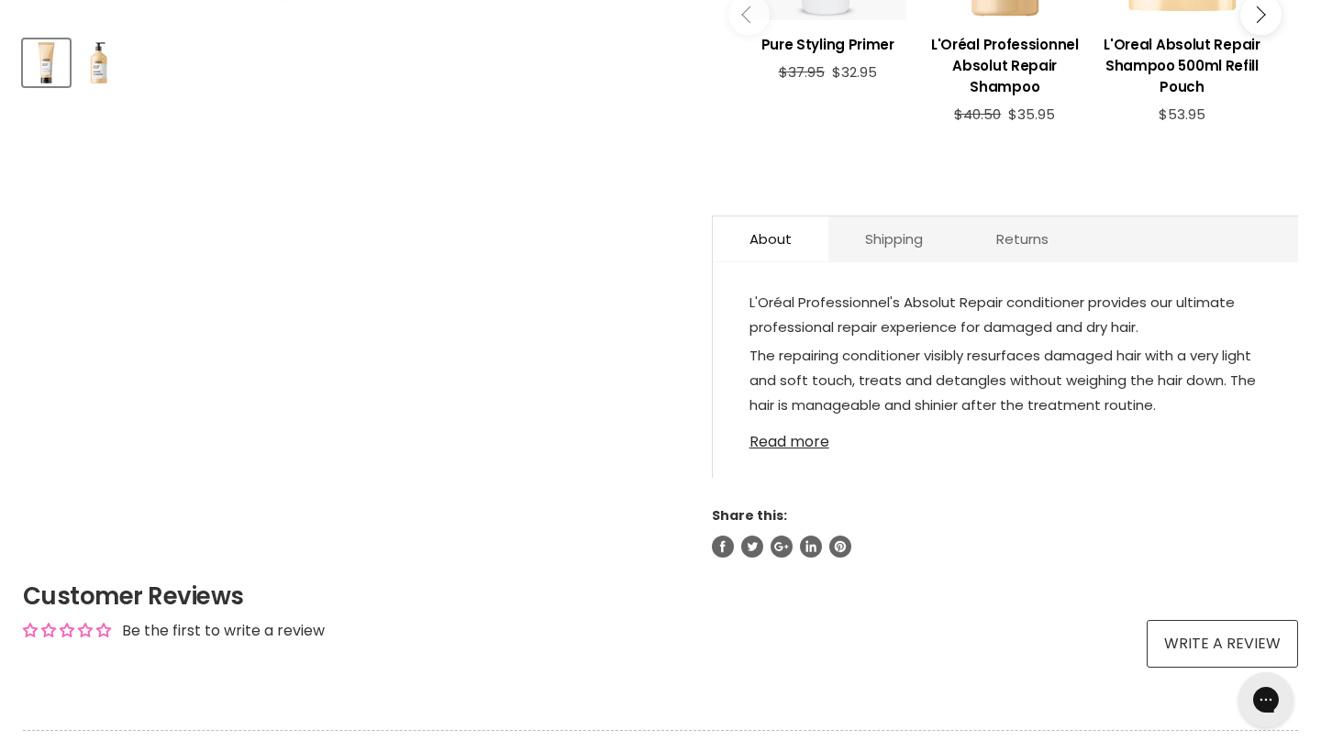
click at [800, 451] on link "Read more" at bounding box center [1006, 437] width 512 height 28
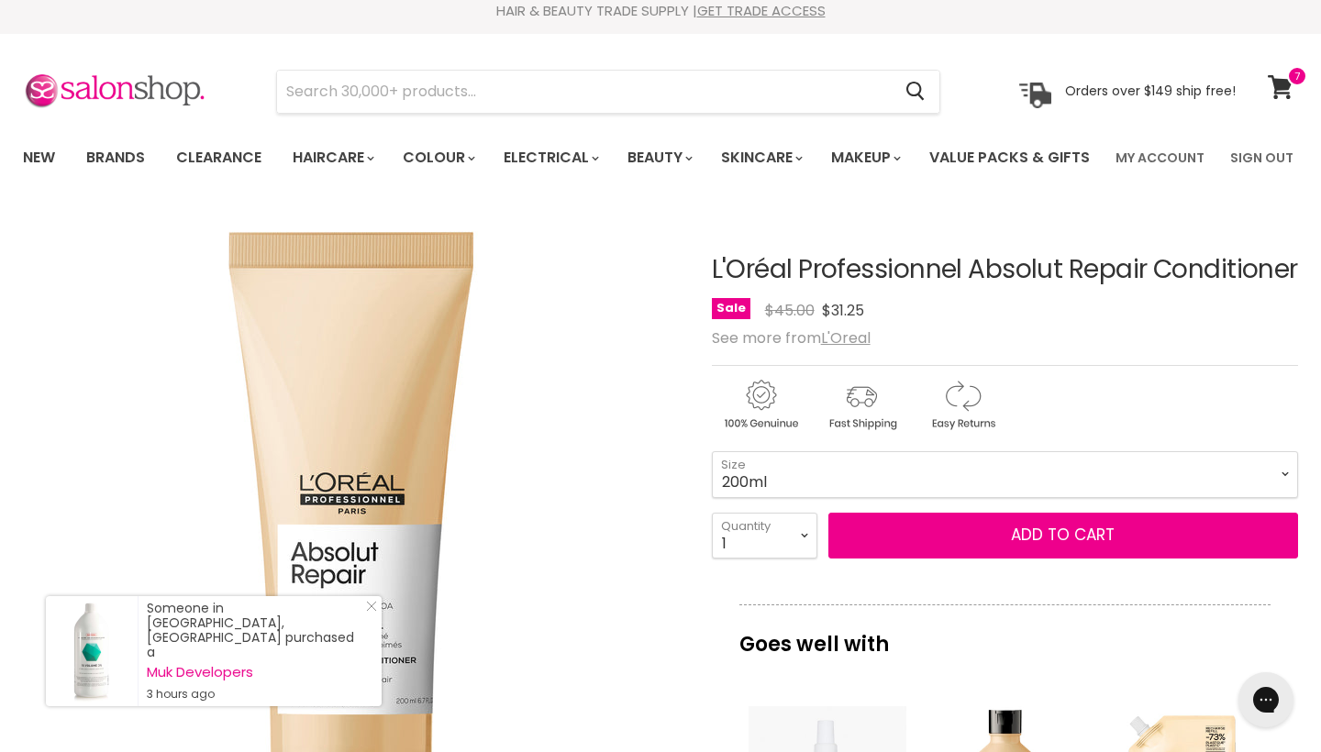
scroll to position [0, 0]
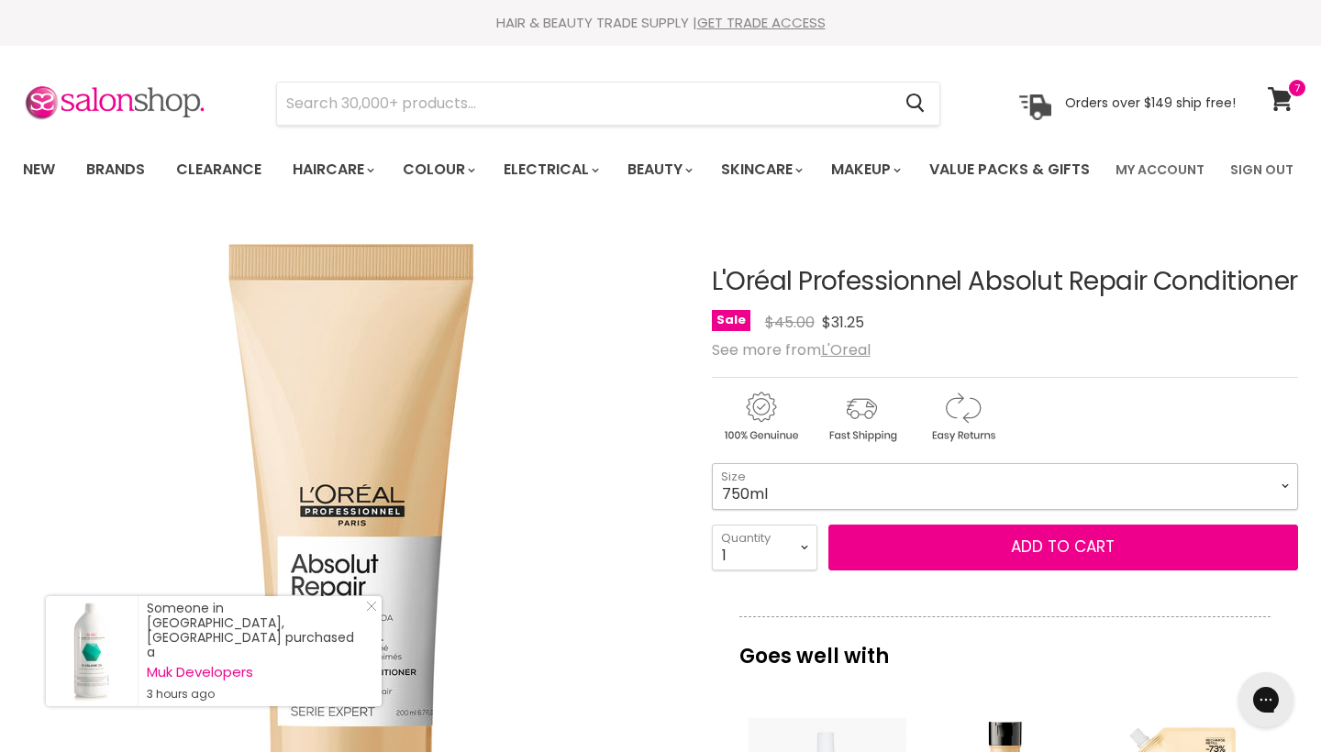
select select "750ml"
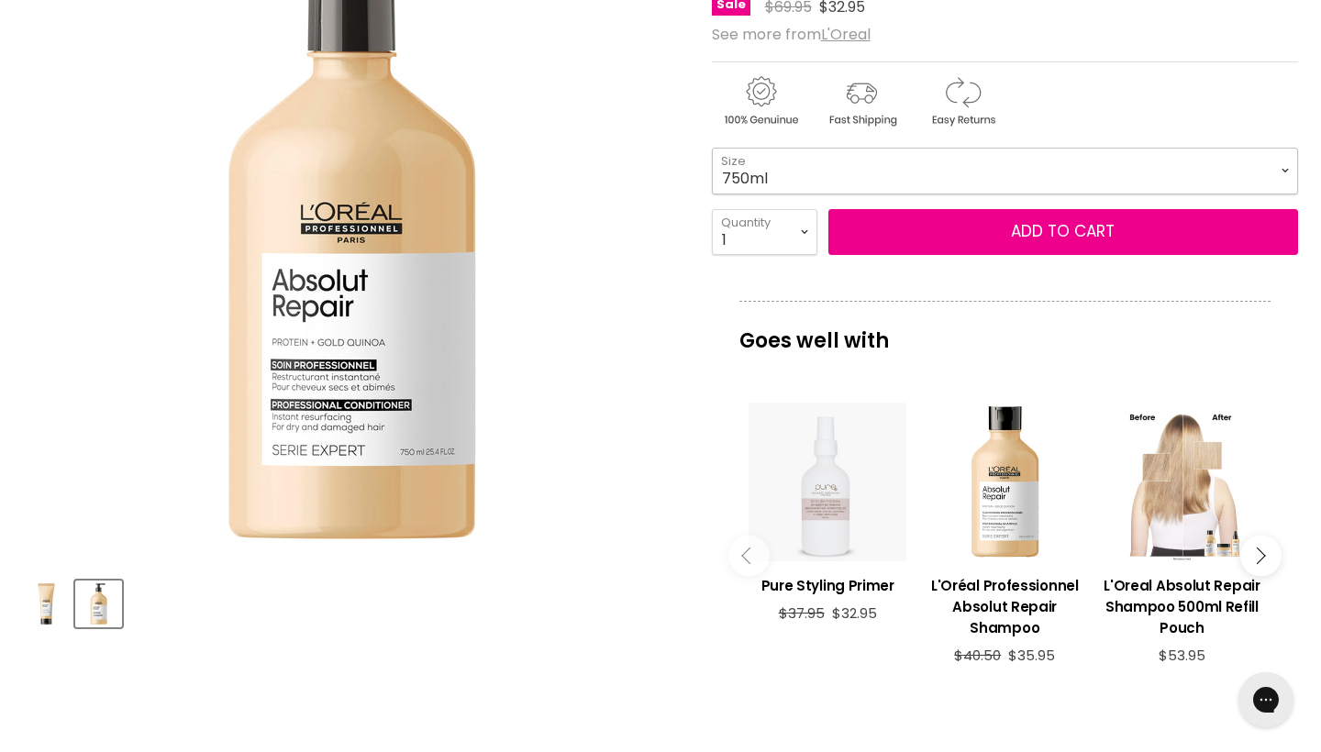
scroll to position [317, 0]
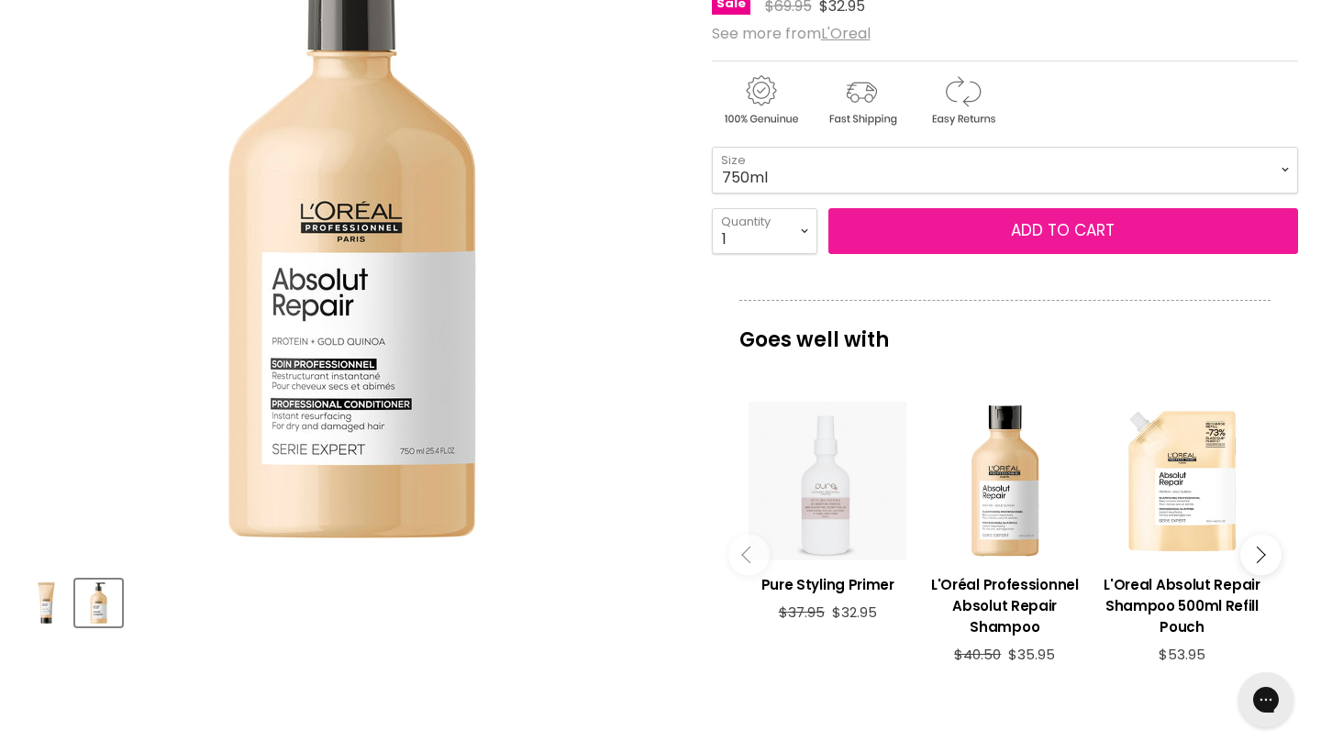
click at [1025, 254] on button "Add to cart" at bounding box center [1064, 231] width 470 height 46
click at [1024, 254] on button "Add to cart" at bounding box center [1064, 231] width 470 height 46
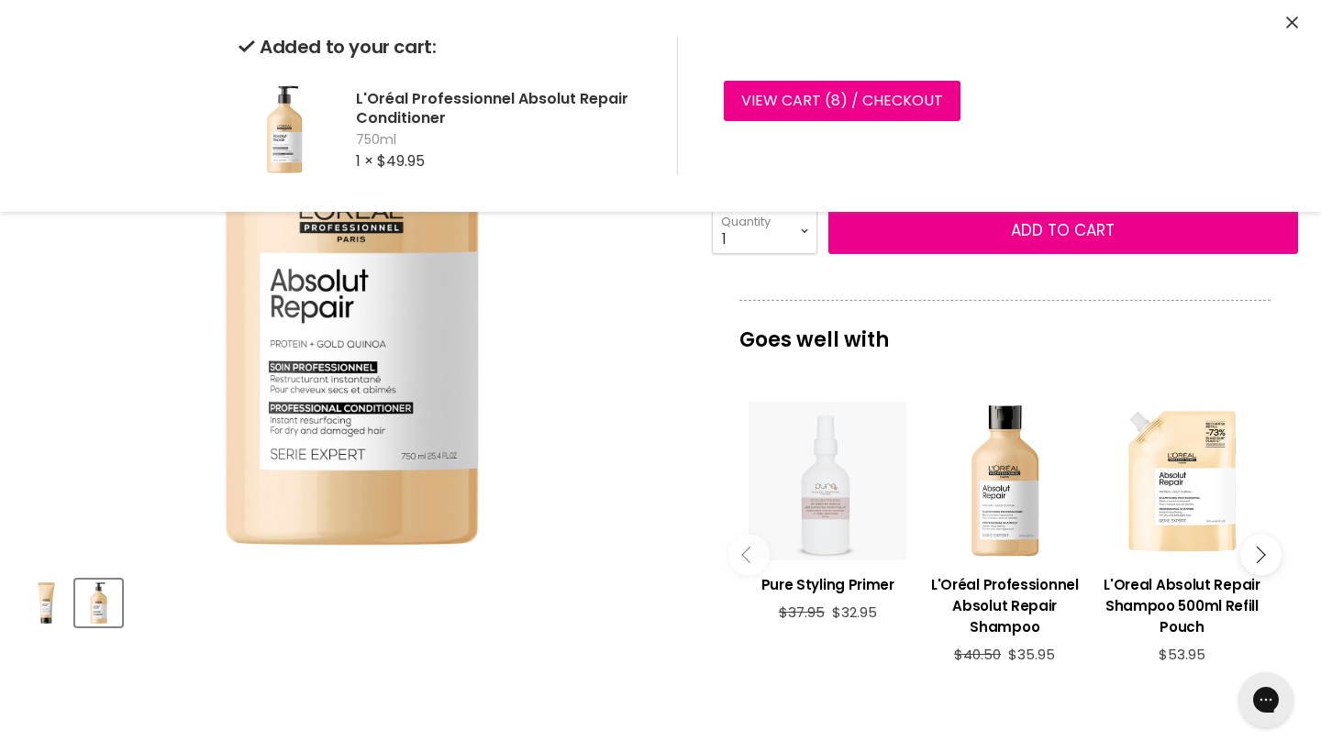
click at [639, 390] on img "L'Oréal Professionnel Absolut Repair Conditioner image. Click or Scroll to Zoom." at bounding box center [351, 233] width 657 height 657
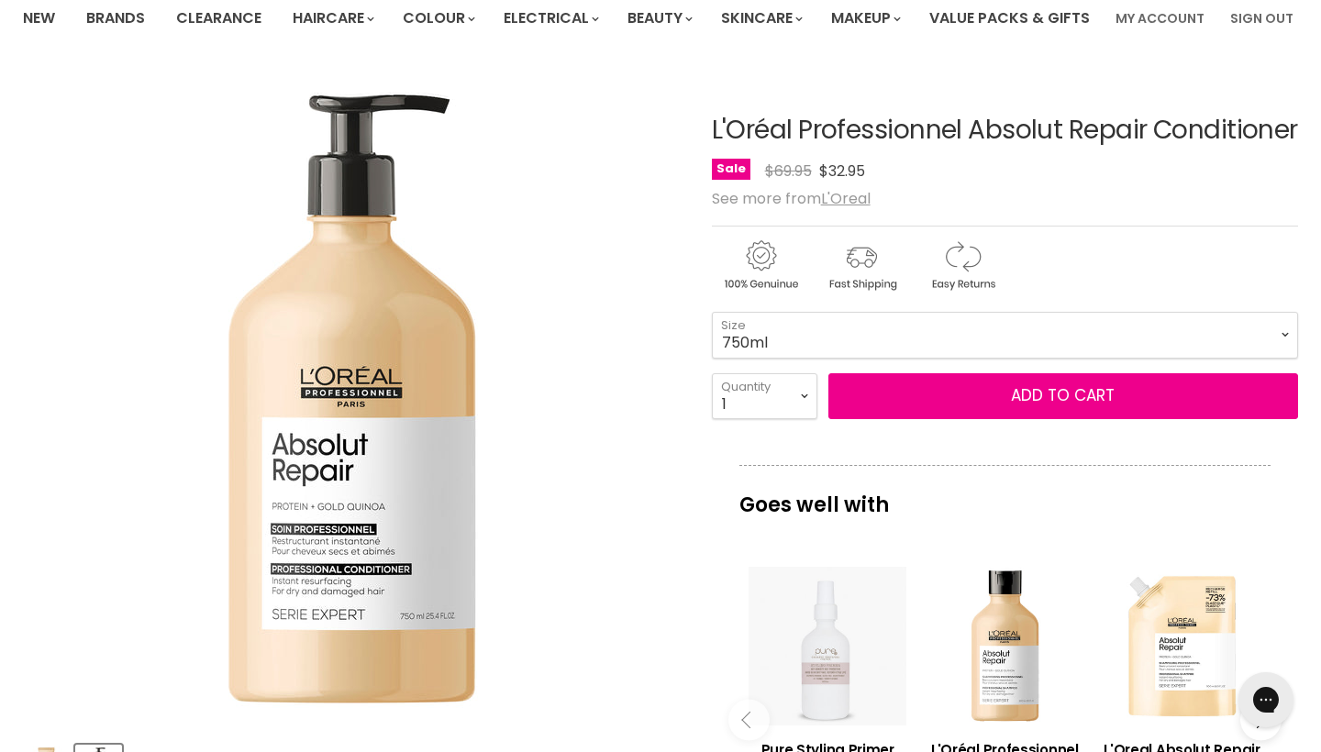
scroll to position [174, 0]
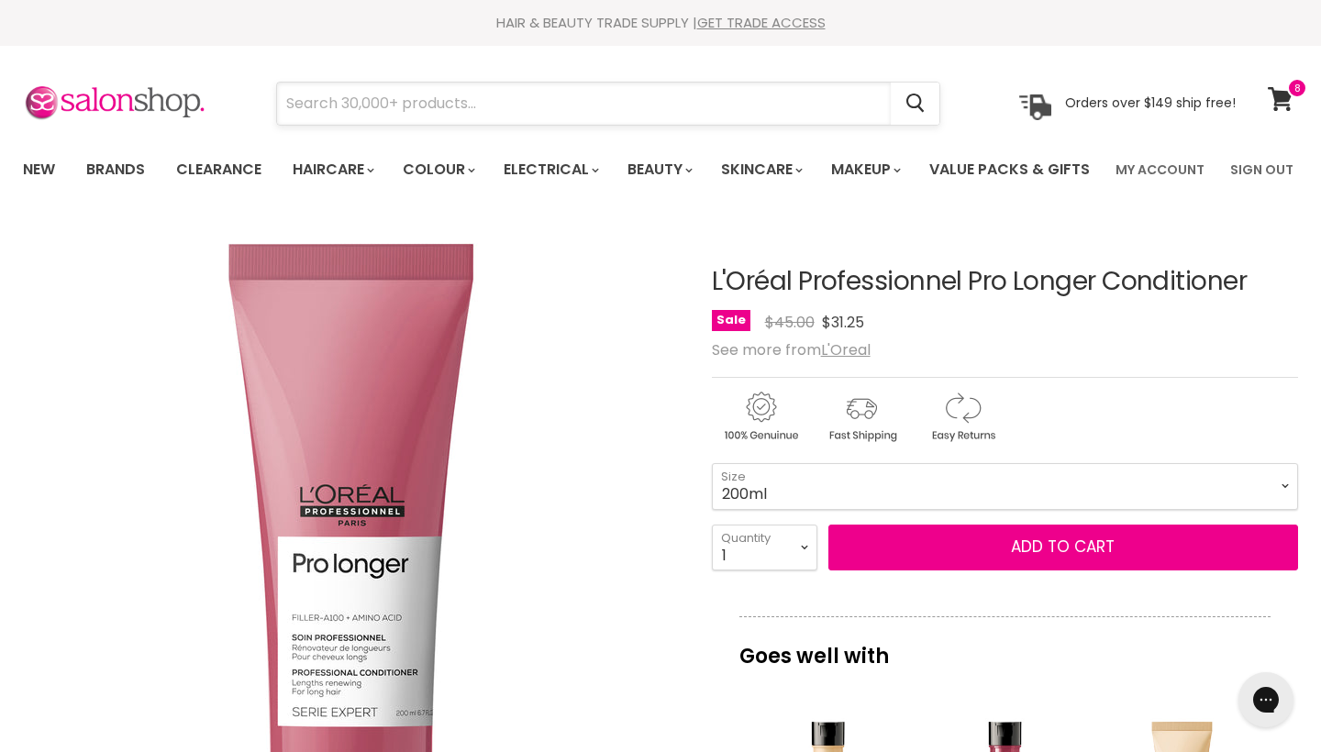
click at [443, 109] on input "Search" at bounding box center [584, 104] width 614 height 42
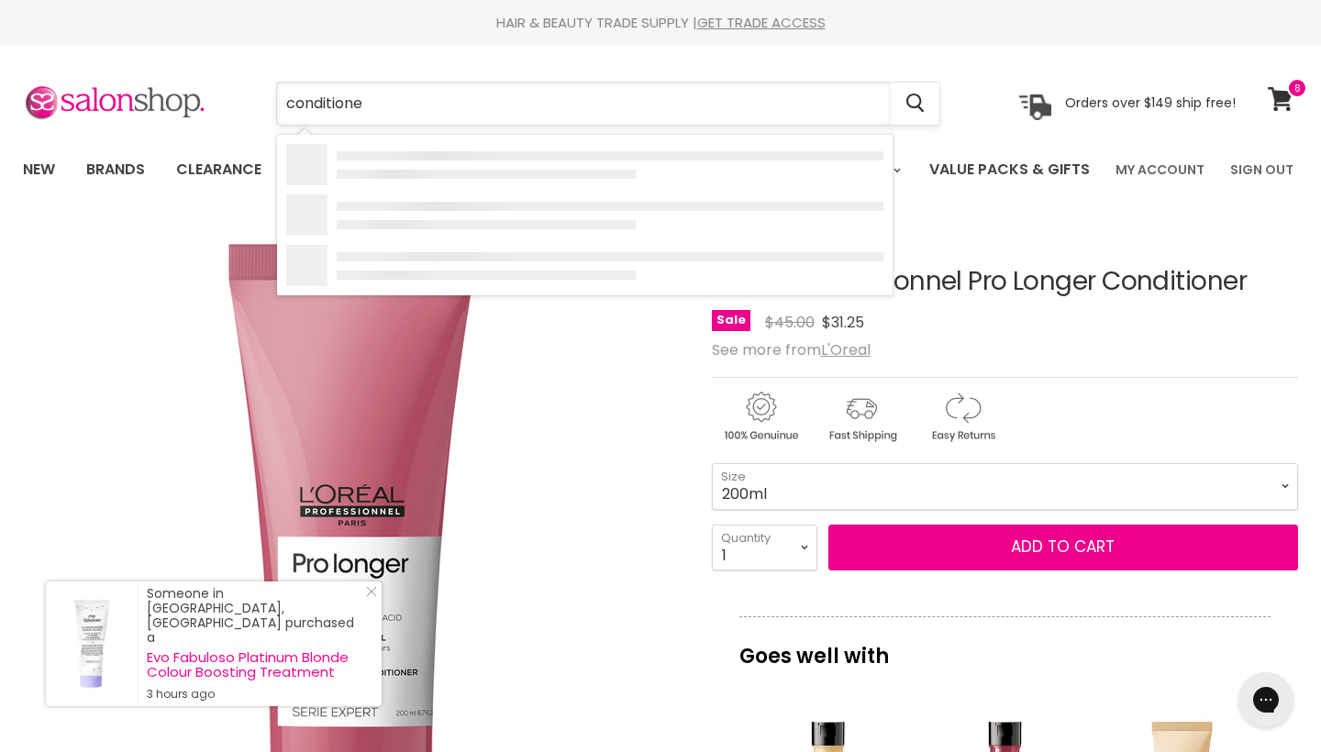
type input "conditioner"
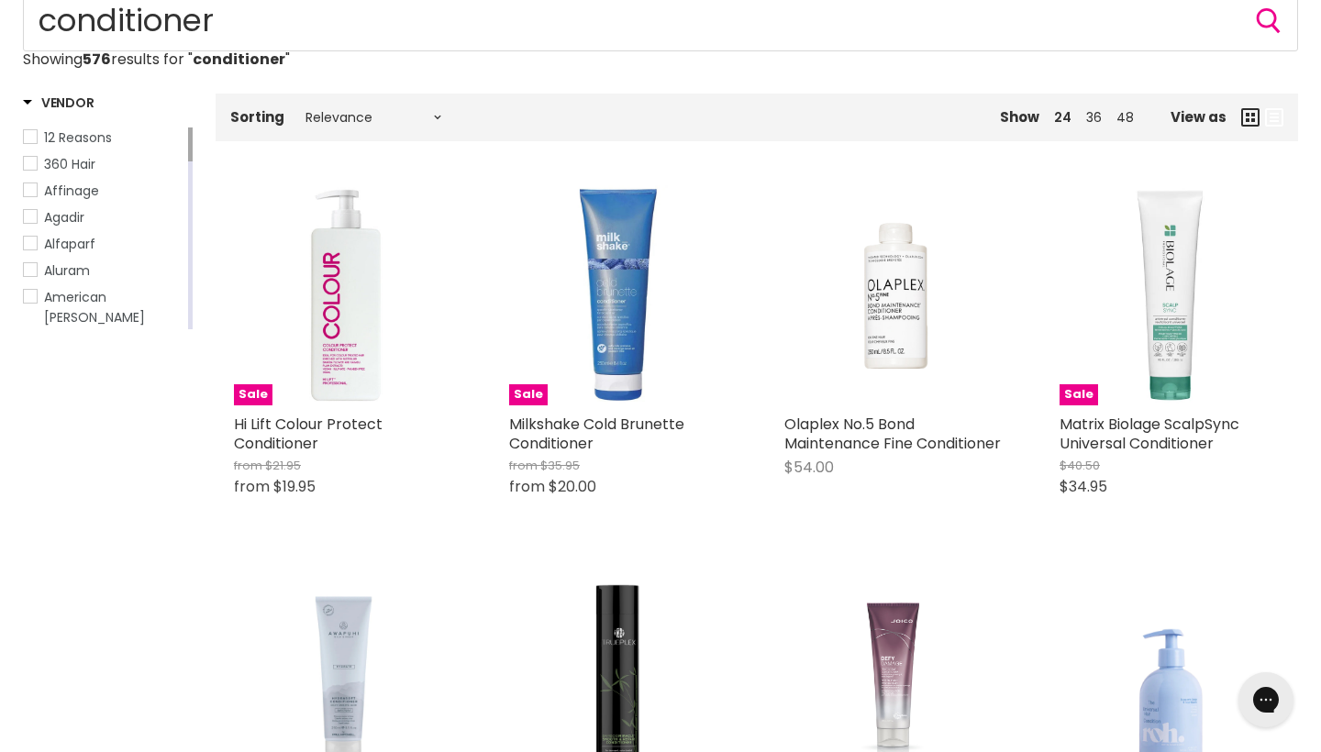
scroll to position [240, 0]
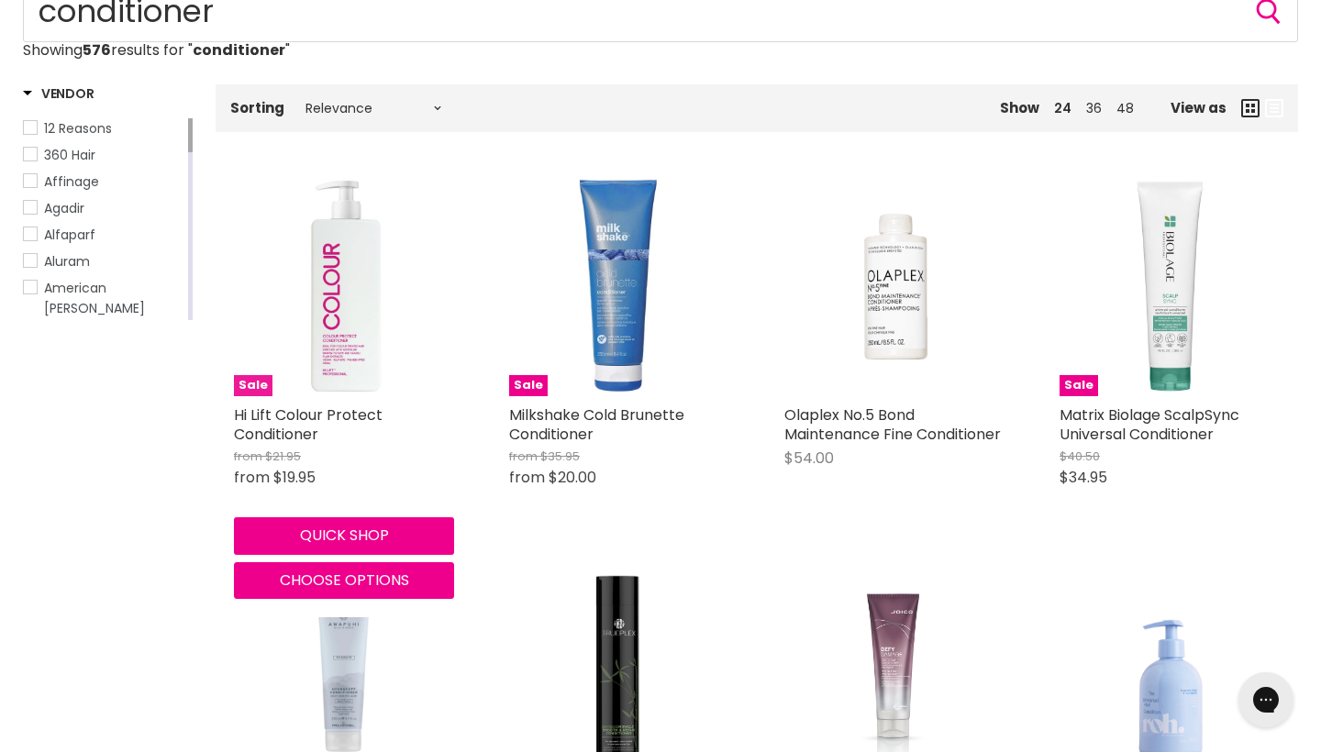
click at [318, 380] on img "Main content" at bounding box center [344, 286] width 90 height 220
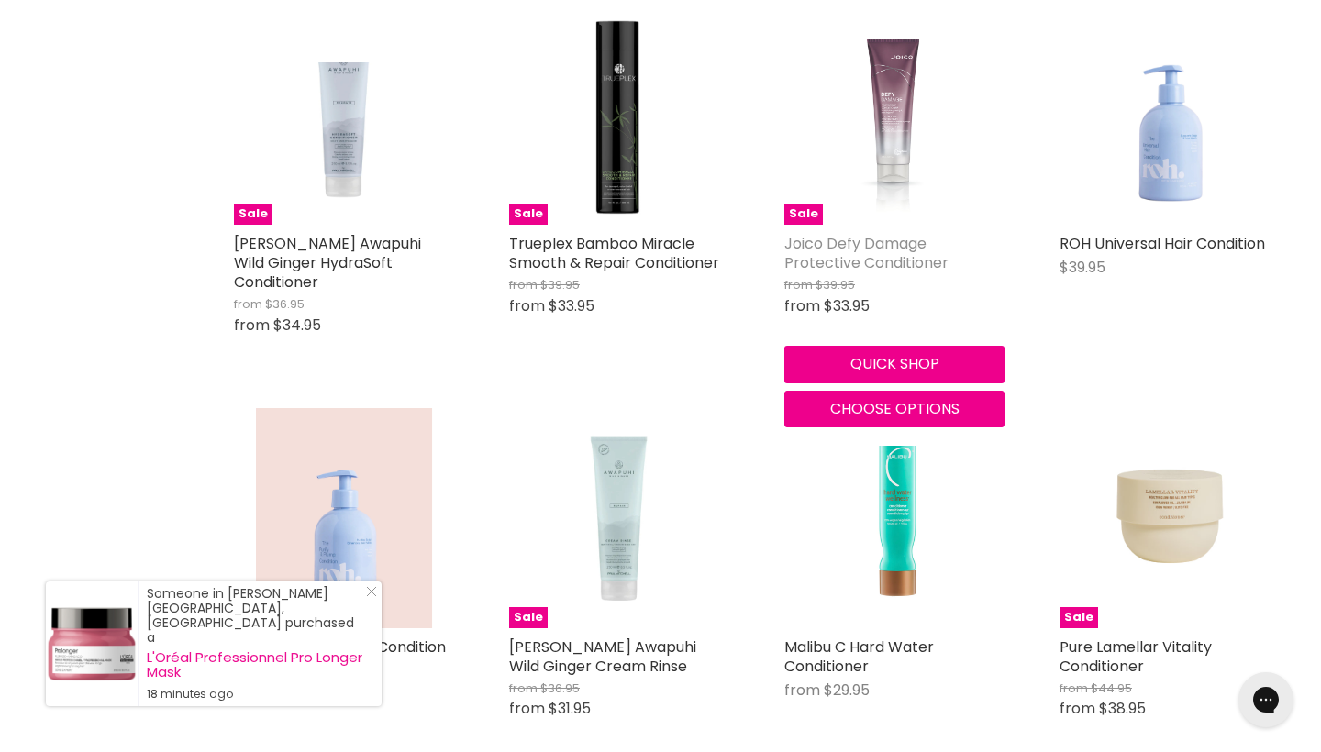
scroll to position [797, 0]
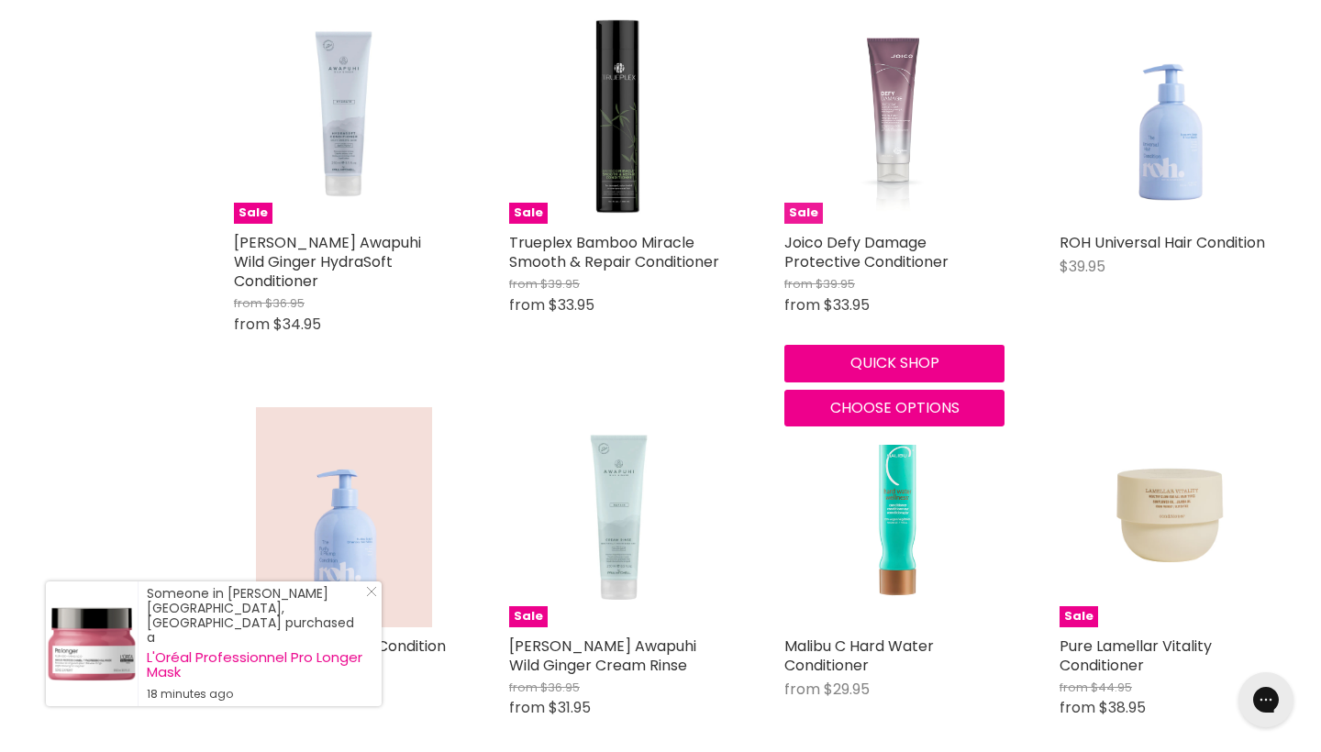
click at [880, 176] on img "Main content" at bounding box center [894, 114] width 128 height 220
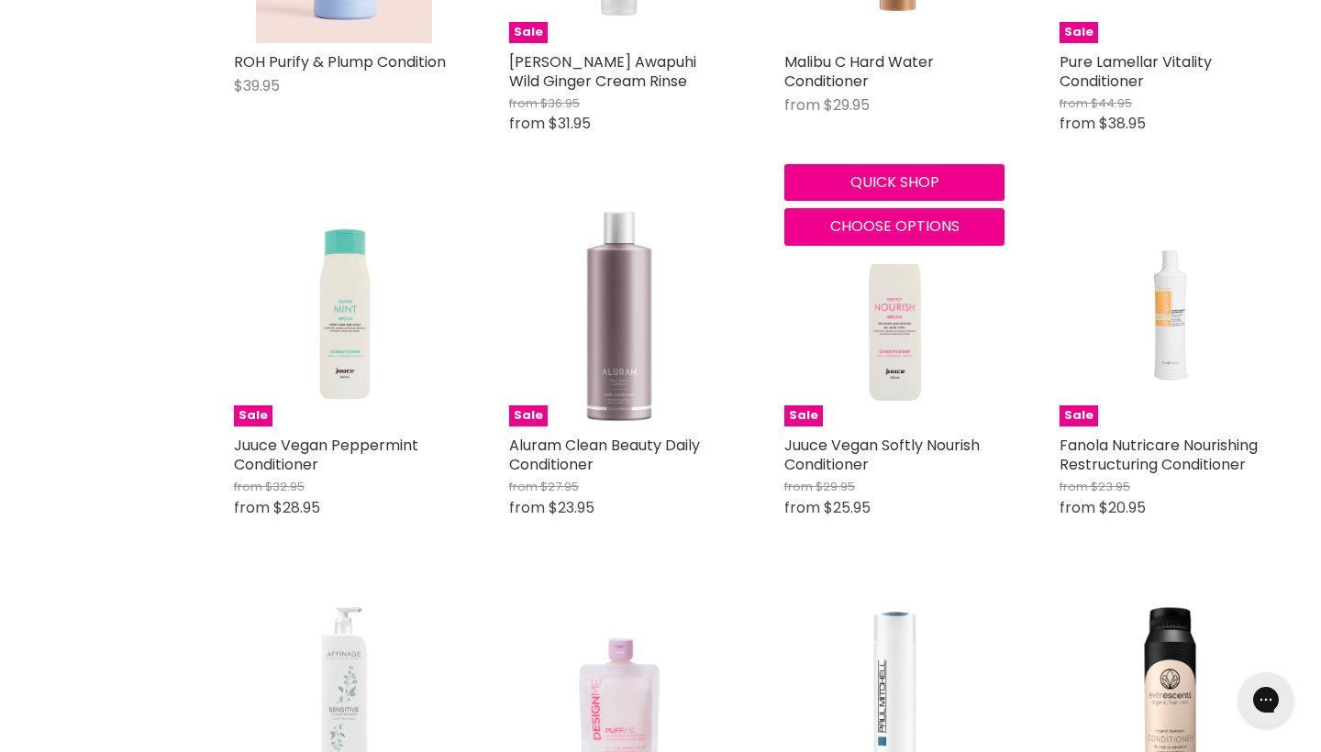
scroll to position [1465, 0]
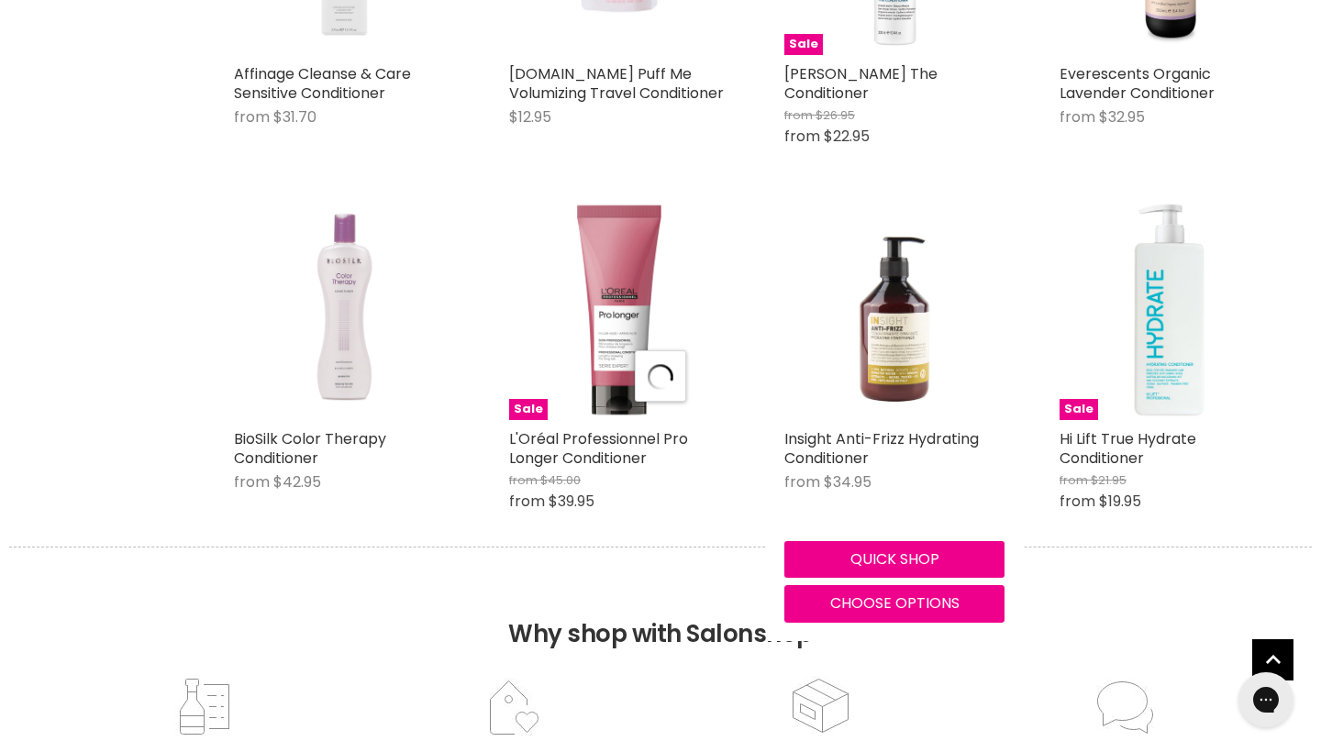
scroll to position [2232, 0]
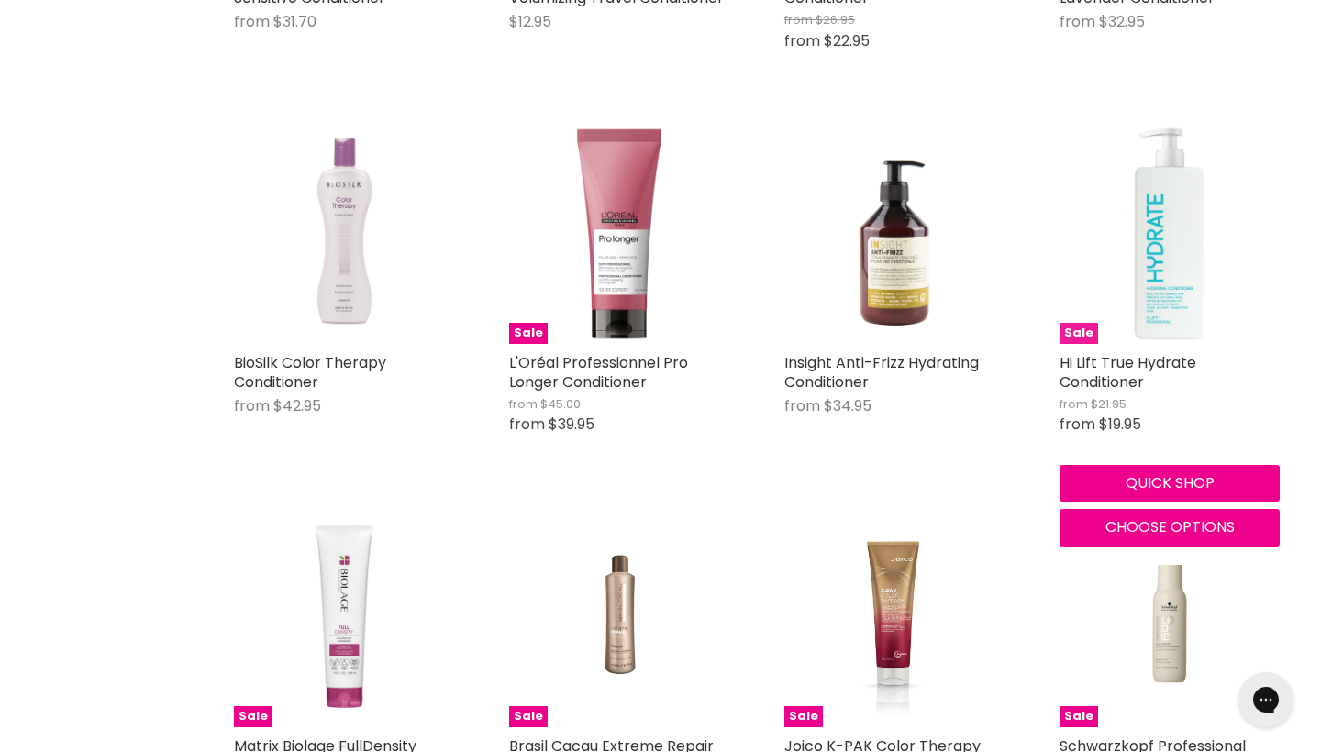
click at [1180, 328] on img "Main content" at bounding box center [1170, 234] width 220 height 220
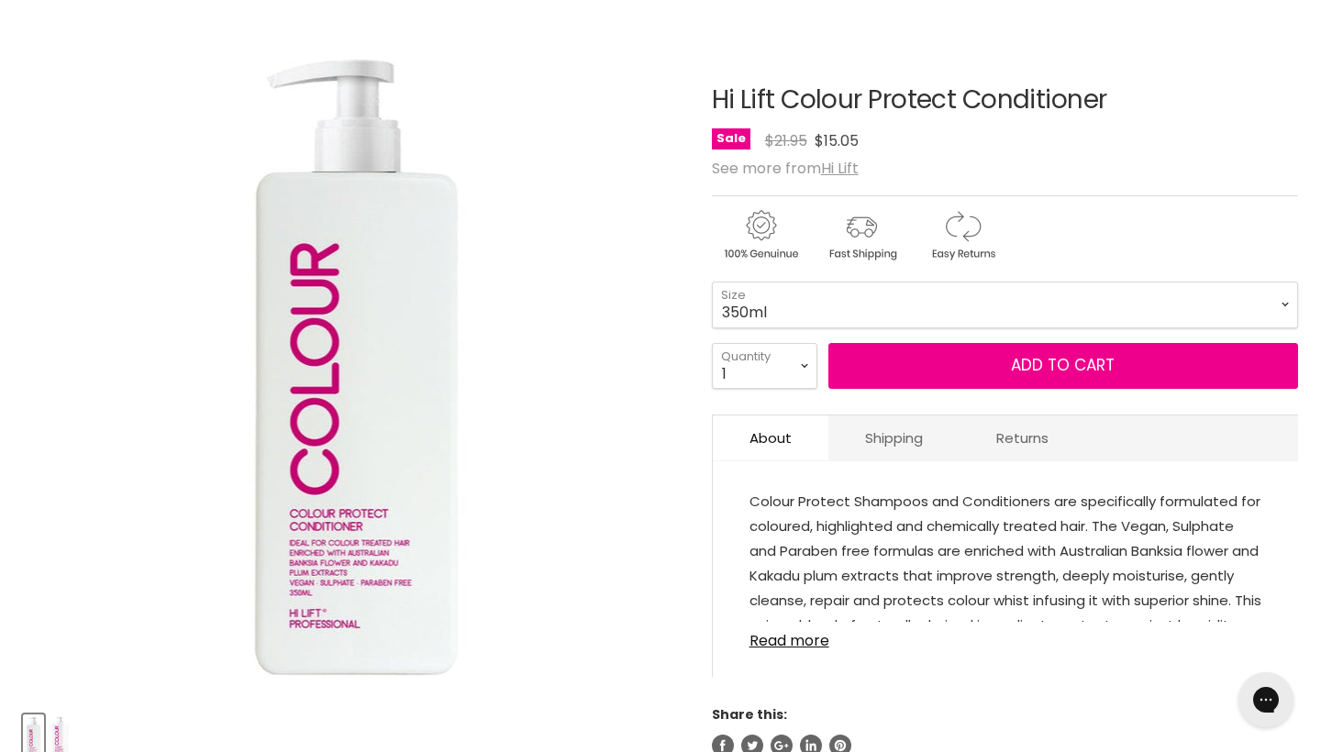
scroll to position [250, 0]
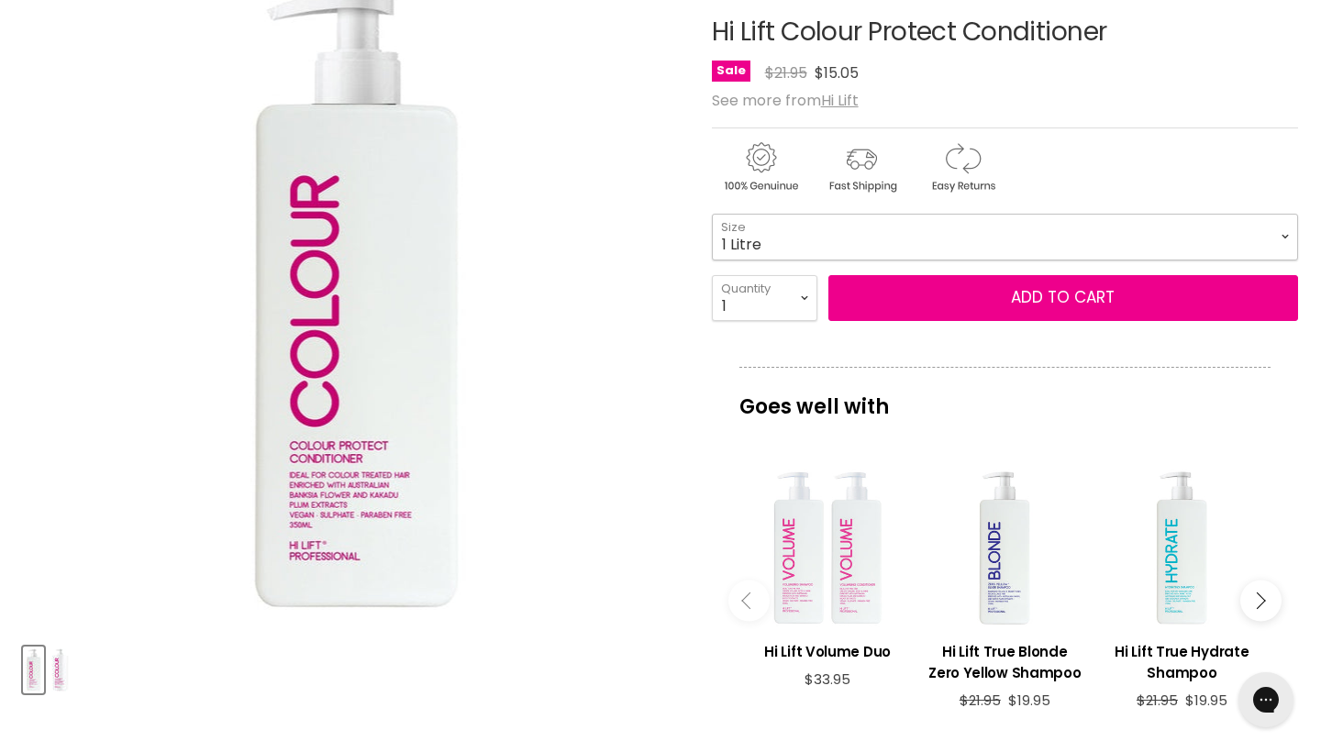
select select "1 Litre"
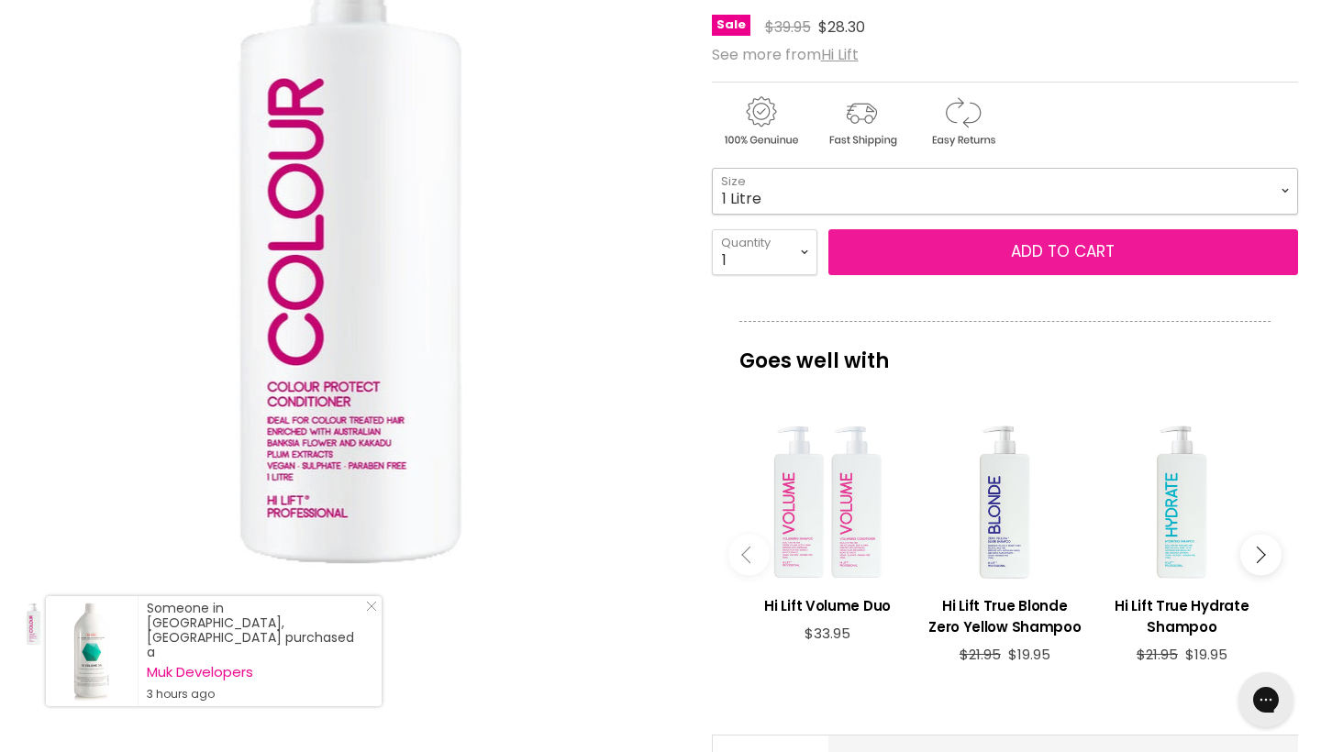
scroll to position [294, 0]
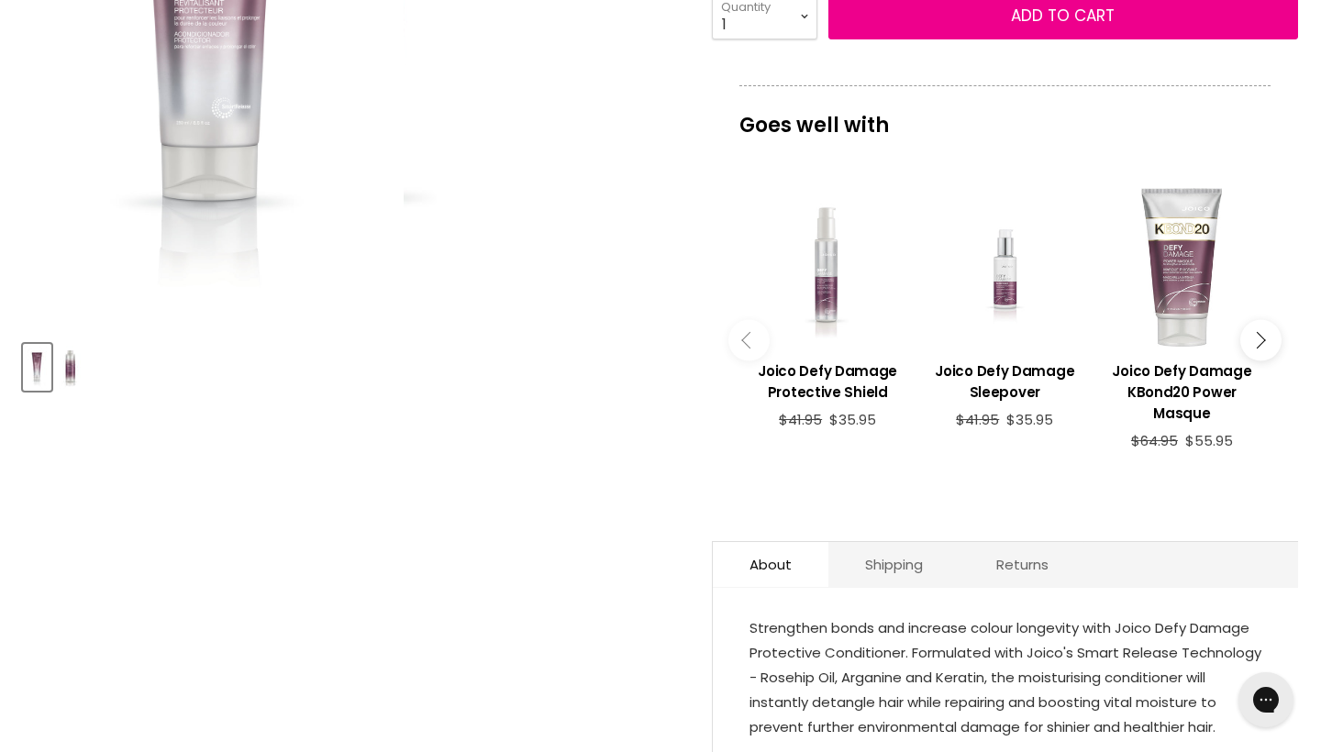
scroll to position [683, 0]
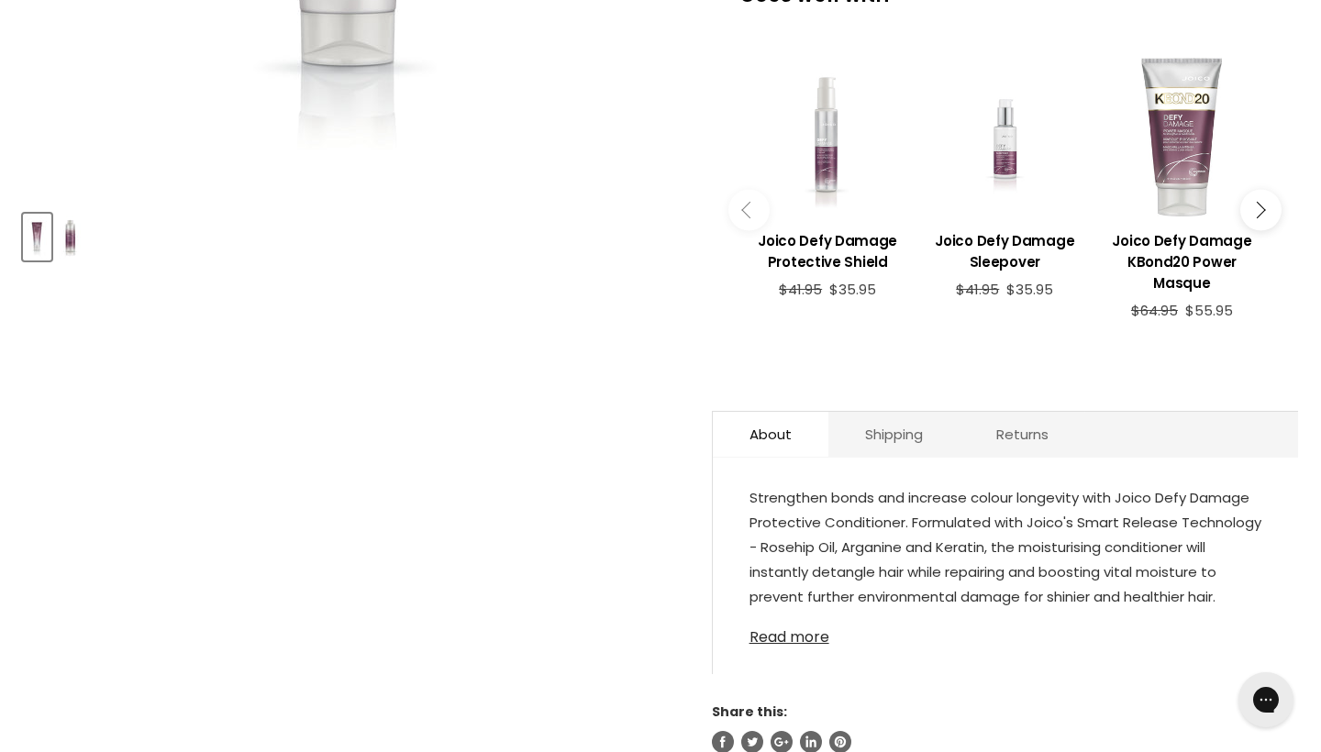
click at [774, 646] on link "Read more" at bounding box center [1006, 633] width 512 height 28
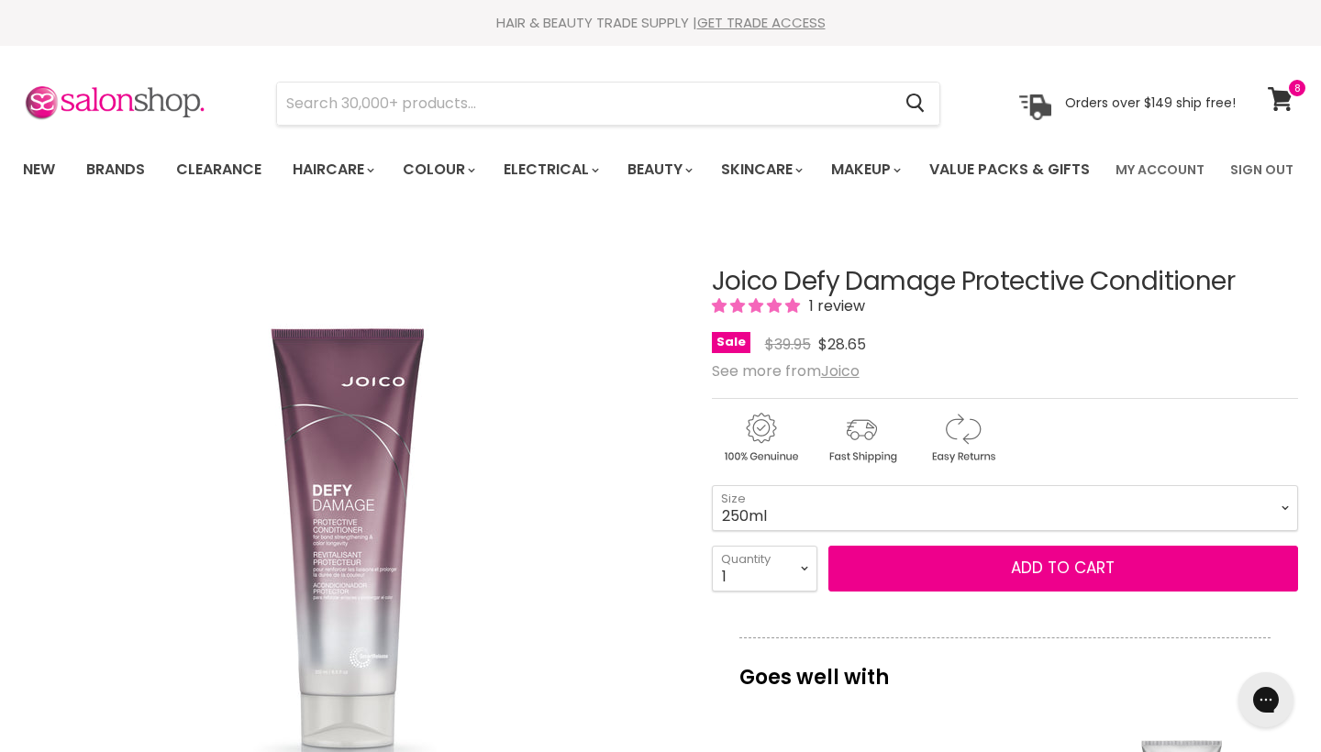
scroll to position [0, 0]
select select "1 Litre"
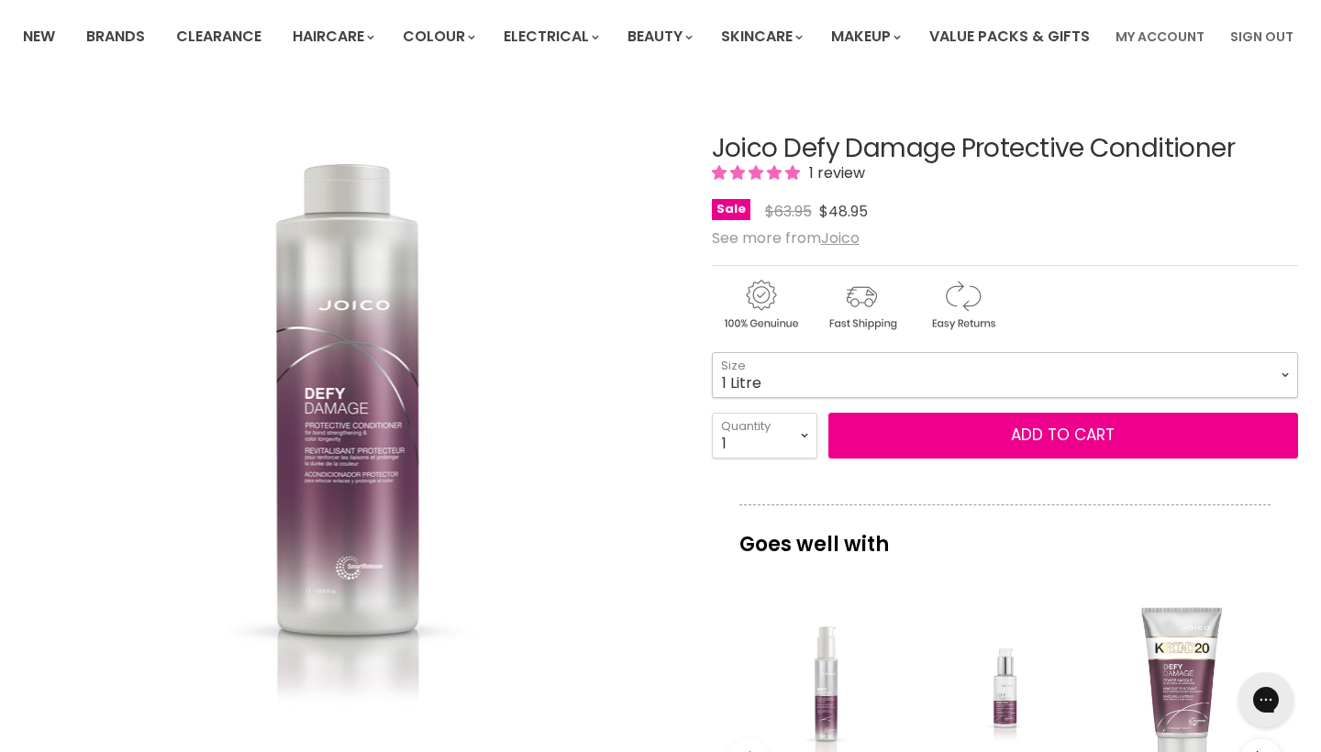
scroll to position [133, 0]
click at [797, 180] on span "5.00 stars" at bounding box center [793, 172] width 15 height 15
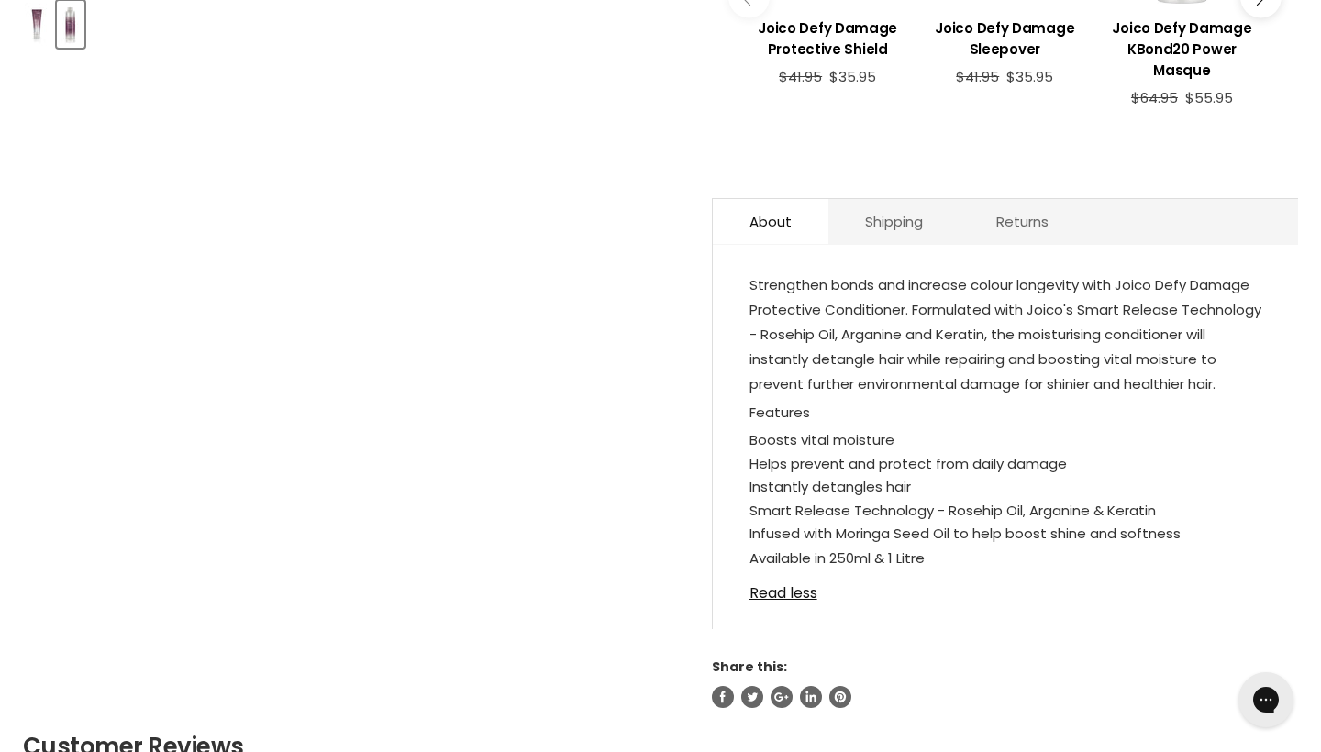
scroll to position [697, 0]
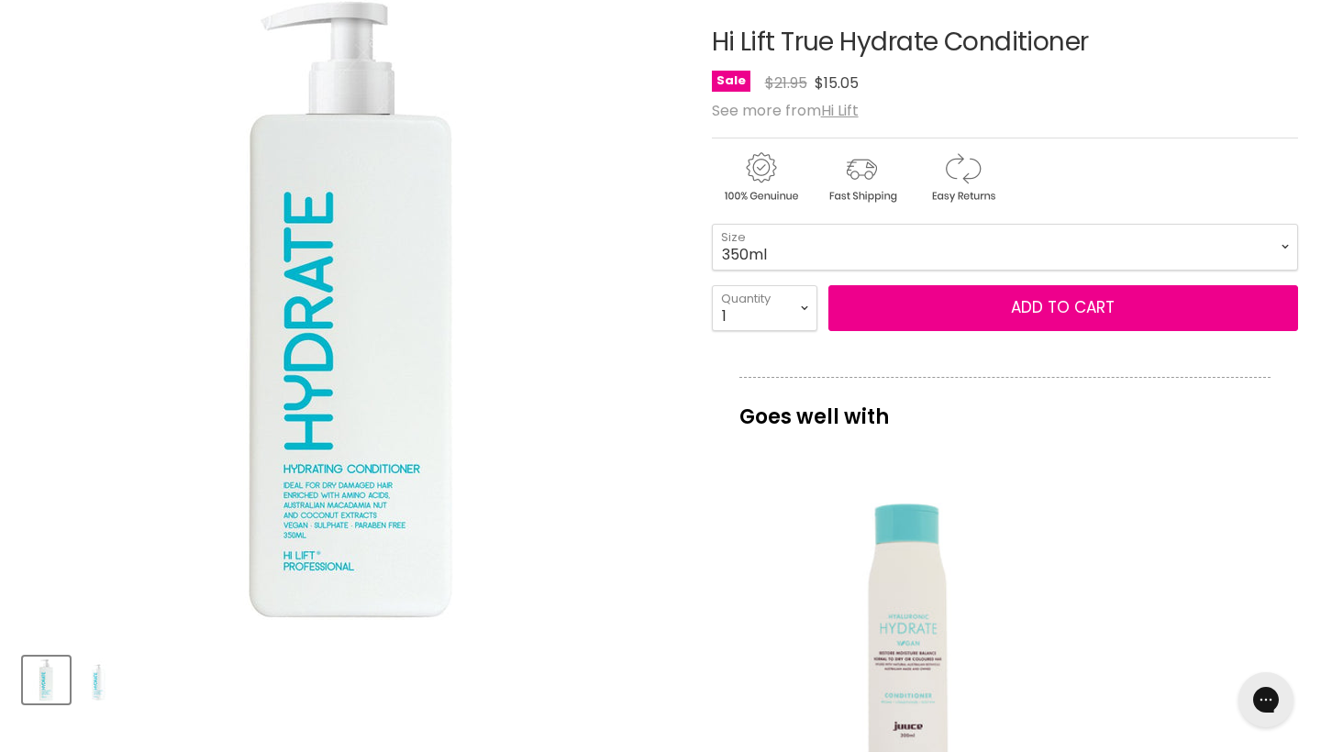
scroll to position [240, 0]
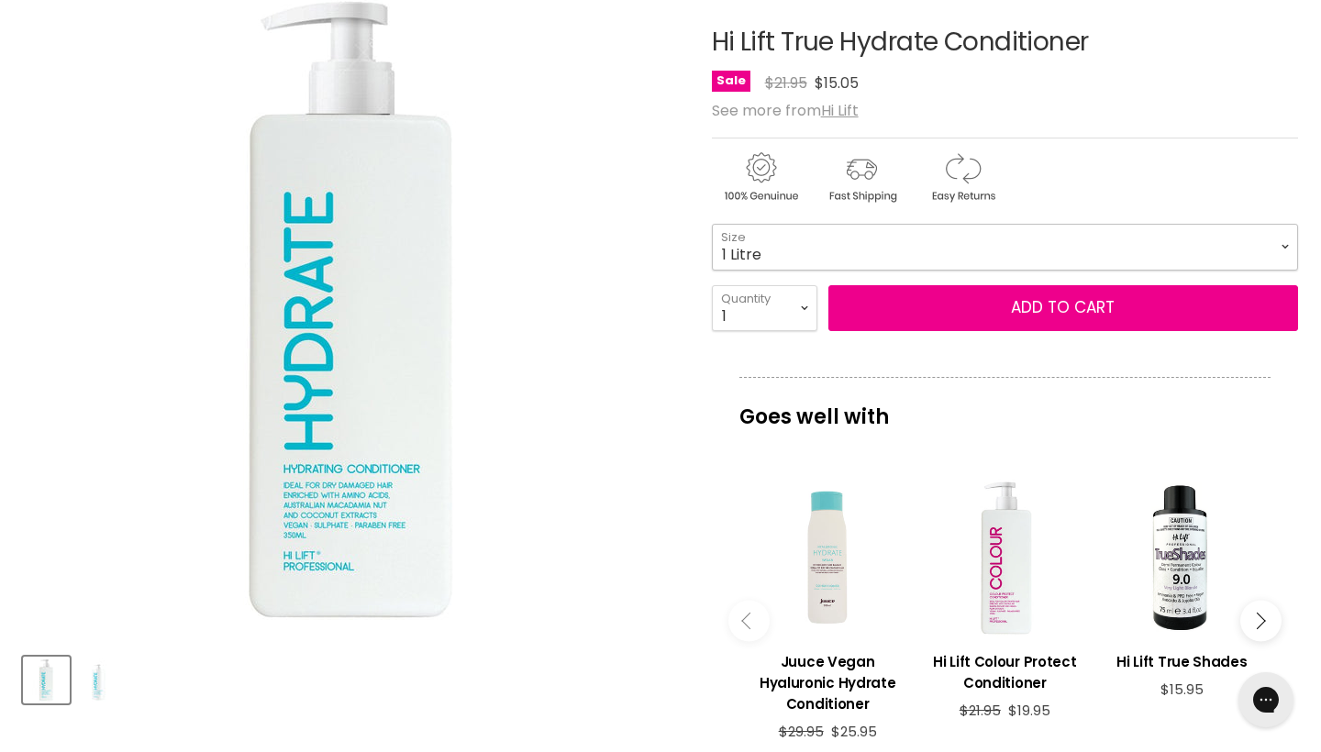
select select "1 Litre"
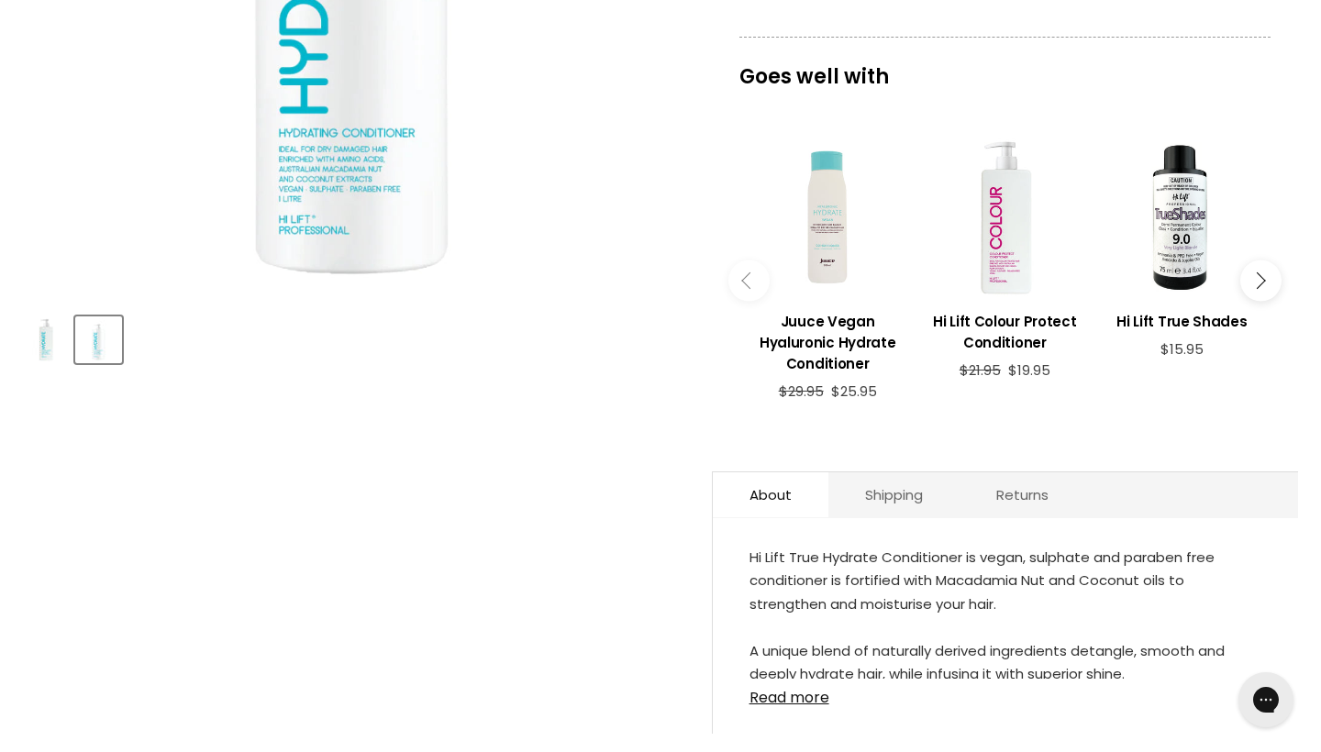
scroll to position [819, 0]
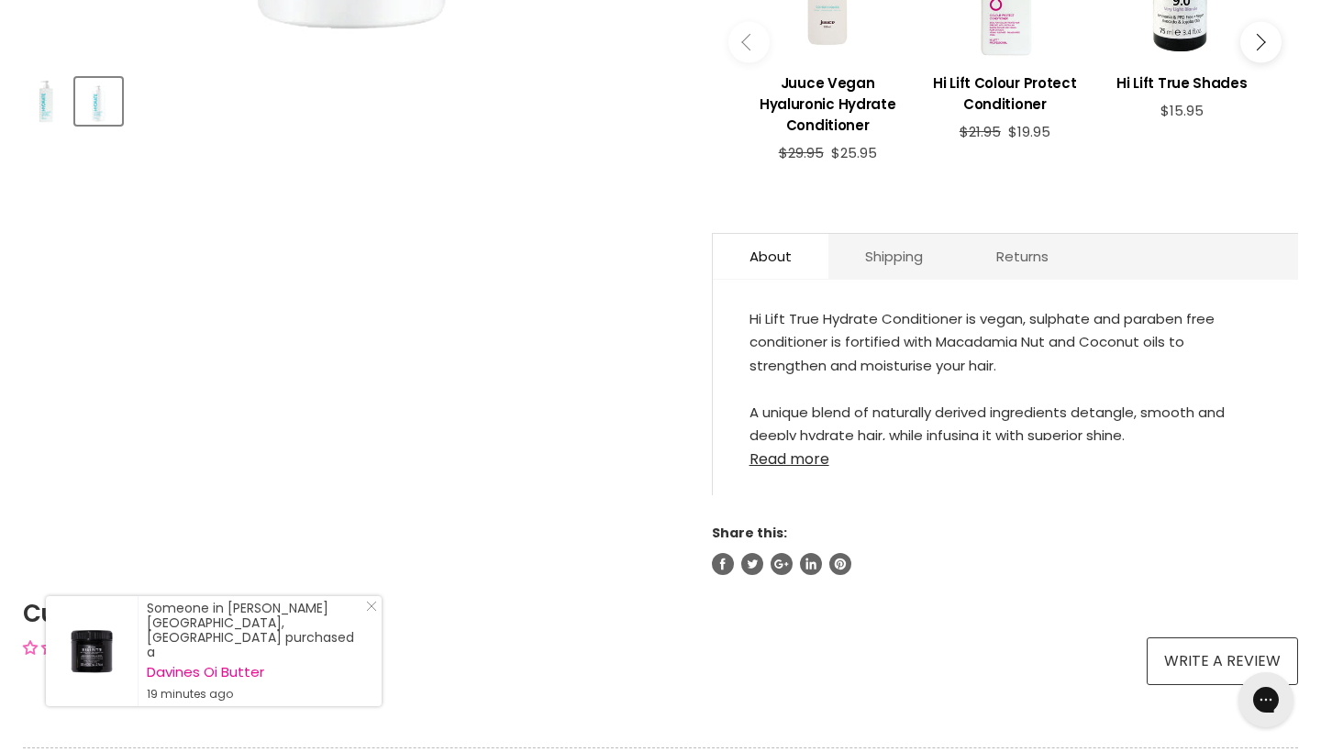
click at [822, 468] on link "Read more" at bounding box center [1006, 454] width 512 height 28
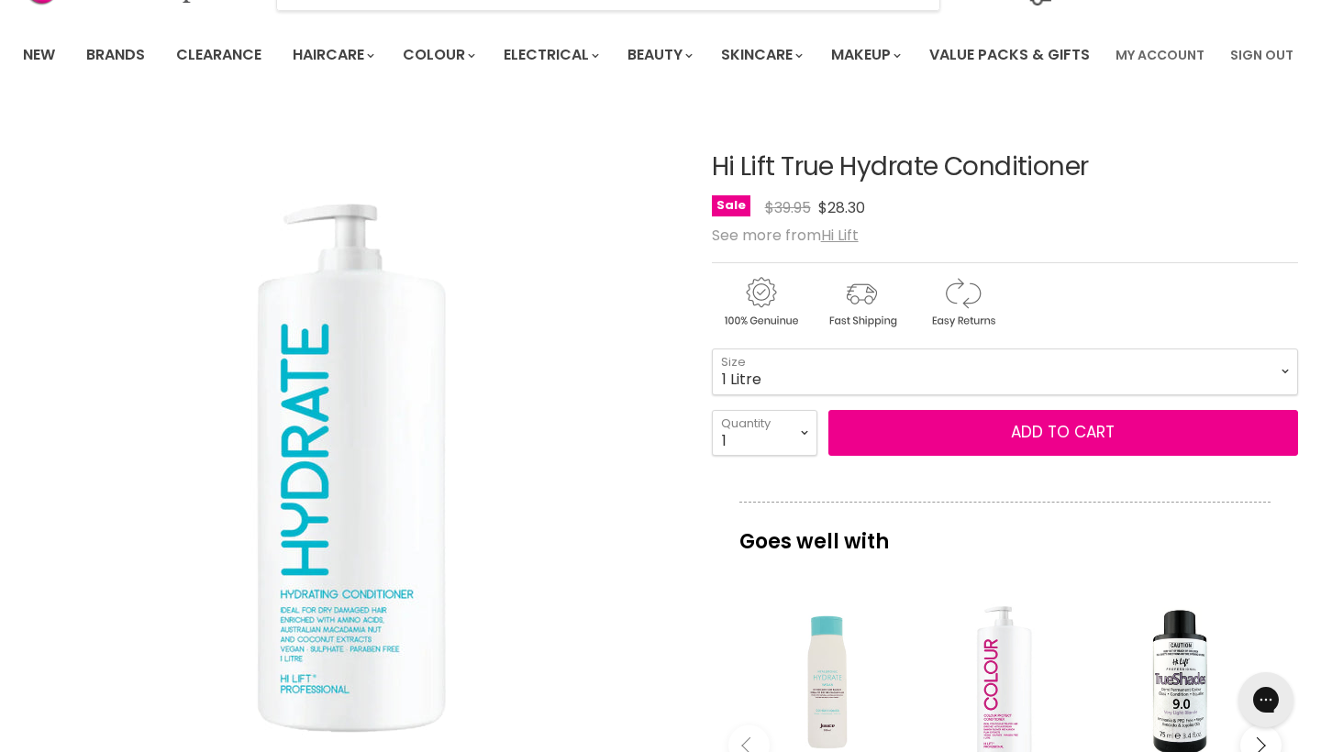
scroll to position [104, 0]
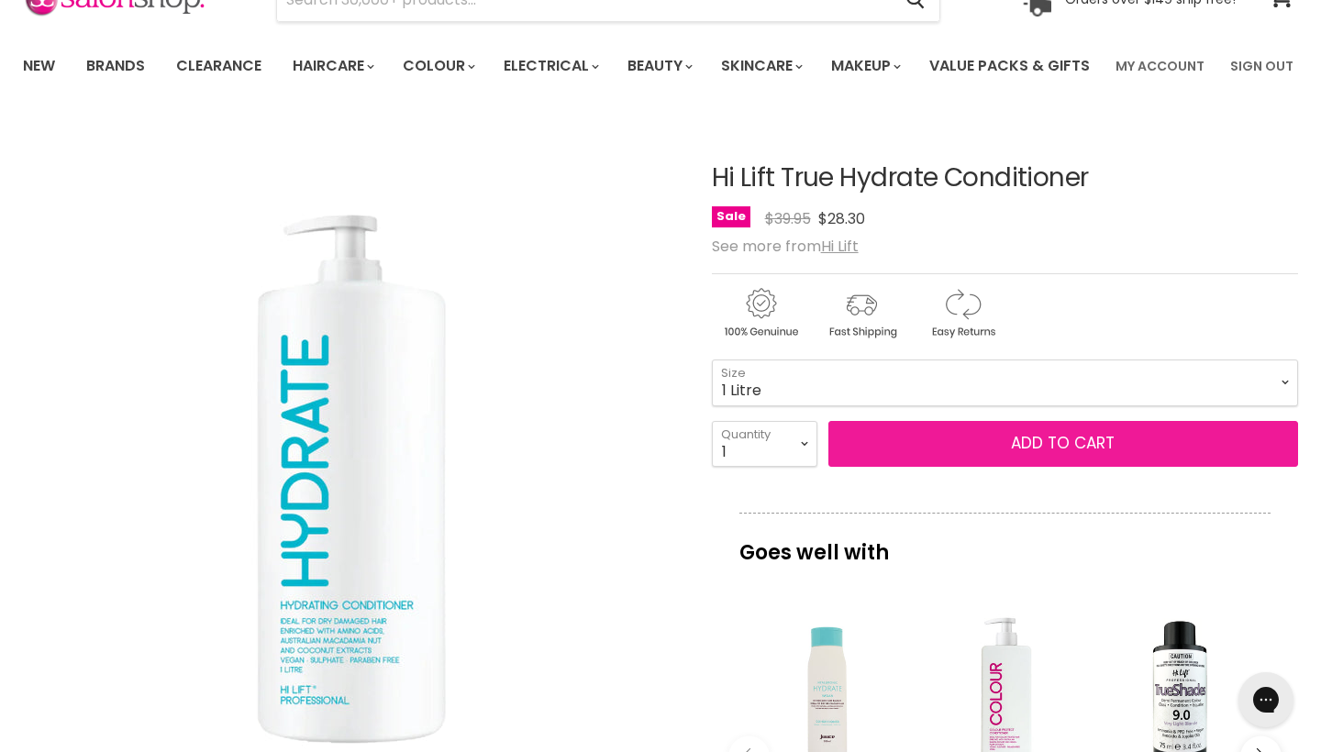
click at [1077, 467] on button "Add to cart" at bounding box center [1064, 444] width 470 height 46
click at [1066, 467] on button "Add to cart" at bounding box center [1064, 444] width 470 height 46
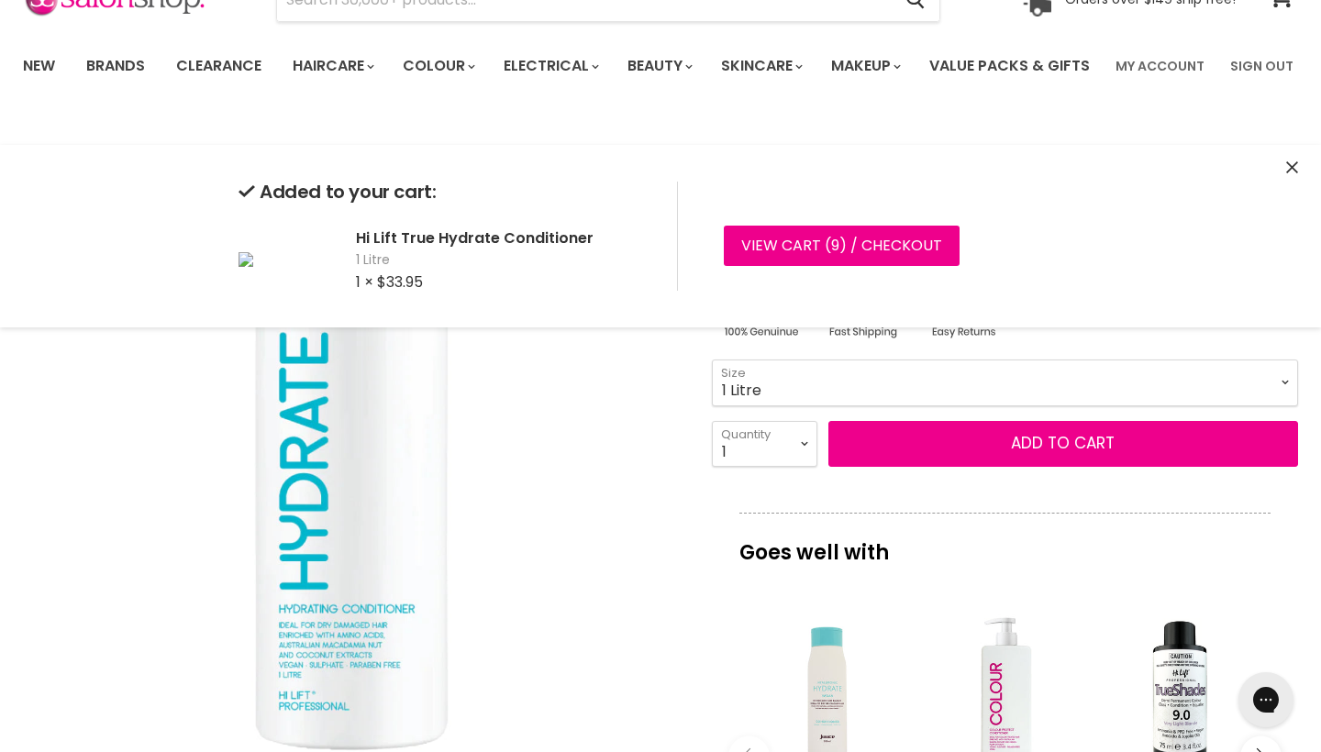
click at [577, 444] on img "Hi Lift True Hydrate Conditioner image. Click or Scroll to Zoom." at bounding box center [351, 445] width 657 height 657
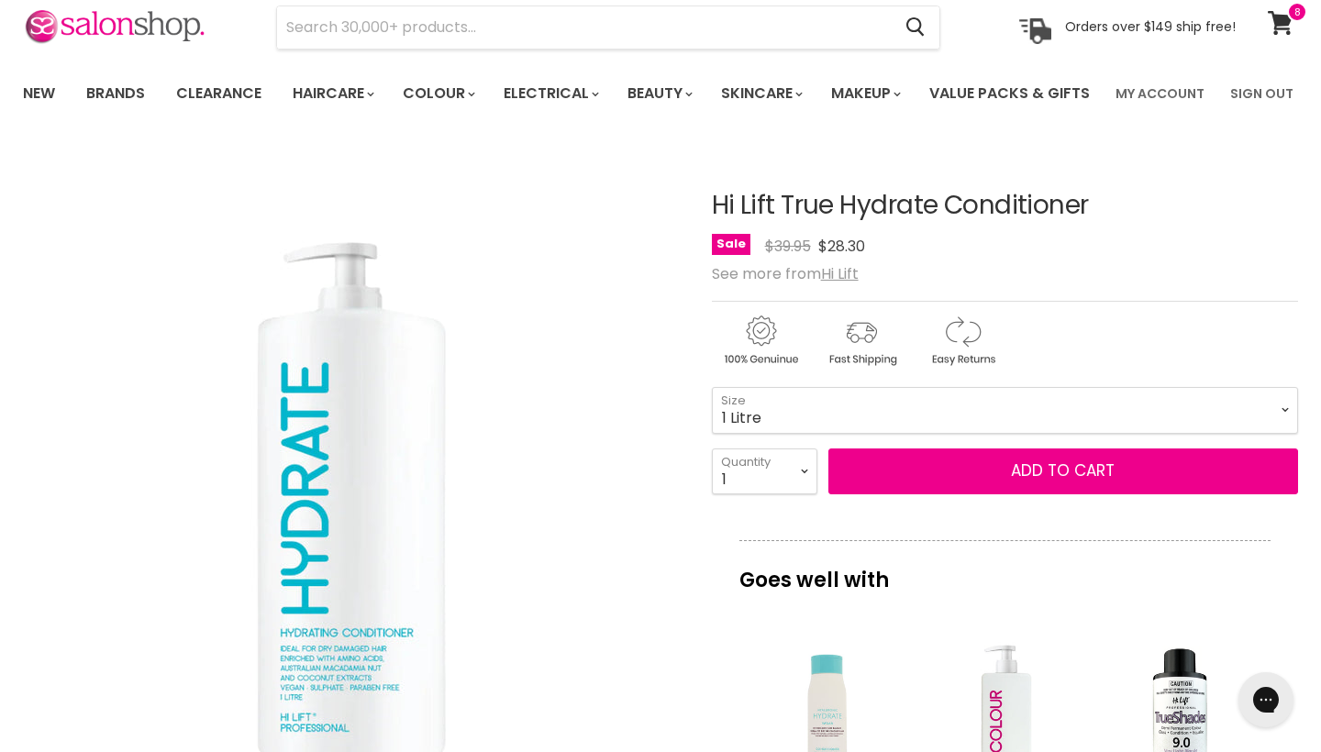
scroll to position [0, 0]
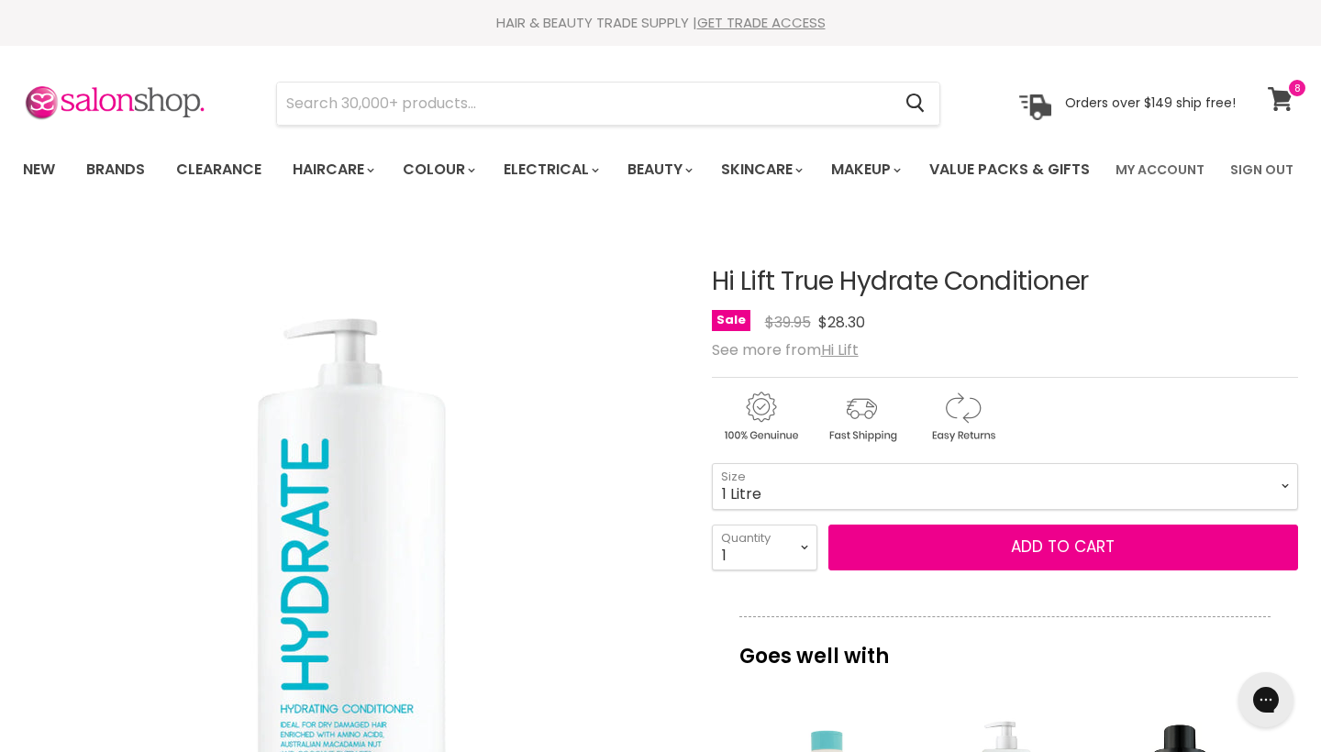
click at [1290, 103] on icon at bounding box center [1281, 99] width 26 height 24
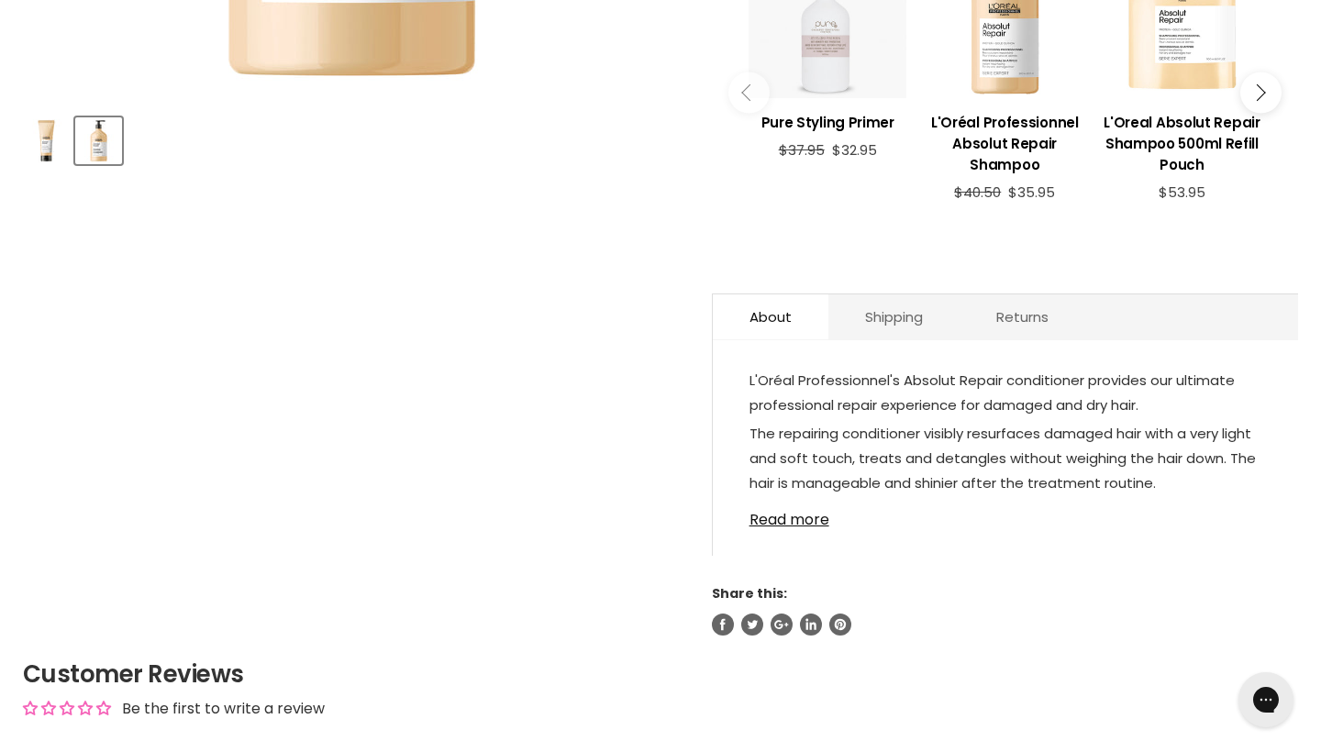
scroll to position [792, 0]
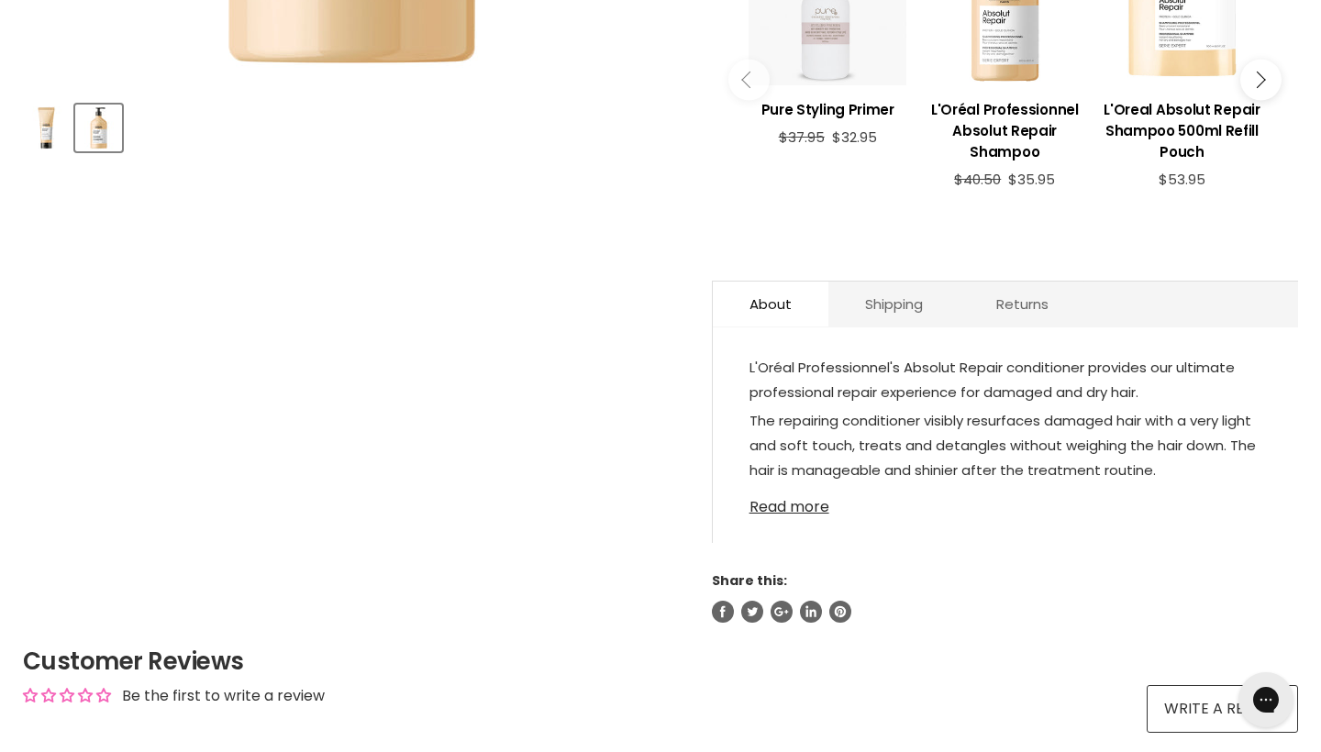
click at [761, 516] on link "Read more" at bounding box center [1006, 502] width 512 height 28
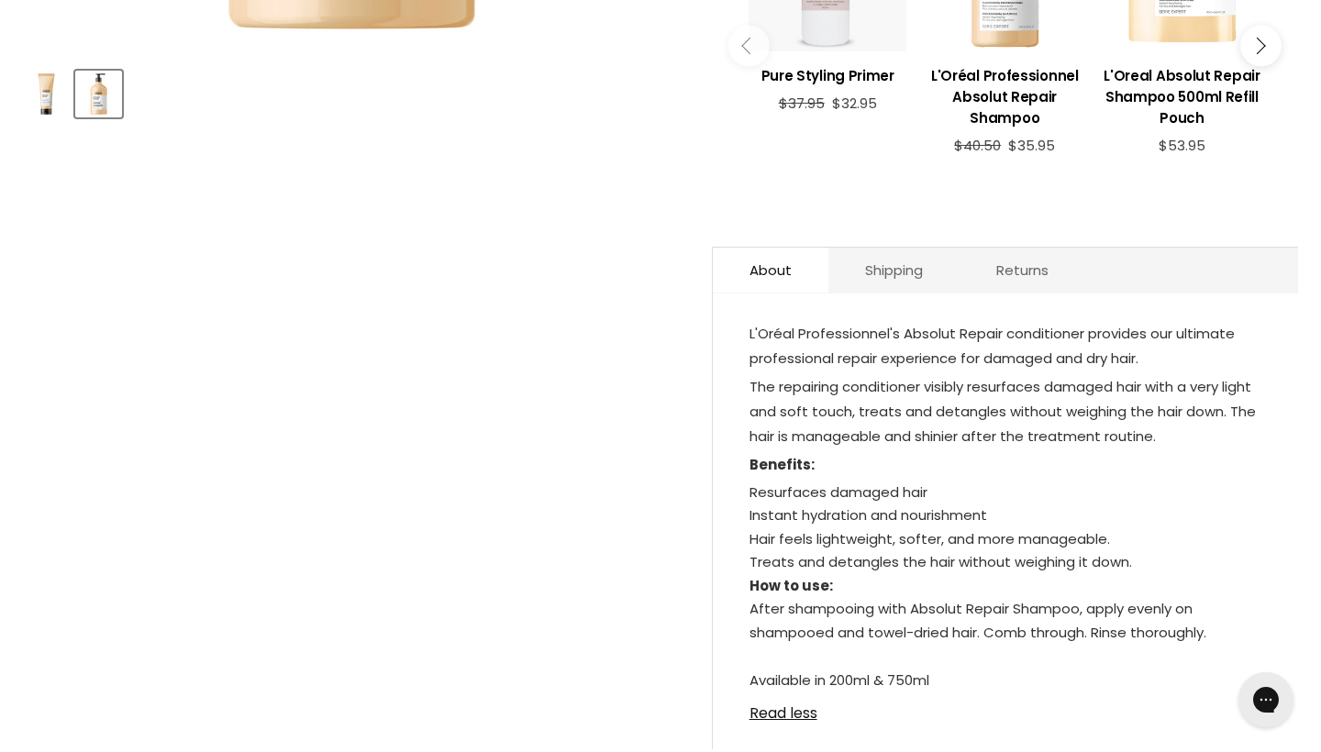
scroll to position [827, 0]
click at [890, 292] on link "Shipping" at bounding box center [894, 269] width 131 height 45
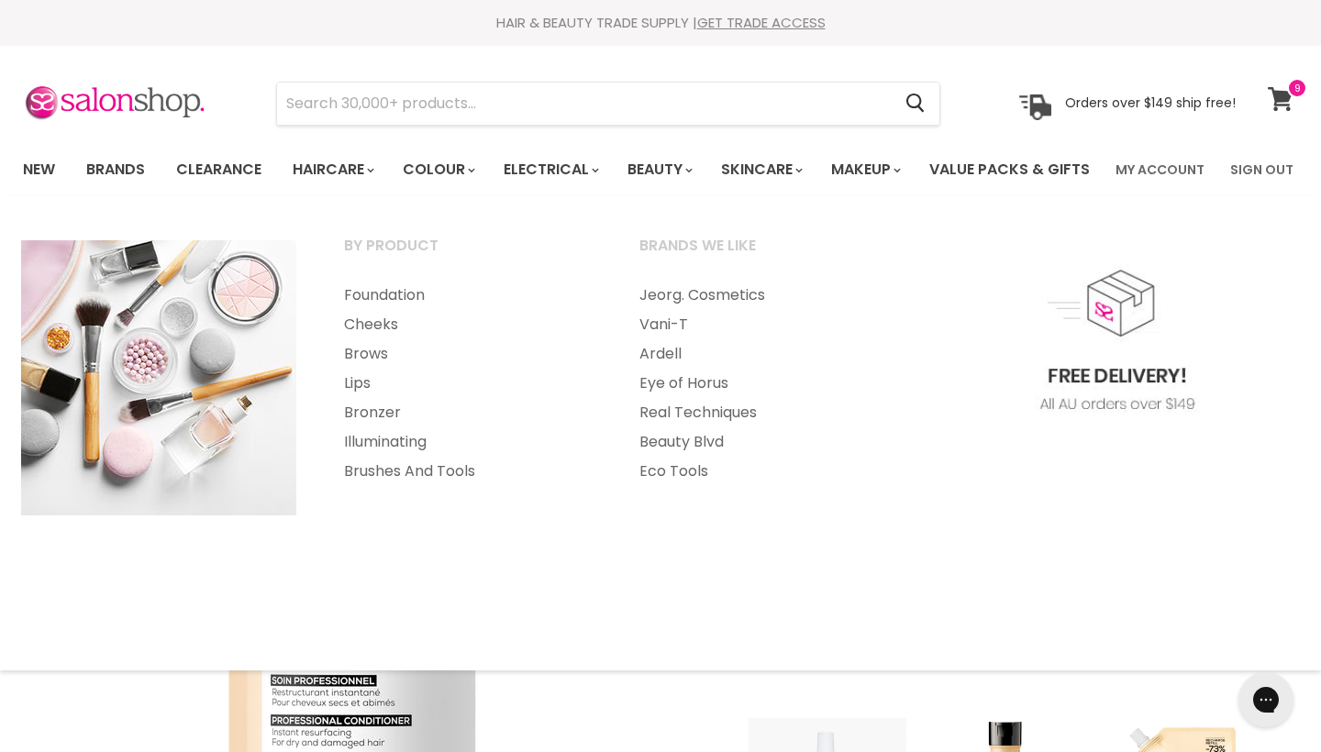
scroll to position [0, 0]
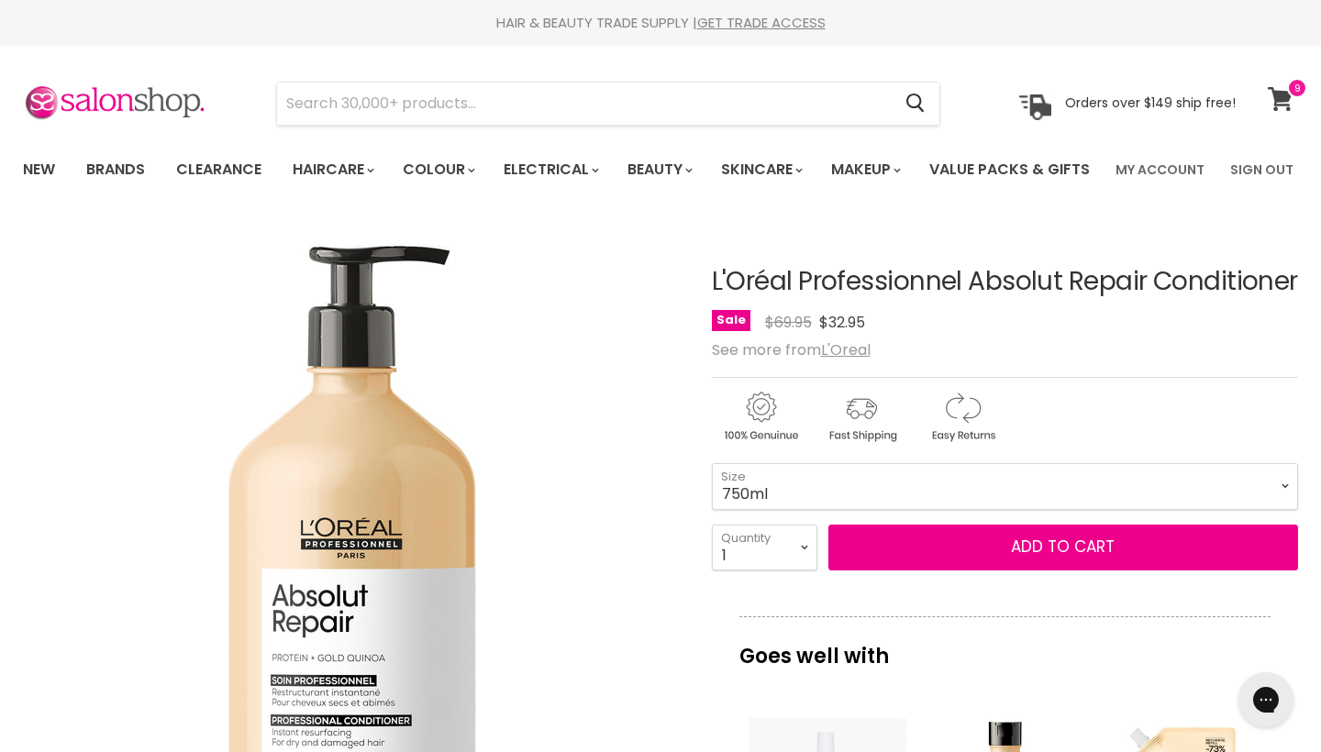
click at [1288, 106] on icon at bounding box center [1280, 99] width 25 height 24
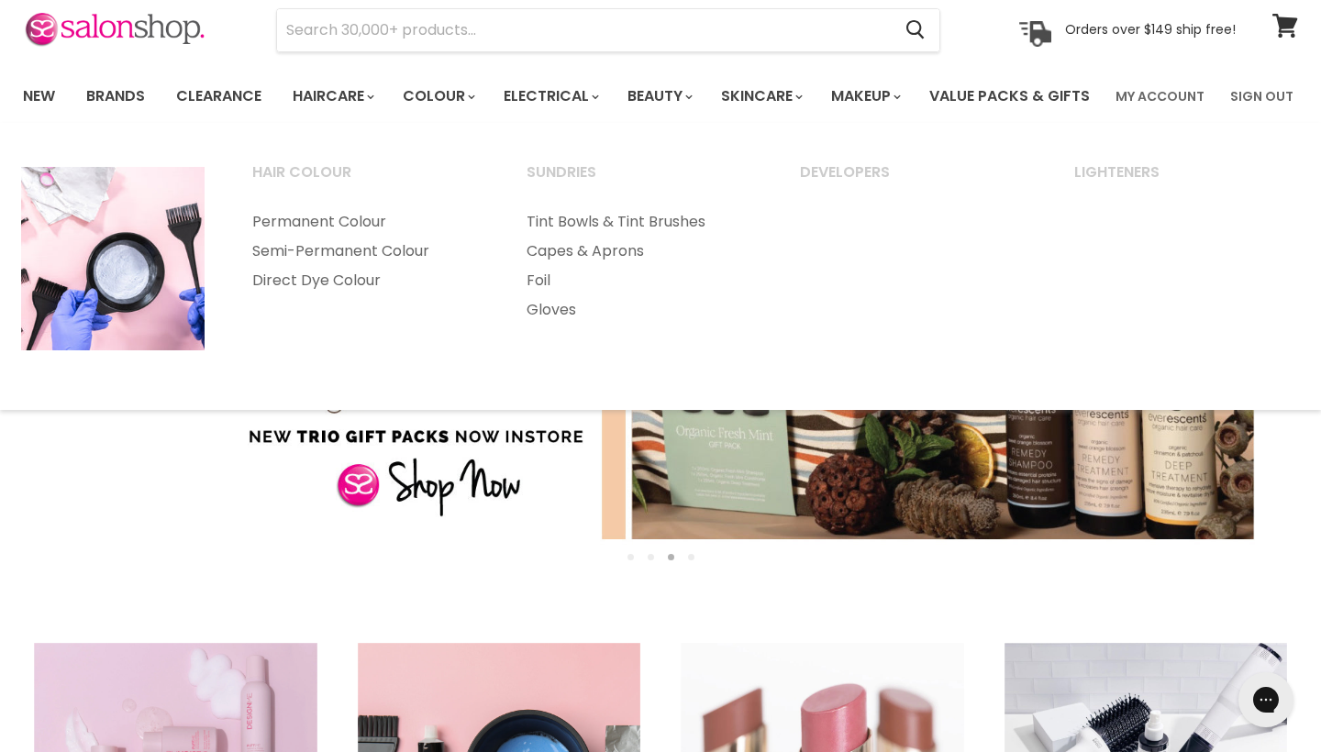
scroll to position [80, 0]
